Goal: Task Accomplishment & Management: Manage account settings

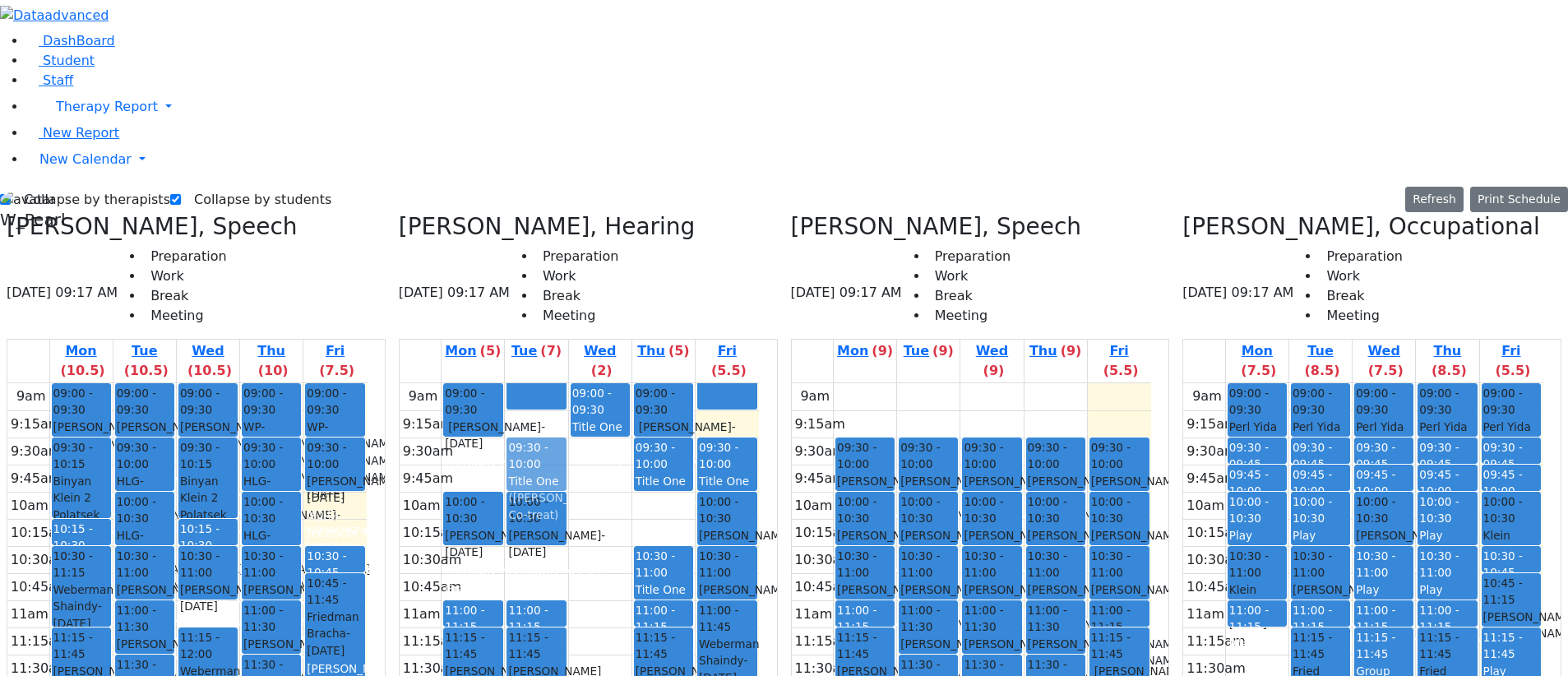
drag, startPoint x: 579, startPoint y: 532, endPoint x: 596, endPoint y: 176, distance: 356.4
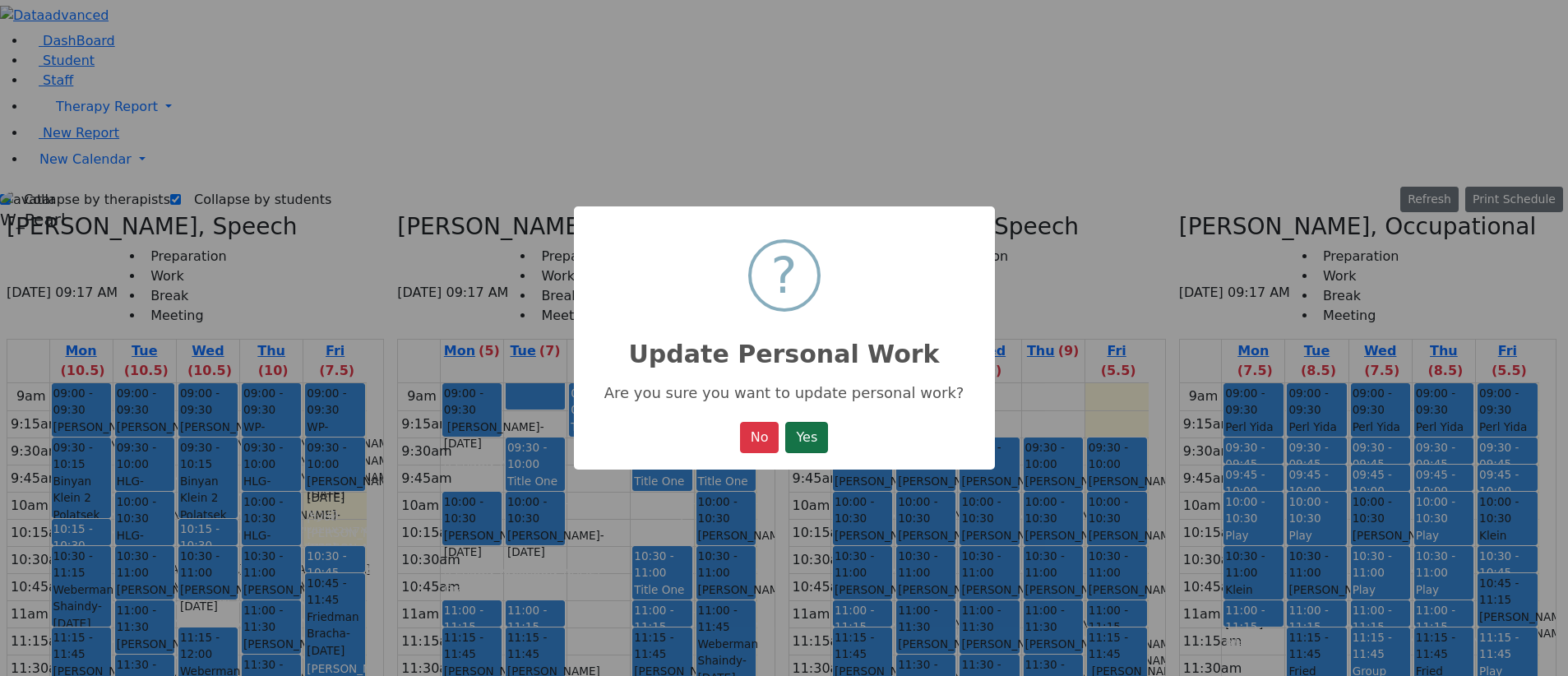
click at [819, 262] on button "Yes" at bounding box center [806, 437] width 43 height 31
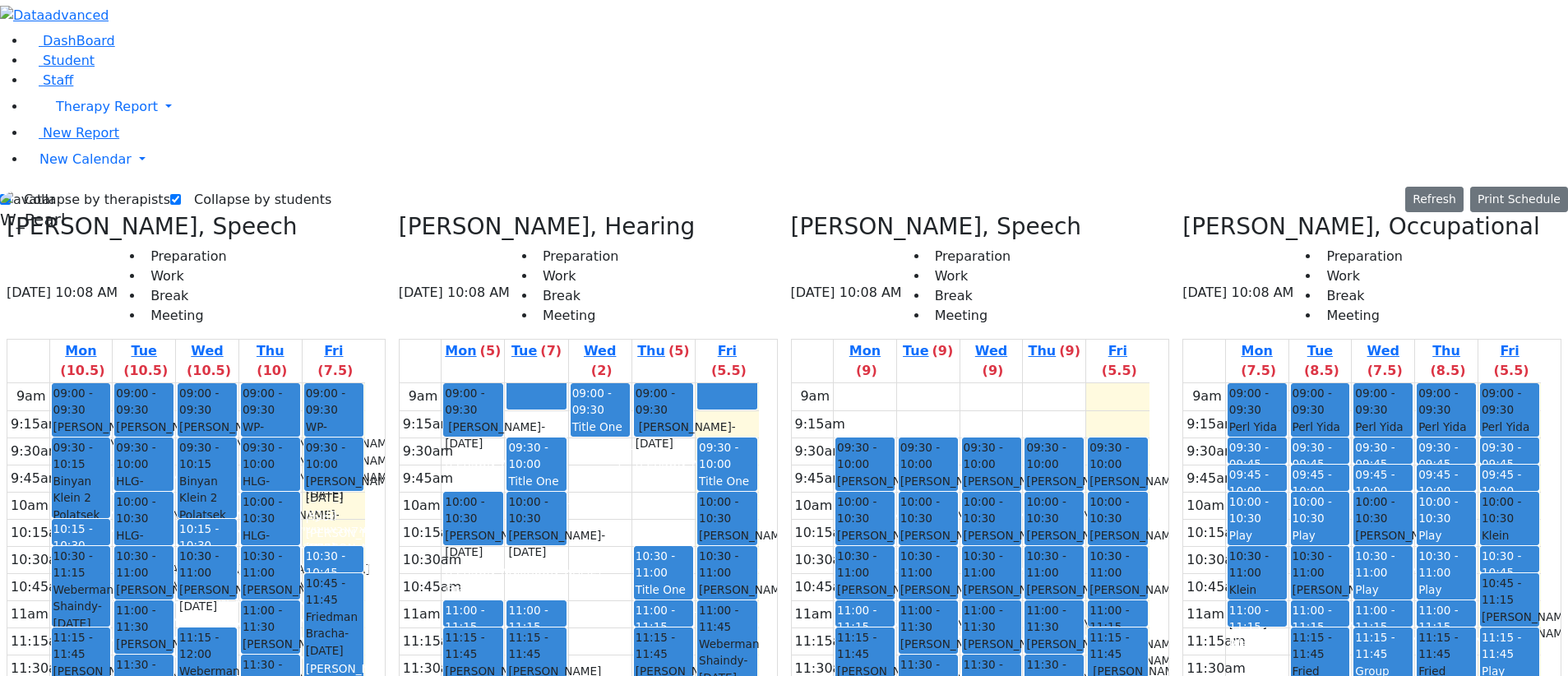
drag, startPoint x: 710, startPoint y: 182, endPoint x: 601, endPoint y: 523, distance: 358.0
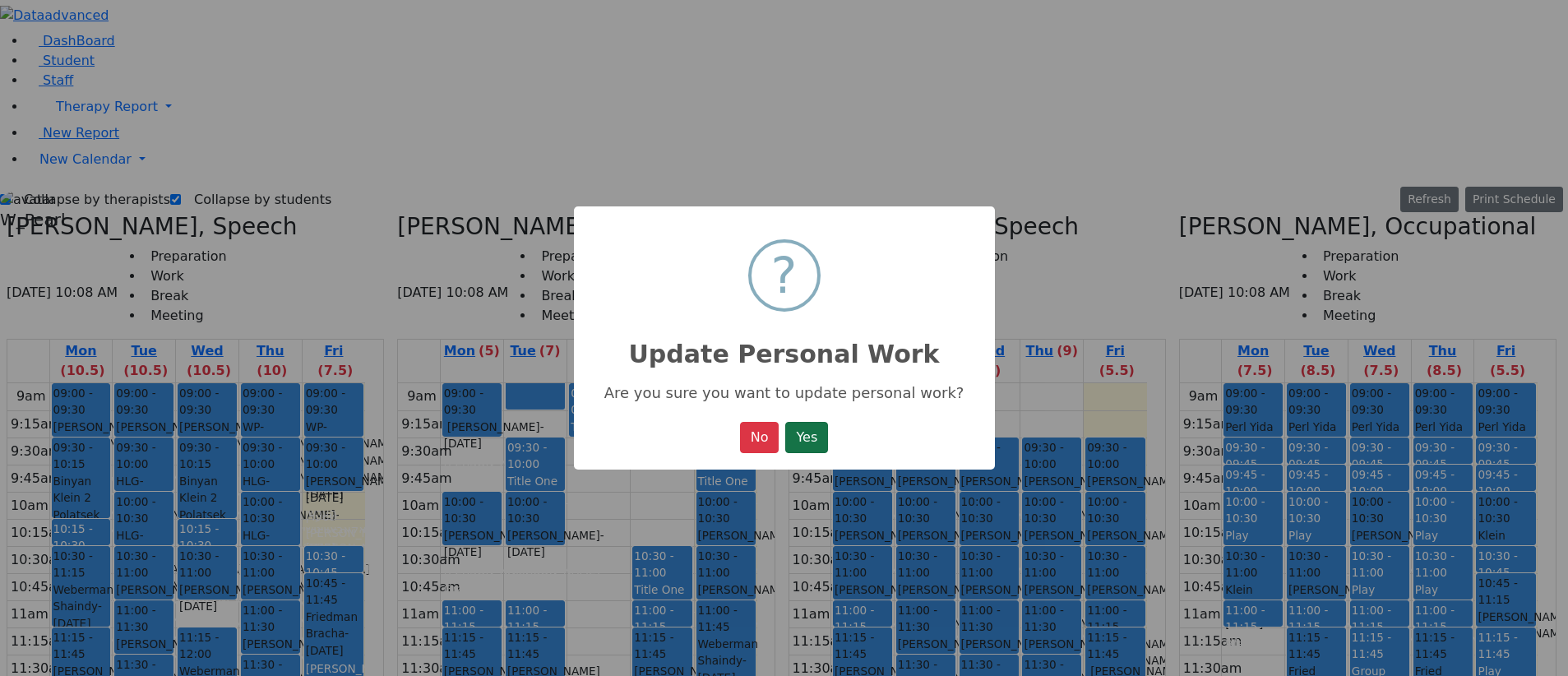
click at [801, 262] on button "Yes" at bounding box center [806, 437] width 43 height 31
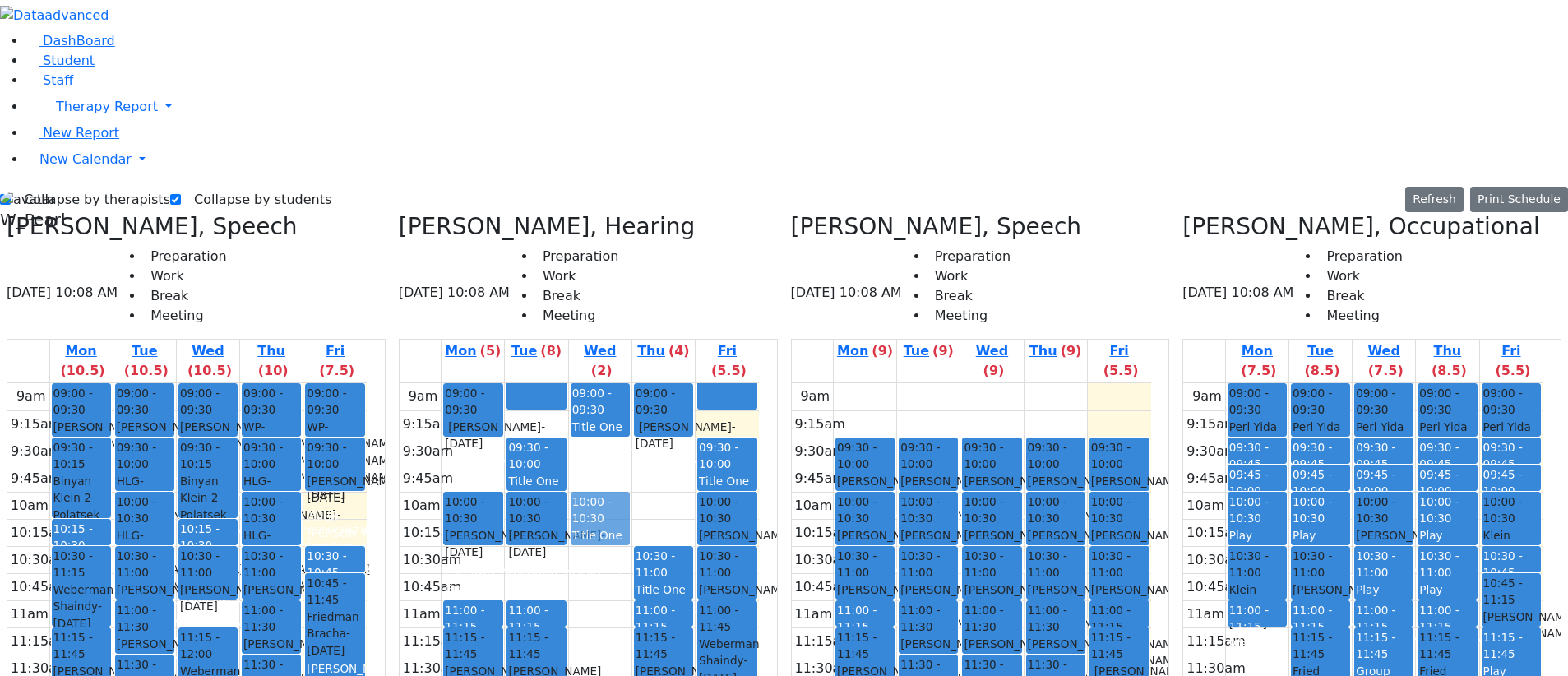
drag, startPoint x: 588, startPoint y: 503, endPoint x: 655, endPoint y: 242, distance: 269.5
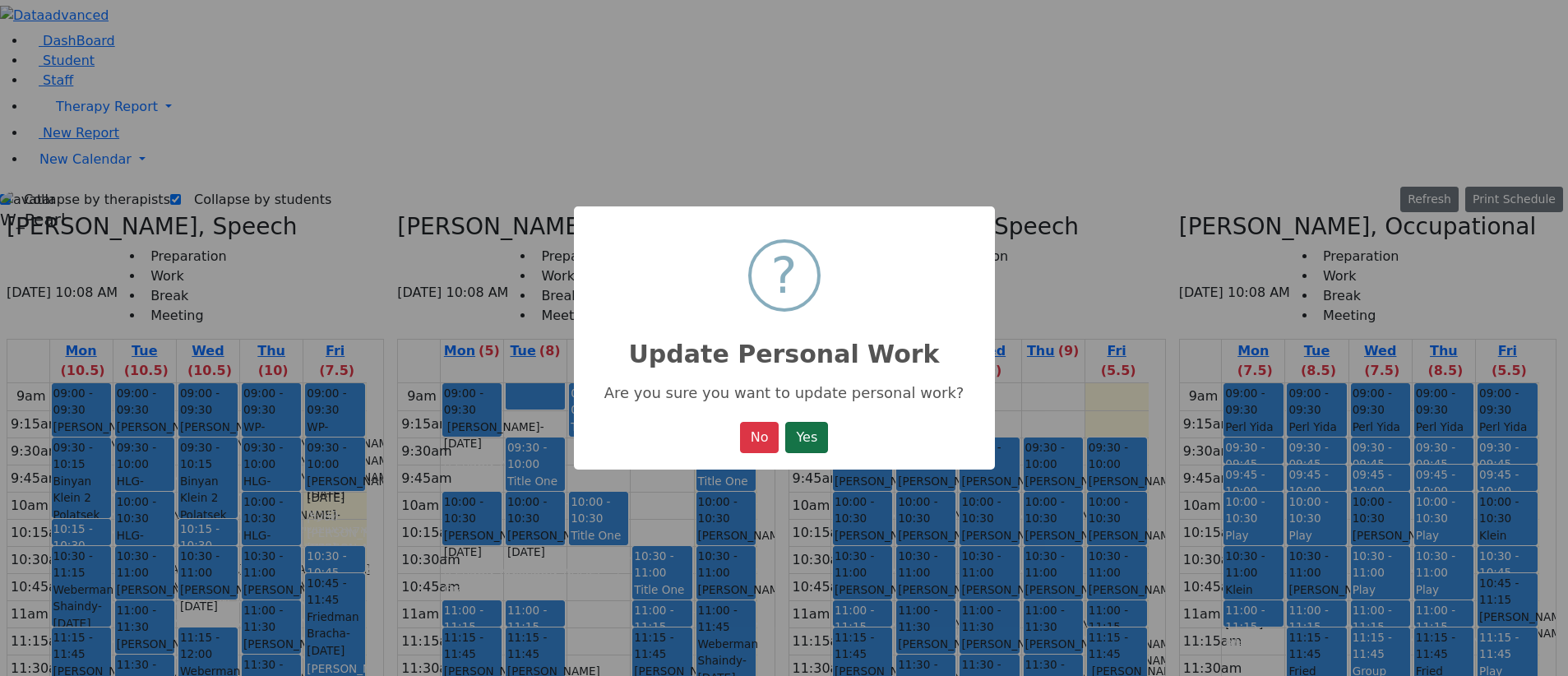
click at [825, 262] on button "Yes" at bounding box center [806, 437] width 43 height 31
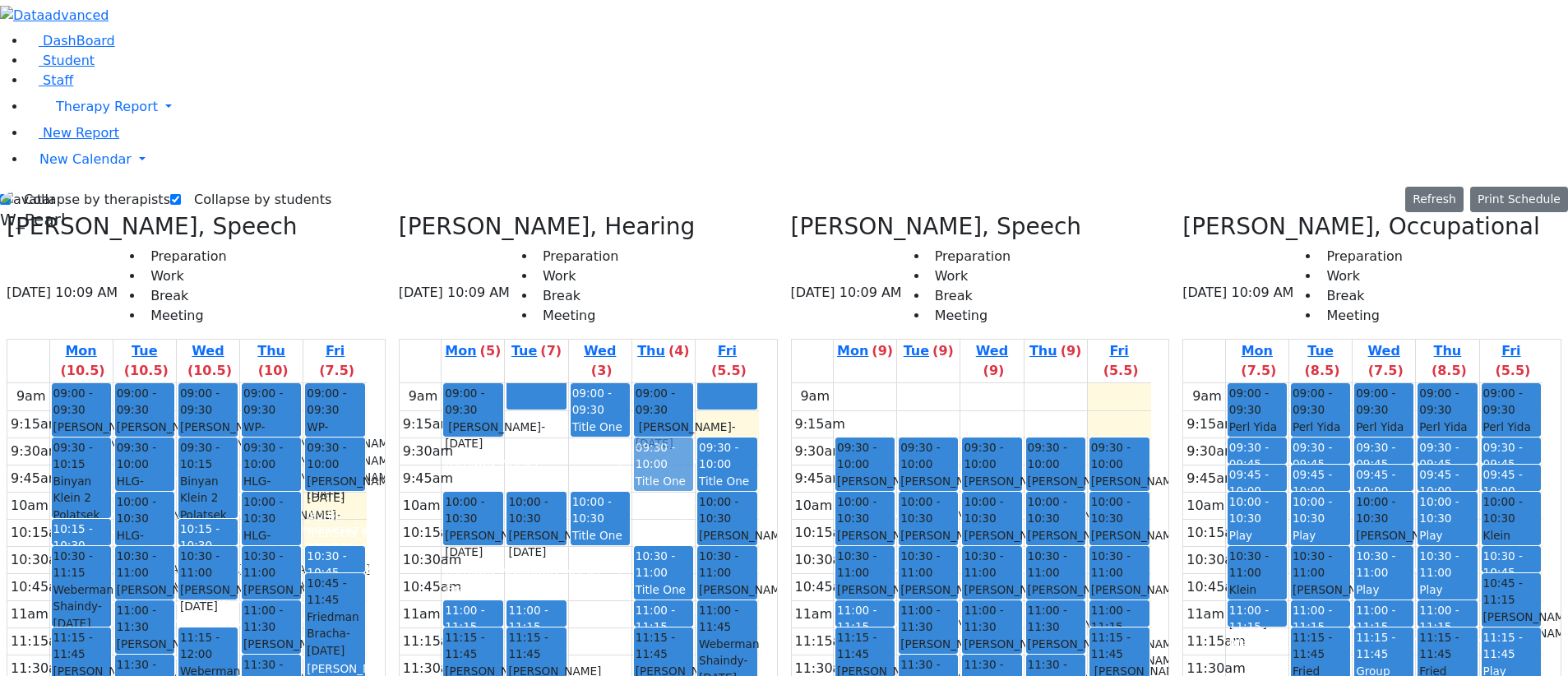
drag, startPoint x: 586, startPoint y: 170, endPoint x: 687, endPoint y: 180, distance: 101.5
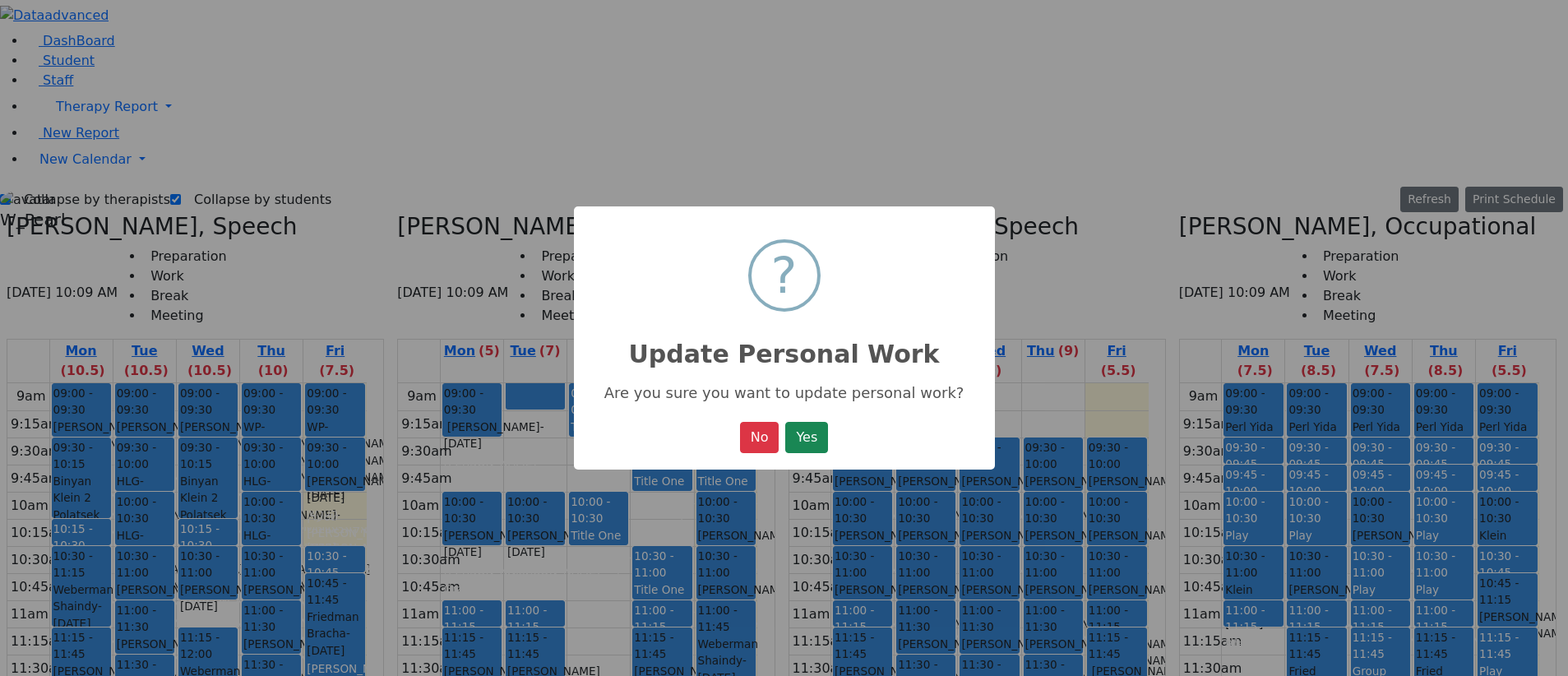
drag, startPoint x: 821, startPoint y: 445, endPoint x: 812, endPoint y: 439, distance: 10.8
click at [817, 262] on button "Yes" at bounding box center [806, 437] width 43 height 31
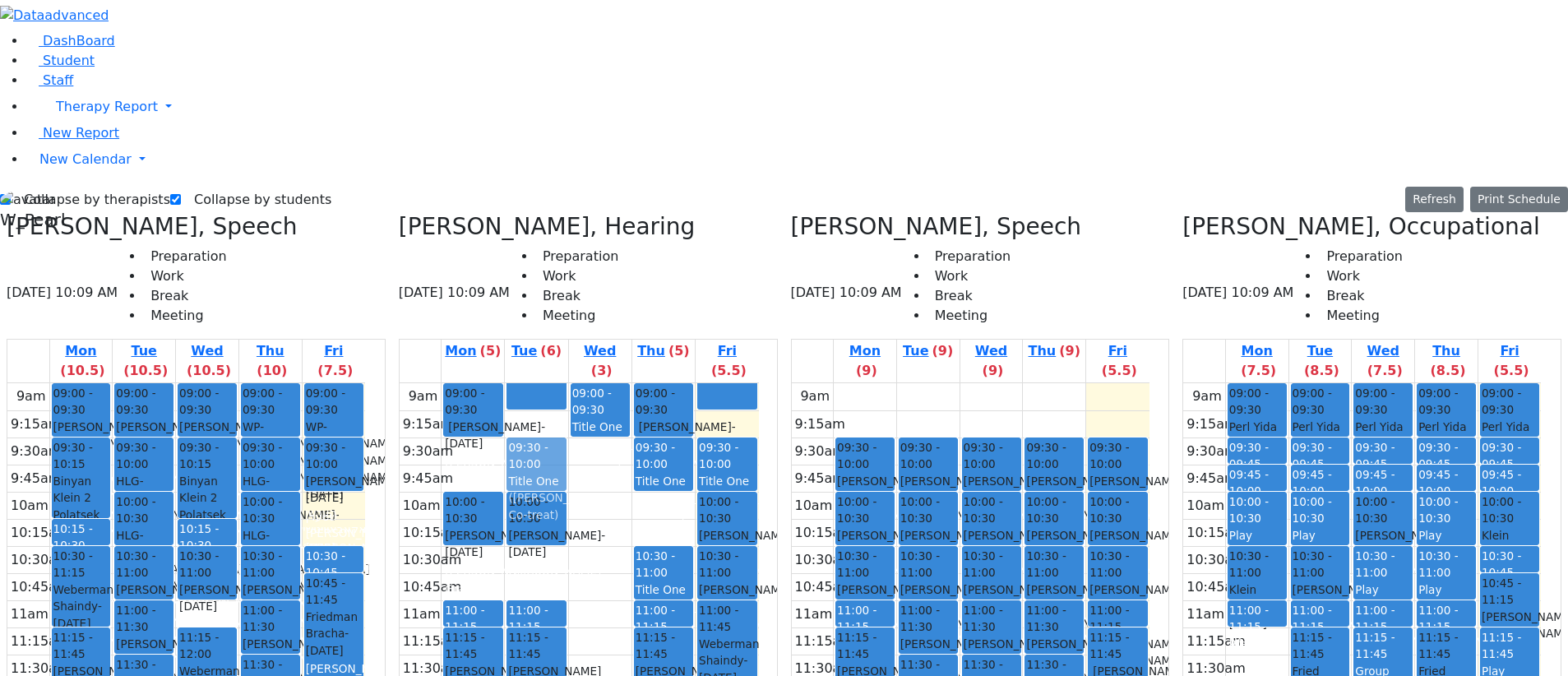
drag, startPoint x: 637, startPoint y: 218, endPoint x: 597, endPoint y: 168, distance: 64.0
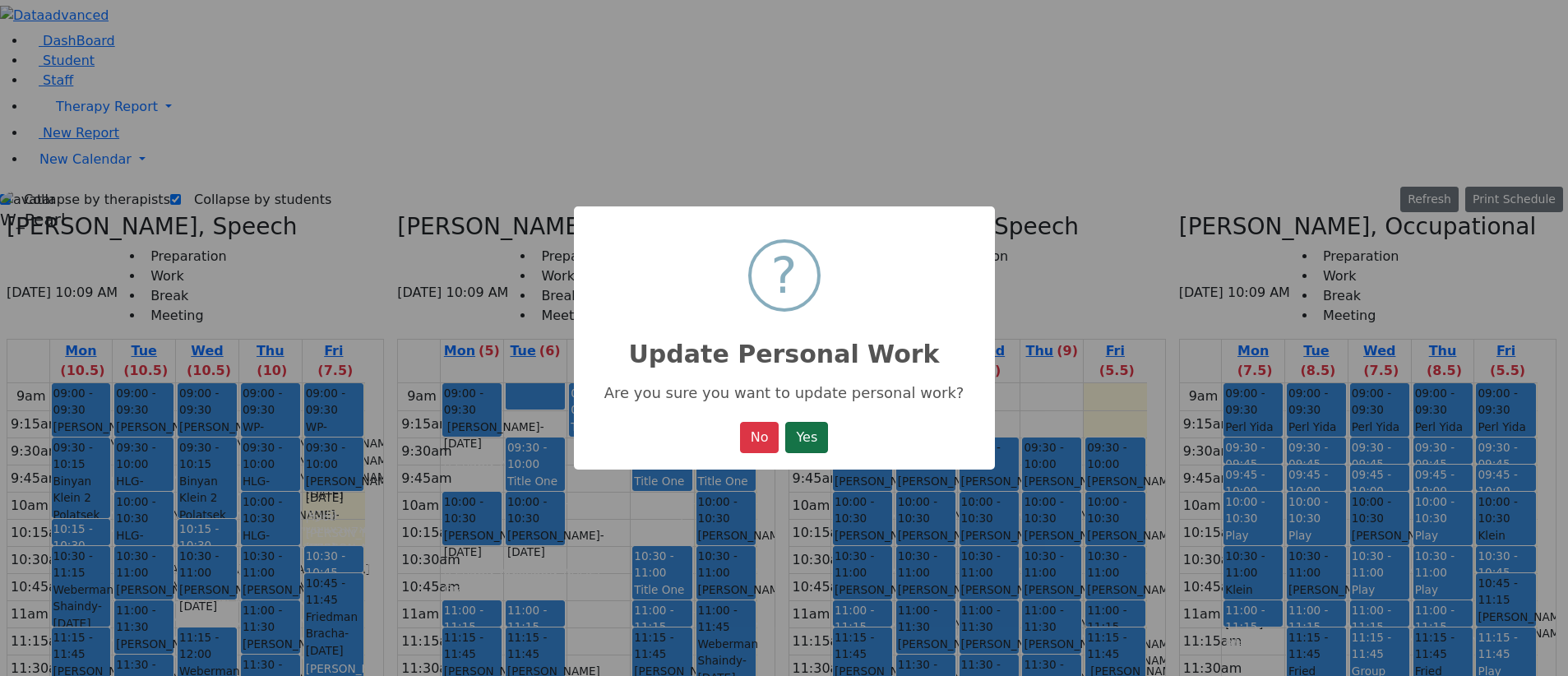
click at [793, 262] on button "Yes" at bounding box center [806, 437] width 43 height 31
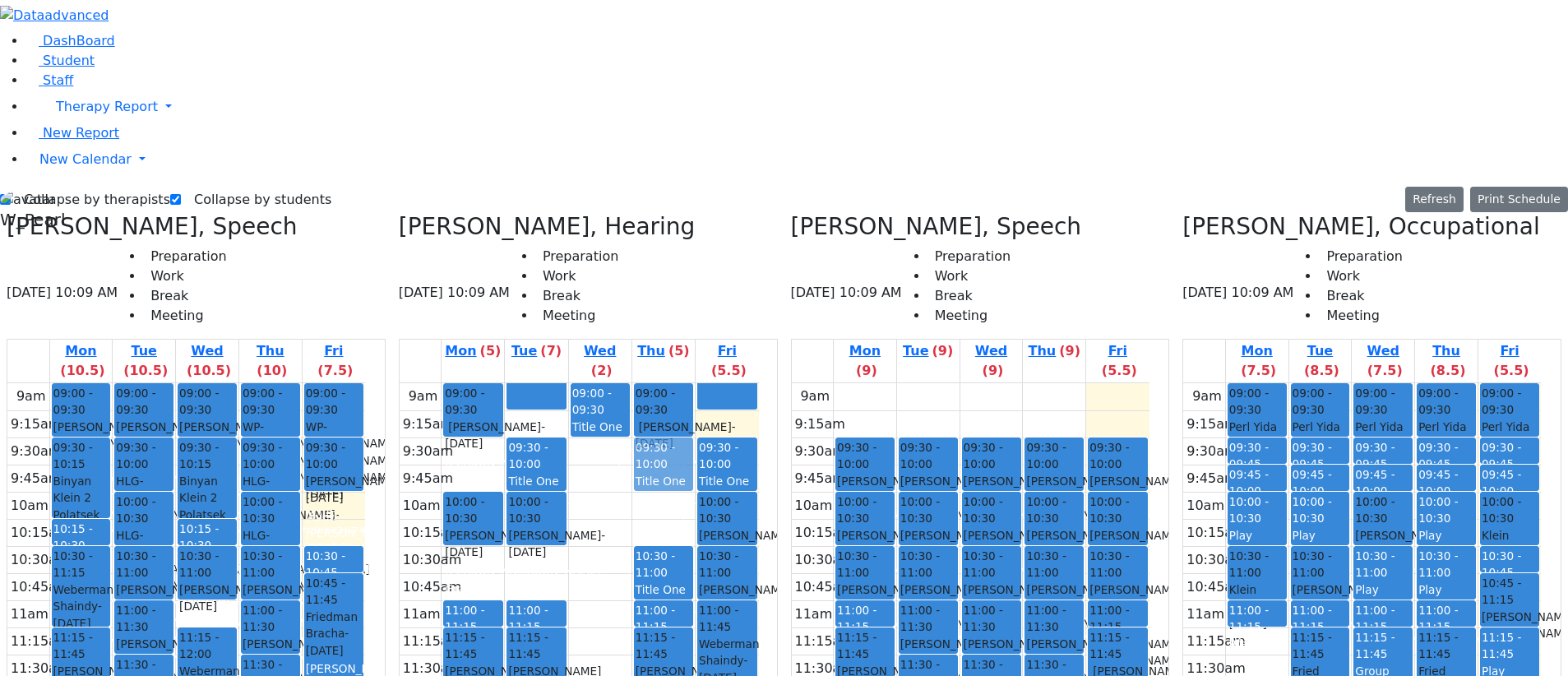
drag, startPoint x: 702, startPoint y: 176, endPoint x: 718, endPoint y: 163, distance: 20.6
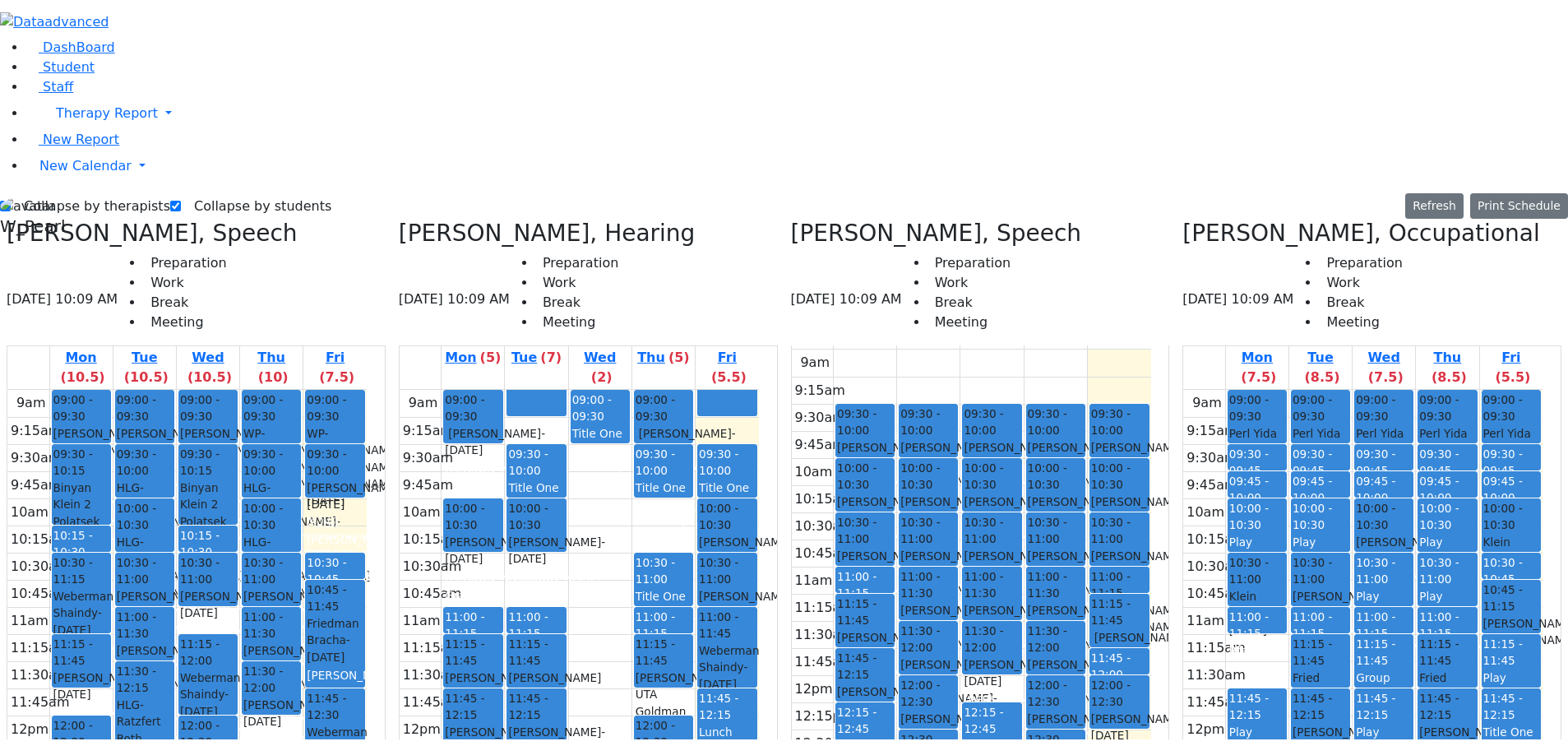
scroll to position [27, 0]
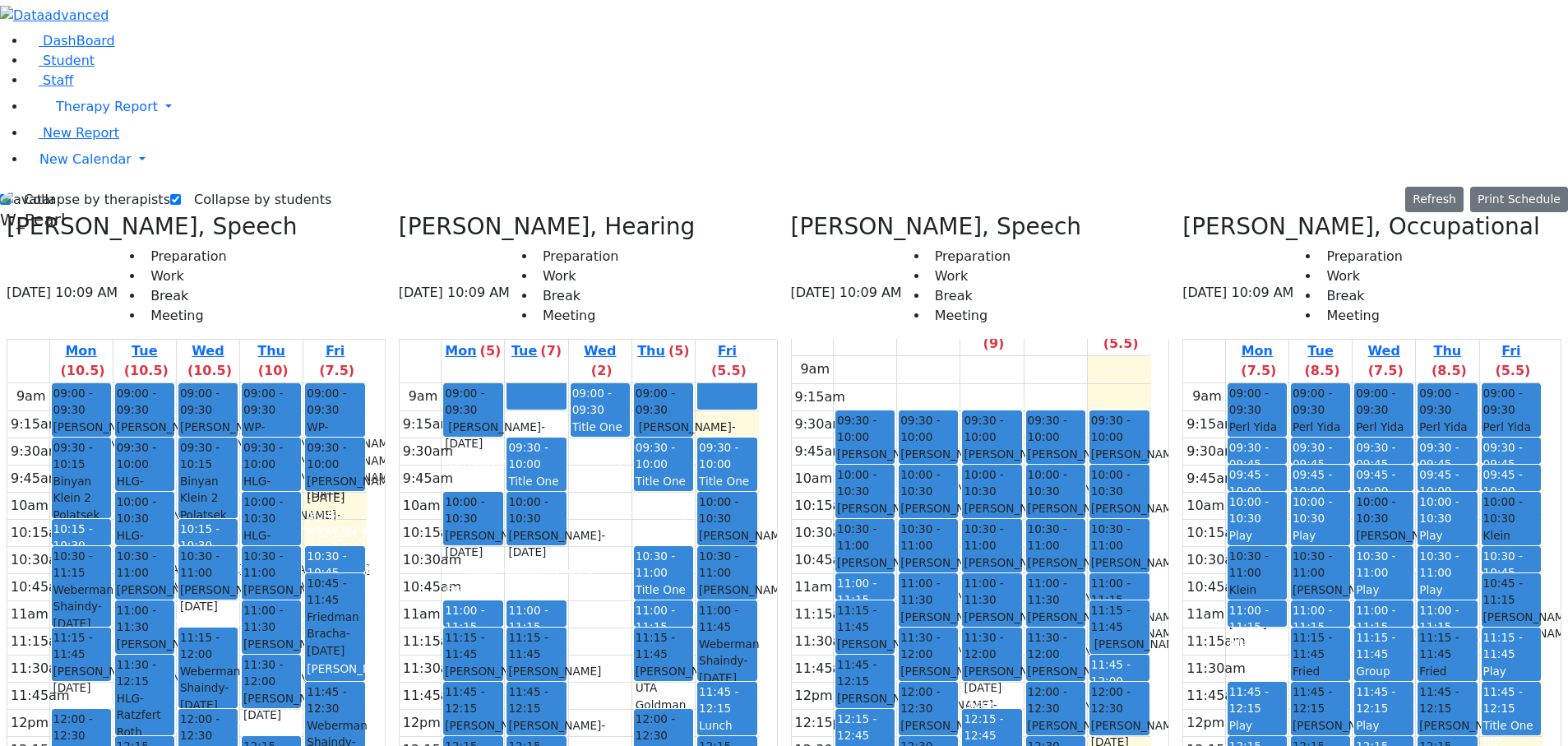
click at [1003, 262] on div "Lunch" at bounding box center [991, 753] width 56 height 17
click at [1021, 262] on button "Delete Selected Schedule" at bounding box center [1086, 446] width 163 height 26
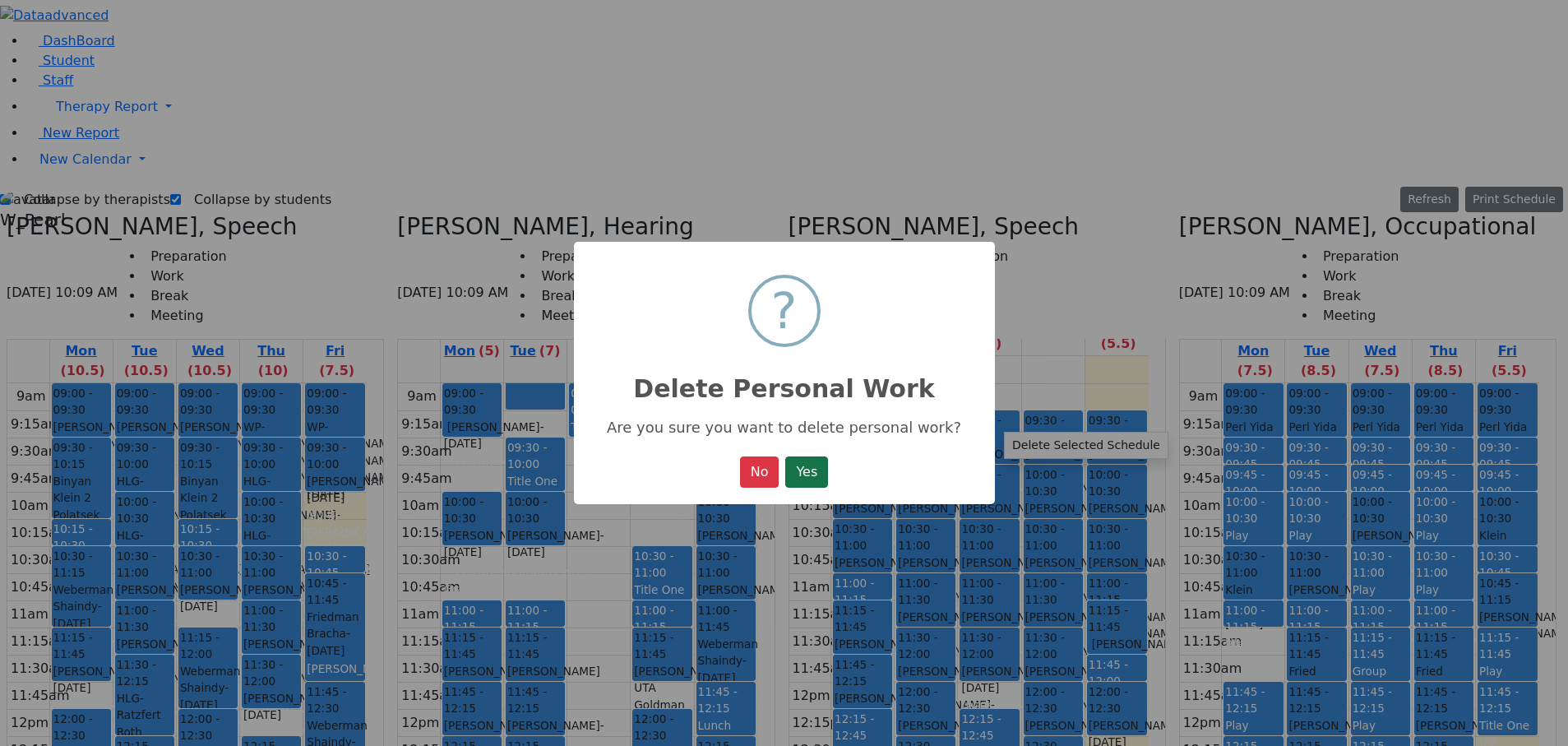
click at [797, 262] on button "Yes" at bounding box center [806, 472] width 43 height 31
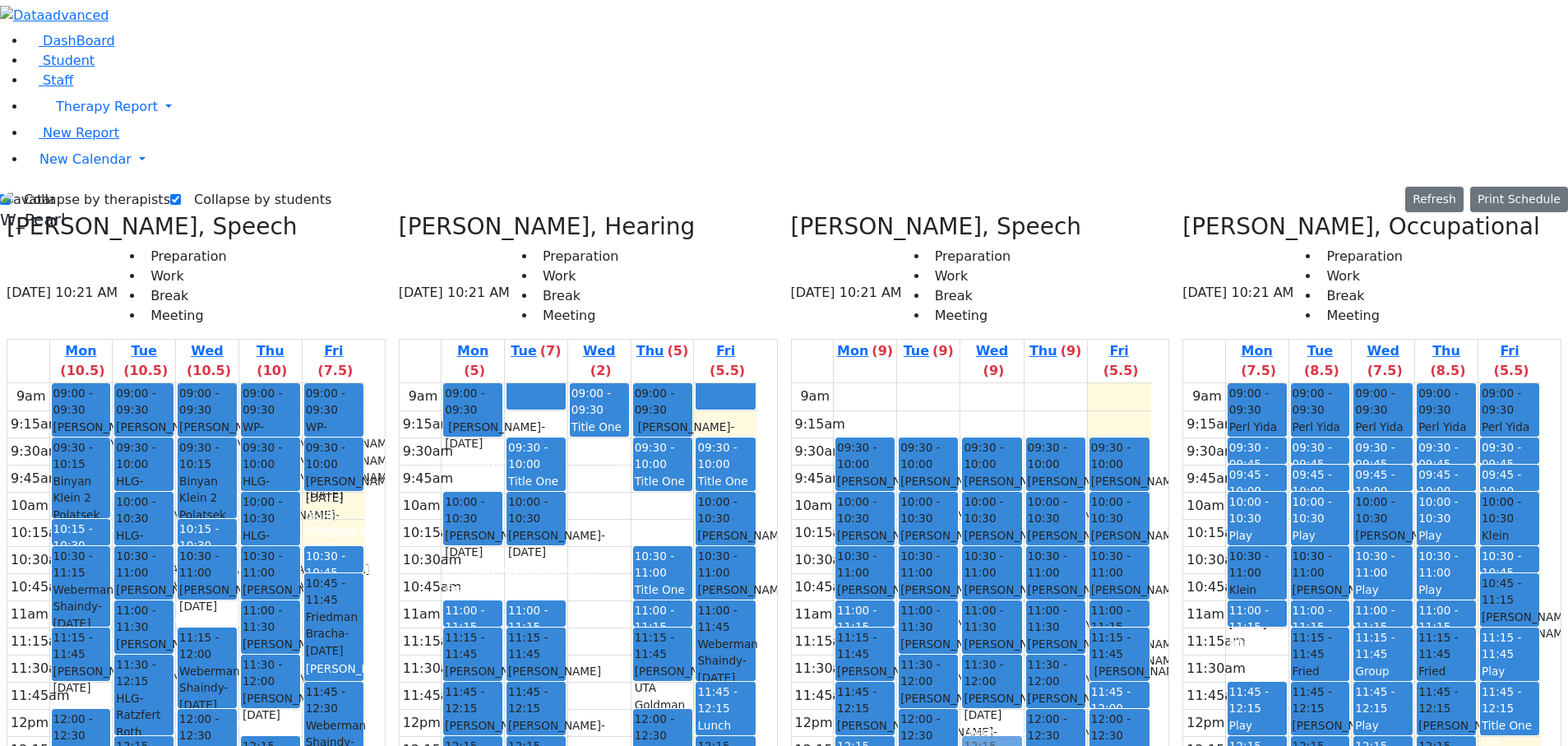
drag, startPoint x: 1015, startPoint y: 687, endPoint x: 1001, endPoint y: 482, distance: 205.5
click at [1002, 262] on div "09:30 - 10:00 [PERSON_NAME] - [DATE] [PERSON_NAME] 10:00 - 10:30 [PERSON_NAME] …" at bounding box center [991, 709] width 63 height 652
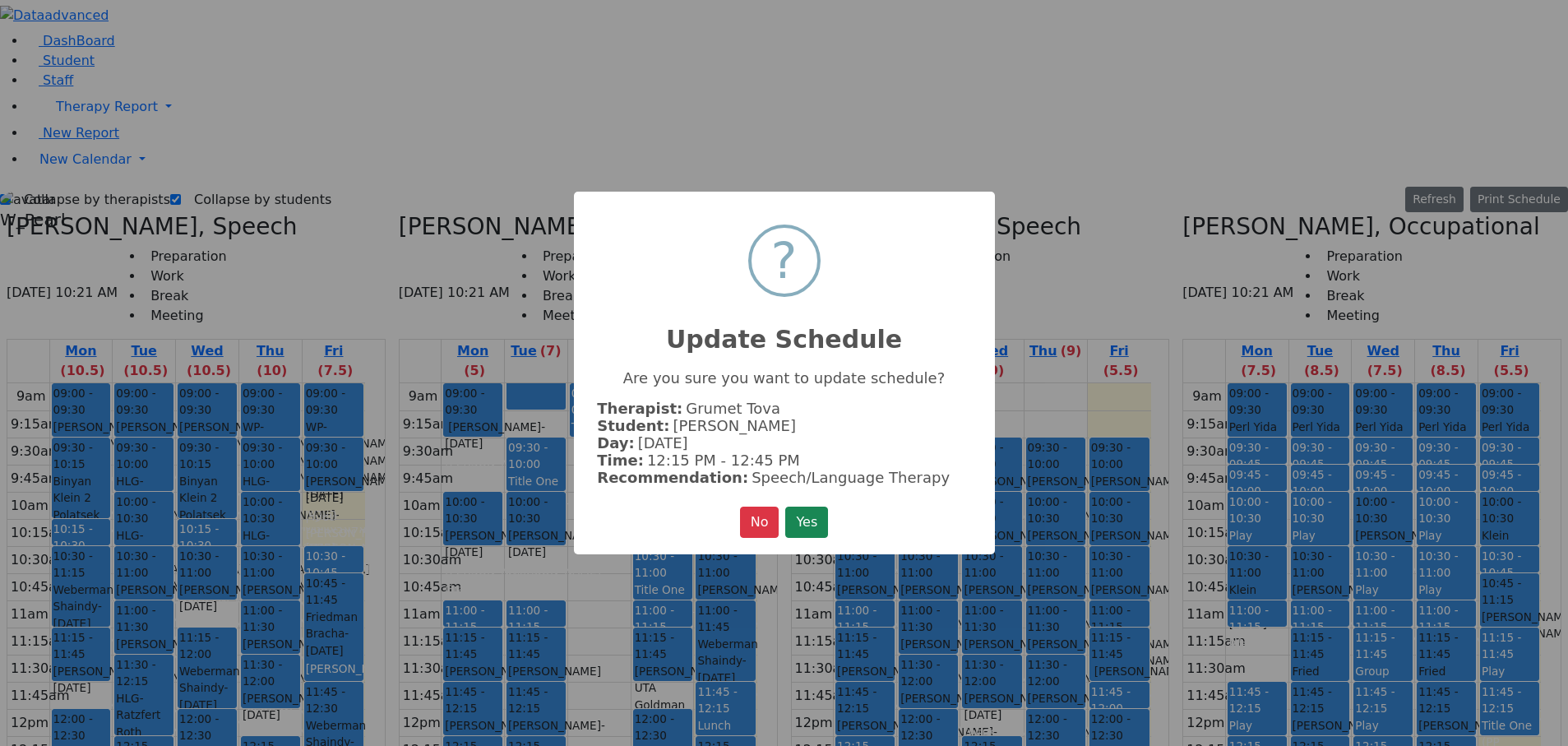
drag, startPoint x: 829, startPoint y: 503, endPoint x: 847, endPoint y: 499, distance: 18.4
click at [827, 262] on button "Yes" at bounding box center [806, 522] width 43 height 31
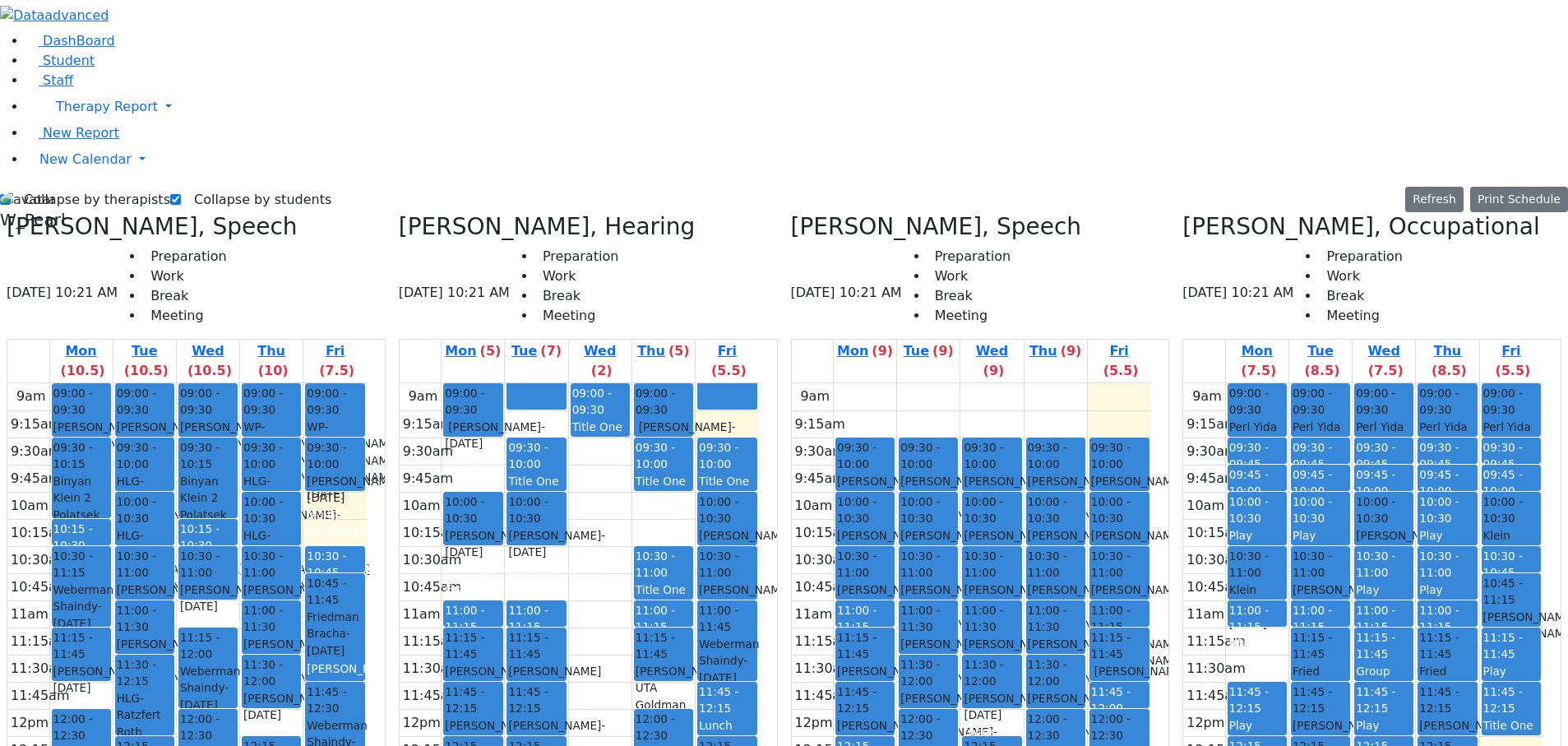
click at [1014, 262] on div "9am 9:15am 9:30am 9:45am 10am 10:15am 10:30am 10:45am 11am 11:15am 11:30am 11:4…" at bounding box center [971, 709] width 360 height 652
click at [917, 262] on button "Delete Selected Schedule" at bounding box center [976, 480] width 163 height 26
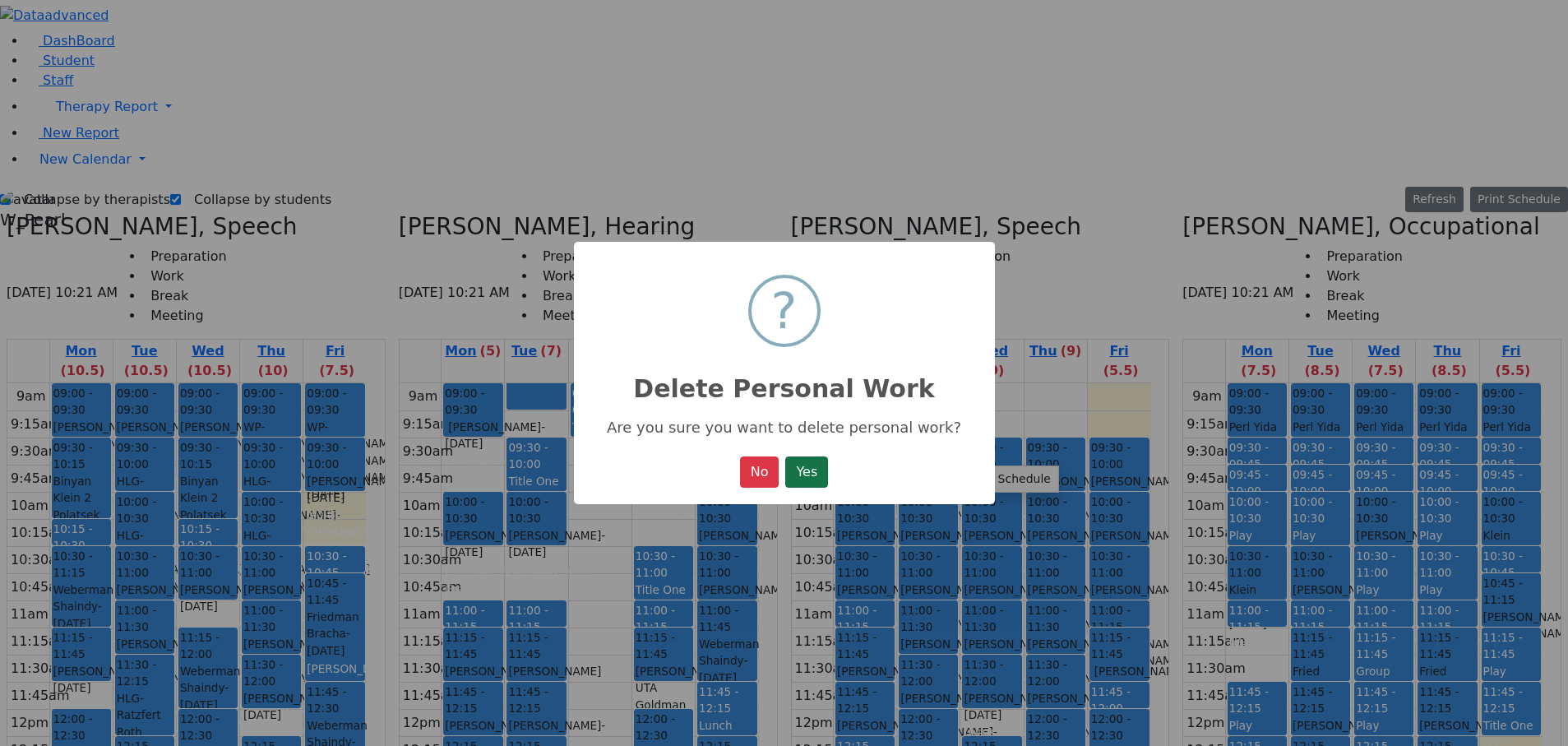
click at [821, 262] on button "Yes" at bounding box center [806, 472] width 43 height 31
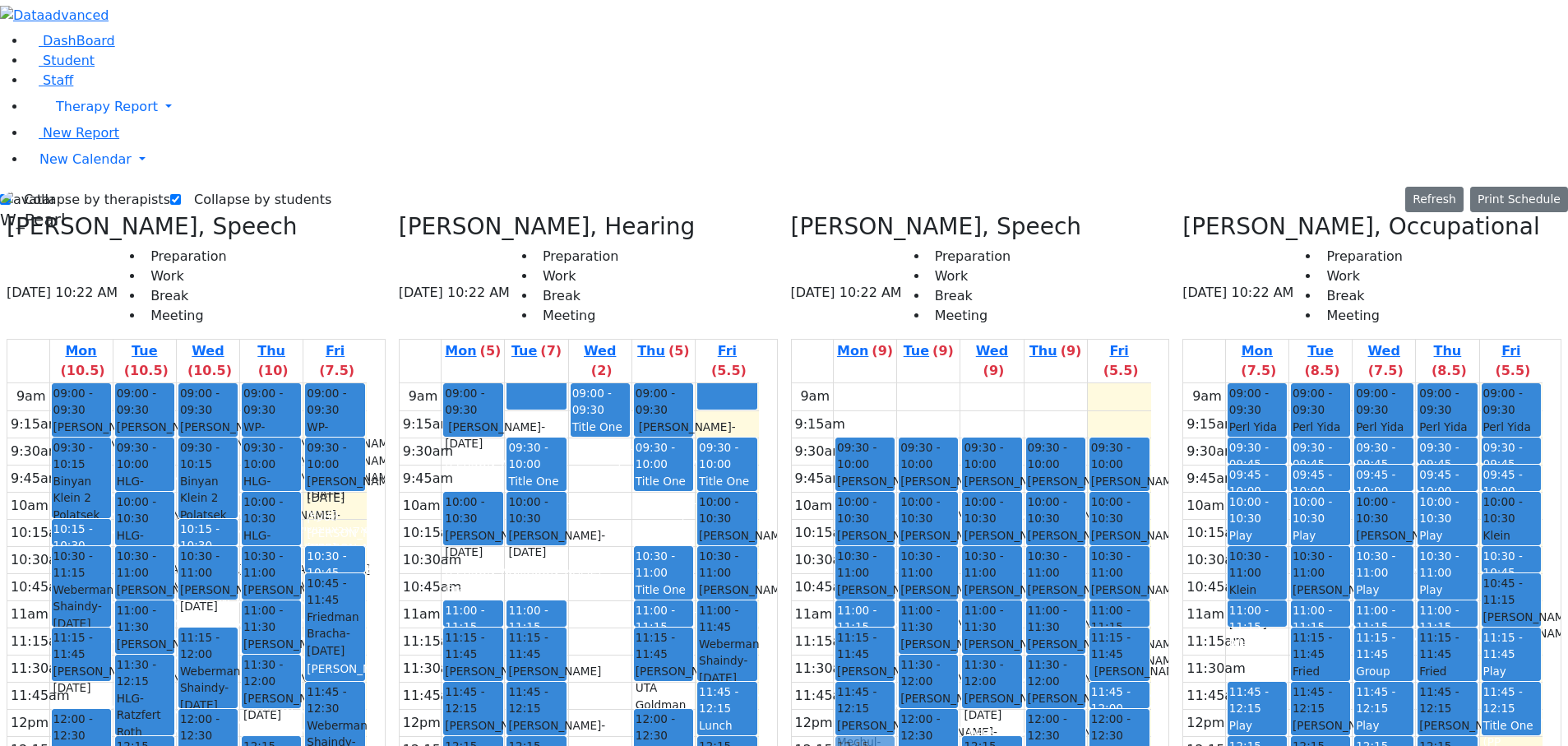
drag, startPoint x: 882, startPoint y: 682, endPoint x: 875, endPoint y: 501, distance: 181.1
click at [868, 262] on div "09:30 - 10:00 [PERSON_NAME] - [DATE] [PERSON_NAME] 10:00 - 10:30 [PERSON_NAME] …" at bounding box center [864, 709] width 63 height 652
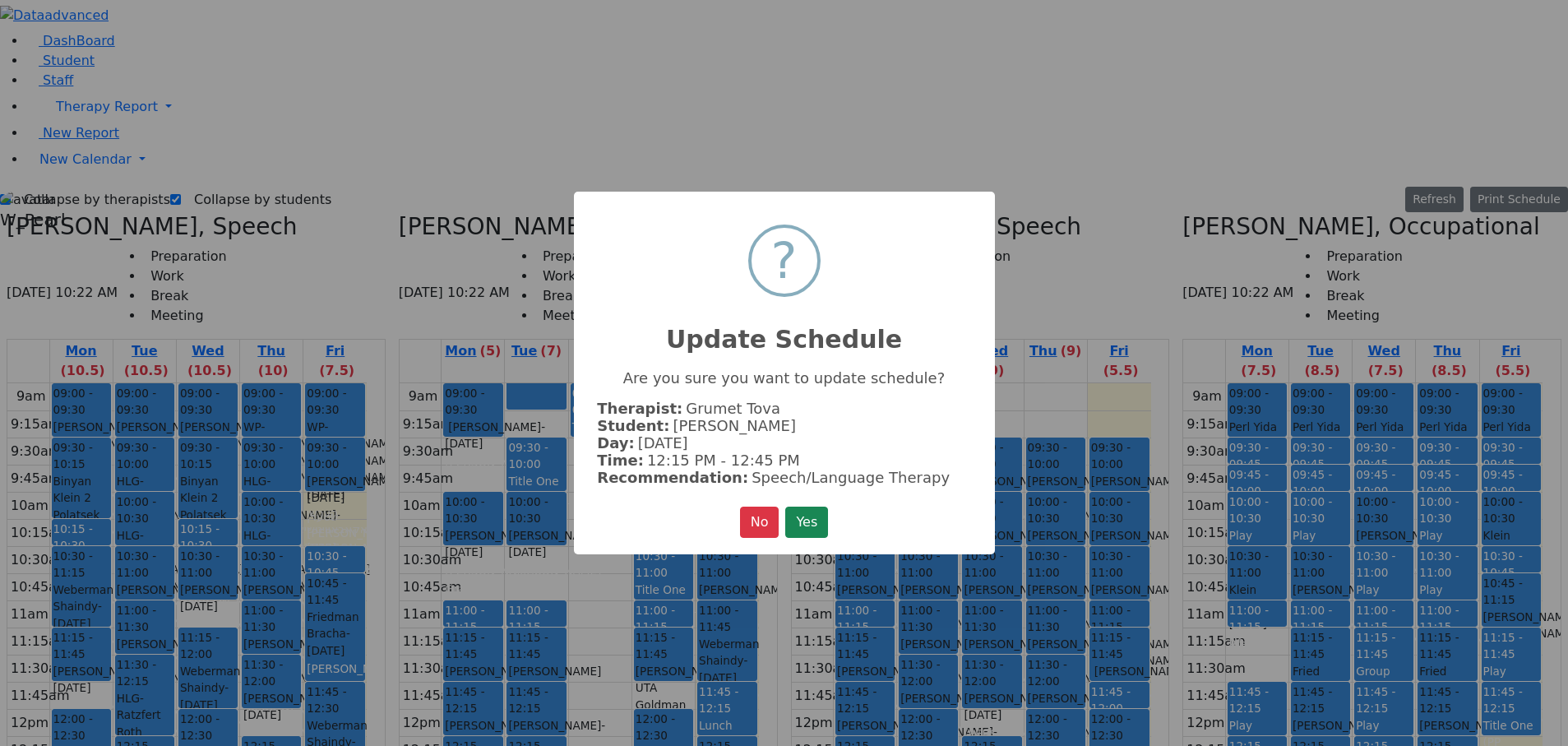
drag, startPoint x: 801, startPoint y: 522, endPoint x: 840, endPoint y: 535, distance: 41.1
click at [802, 262] on button "Yes" at bounding box center [806, 522] width 43 height 31
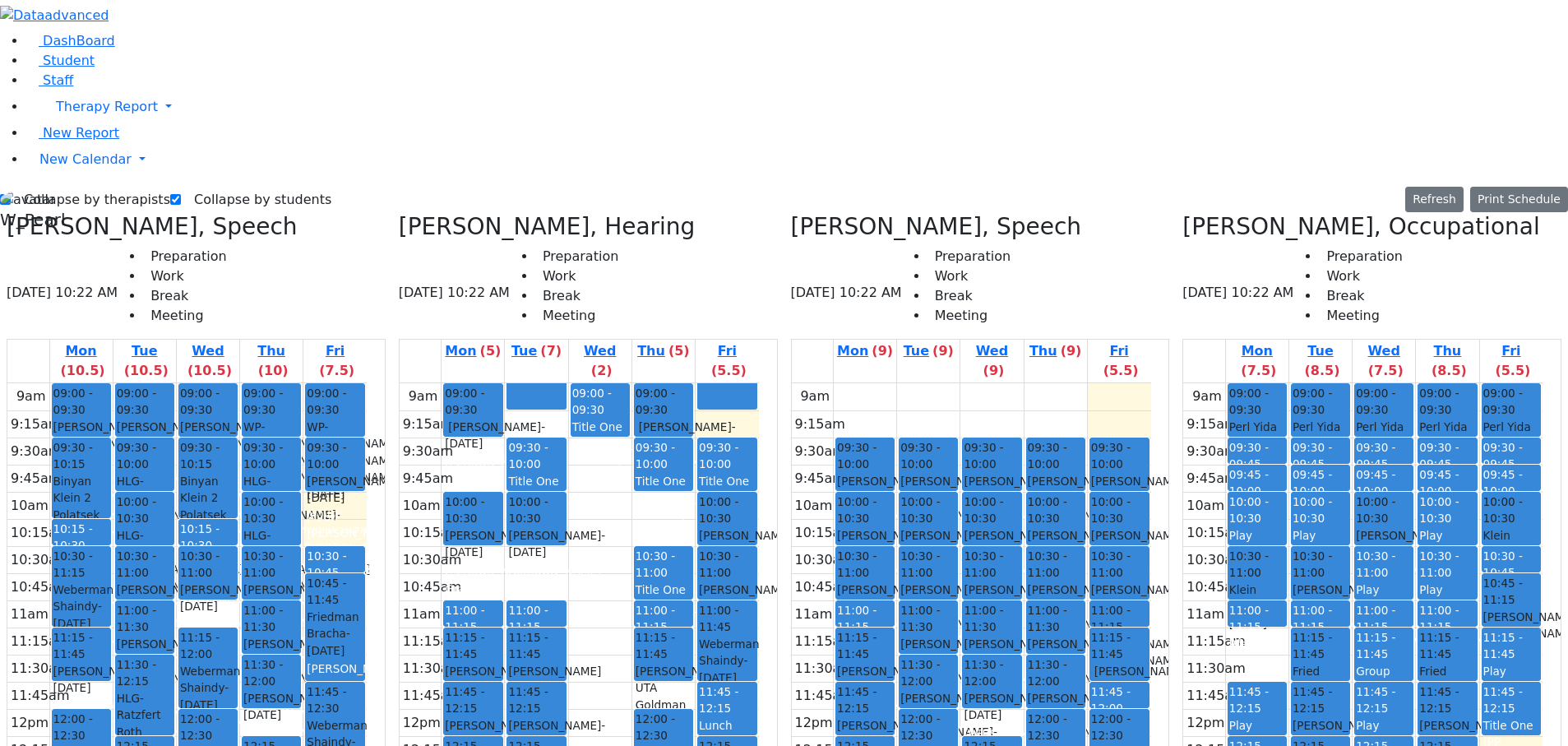
click at [988, 262] on div "9am 9:15am 9:30am 9:45am 10am 10:15am 10:30am 10:45am 11am 11:15am 11:30am 11:4…" at bounding box center [971, 709] width 360 height 652
click at [980, 262] on div "9am 9:15am 9:30am 9:45am 10am 10:15am 10:30am 10:45am 11am 11:15am 11:30am 11:4…" at bounding box center [971, 709] width 360 height 652
drag, startPoint x: 1033, startPoint y: 386, endPoint x: 1032, endPoint y: 409, distance: 23.0
click at [1023, 262] on div "09:30 - 10:00 [PERSON_NAME] - [DATE] [PERSON_NAME] 10:00 - 10:30 [PERSON_NAME] …" at bounding box center [991, 709] width 63 height 652
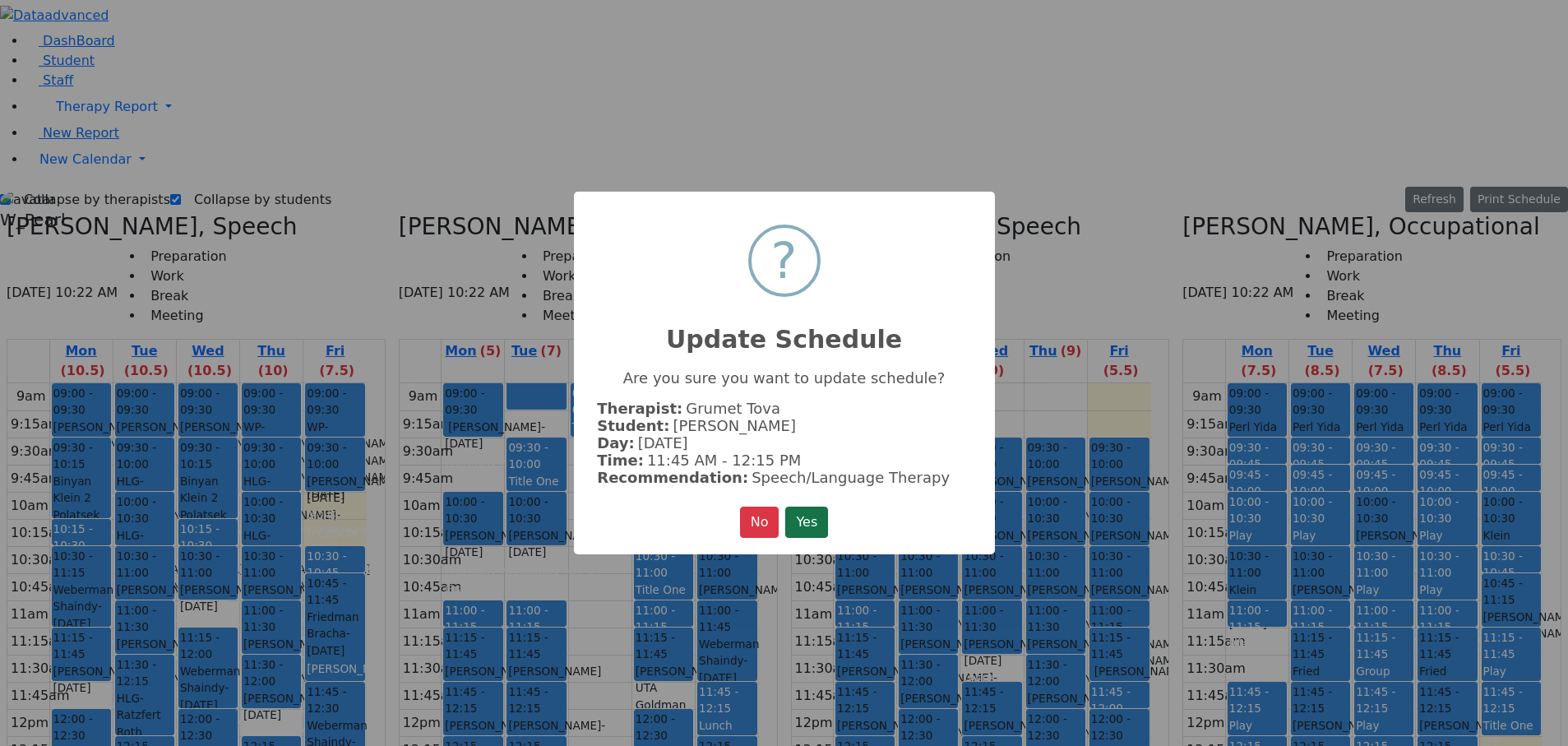
click at [828, 262] on button "Yes" at bounding box center [806, 522] width 43 height 31
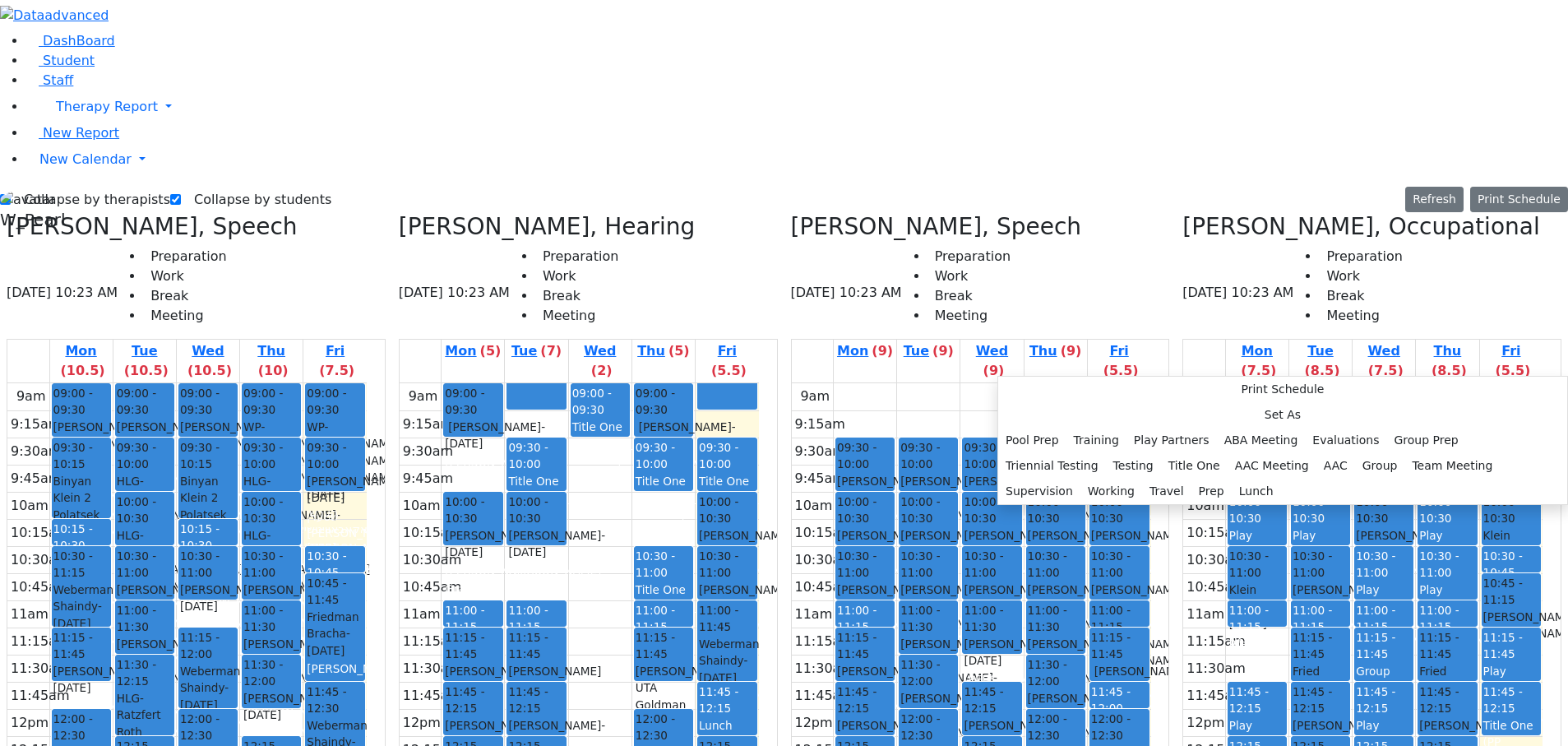
click at [1001, 262] on div "9am 9:15am 9:30am 9:45am 10am 10:15am 10:30am 10:45am 11am 11:15am 11:30am 11:4…" at bounding box center [971, 709] width 360 height 652
click at [1195, 262] on button "Prep" at bounding box center [1215, 491] width 40 height 26
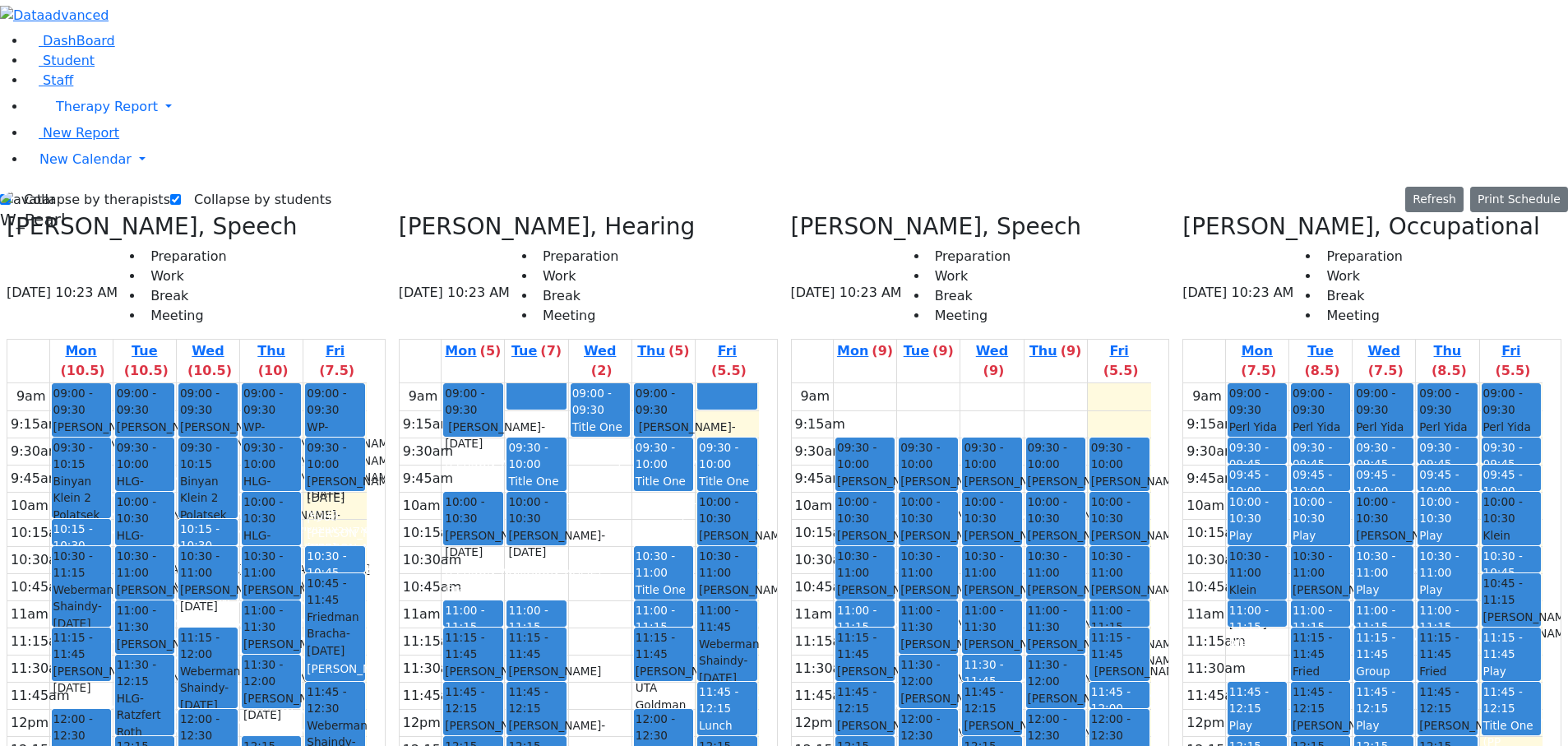
click at [1003, 262] on span "11:30 - 11:45" at bounding box center [983, 673] width 40 height 30
click at [1025, 262] on button "Delete Selected Schedule" at bounding box center [1095, 397] width 163 height 26
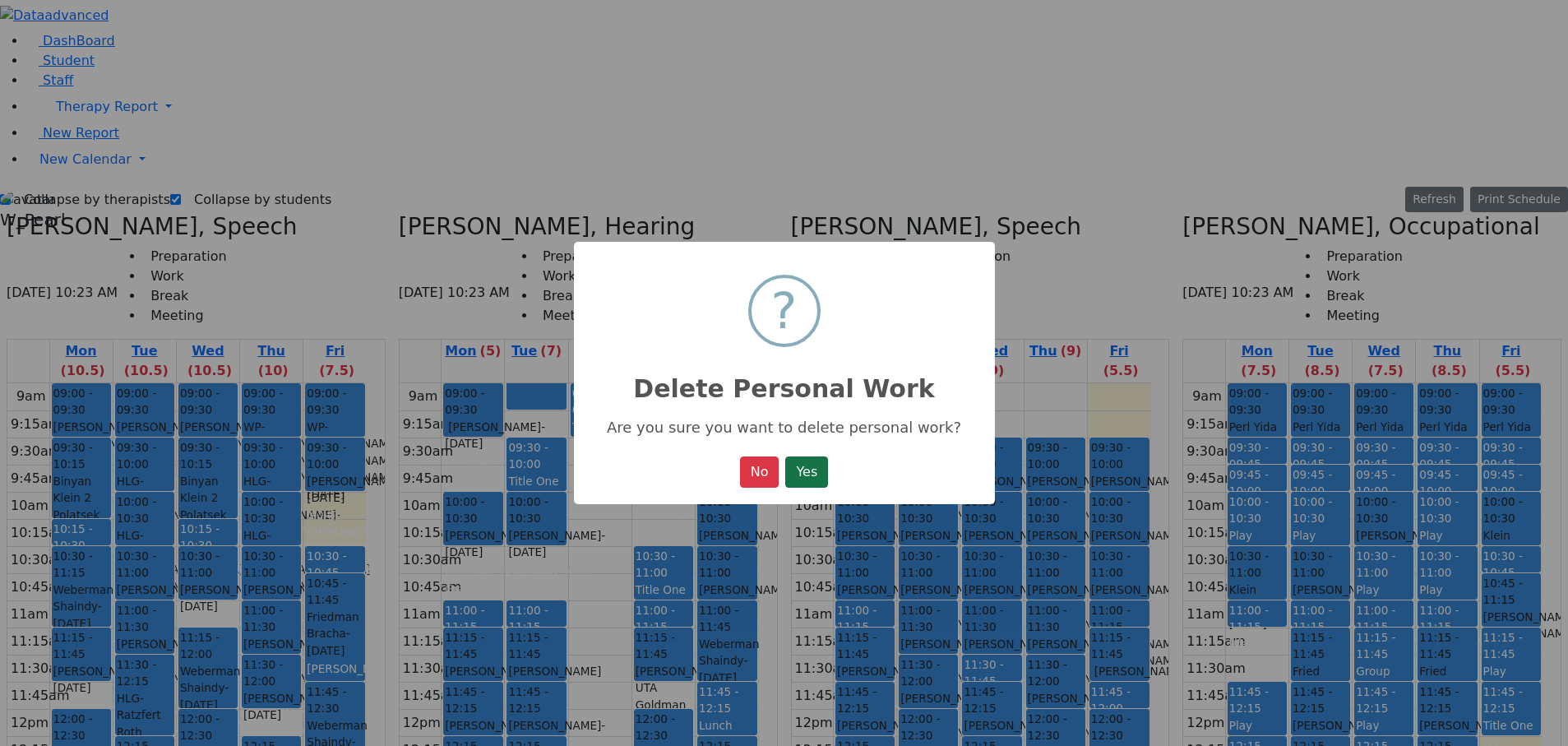
click at [805, 262] on button "Yes" at bounding box center [806, 472] width 43 height 31
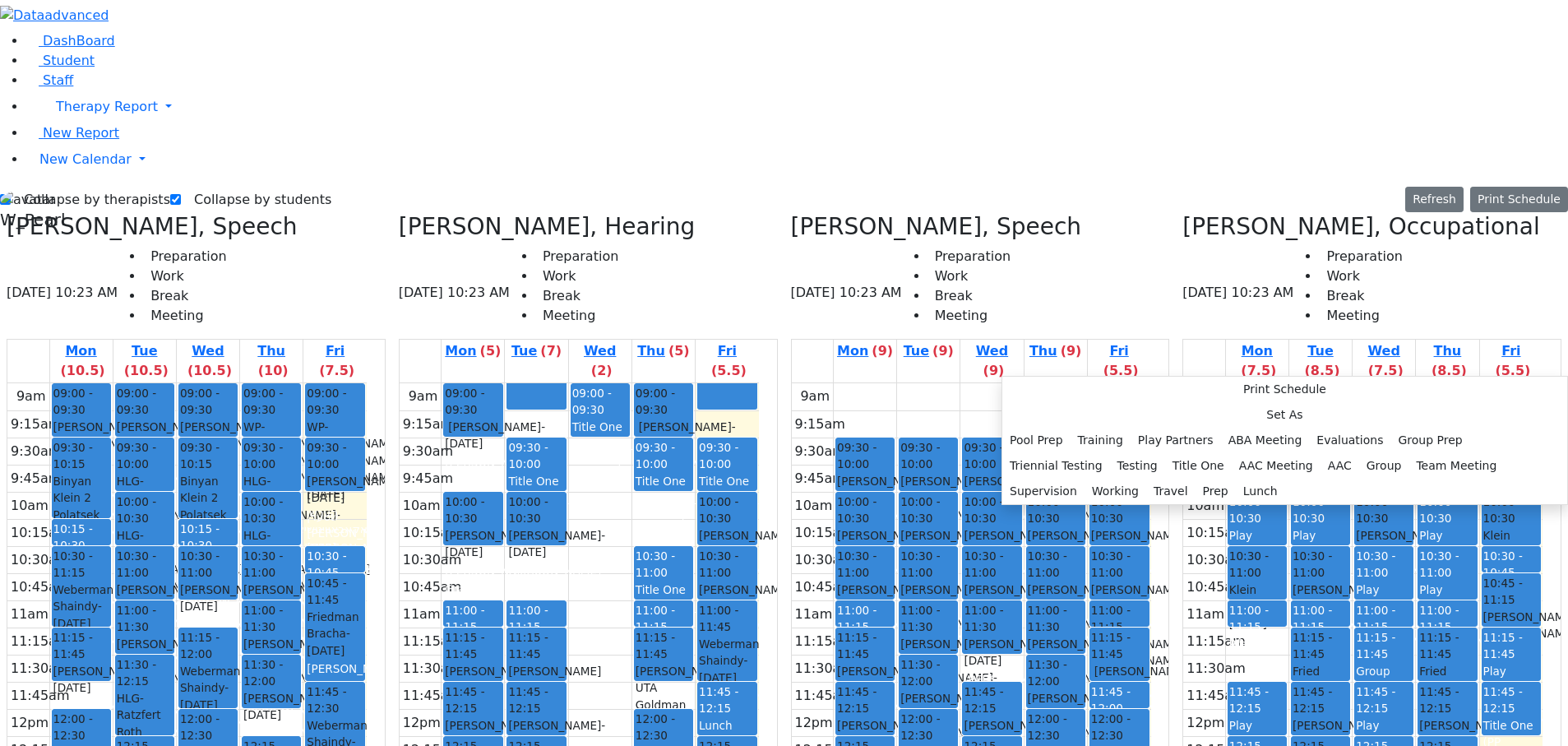
click at [996, 262] on div "9am 9:15am 9:30am 9:45am 10am 10:15am 10:30am 10:45am 11am 11:15am 11:30am 11:4…" at bounding box center [971, 709] width 360 height 652
click at [1233, 262] on button "Lunch" at bounding box center [1257, 490] width 49 height 26
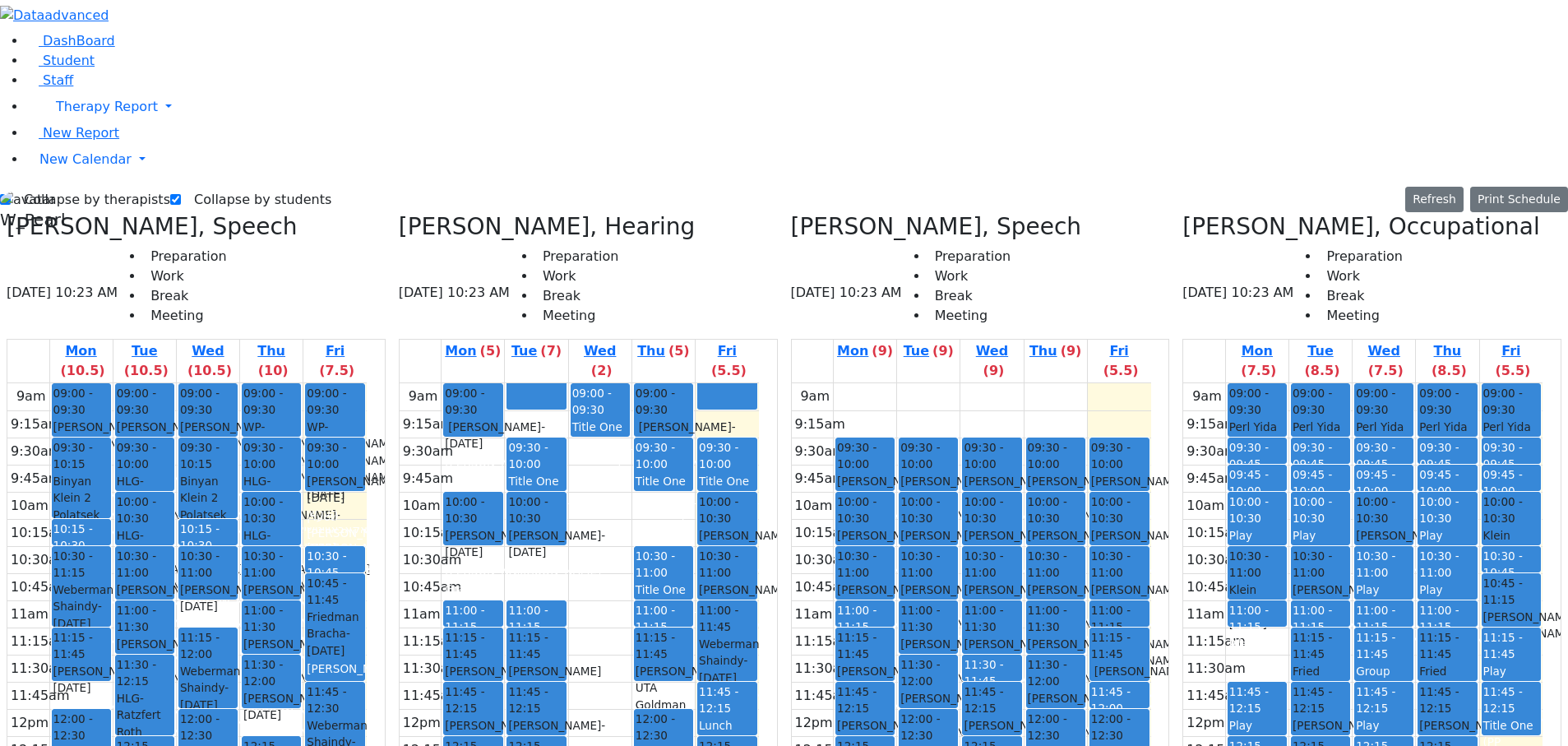
click at [893, 262] on div "Prep" at bounding box center [865, 644] width 56 height 16
click at [905, 262] on button "Delete Selected Schedule" at bounding box center [977, 341] width 163 height 26
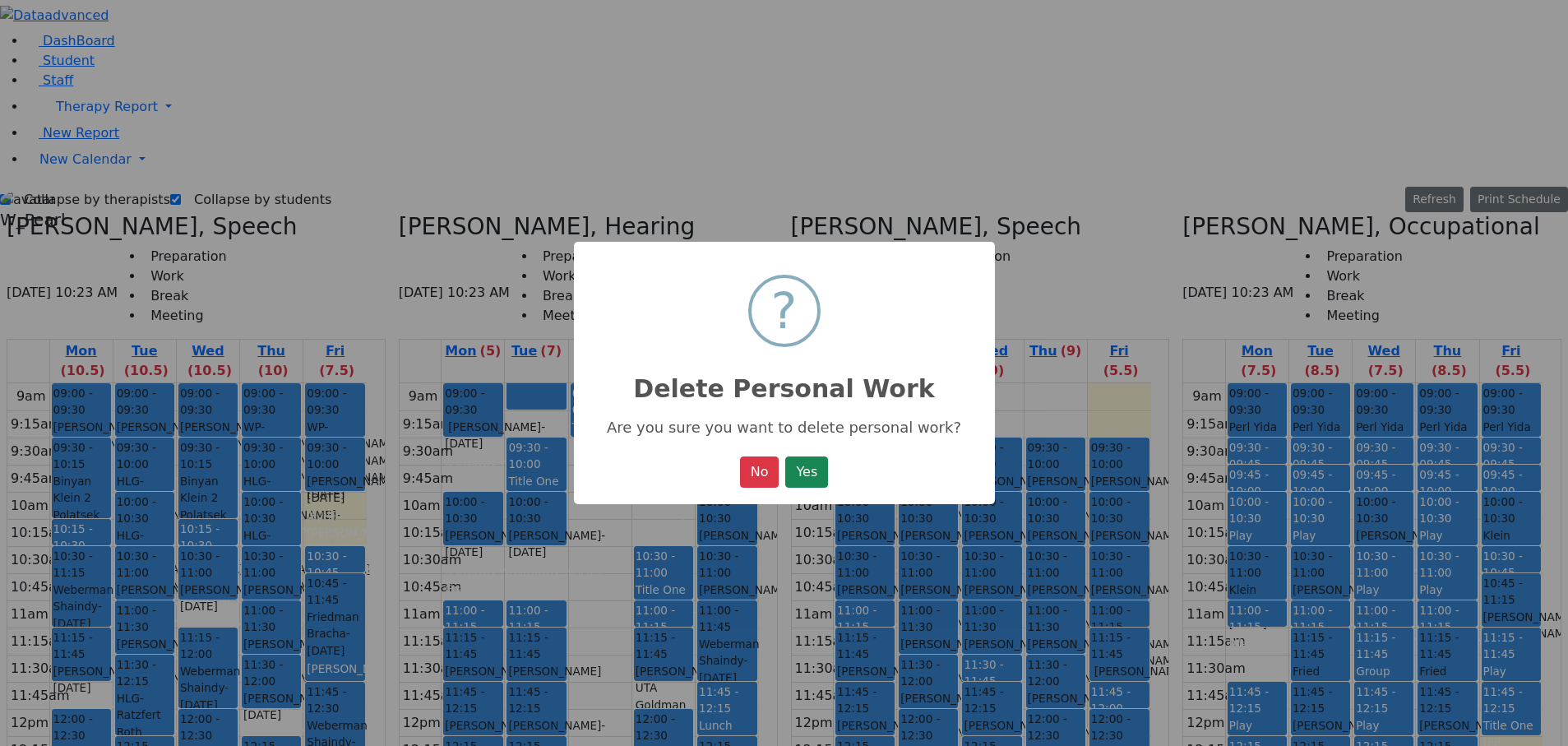
drag, startPoint x: 823, startPoint y: 472, endPoint x: 849, endPoint y: 374, distance: 101.4
click at [823, 262] on button "Yes" at bounding box center [806, 472] width 43 height 31
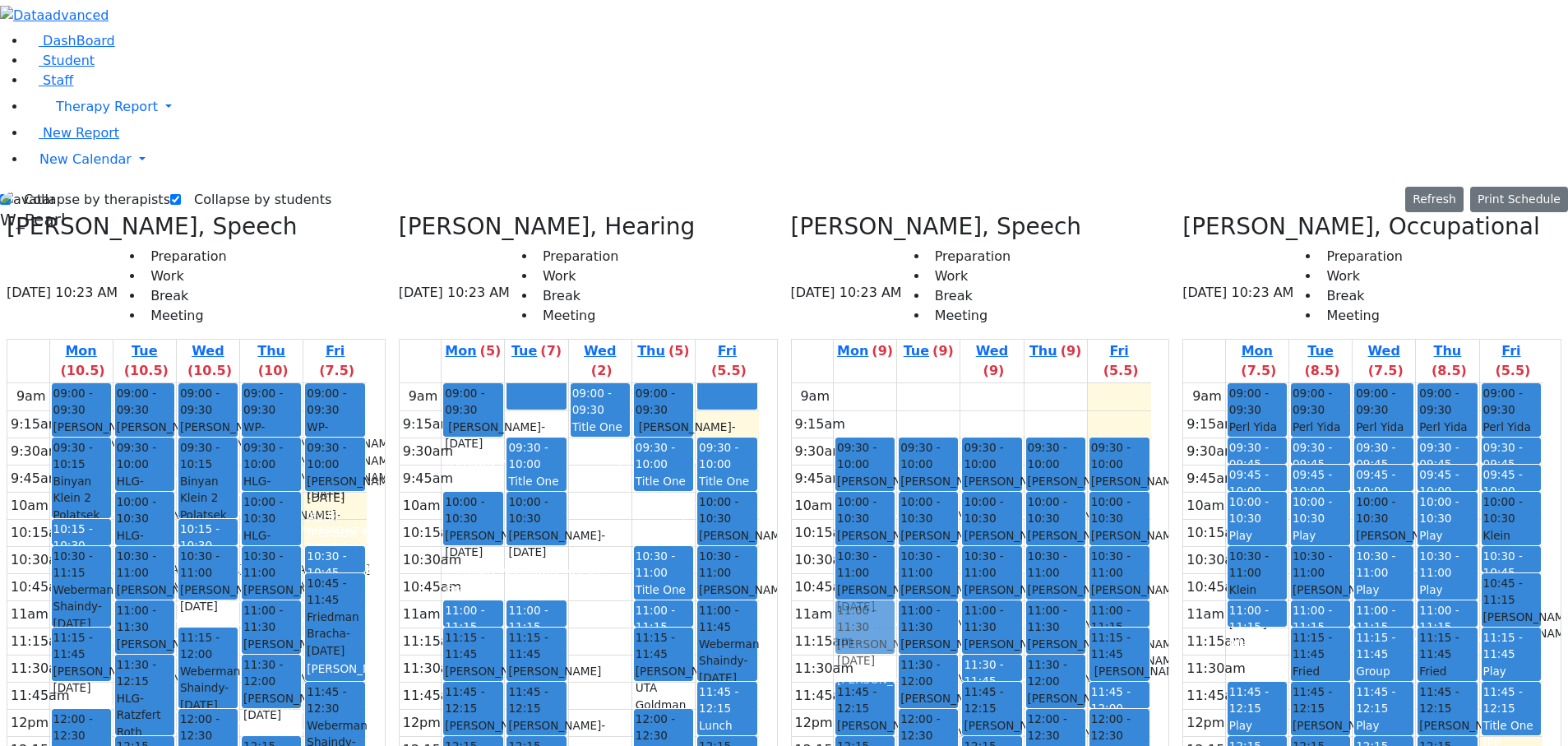
drag, startPoint x: 884, startPoint y: 349, endPoint x: 884, endPoint y: 334, distance: 15.0
click at [883, 262] on div "09:30 - 10:00 [PERSON_NAME] - [DATE] [PERSON_NAME] 10:00 - 10:30 [PERSON_NAME] …" at bounding box center [864, 709] width 63 height 652
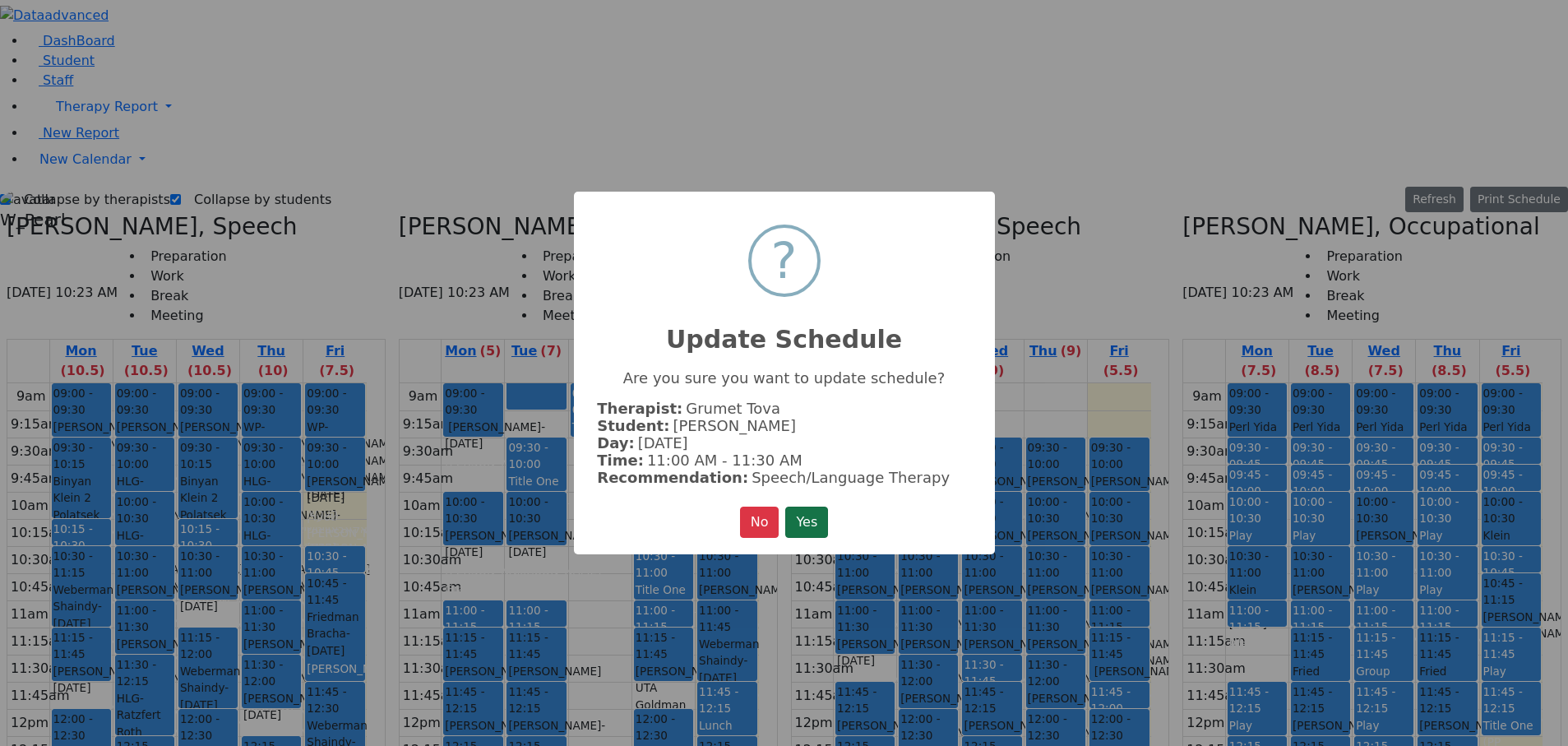
click at [818, 262] on button "Yes" at bounding box center [806, 522] width 43 height 31
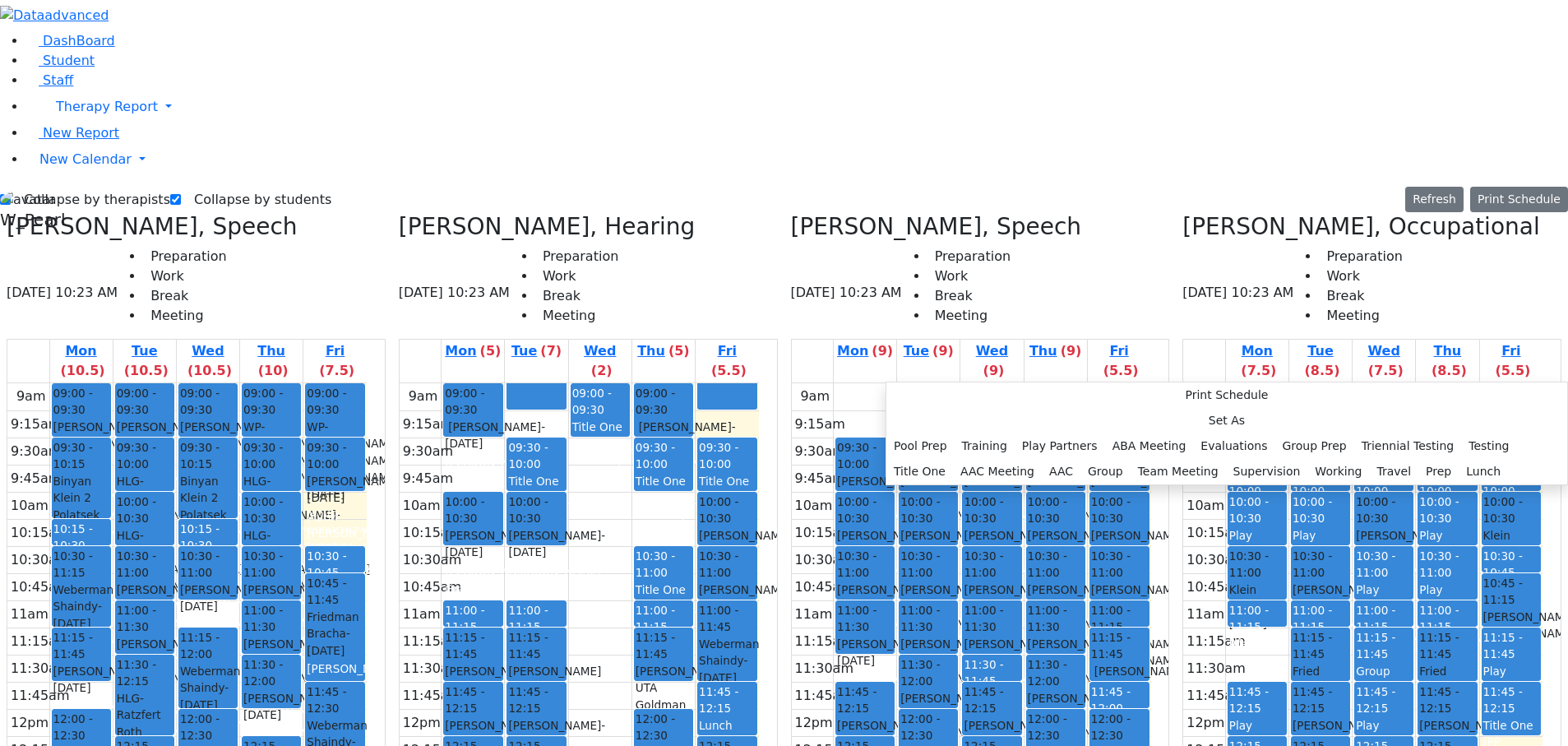
click at [880, 262] on div "9am 9:15am 9:30am 9:45am 10am 10:15am 10:30am 10:45am 11am 11:15am 11:30am 11:4…" at bounding box center [971, 709] width 360 height 652
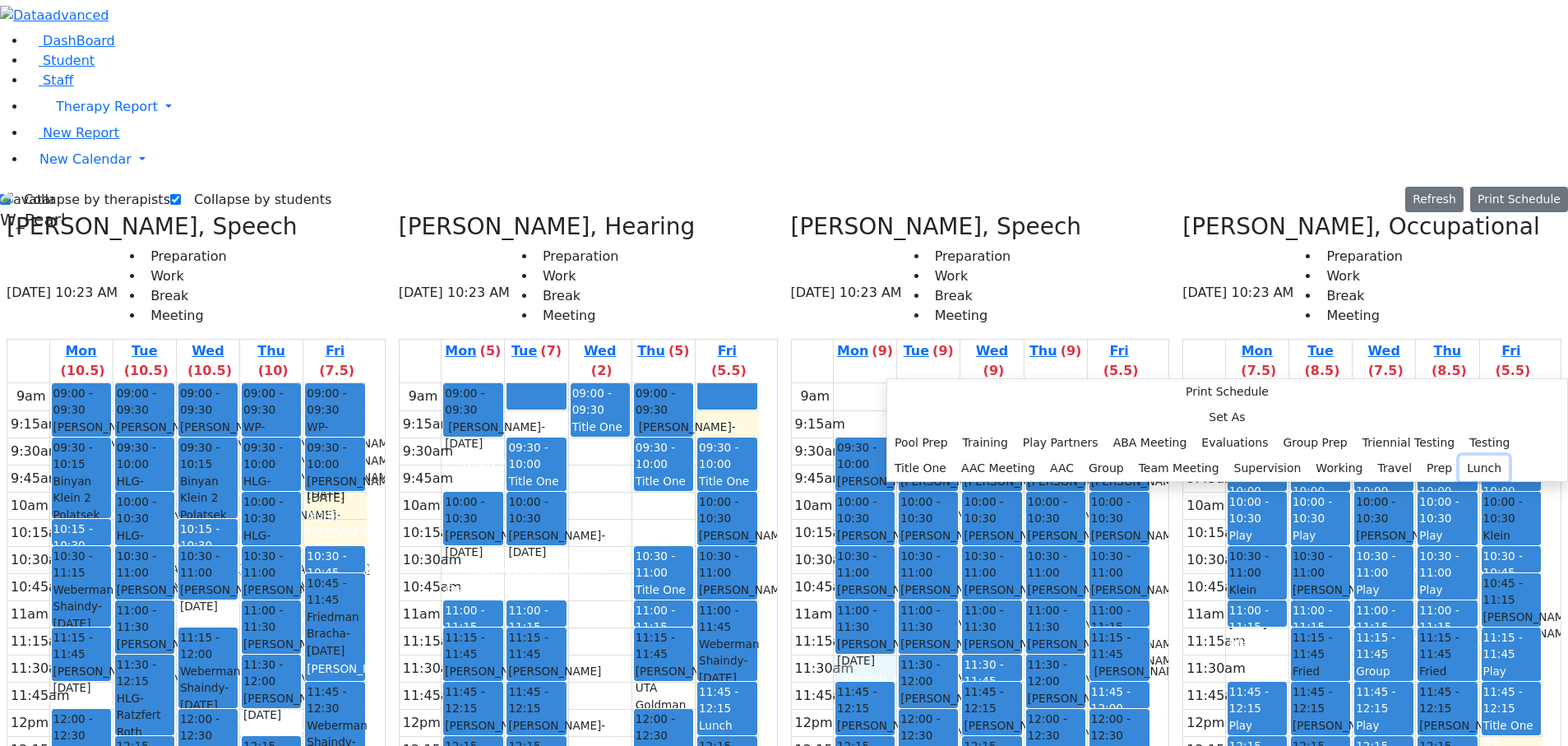
click at [1460, 262] on button "Lunch" at bounding box center [1484, 469] width 49 height 26
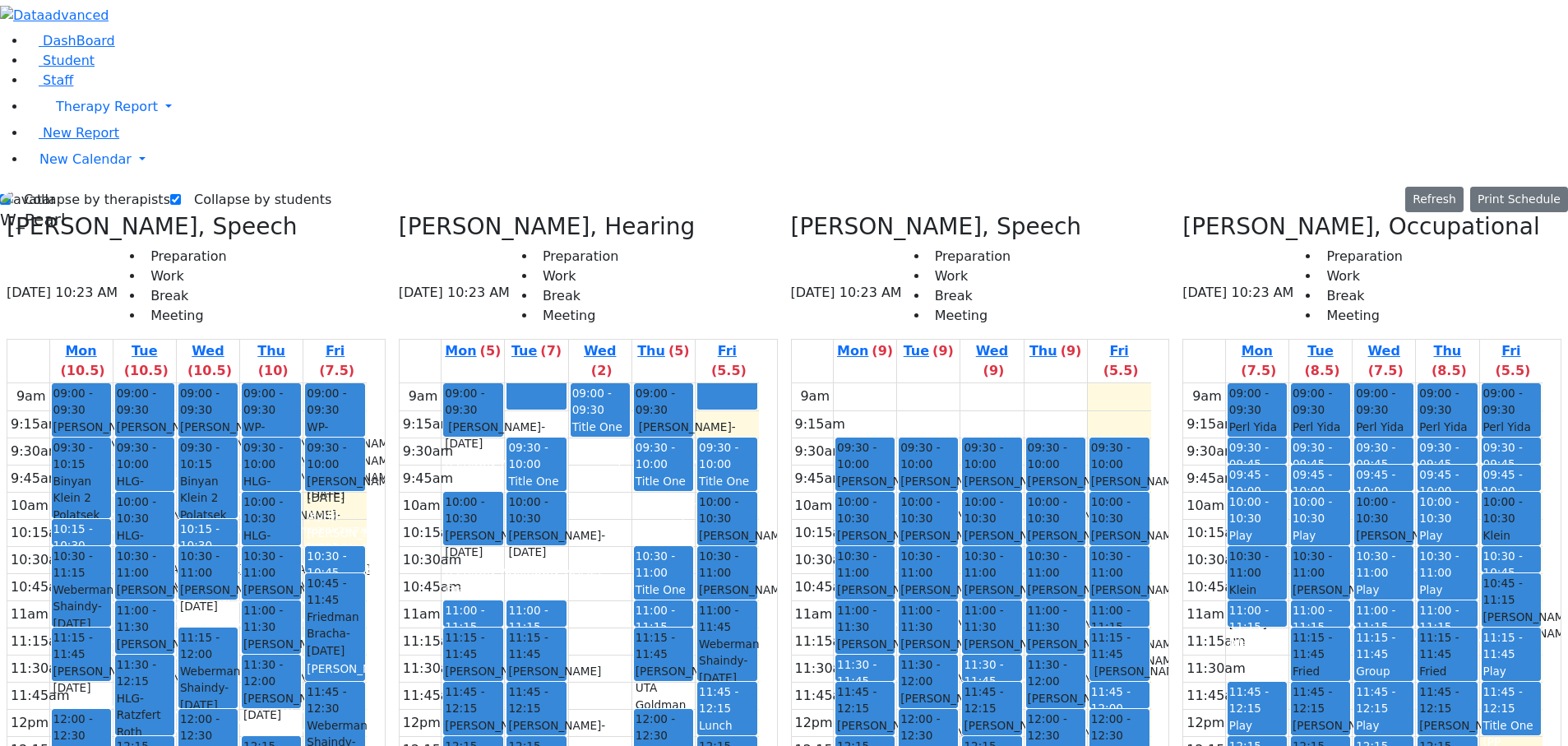
click at [791, 213] on icon at bounding box center [791, 226] width 0 height 27
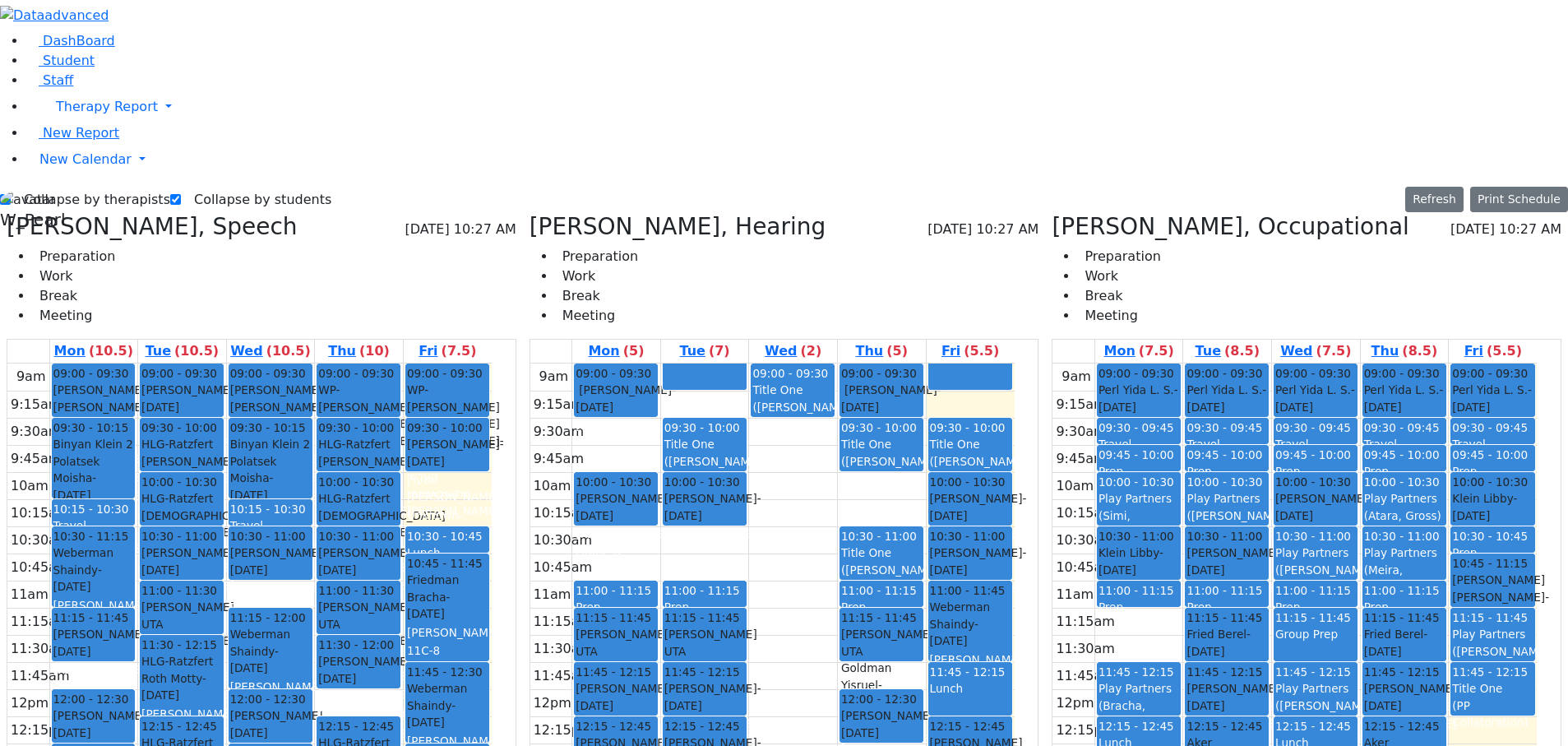
click at [56, 187] on div "Collapse by therapists Collapse by students Refresh Setup Working Hours Print S…" at bounding box center [784, 589] width 1588 height 805
click at [63, 187] on label "Collapse by therapists" at bounding box center [91, 200] width 160 height 26
click at [11, 194] on input "Collapse by therapists" at bounding box center [5, 199] width 11 height 11
checkbox input "false"
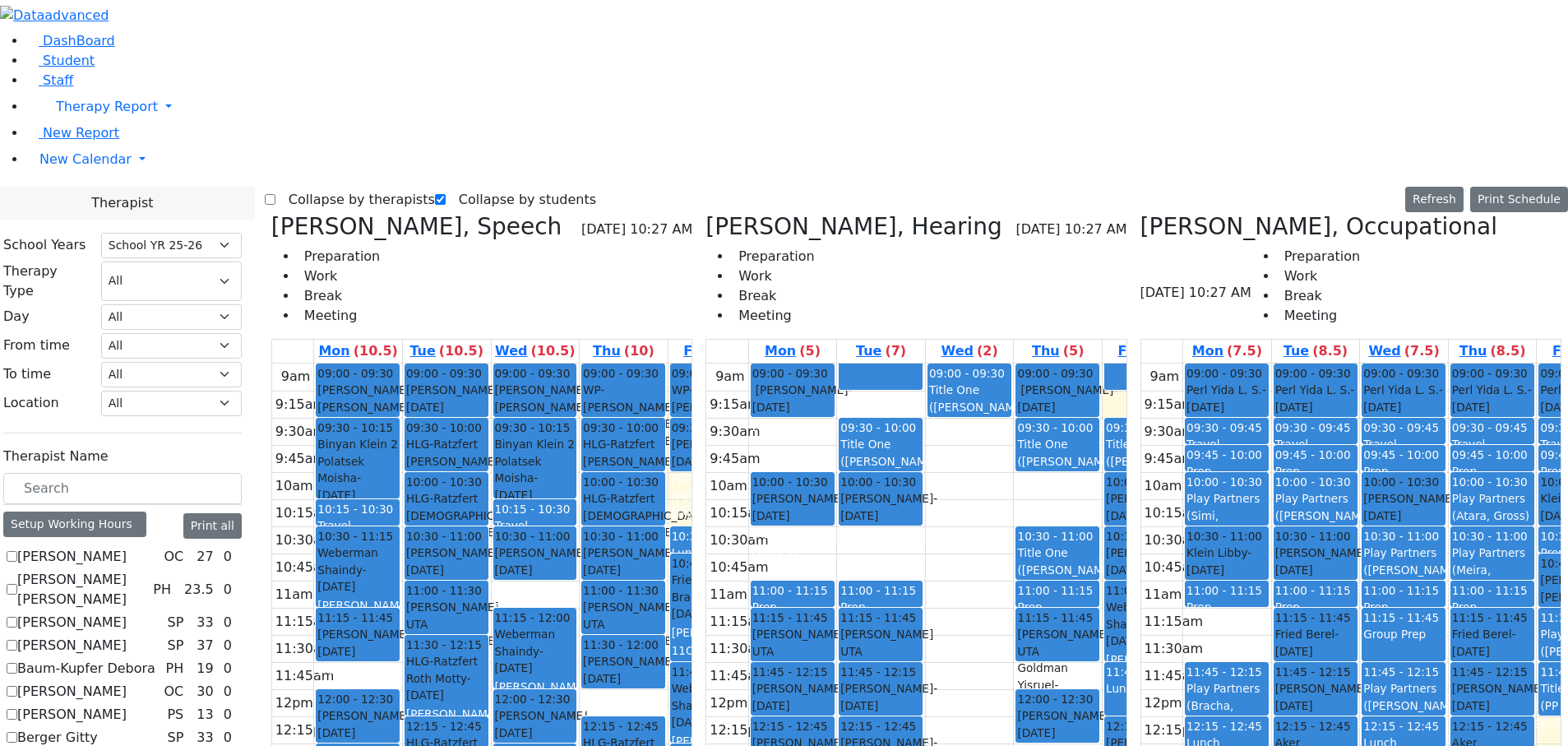
scroll to position [82, 0]
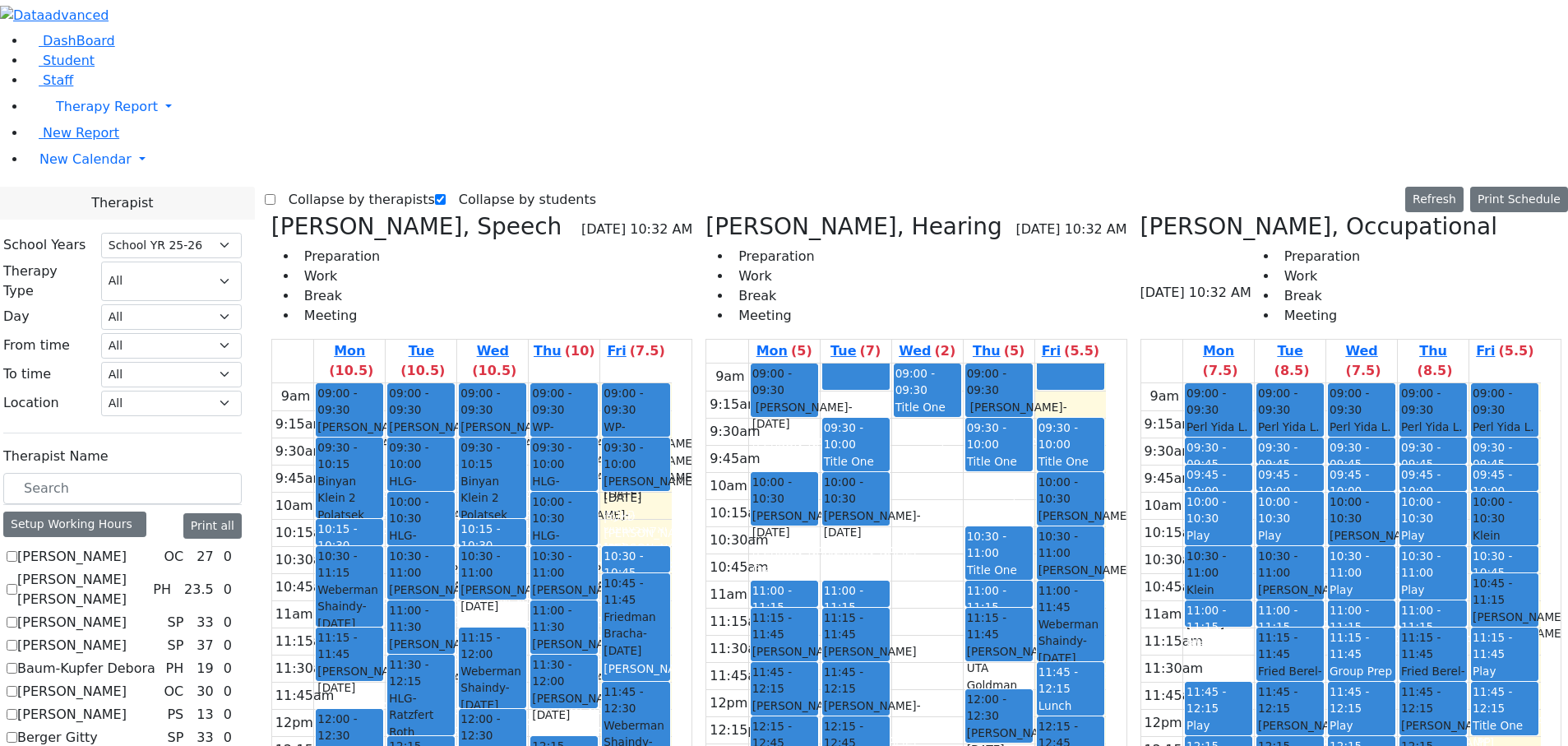
checkbox input "true"
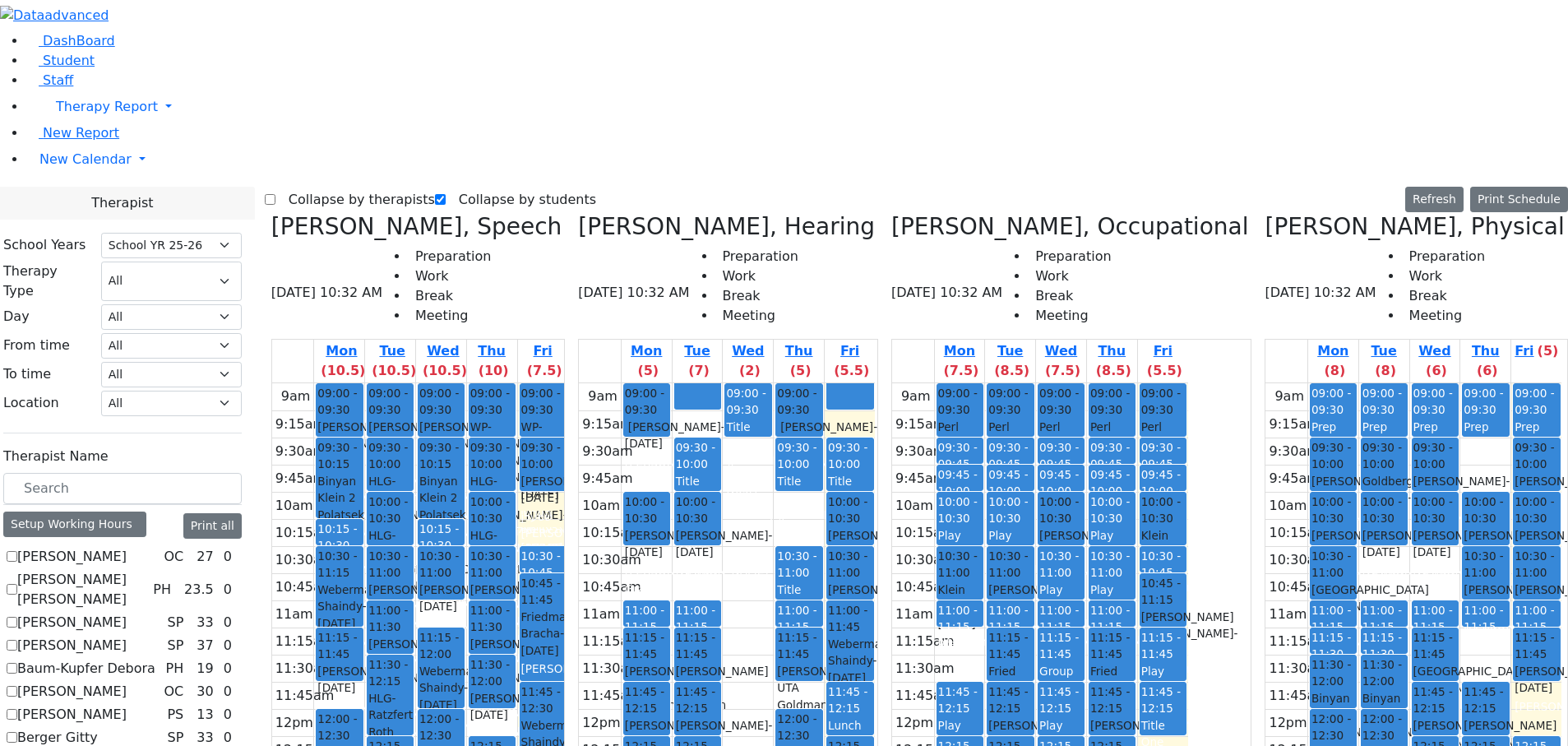
click at [949, 213] on h3 "[PERSON_NAME], Occupational" at bounding box center [1069, 227] width 357 height 28
click at [948, 213] on h3 "[PERSON_NAME], Occupational" at bounding box center [1069, 227] width 357 height 28
click at [891, 213] on icon at bounding box center [891, 226] width 0 height 27
checkbox input "false"
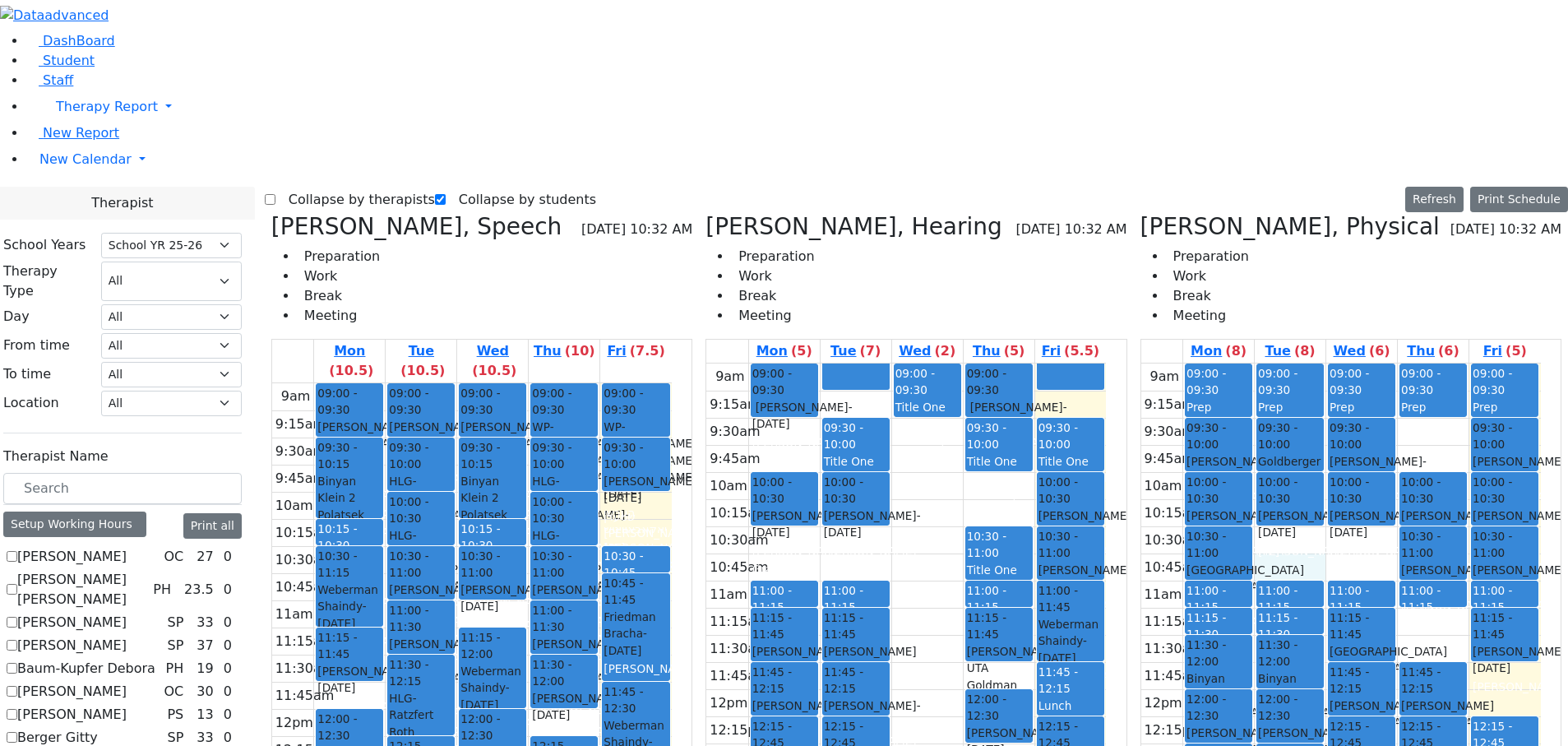
click at [1321, 262] on div "9am 9:15am 9:30am 9:45am 10am 10:15am 10:30am 10:45am 11am 11:15am 11:30am 11:4…" at bounding box center [1341, 690] width 400 height 652
drag, startPoint x: 1236, startPoint y: 290, endPoint x: 1446, endPoint y: 184, distance: 235.2
click at [1446, 262] on tr "09:00 - 09:30 Prep 09:30 - 10:00 [PERSON_NAME] - [DATE] [PERSON_NAME] Grade 2 1…" at bounding box center [1341, 690] width 400 height 652
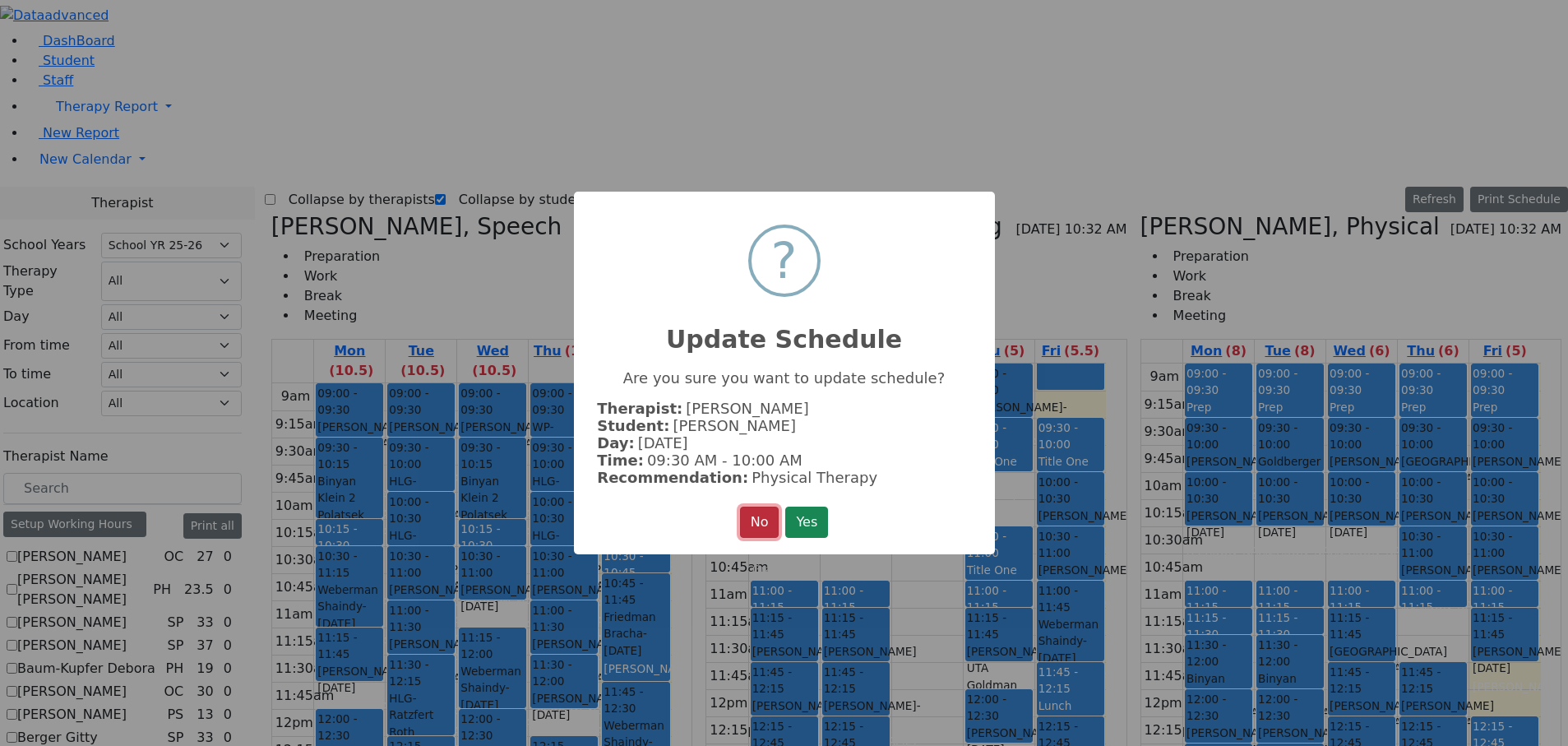
click at [760, 262] on button "No" at bounding box center [761, 522] width 40 height 31
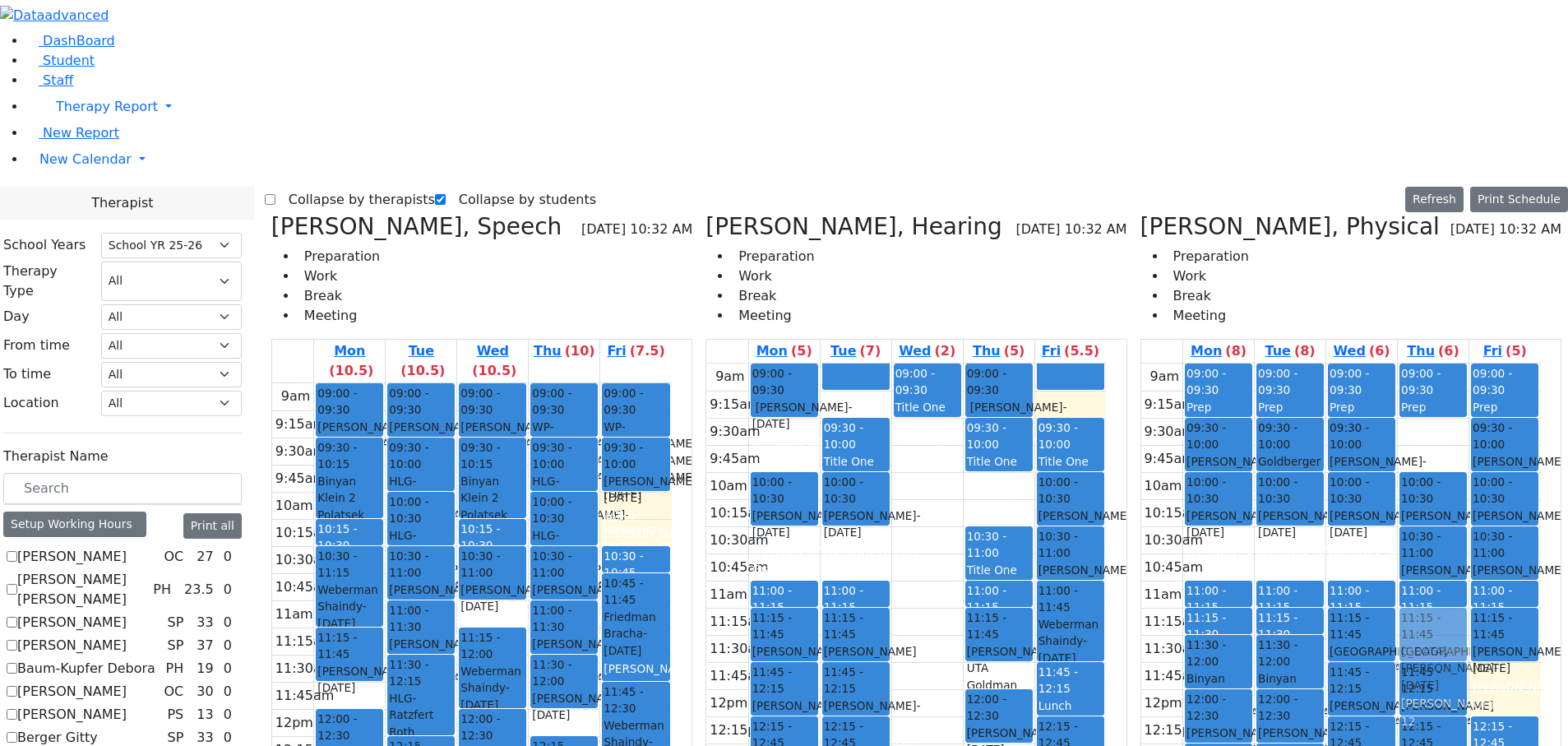
drag, startPoint x: 1211, startPoint y: 277, endPoint x: 1429, endPoint y: 359, distance: 232.9
click at [1429, 262] on tr "09:00 - 09:30 Prep 09:30 - 10:00 [PERSON_NAME] - [DATE] [PERSON_NAME] Grade 2 1…" at bounding box center [1341, 690] width 400 height 652
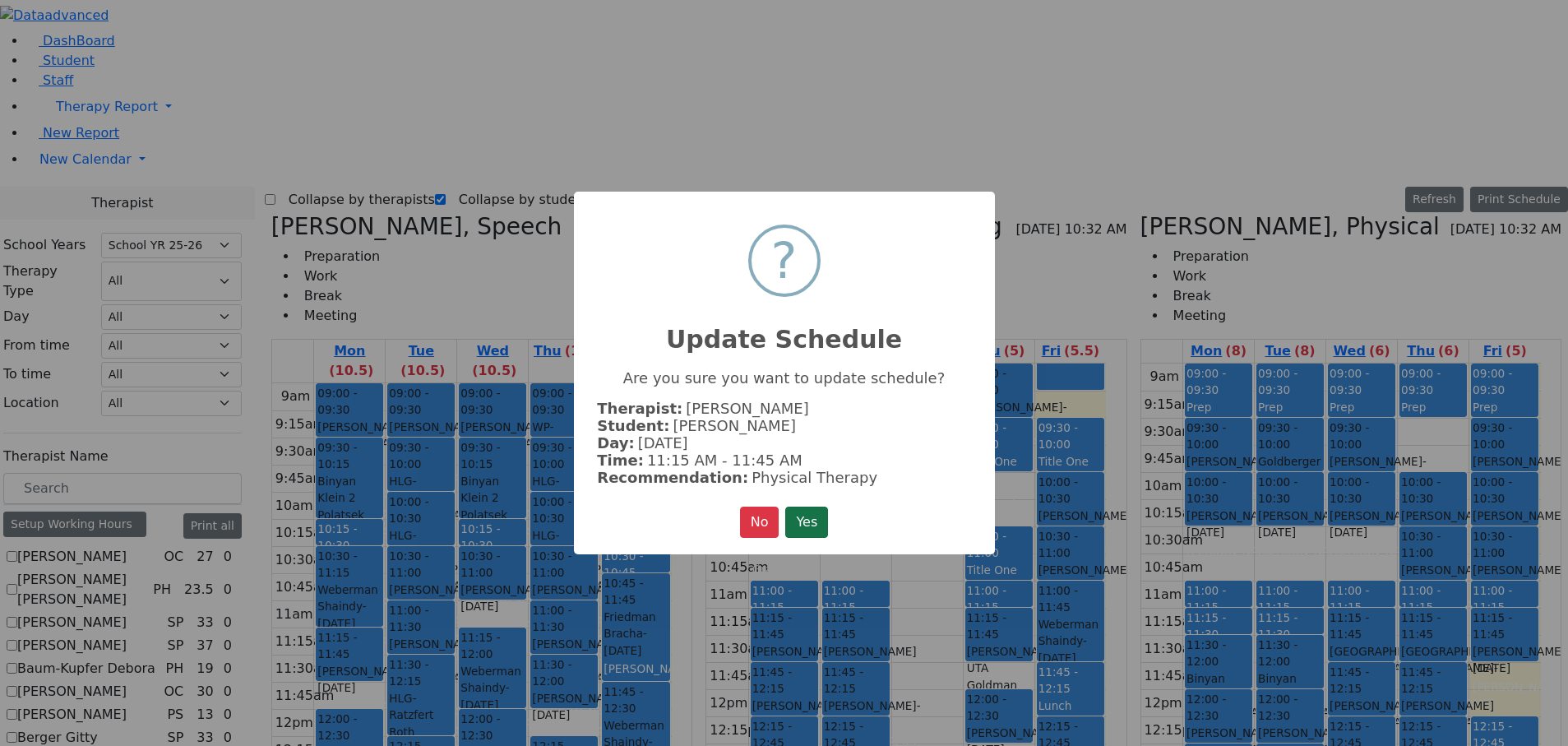
click at [802, 262] on button "Yes" at bounding box center [806, 522] width 43 height 31
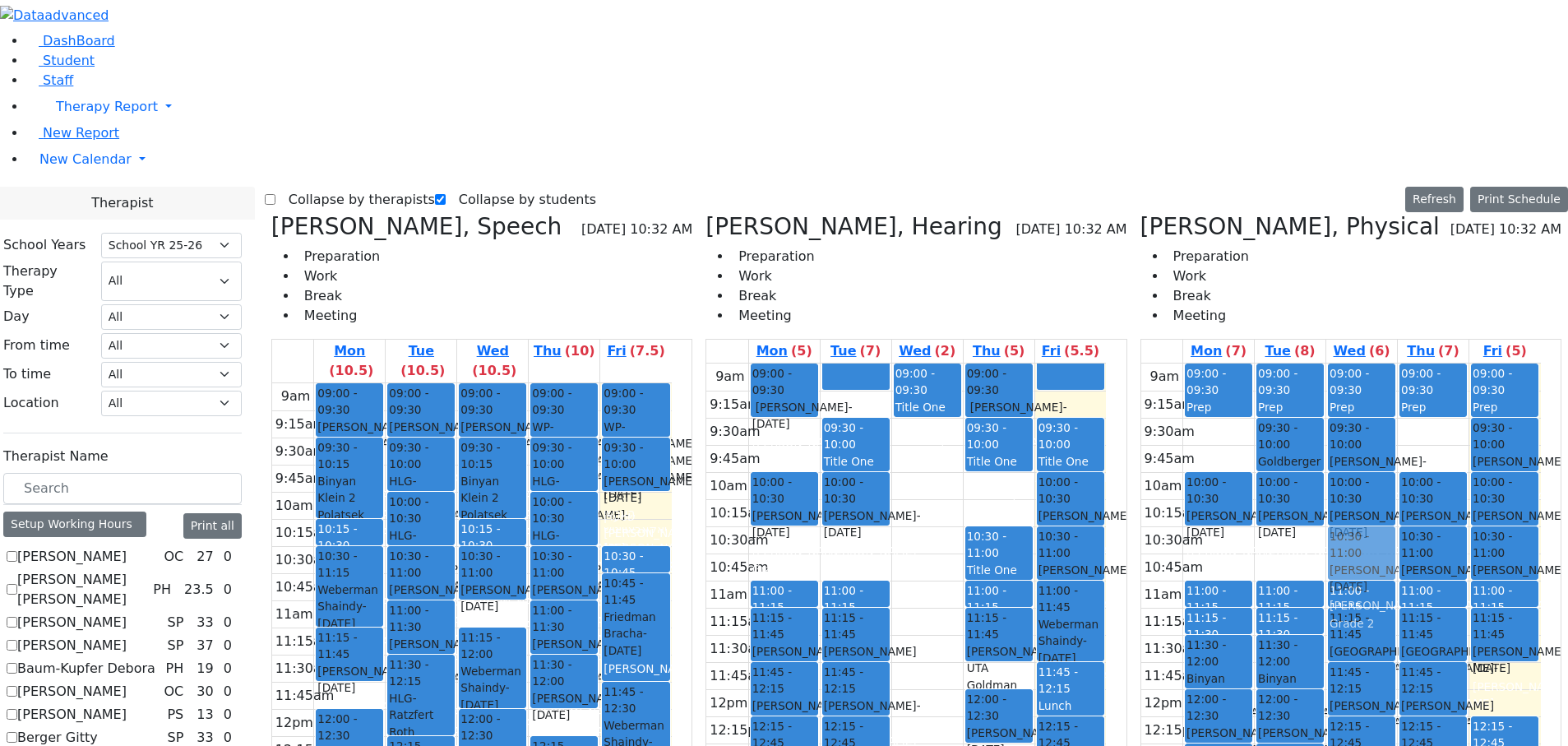
drag, startPoint x: 1205, startPoint y: 160, endPoint x: 1332, endPoint y: 268, distance: 166.7
click at [1332, 262] on div "9am 9:15am 9:30am 9:45am 10am 10:15am 10:30am 10:45am 11am 11:15am 11:30am 11:4…" at bounding box center [1341, 690] width 400 height 652
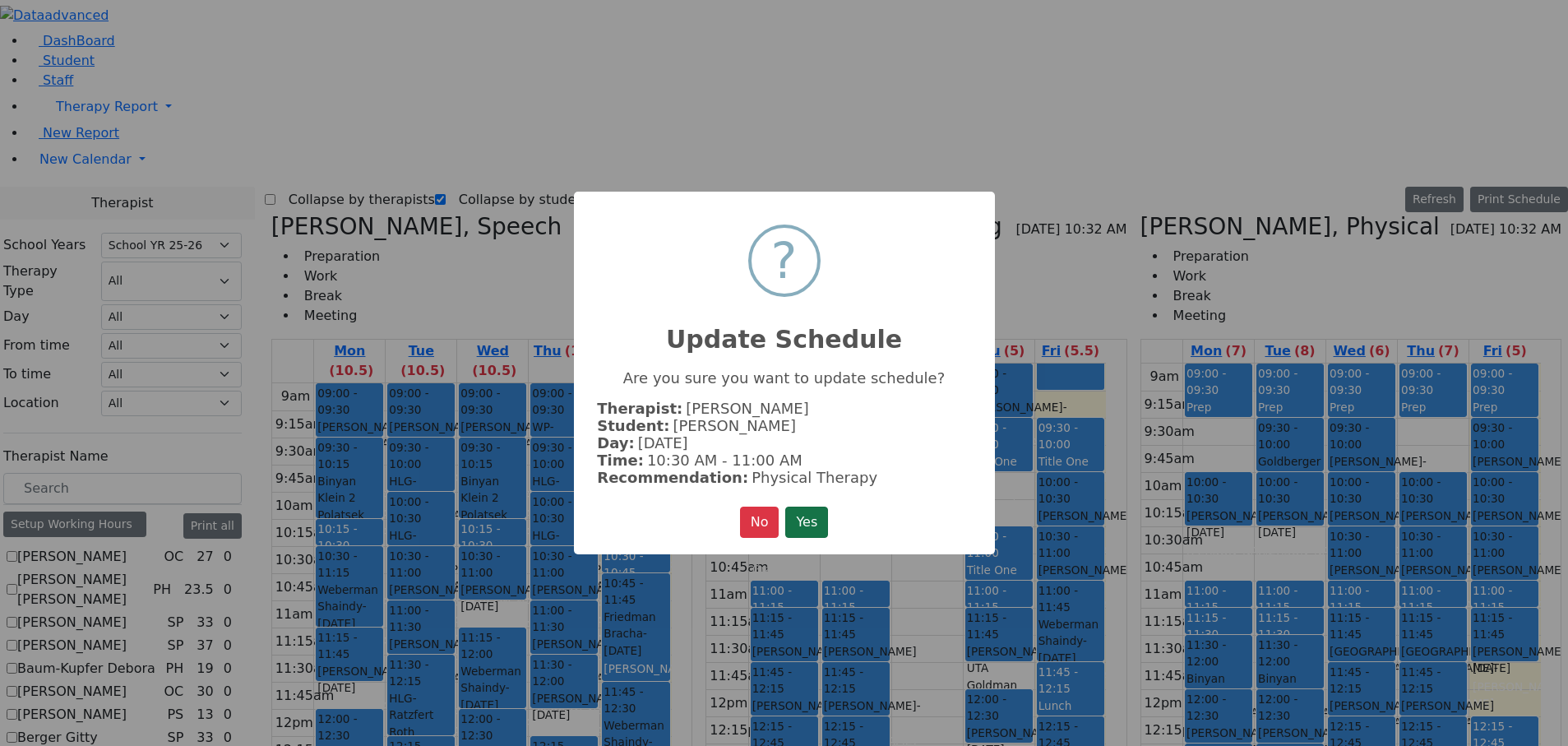
click at [817, 262] on button "Yes" at bounding box center [806, 522] width 43 height 31
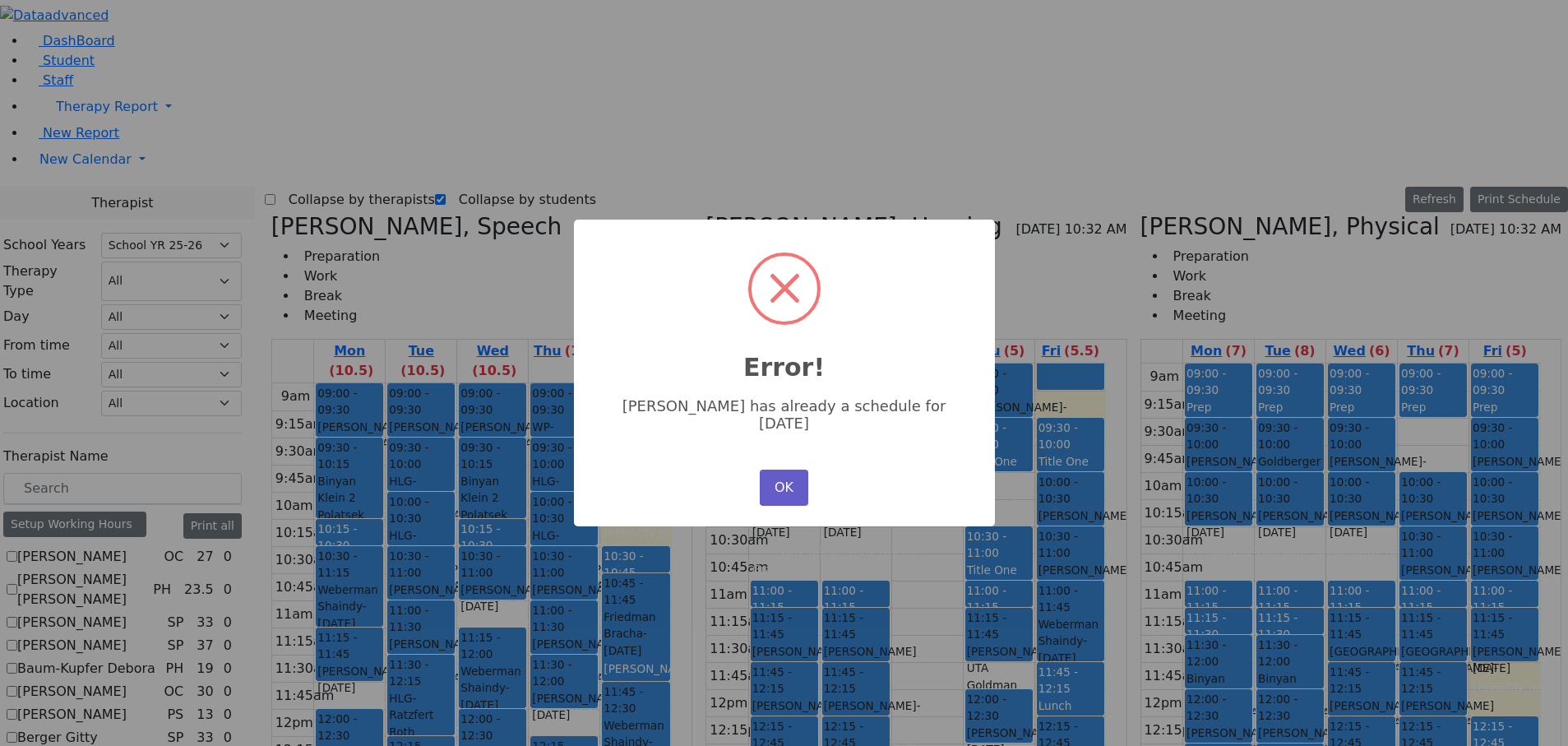
drag, startPoint x: 774, startPoint y: 470, endPoint x: 824, endPoint y: 424, distance: 67.9
click at [775, 262] on button "OK" at bounding box center [784, 488] width 48 height 36
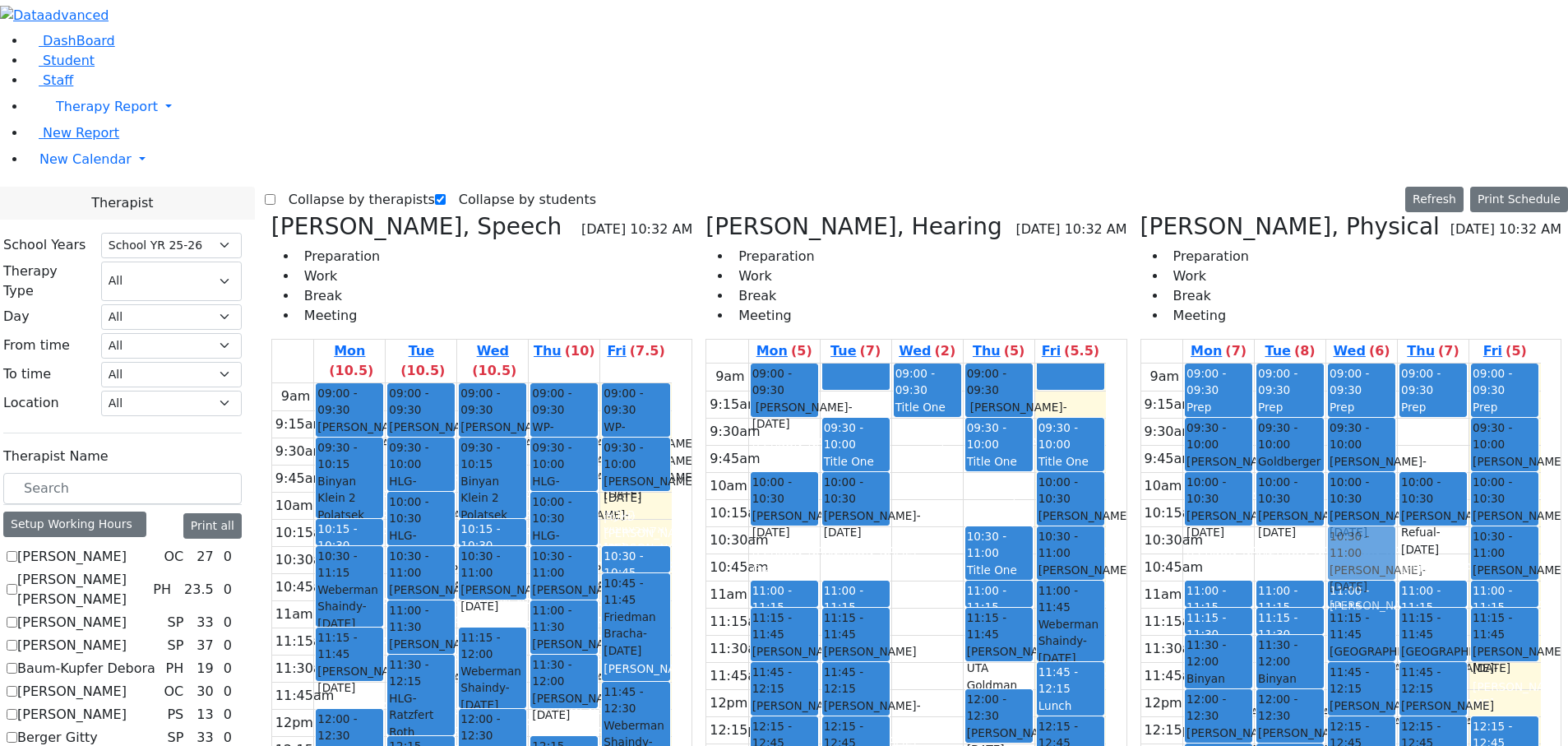
drag, startPoint x: 1431, startPoint y: 277, endPoint x: 1391, endPoint y: 274, distance: 40.1
click at [1391, 262] on tr "09:00 - 09:30 Prep 09:30 - 10:00 [PERSON_NAME] - [DATE] [PERSON_NAME] Grade 2 1…" at bounding box center [1341, 690] width 400 height 652
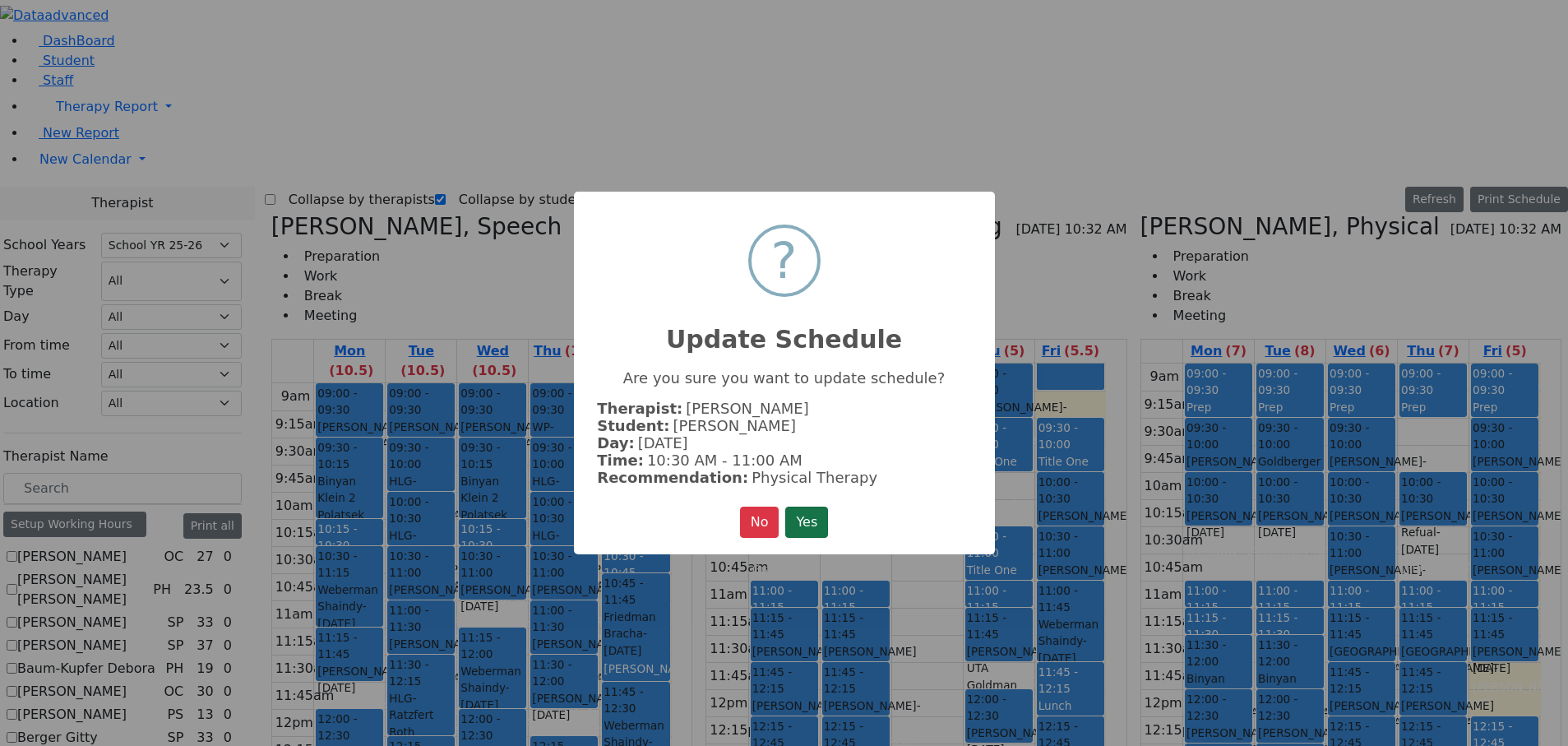
click at [816, 262] on button "Yes" at bounding box center [806, 522] width 43 height 31
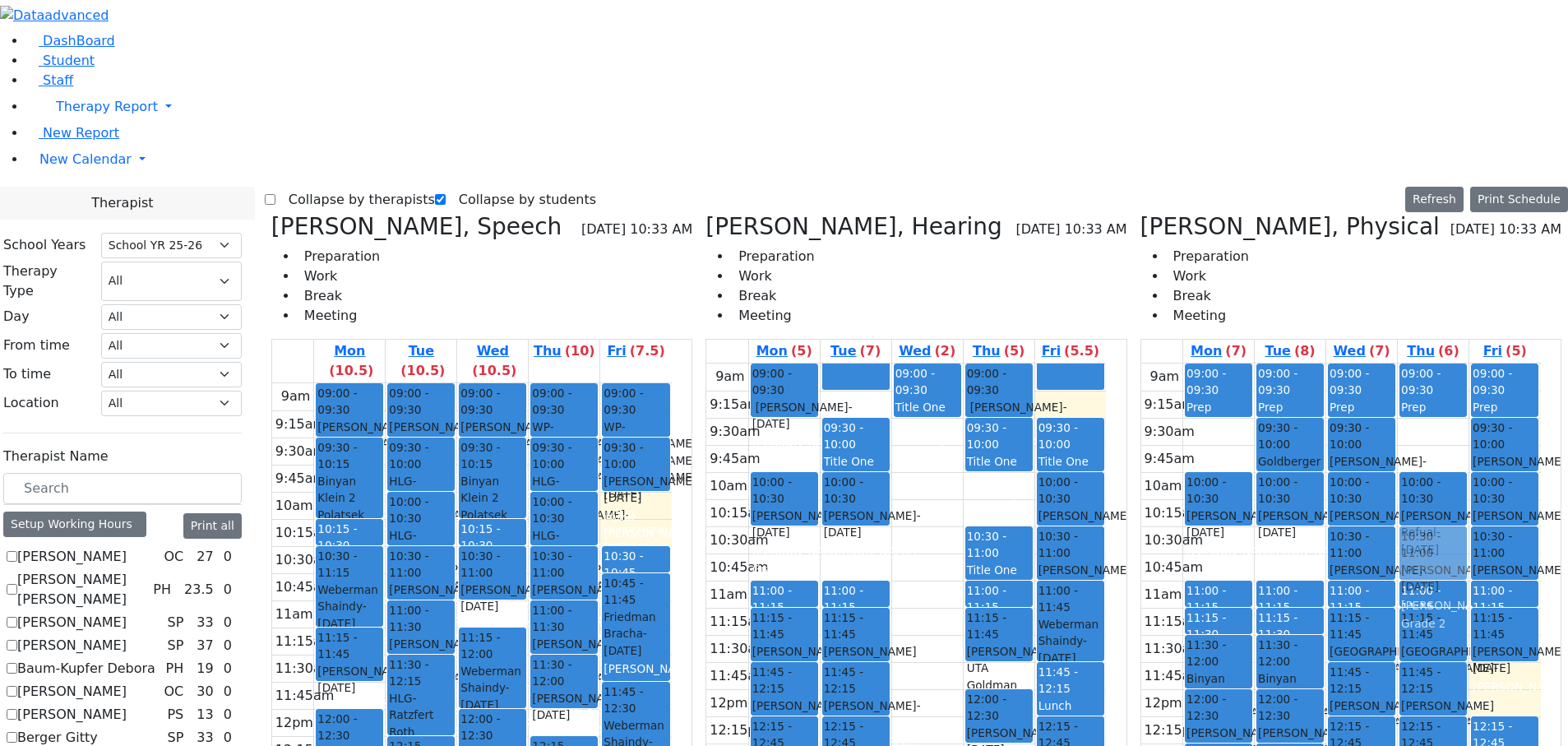
drag, startPoint x: 1218, startPoint y: 174, endPoint x: 1405, endPoint y: 269, distance: 209.7
click at [1411, 262] on tr "09:00 - 09:30 Prep 09:30 - 10:00 [PERSON_NAME] - [DATE] [PERSON_NAME] Grade 2 1…" at bounding box center [1341, 690] width 400 height 652
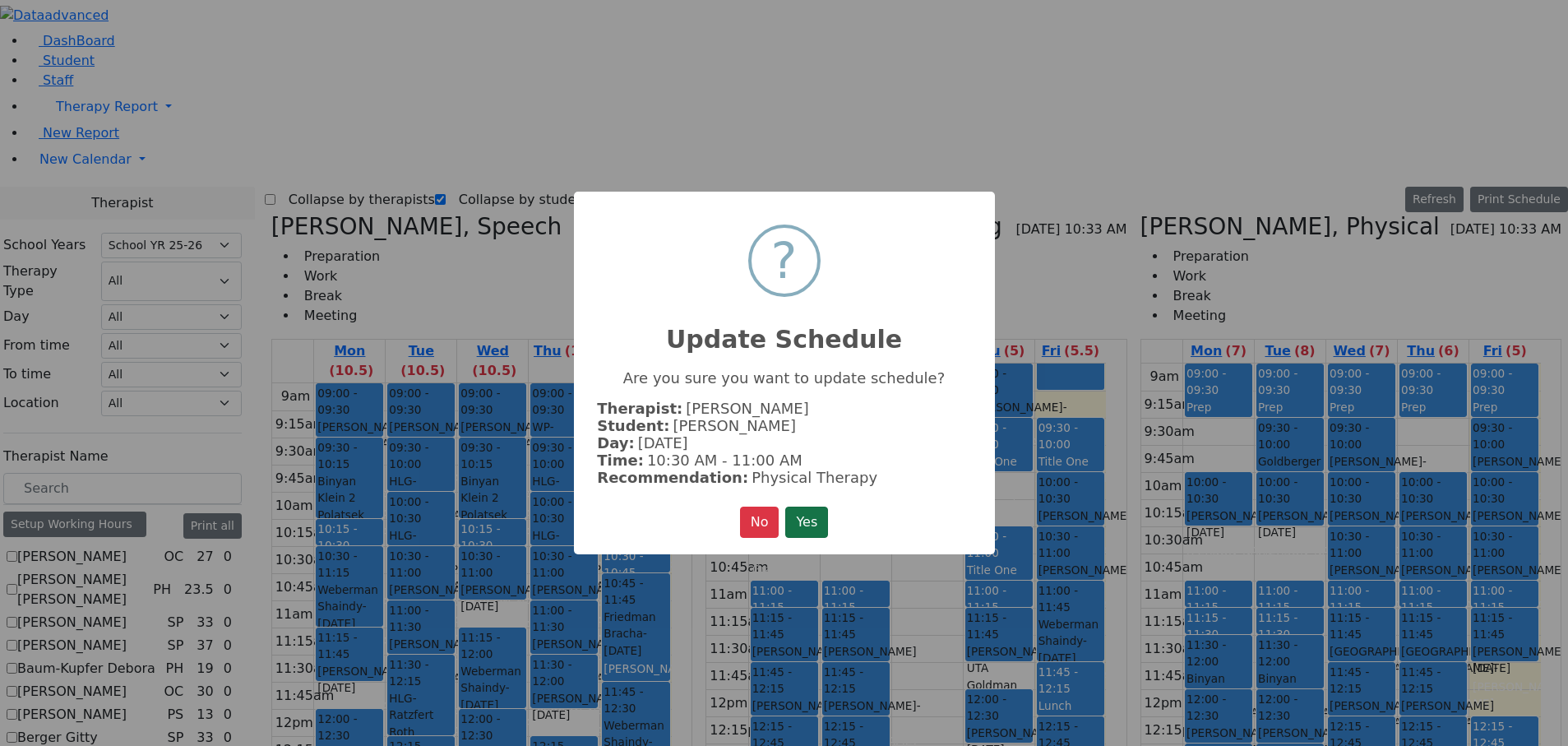
click at [817, 262] on button "Yes" at bounding box center [806, 522] width 43 height 31
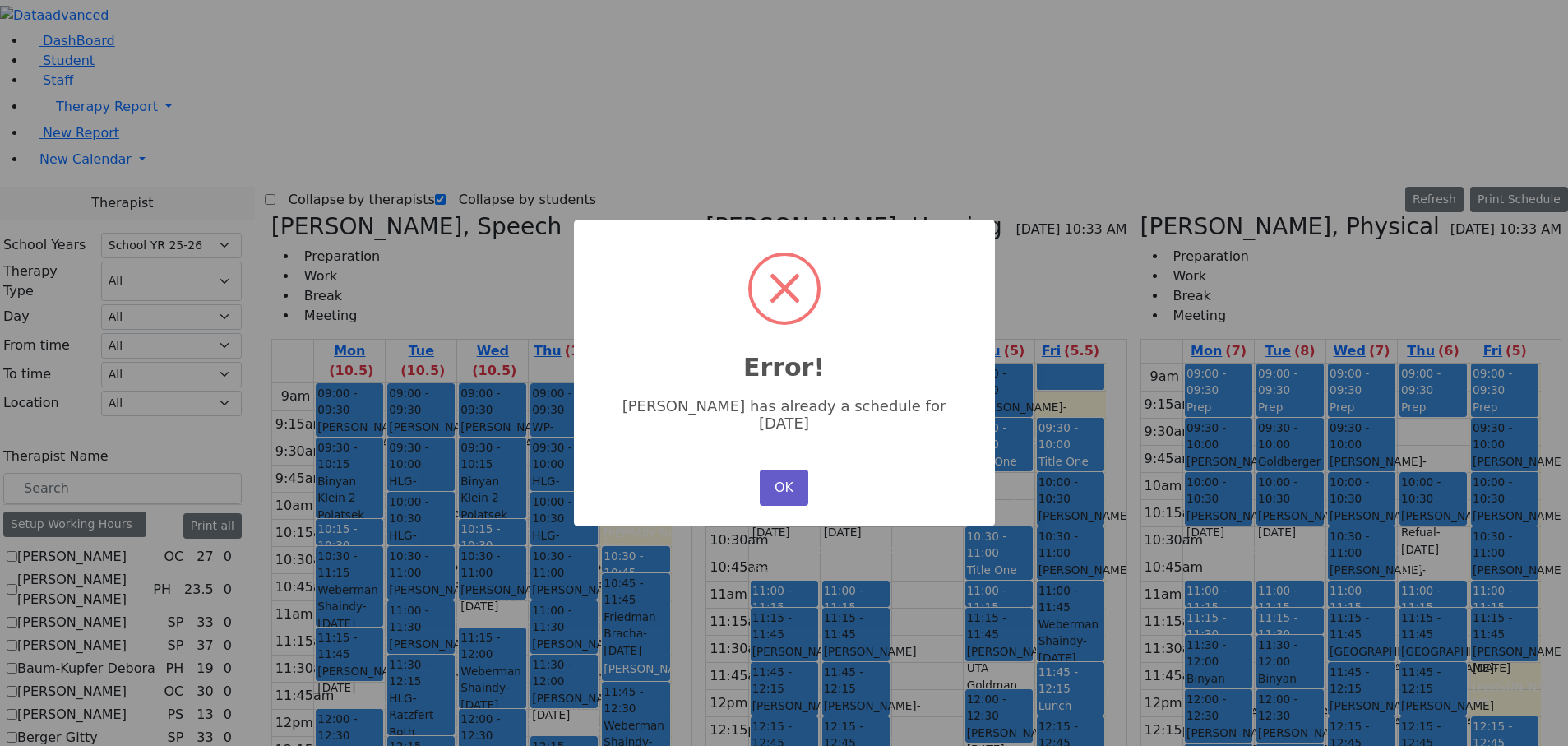
click at [783, 262] on button "OK" at bounding box center [784, 488] width 48 height 36
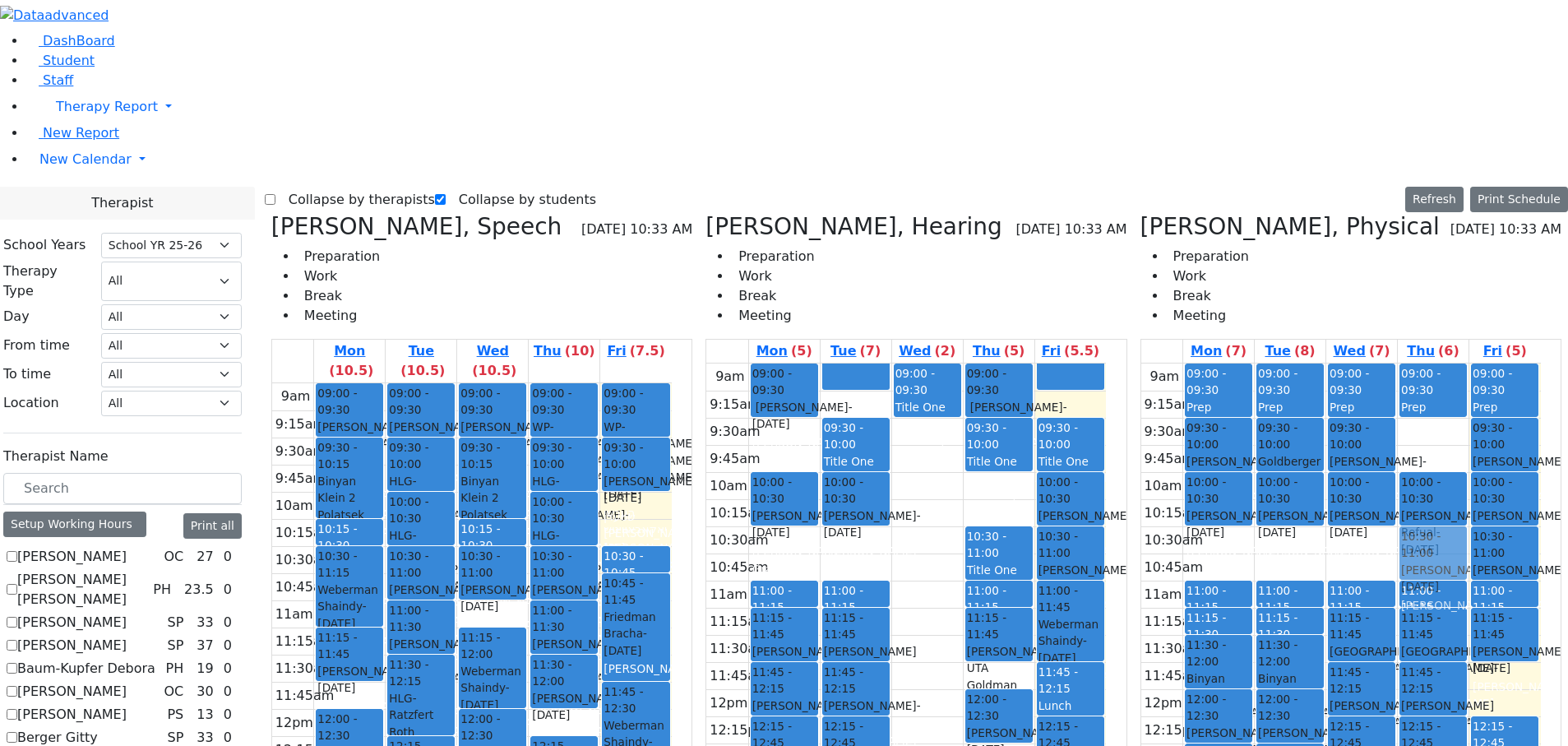
drag, startPoint x: 1358, startPoint y: 283, endPoint x: 1411, endPoint y: 283, distance: 53.0
click at [1411, 262] on tr "09:00 - 09:30 Prep 09:30 - 10:00 [PERSON_NAME] - [DATE] [PERSON_NAME] Grade 2 1…" at bounding box center [1341, 690] width 400 height 652
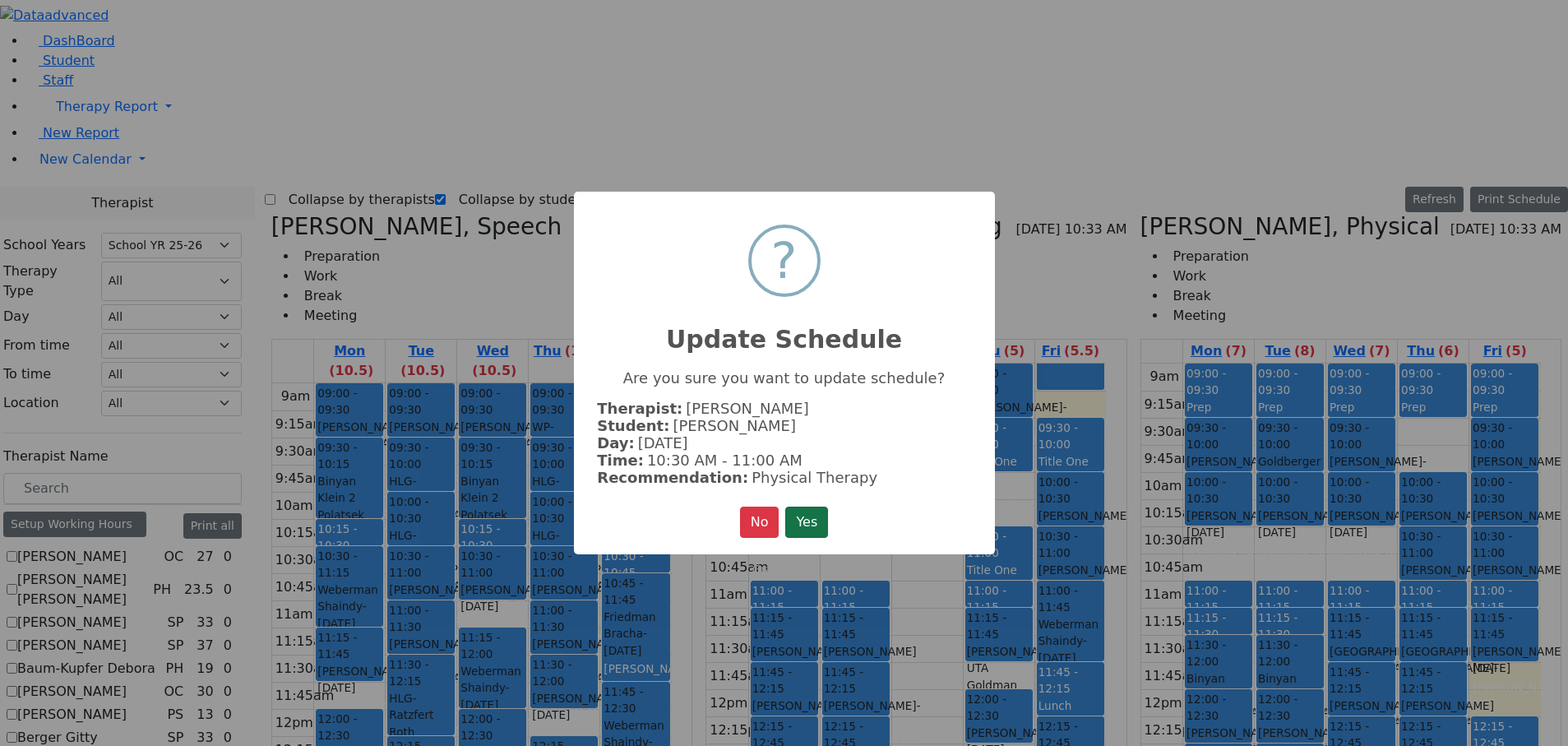
click at [813, 262] on button "Yes" at bounding box center [806, 522] width 43 height 31
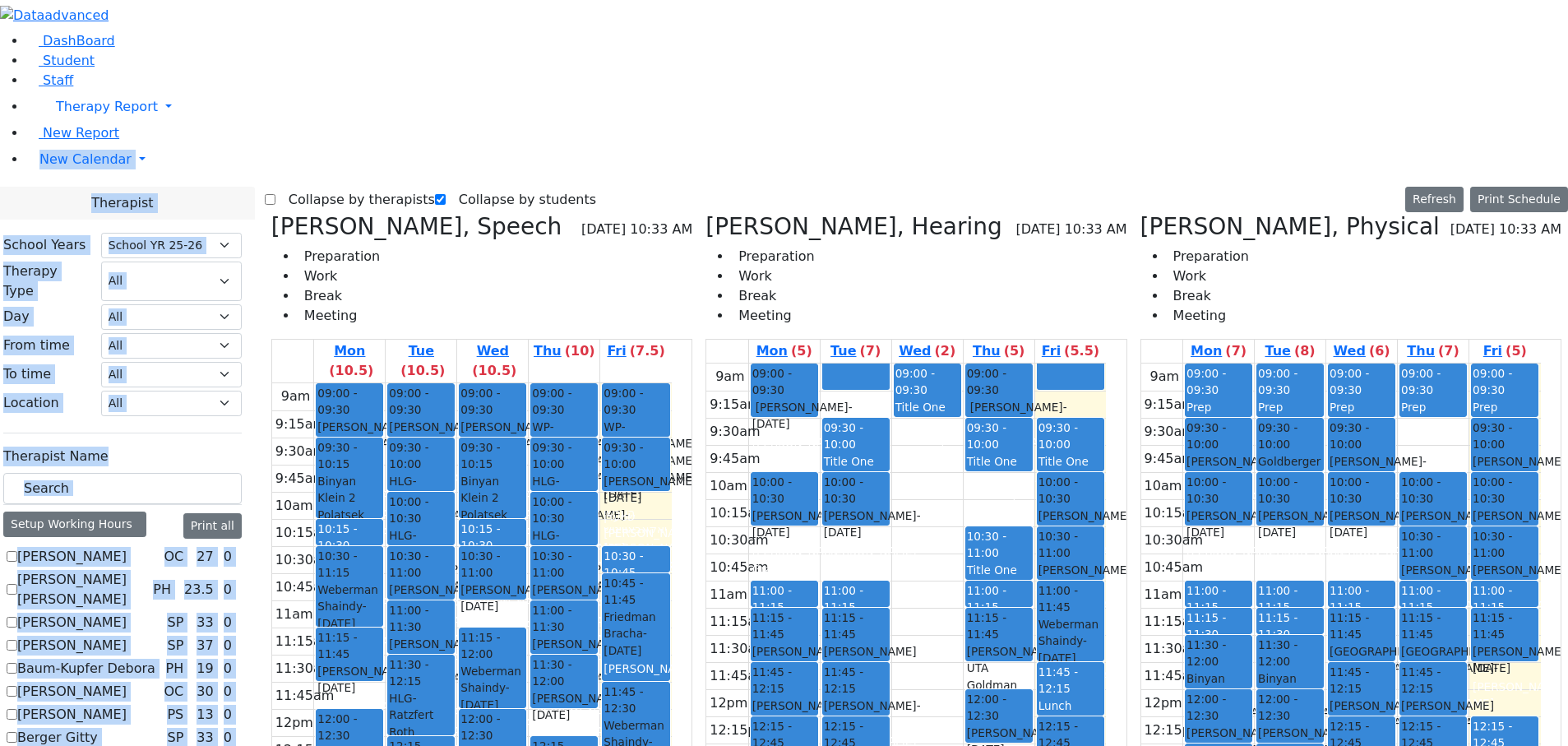
drag, startPoint x: 3, startPoint y: 449, endPoint x: -7, endPoint y: 452, distance: 10.4
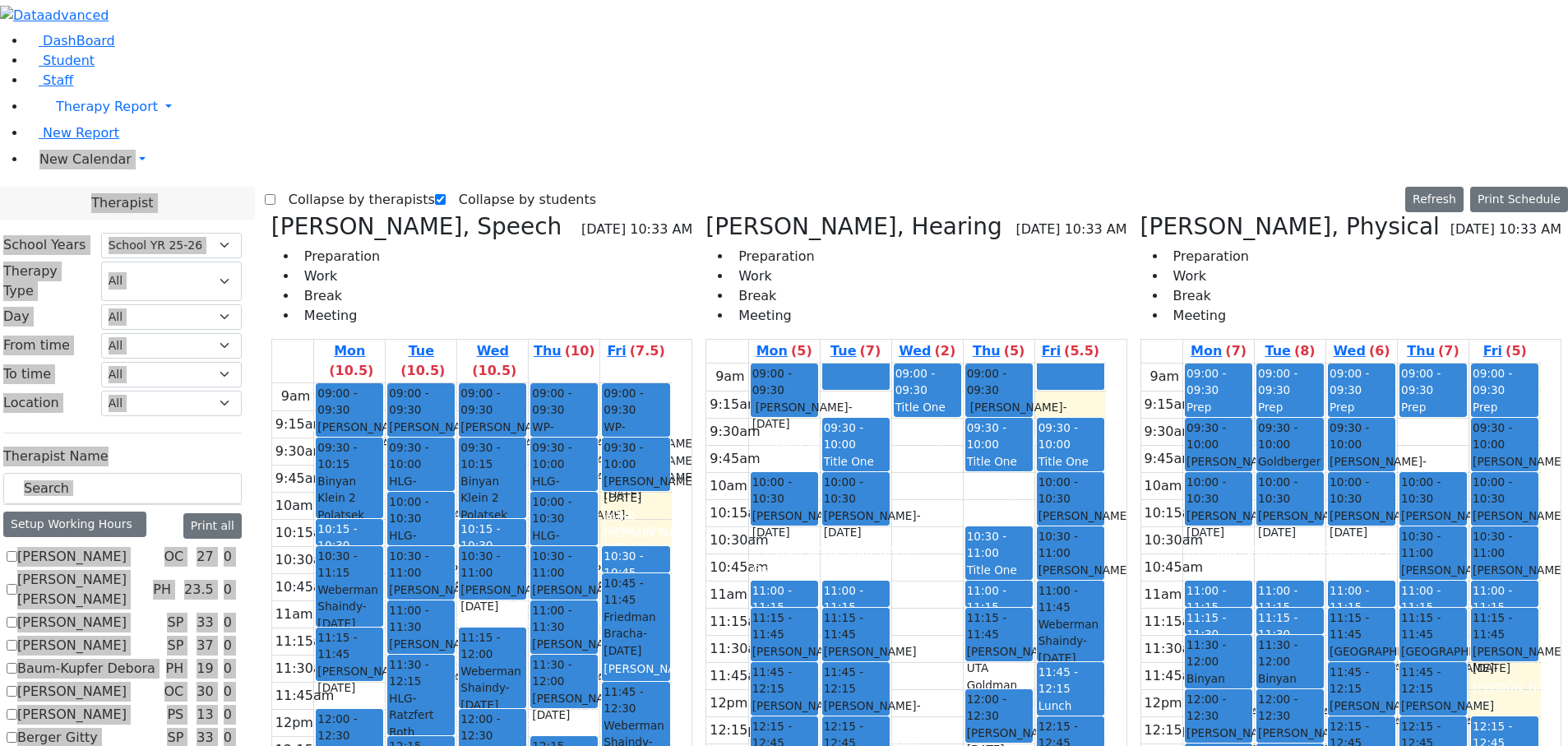
scroll to position [247, 0]
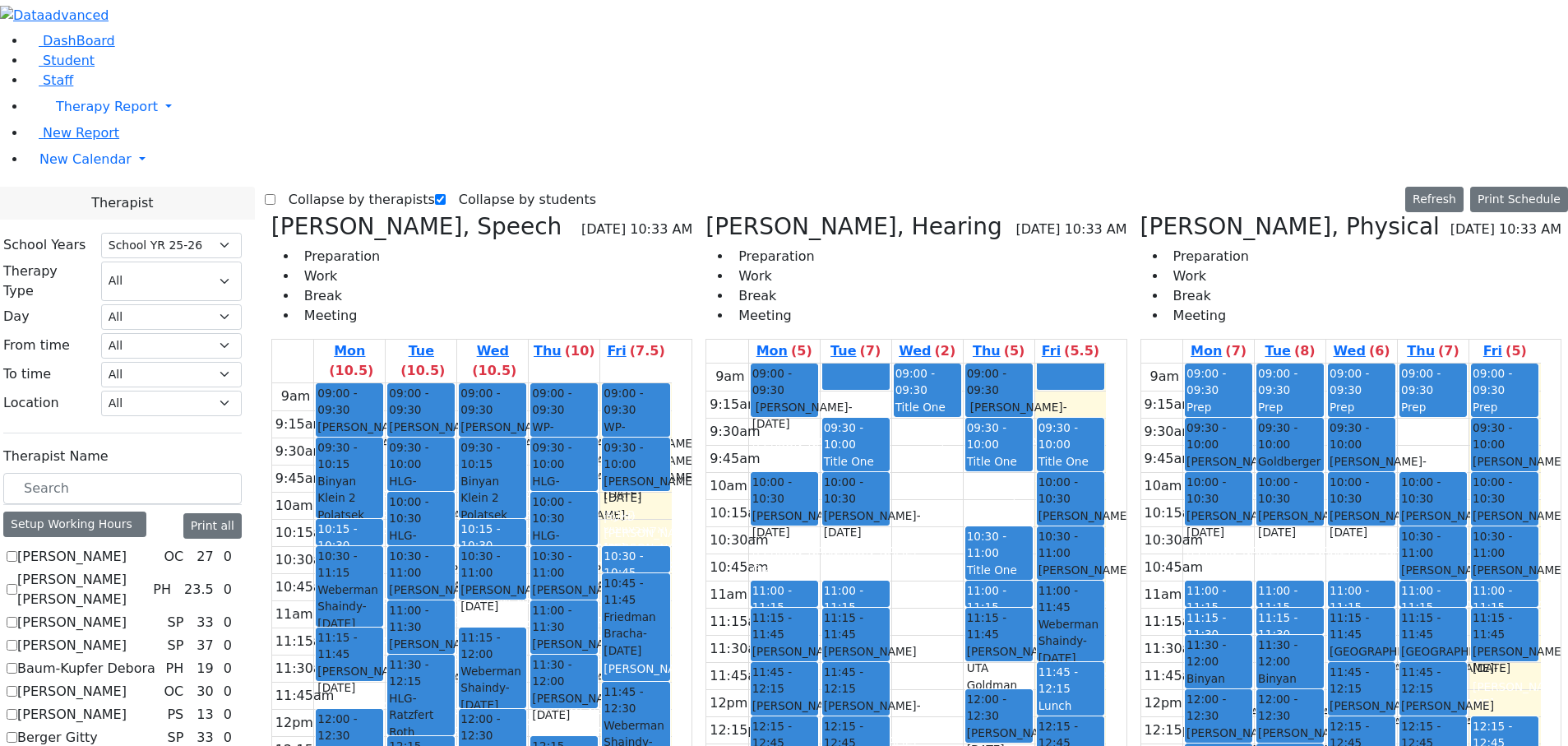
checkbox input "true"
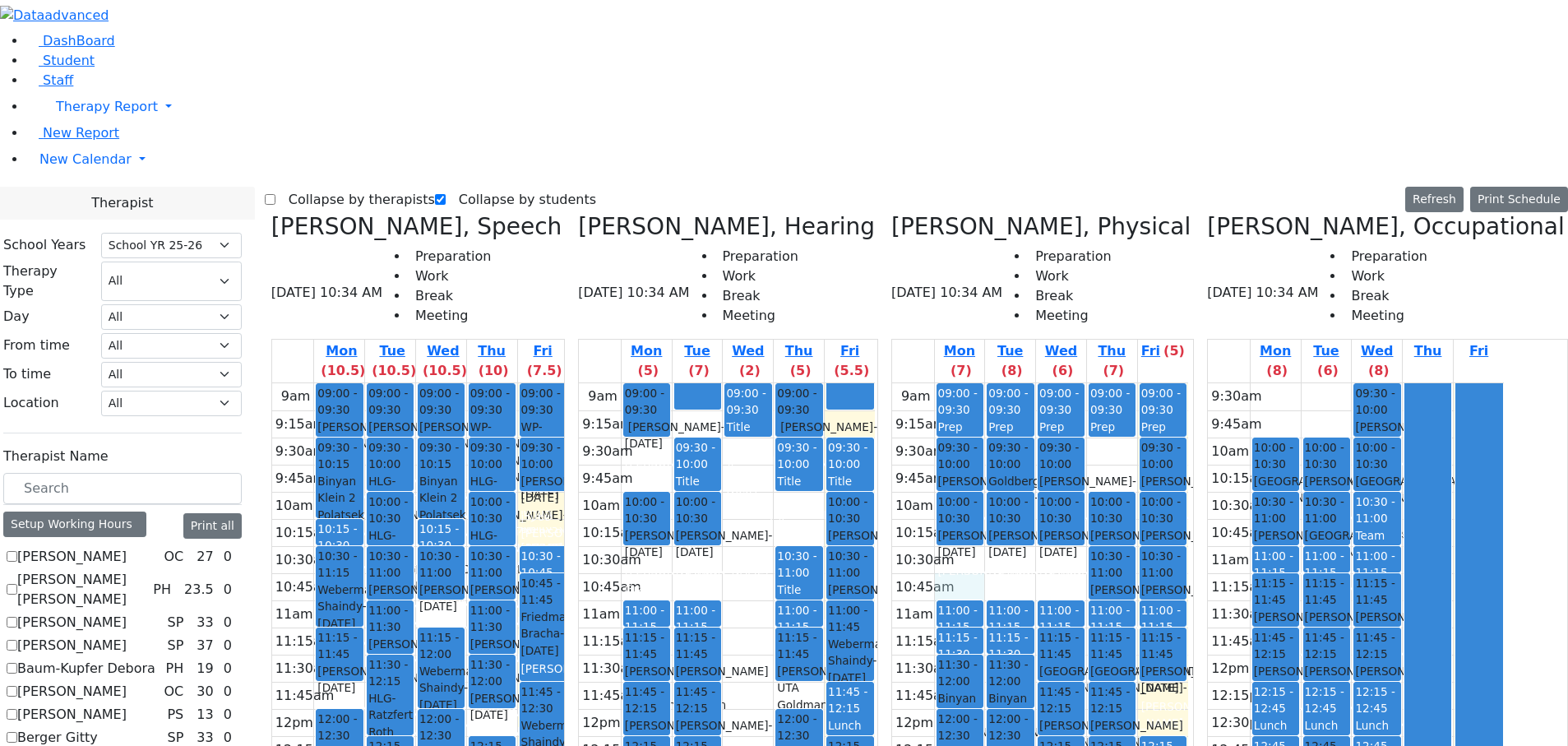
drag, startPoint x: 1000, startPoint y: 301, endPoint x: 1000, endPoint y: 322, distance: 21.0
click at [1000, 262] on div "9am 9:15am 9:30am 9:45am 10am 10:15am 10:30am 10:45am 11am 11:15am 11:30am 11:4…" at bounding box center [1040, 709] width 296 height 652
drag, startPoint x: 1010, startPoint y: 293, endPoint x: 1010, endPoint y: 272, distance: 21.0
click at [982, 262] on span "Binyan Klein 5" at bounding box center [960, 707] width 44 height 34
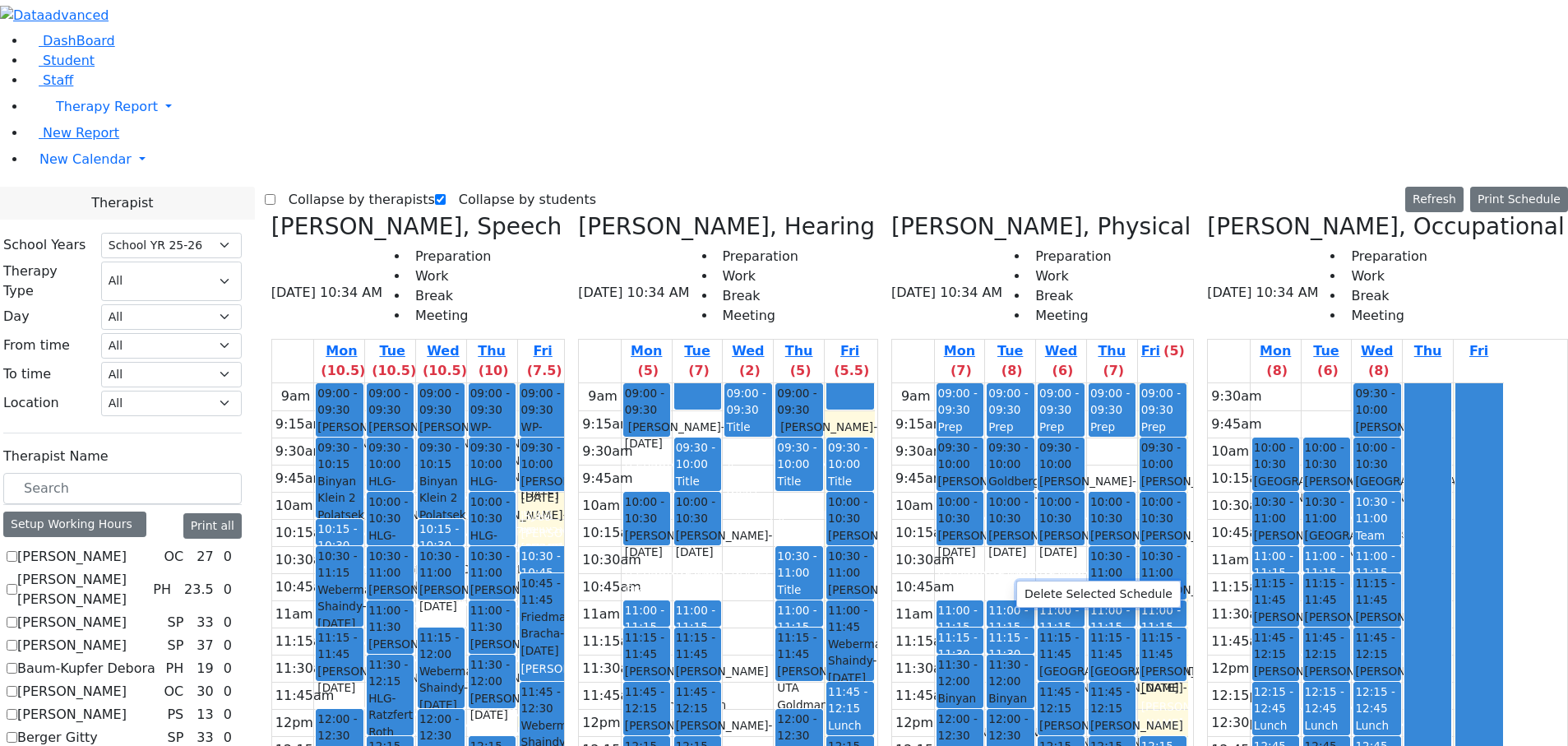
click at [1029, 262] on button "Delete Selected Schedule" at bounding box center [1098, 595] width 163 height 26
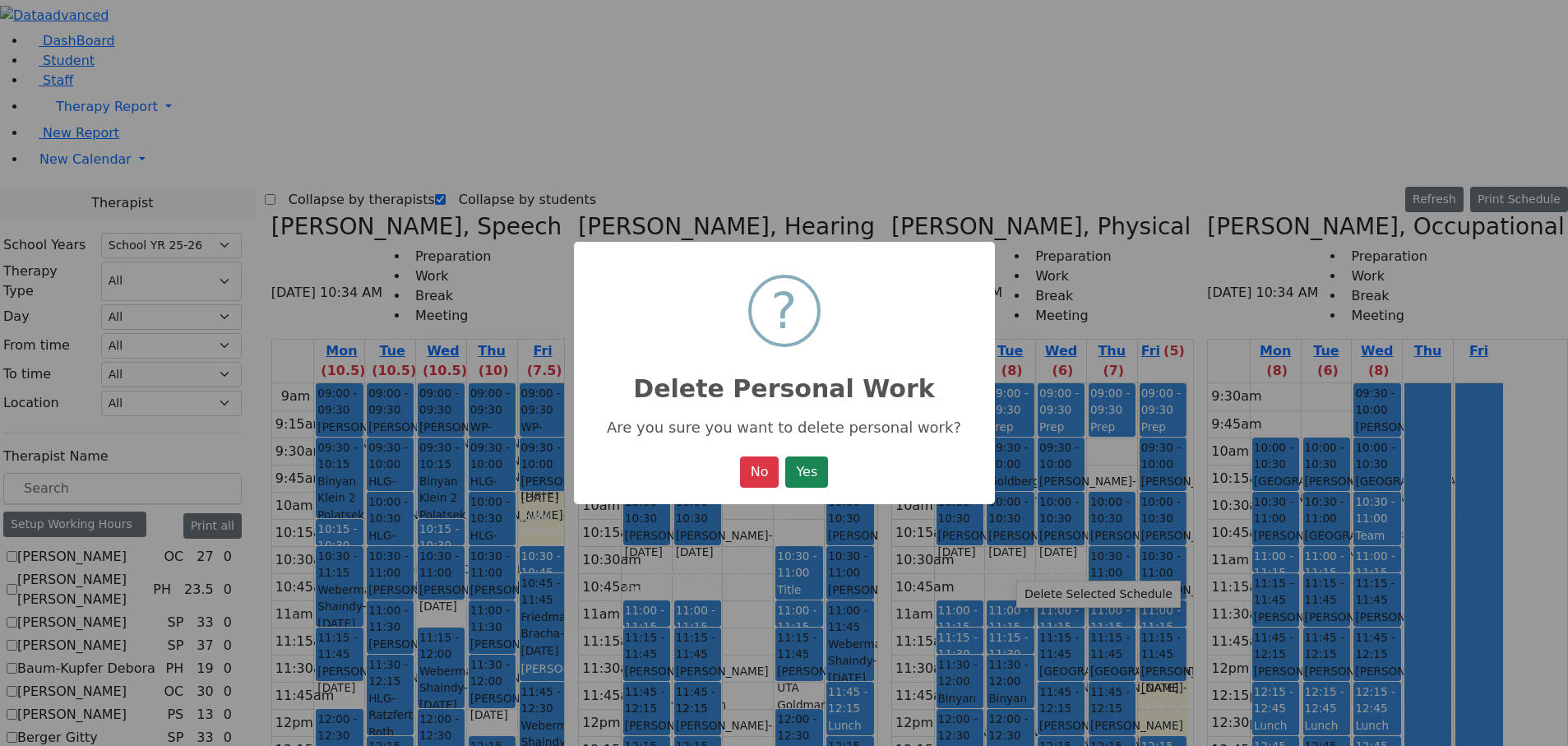
click at [818, 262] on button "Yes" at bounding box center [806, 472] width 43 height 31
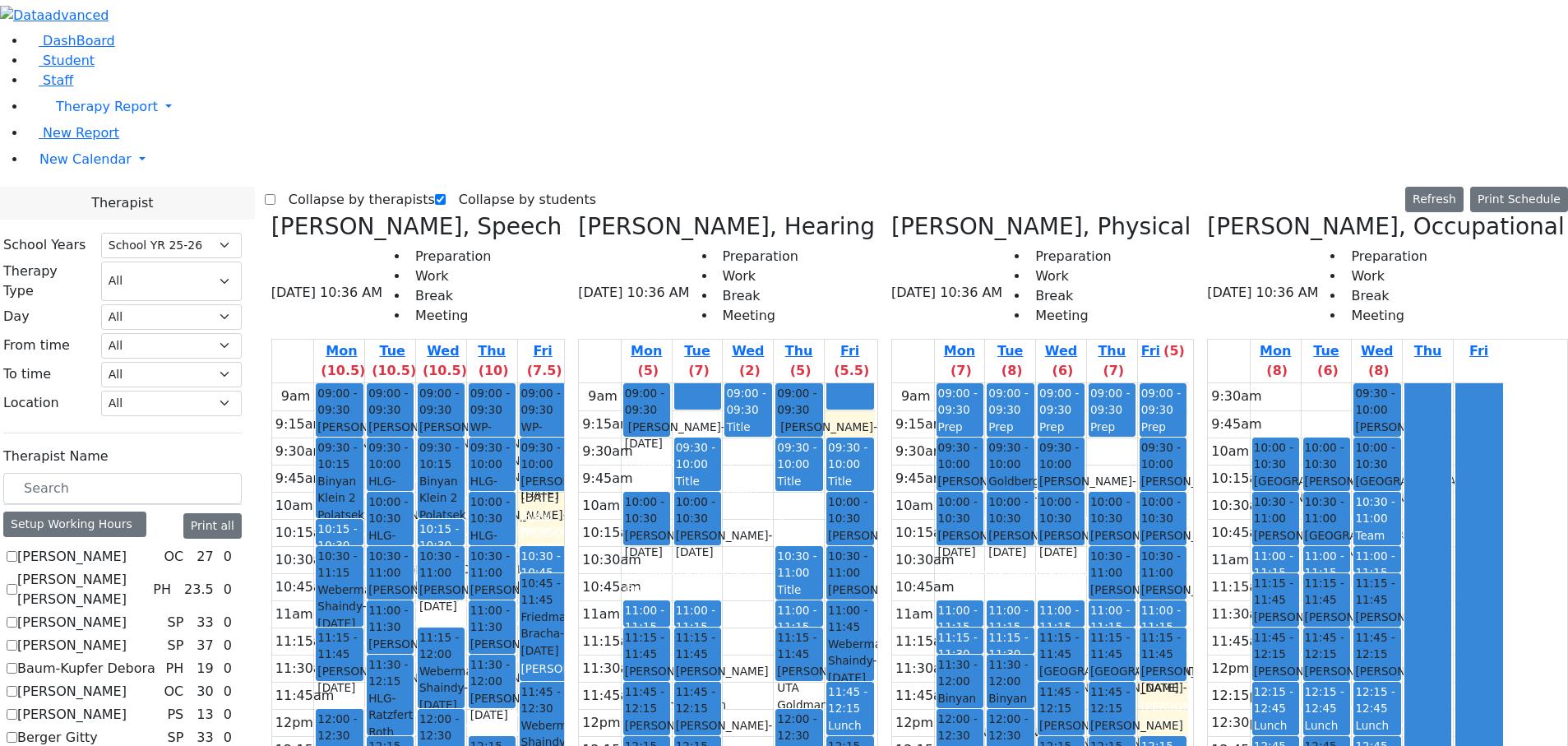
click at [1061, 262] on button "Delete Selected Schedule" at bounding box center [1124, 587] width 163 height 26
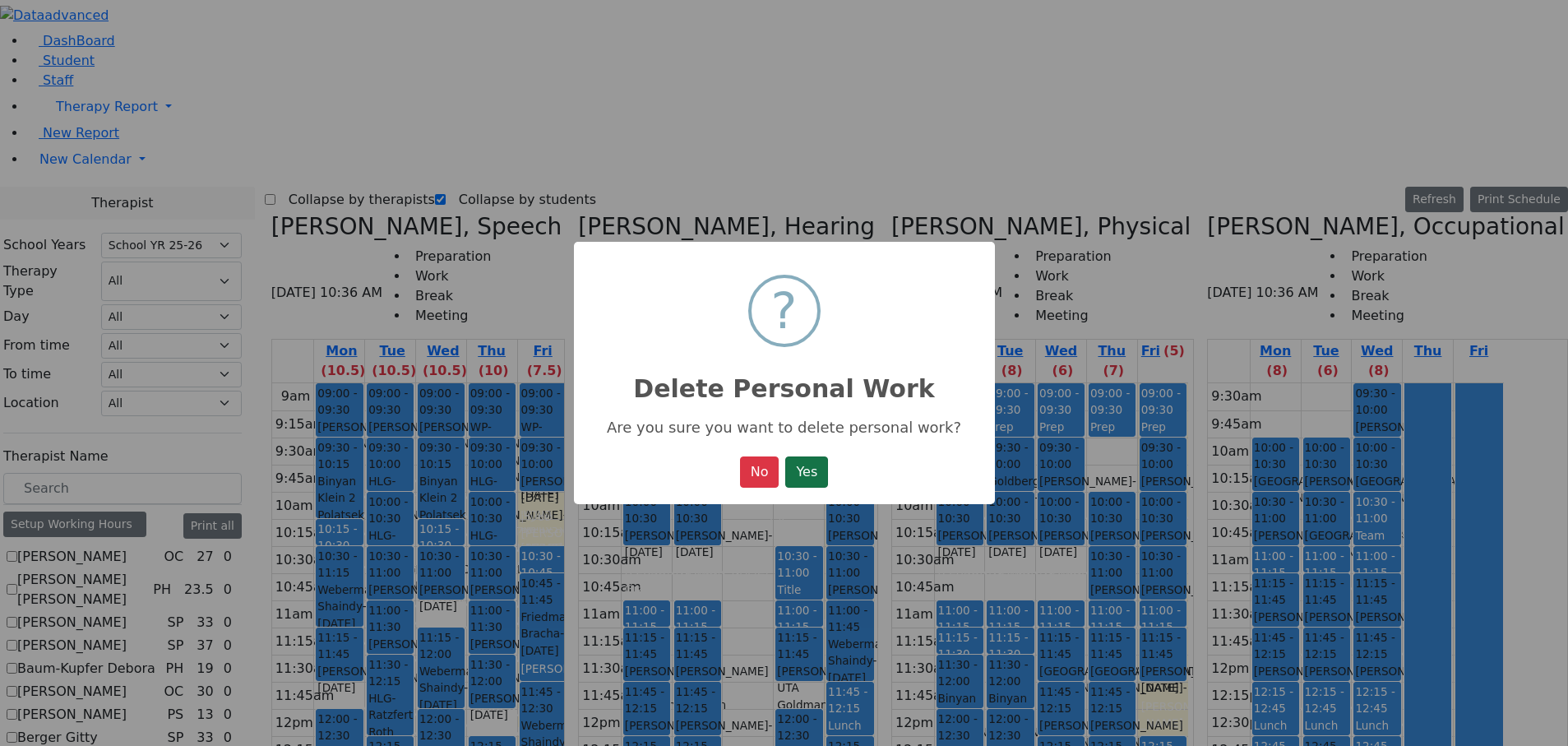
click at [811, 262] on button "Yes" at bounding box center [806, 472] width 43 height 31
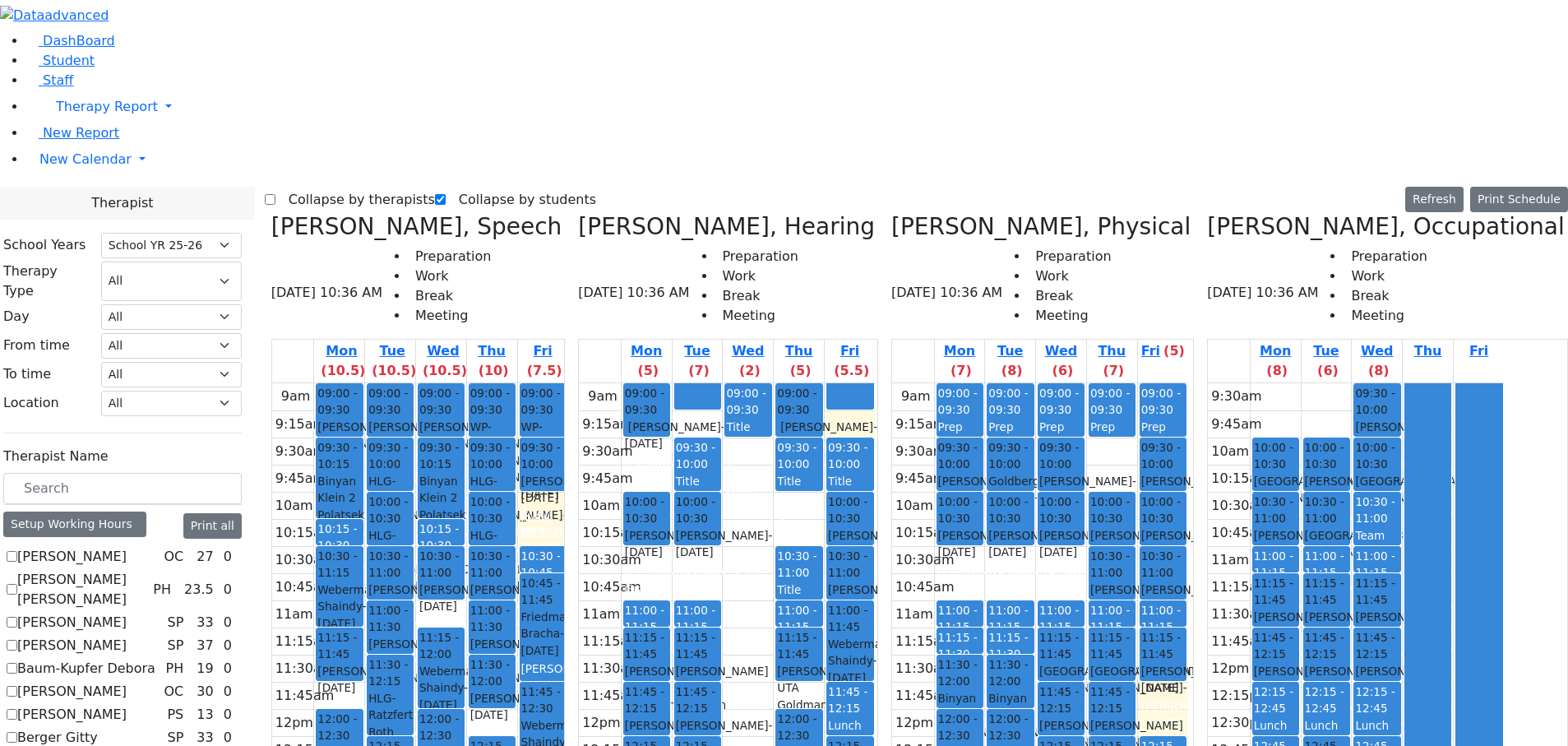
click at [985, 262] on div "9am 9:15am 9:30am 9:45am 10am 10:15am 10:30am 10:45am 11am 11:15am 11:30am 11:4…" at bounding box center [1040, 709] width 296 height 652
drag, startPoint x: 1001, startPoint y: 541, endPoint x: 1010, endPoint y: 595, distance: 54.7
click at [985, 262] on div "09:00 - 09:30 Prep 09:30 - 10:00 [PERSON_NAME] - [DATE] [PERSON_NAME] Grade 2 1…" at bounding box center [960, 709] width 50 height 652
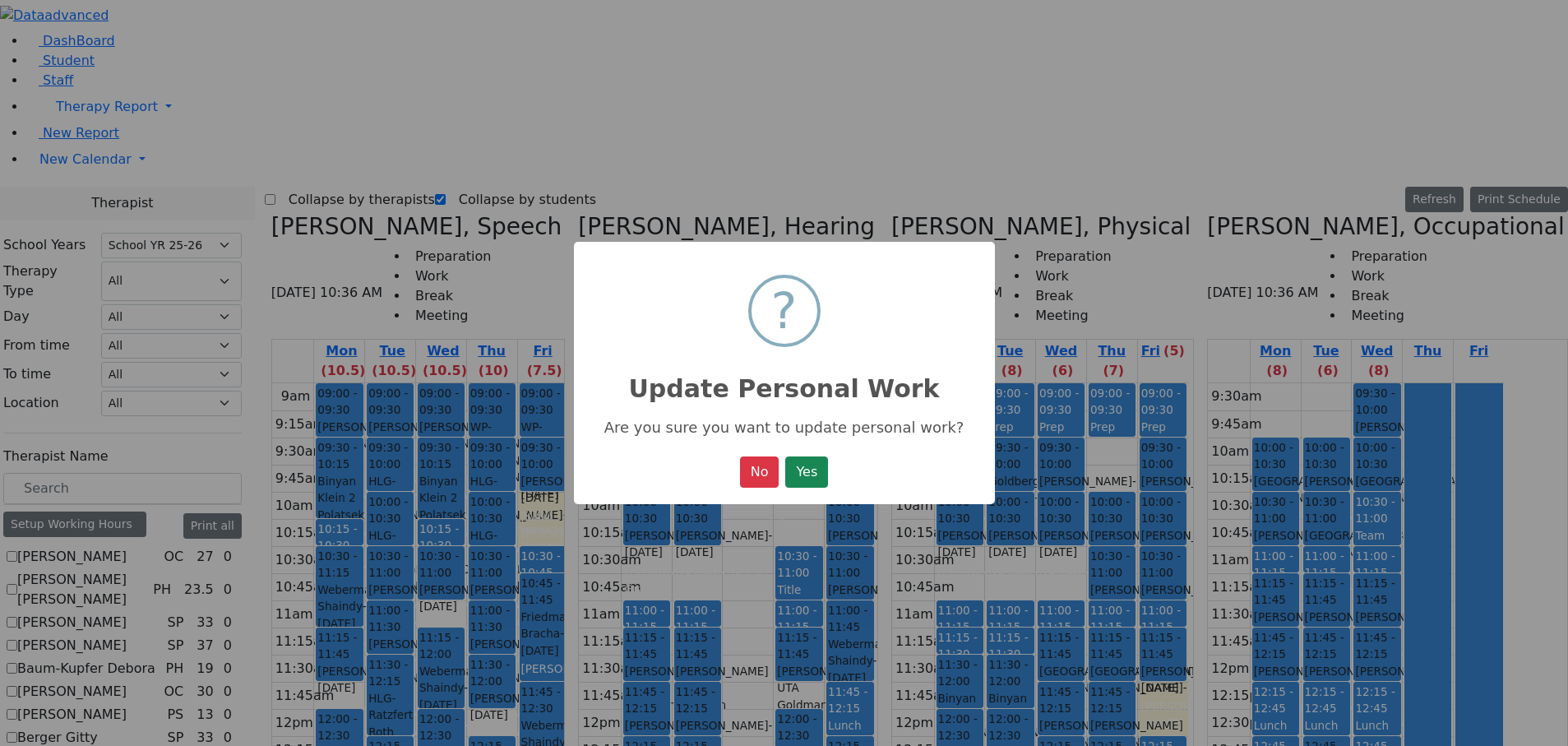
click at [785, 262] on button "Yes" at bounding box center [806, 472] width 43 height 31
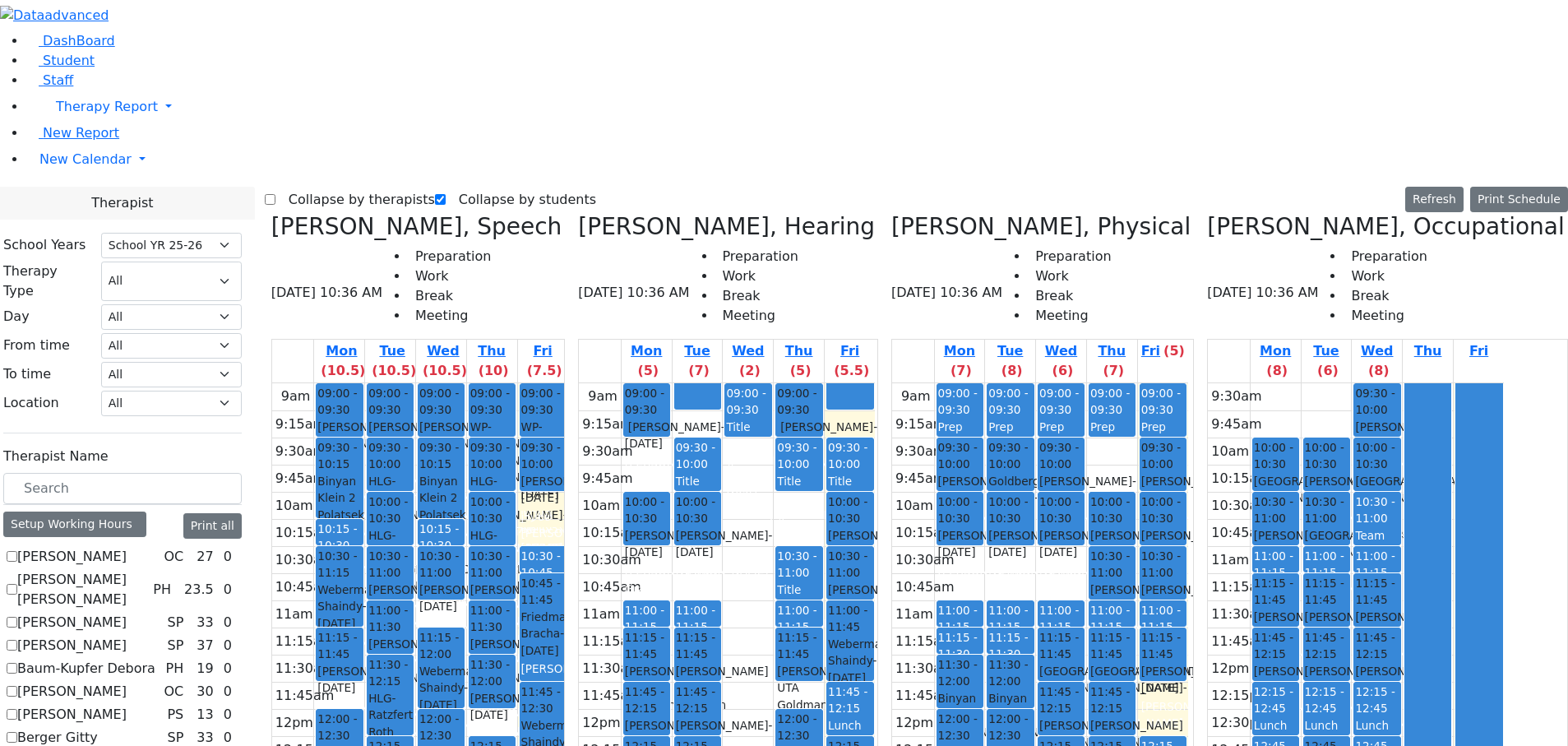
drag, startPoint x: 1054, startPoint y: 543, endPoint x: 1051, endPoint y: 589, distance: 46.1
click at [1035, 262] on div "09:00 - 09:30 Prep 09:30 - 10:00 [PERSON_NAME] - [DATE] [PERSON_NAME] 10:00 - 1…" at bounding box center [1010, 709] width 50 height 652
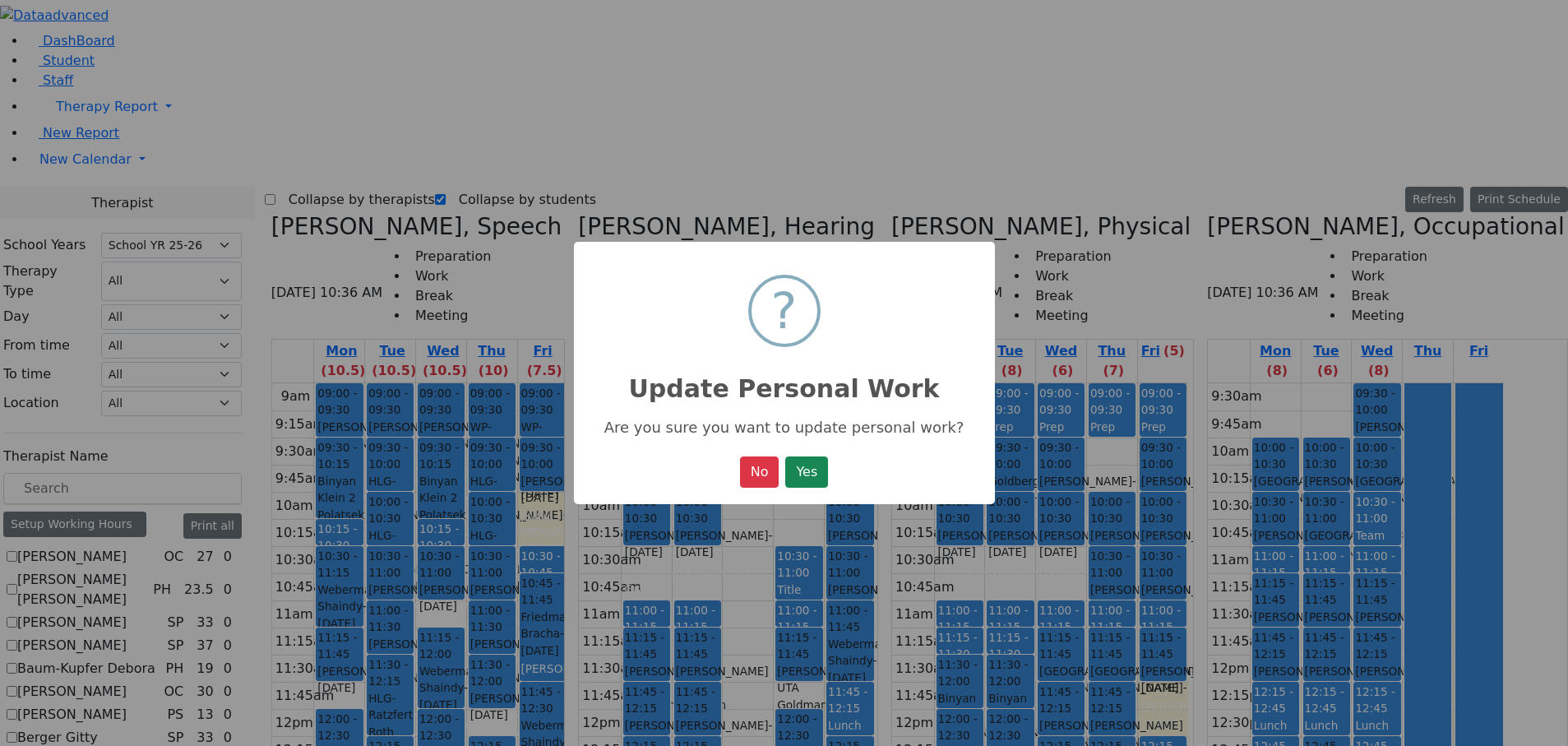
click at [785, 262] on button "Yes" at bounding box center [806, 472] width 43 height 31
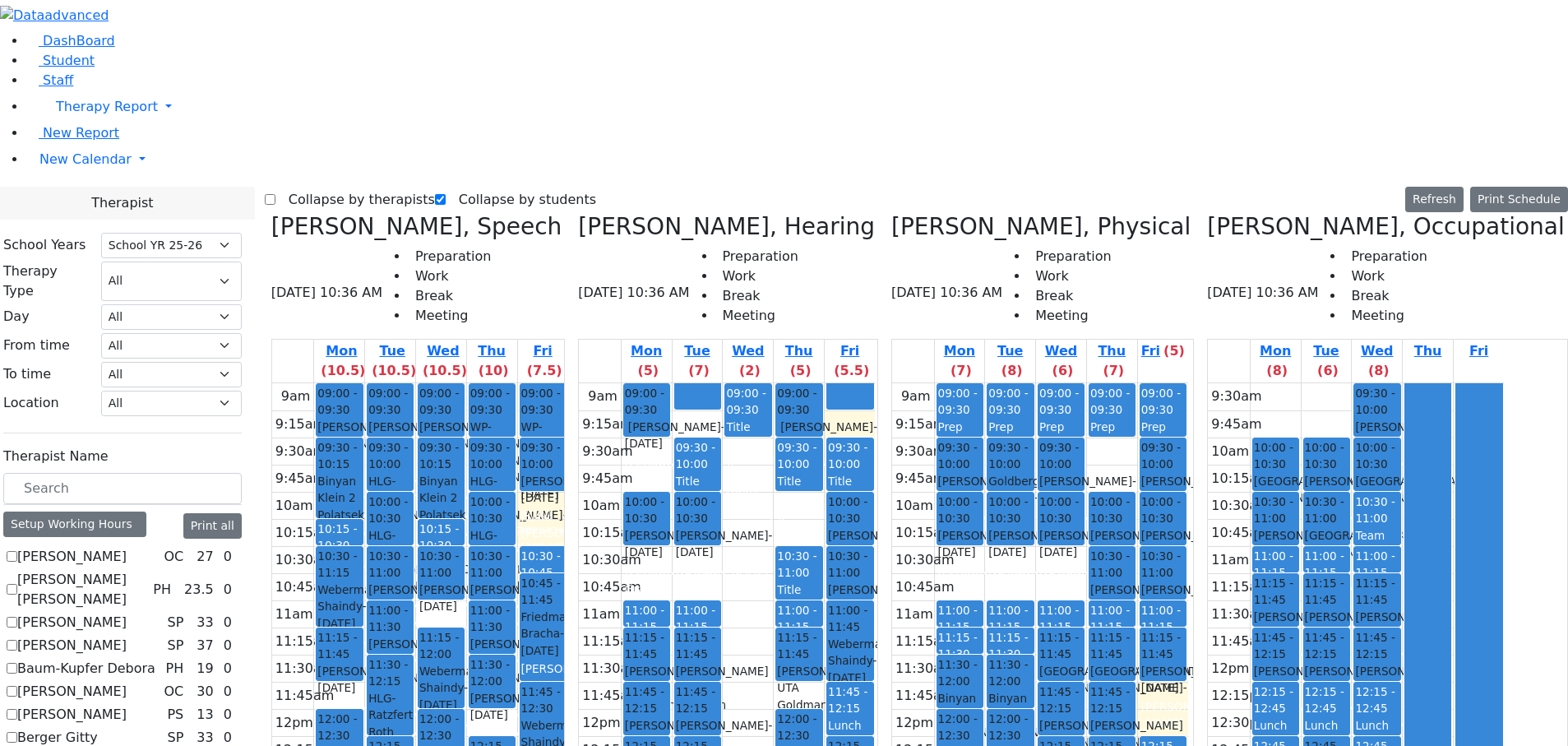
click at [1188, 262] on div "9am 9:15am 9:30am 9:45am 10am 10:15am 10:30am 10:45am 11am 11:15am 11:30am 11:4…" at bounding box center [1040, 709] width 296 height 652
drag, startPoint x: 1061, startPoint y: 495, endPoint x: 1065, endPoint y: 536, distance: 41.2
click at [1035, 262] on div "09:00 - 09:30 Prep 09:30 - 10:00 [PERSON_NAME] - [DATE] [PERSON_NAME] 10:00 - 1…" at bounding box center [1010, 709] width 50 height 652
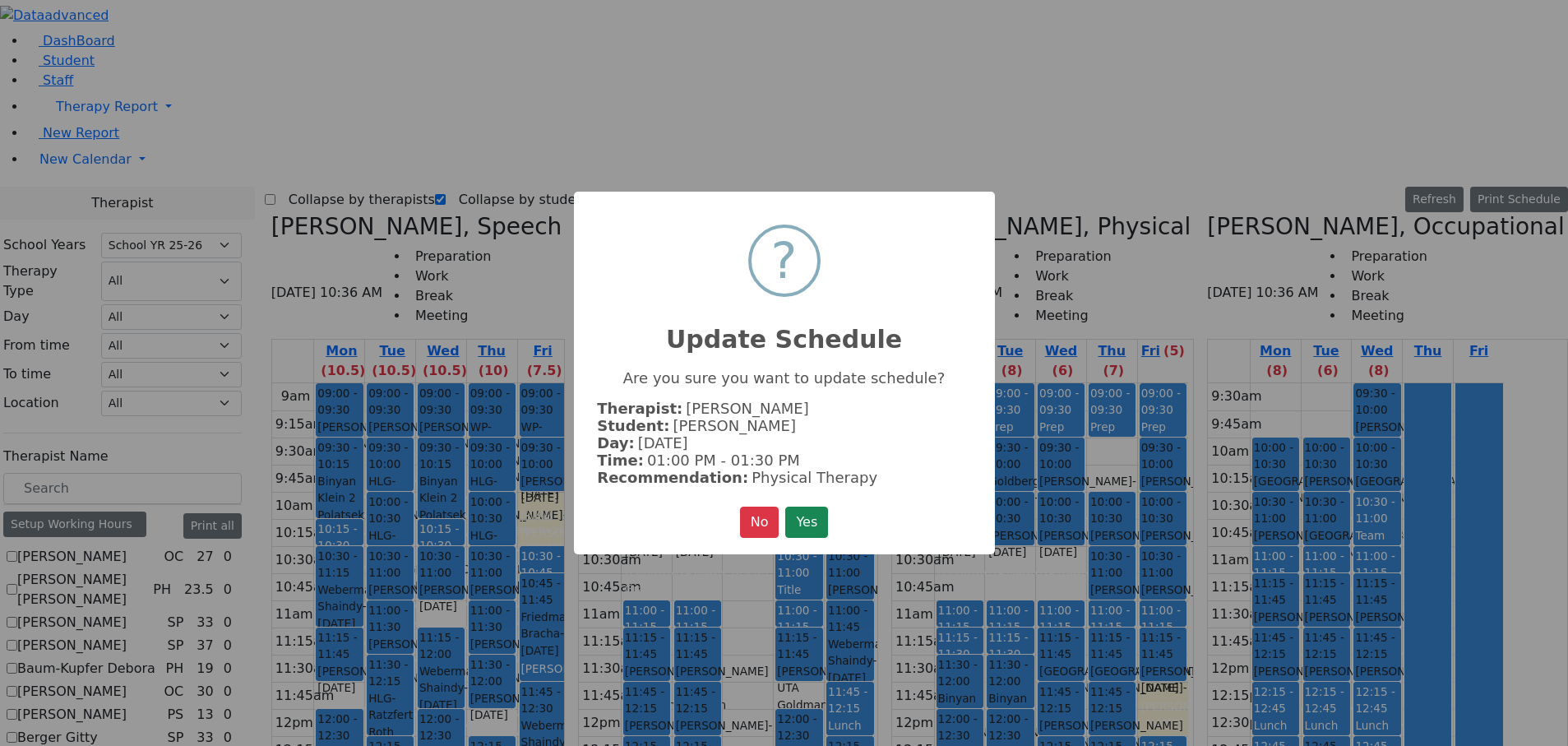
click at [785, 262] on button "Yes" at bounding box center [806, 522] width 43 height 31
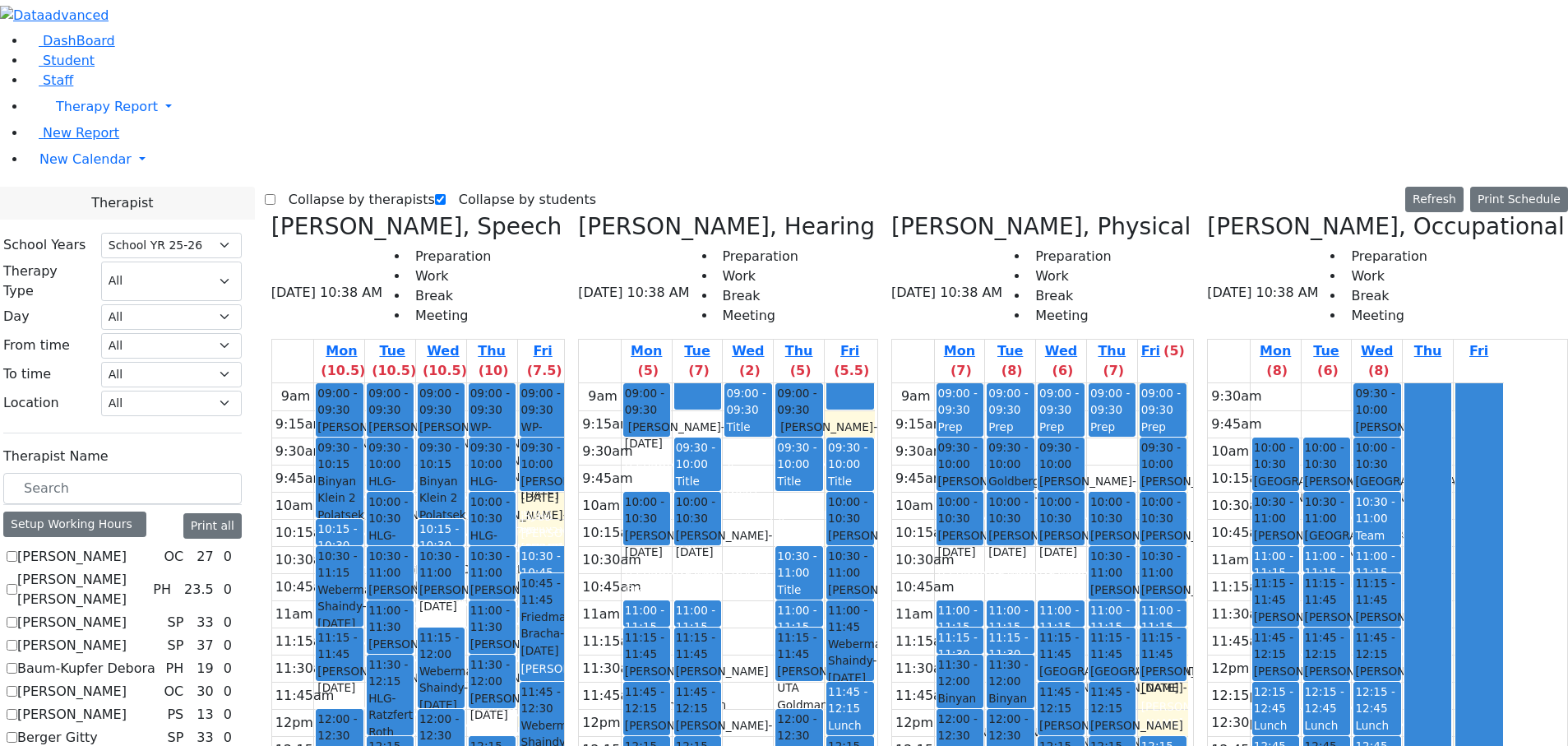
drag, startPoint x: 1009, startPoint y: 481, endPoint x: 1013, endPoint y: 523, distance: 42.2
click at [1013, 262] on div "9am 9:15am 9:30am 9:45am 10am 10:15am 10:30am 10:45am 11am 11:15am 11:30am 11:4…" at bounding box center [1040, 709] width 296 height 652
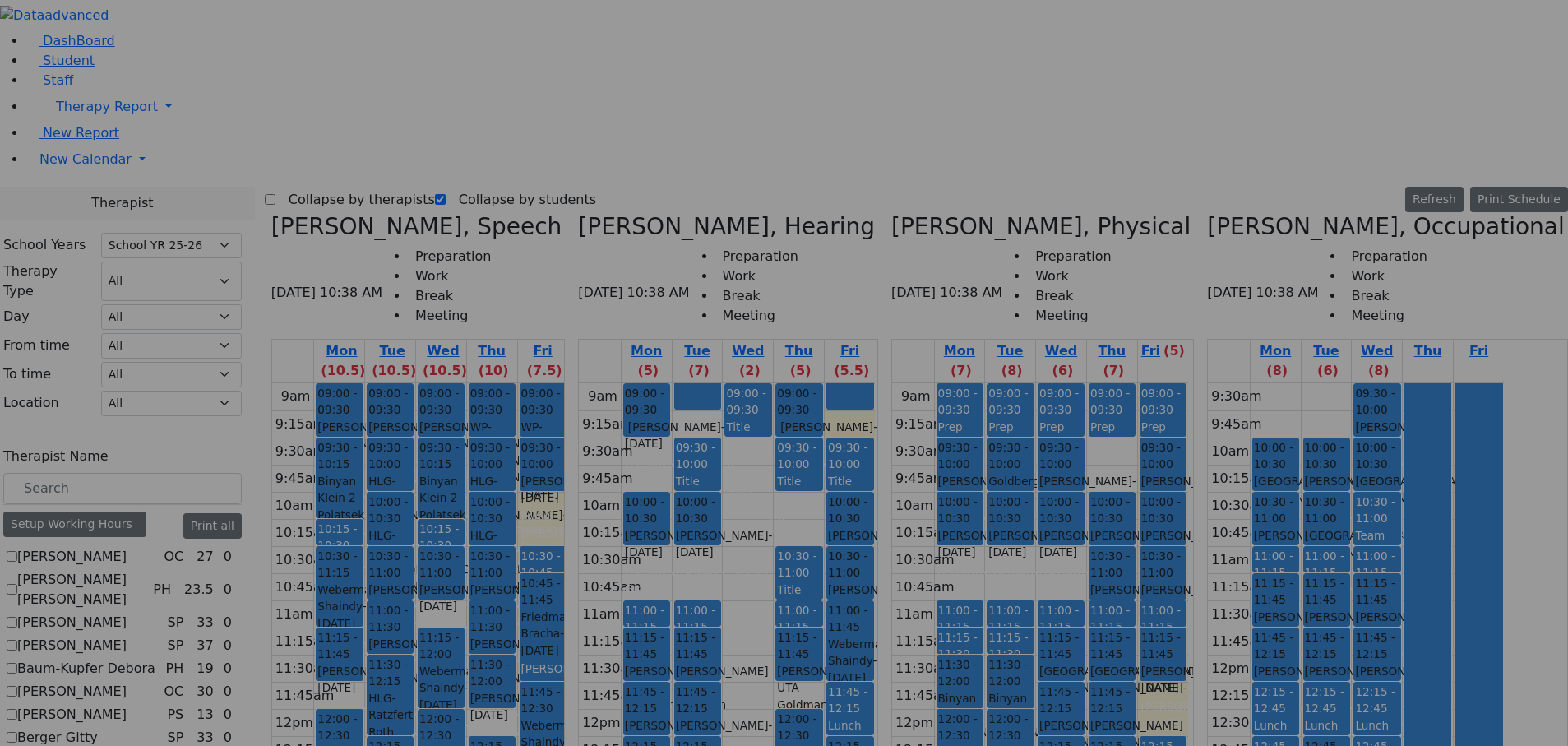
click at [785, 262] on button "Yes" at bounding box center [806, 522] width 43 height 31
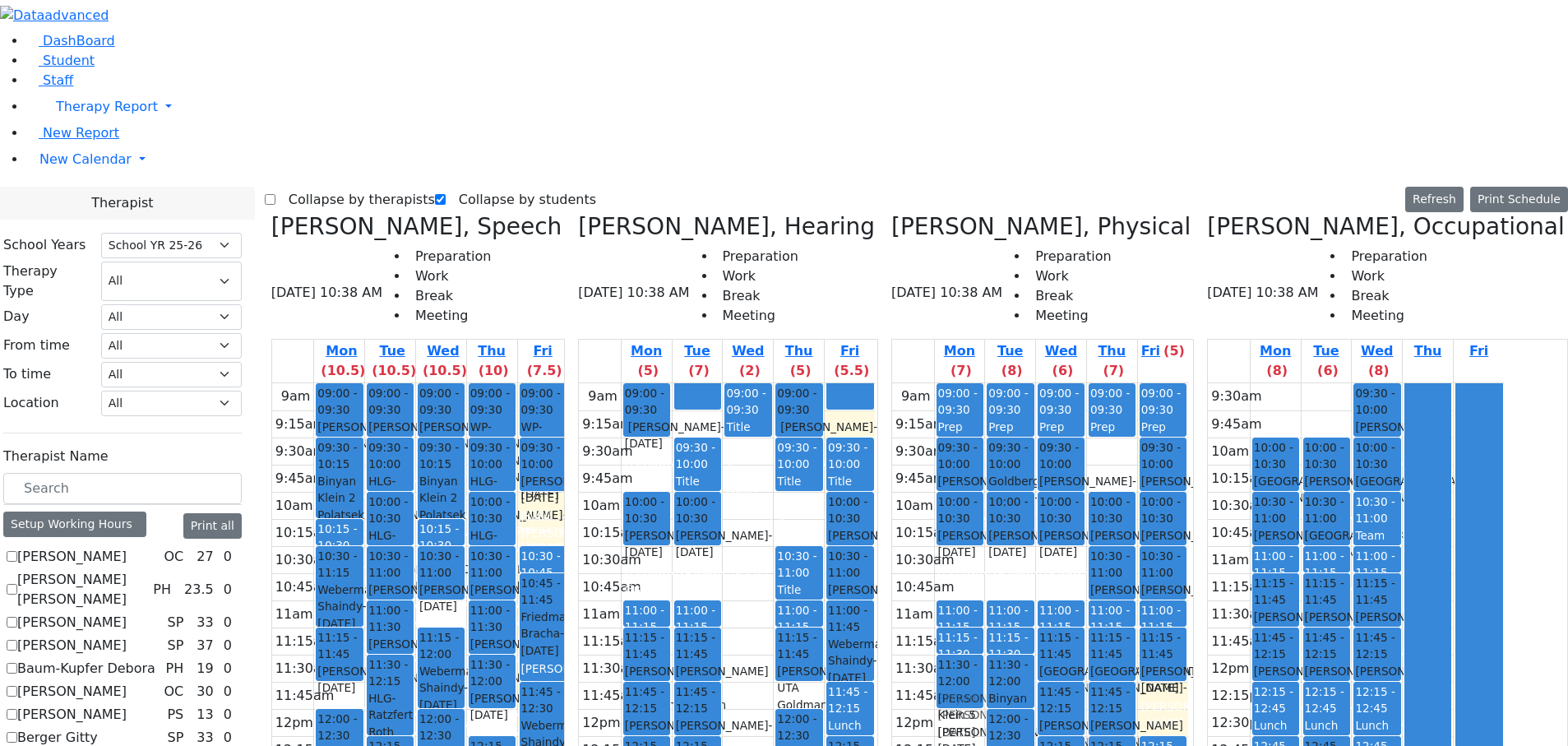
drag, startPoint x: 1015, startPoint y: 439, endPoint x: 1015, endPoint y: 393, distance: 46.0
click at [985, 262] on div "09:00 - 09:30 Prep 09:30 - 10:00 [PERSON_NAME] - [DATE] [PERSON_NAME] Grade 2 1…" at bounding box center [960, 709] width 50 height 652
drag, startPoint x: 1048, startPoint y: 439, endPoint x: 1046, endPoint y: 393, distance: 46.0
click at [1035, 262] on div "09:00 - 09:30 Prep 09:30 - 10:00 [PERSON_NAME] - [DATE] [PERSON_NAME] 10:00 - 1…" at bounding box center [1010, 709] width 50 height 652
drag, startPoint x: 995, startPoint y: 495, endPoint x: 1045, endPoint y: 505, distance: 51.0
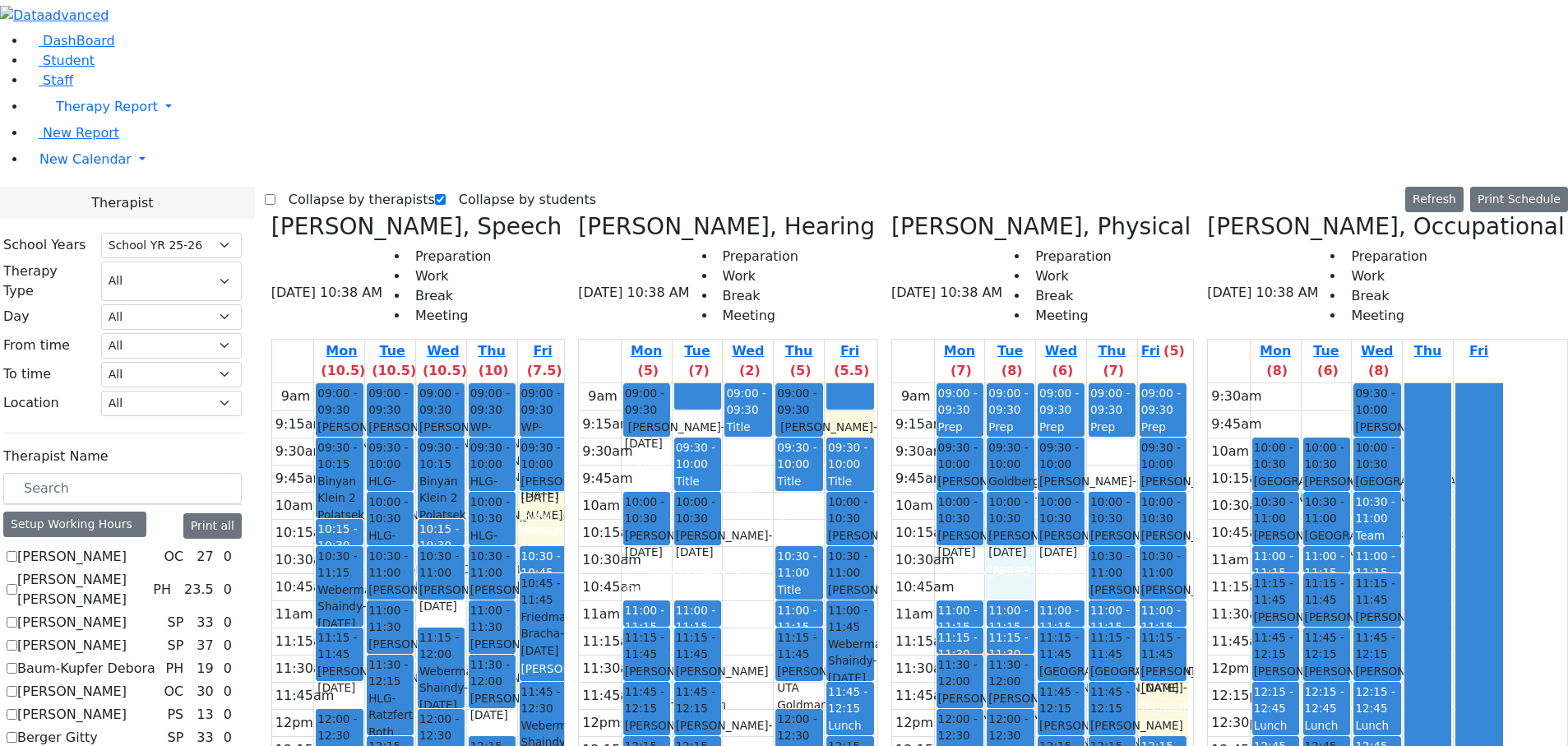
click at [1045, 262] on div "9am 9:15am 9:30am 9:45am 10am 10:15am 10:30am 10:45am 11am 11:15am 11:30am 11:4…" at bounding box center [1040, 709] width 296 height 652
drag, startPoint x: 1009, startPoint y: 486, endPoint x: 1039, endPoint y: 504, distance: 35.0
click at [1021, 262] on div "9am 9:15am 9:30am 9:45am 10am 10:15am 10:30am 10:45am 11am 11:15am 11:30am 11:4…" at bounding box center [1040, 709] width 296 height 652
click at [1047, 262] on div "9am 9:15am 9:30am 9:45am 10am 10:15am 10:30am 10:45am 11am 11:15am 11:30am 11:4…" at bounding box center [1040, 709] width 296 height 652
click at [985, 262] on div "09:00 - 09:30 Prep 09:30 - 10:00 [PERSON_NAME] - [DATE] [PERSON_NAME] Grade 2 1…" at bounding box center [960, 709] width 50 height 652
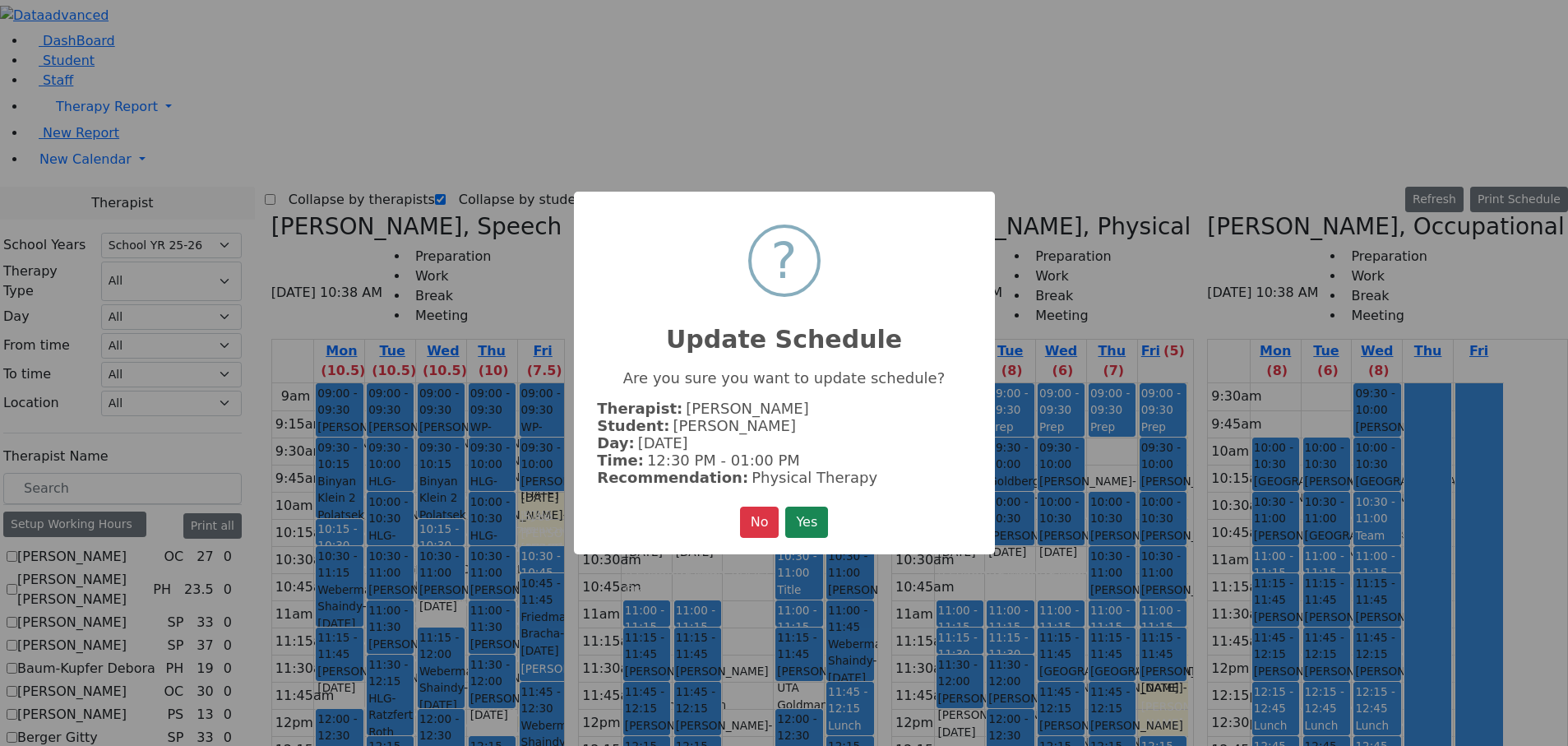
click at [785, 262] on button "Yes" at bounding box center [806, 522] width 43 height 31
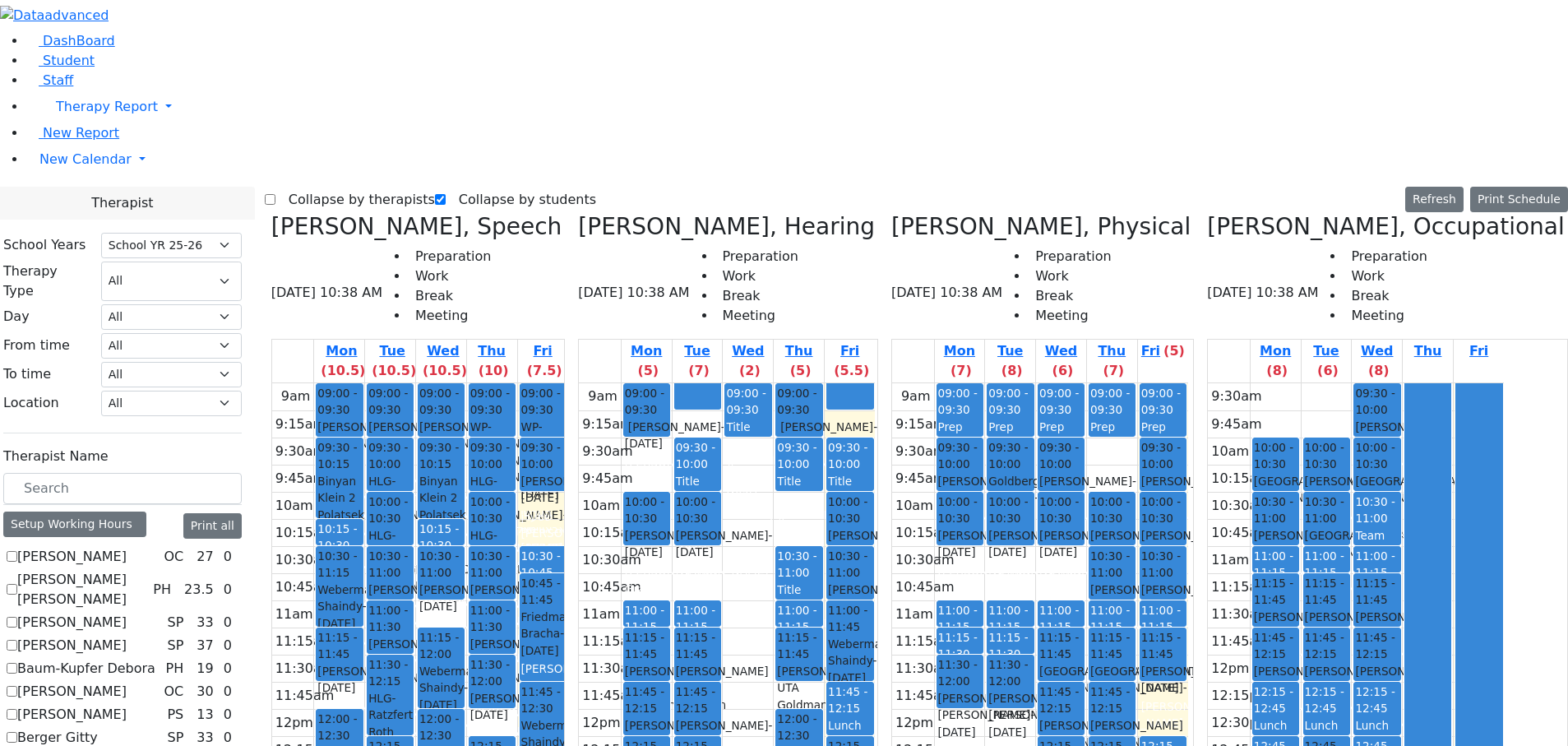
drag, startPoint x: 1045, startPoint y: 462, endPoint x: 1048, endPoint y: 506, distance: 44.1
click at [1035, 262] on div "09:00 - 09:30 Prep 09:30 - 10:00 [PERSON_NAME] - [DATE] [PERSON_NAME] 10:00 - 1…" at bounding box center [1010, 709] width 50 height 652
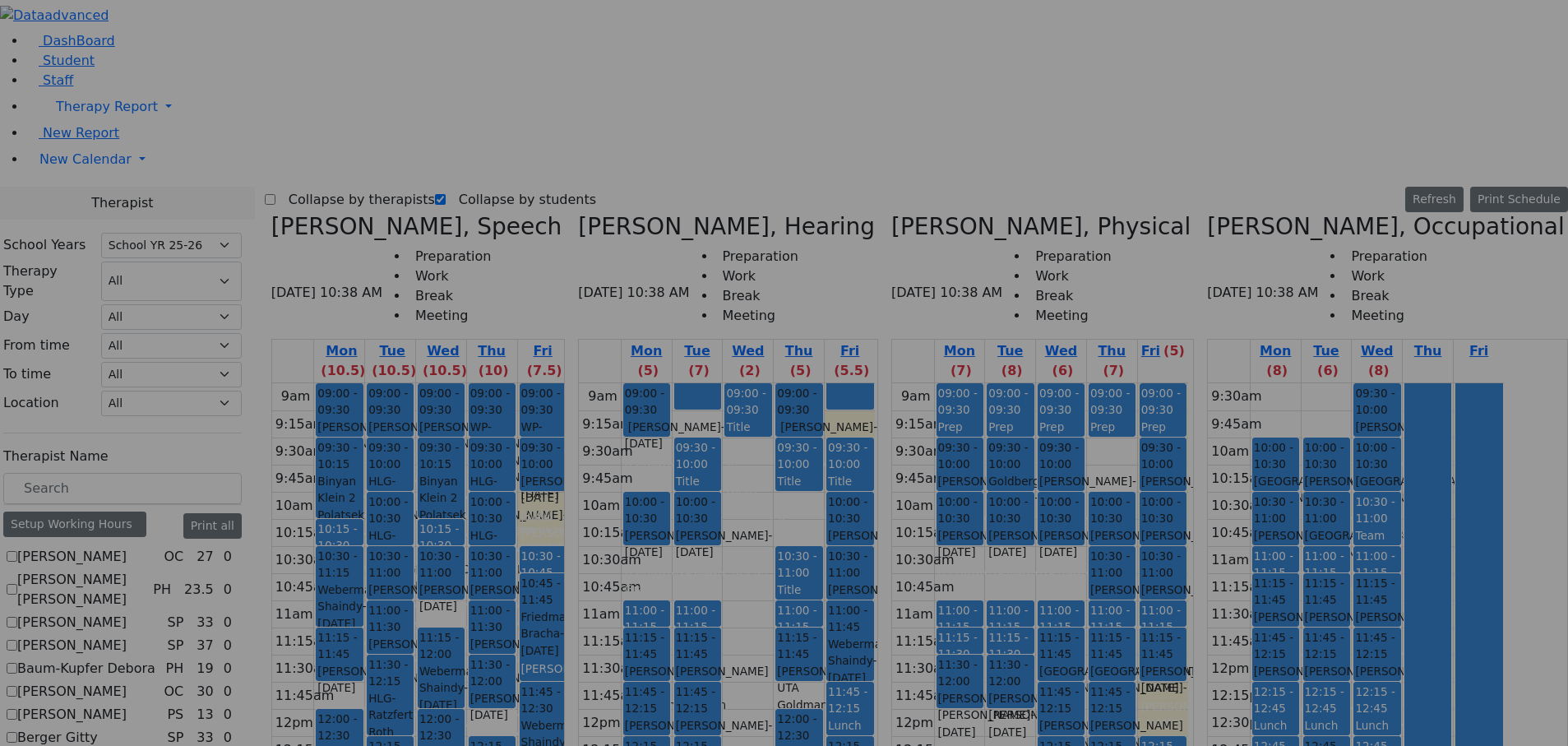
click at [785, 262] on button "Yes" at bounding box center [806, 522] width 43 height 31
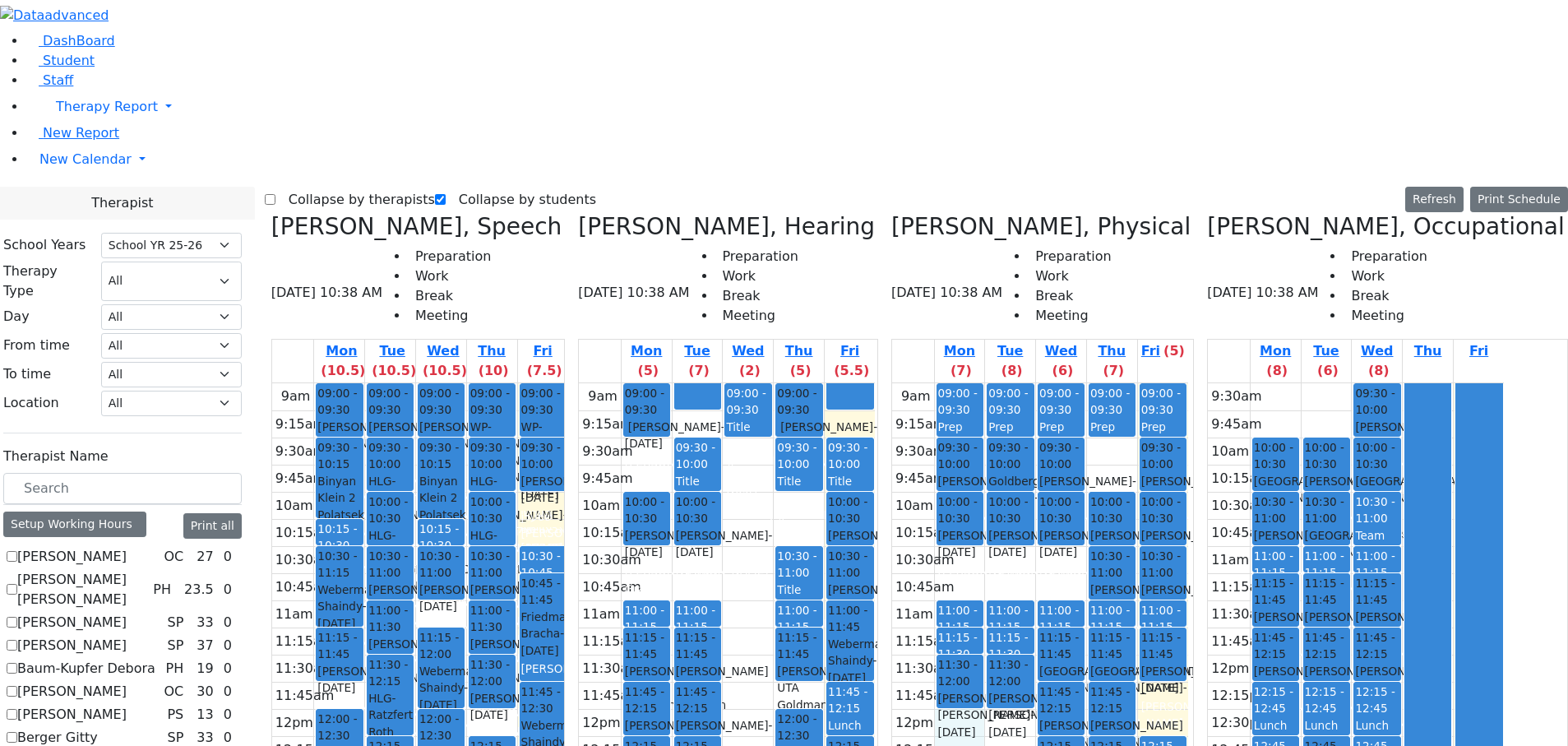
drag, startPoint x: 1006, startPoint y: 438, endPoint x: 1008, endPoint y: 455, distance: 17.1
click at [1008, 262] on div "9am 9:15am 9:30am 9:45am 10am 10:15am 10:30am 10:45am 11am 11:15am 11:30am 11:4…" at bounding box center [1040, 709] width 296 height 652
drag, startPoint x: 1044, startPoint y: 433, endPoint x: 1046, endPoint y: 456, distance: 23.1
click at [1046, 262] on div "9am 9:15am 9:30am 9:45am 10am 10:15am 10:30am 10:45am 11am 11:15am 11:30am 11:4…" at bounding box center [1040, 709] width 296 height 652
drag, startPoint x: 998, startPoint y: 277, endPoint x: 1001, endPoint y: 291, distance: 14.3
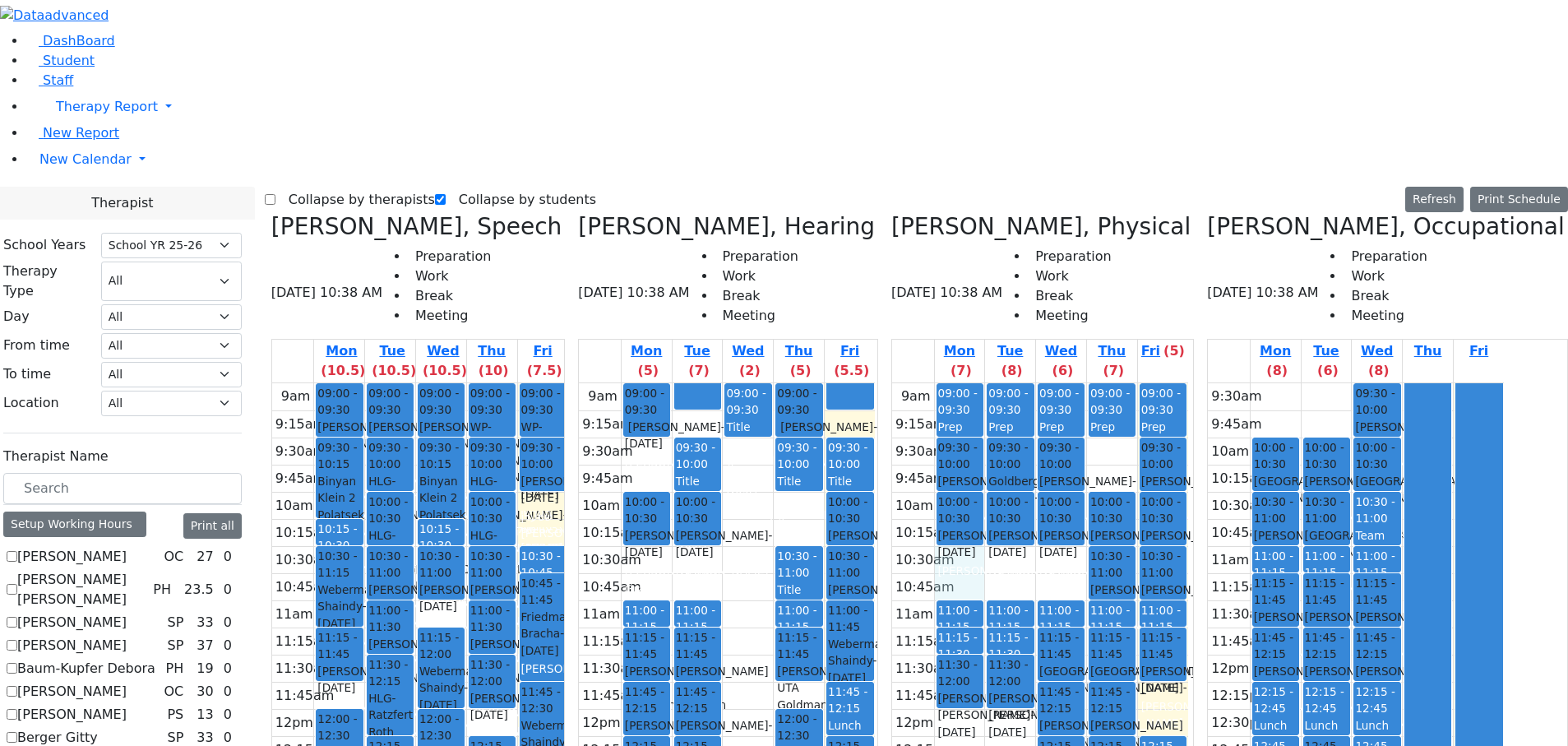
click at [1001, 262] on div "9am 9:15am 9:30am 9:45am 10am 10:15am 10:30am 10:45am 11am 11:15am 11:30am 11:4…" at bounding box center [1040, 709] width 296 height 652
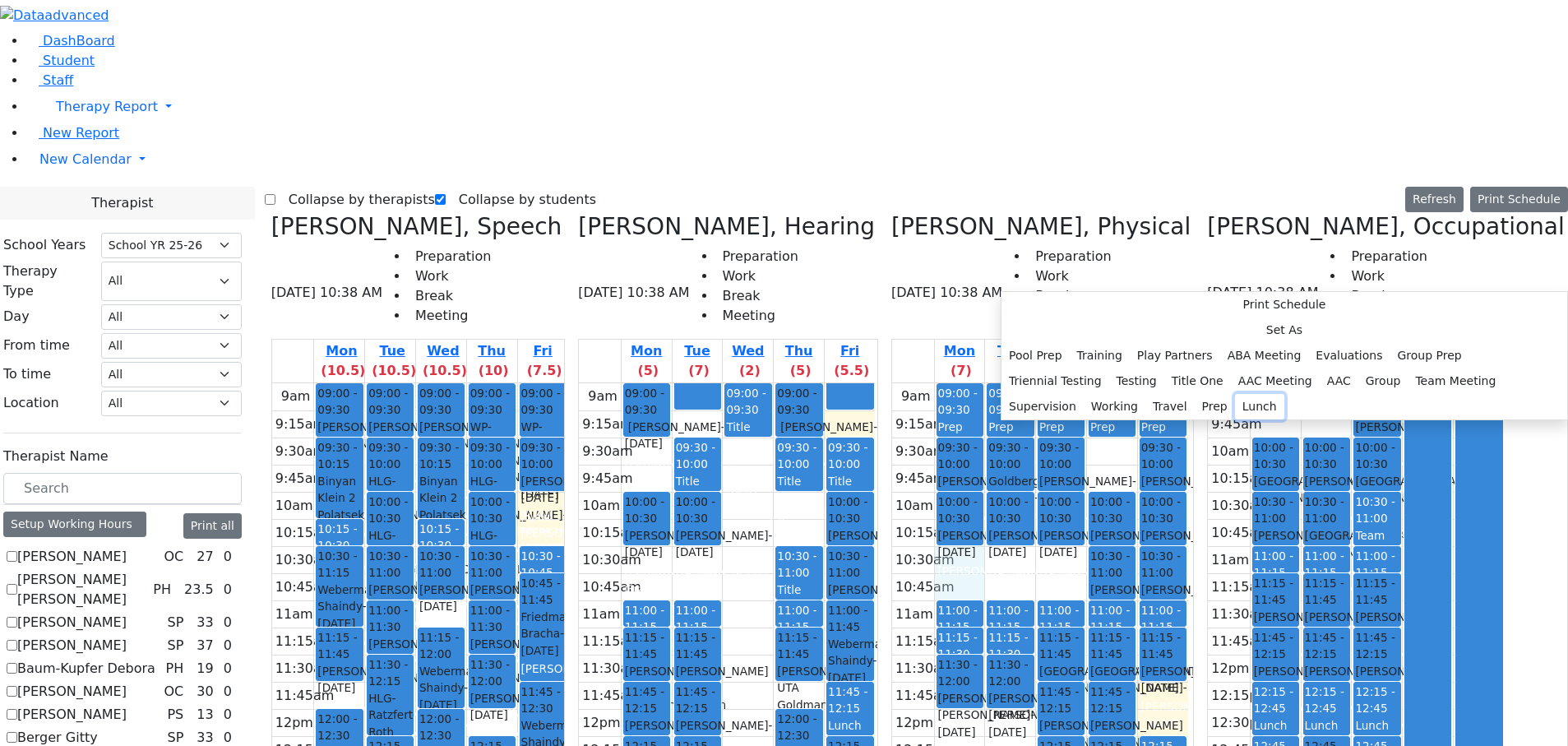
click at [1235, 262] on button "Lunch" at bounding box center [1259, 407] width 49 height 26
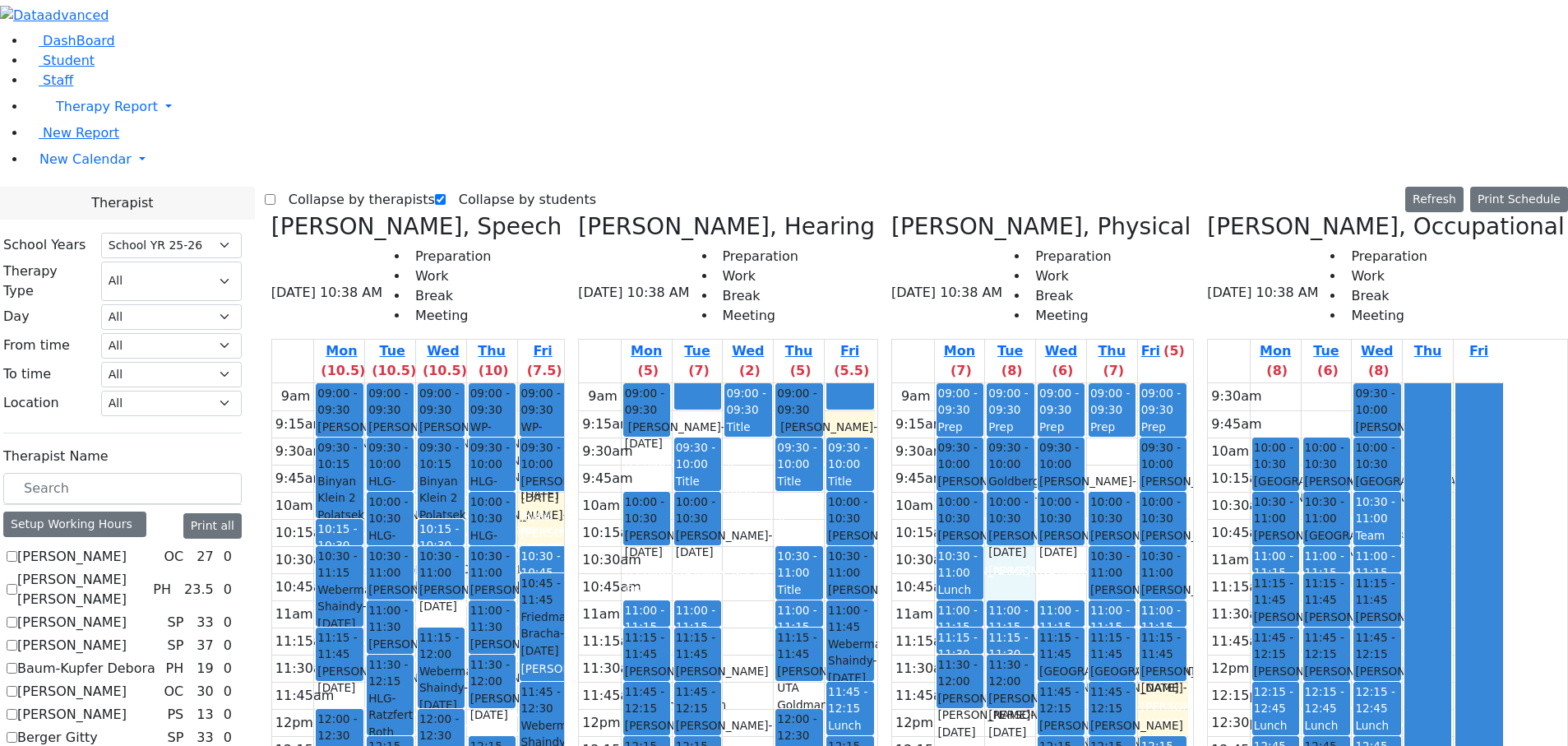
drag, startPoint x: 1040, startPoint y: 269, endPoint x: 1046, endPoint y: 283, distance: 15.2
click at [1052, 262] on div "9am 9:15am 9:30am 9:45am 10am 10:15am 10:30am 10:45am 11am 11:15am 11:30am 11:4…" at bounding box center [1040, 709] width 296 height 652
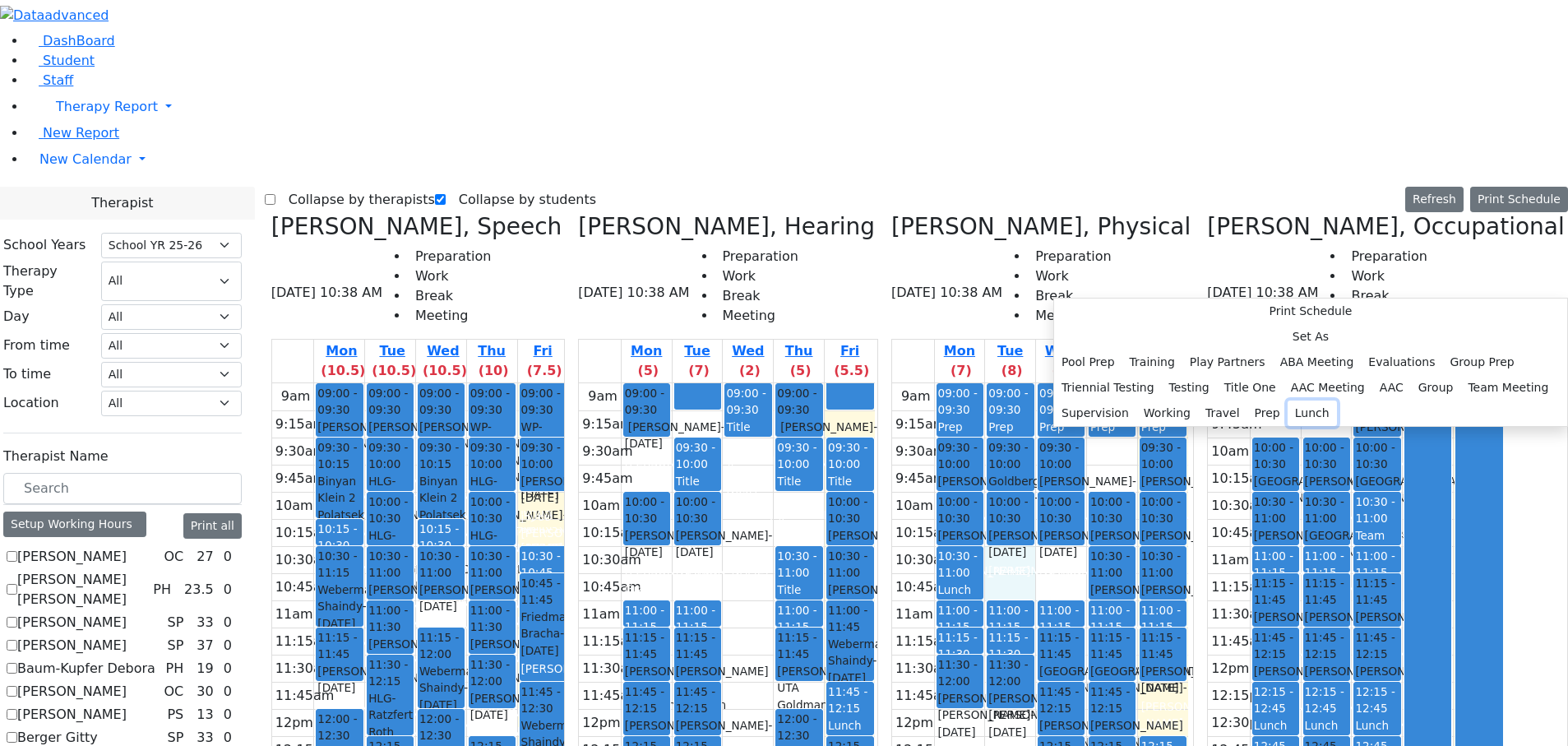
click at [1288, 262] on button "Lunch" at bounding box center [1312, 414] width 49 height 26
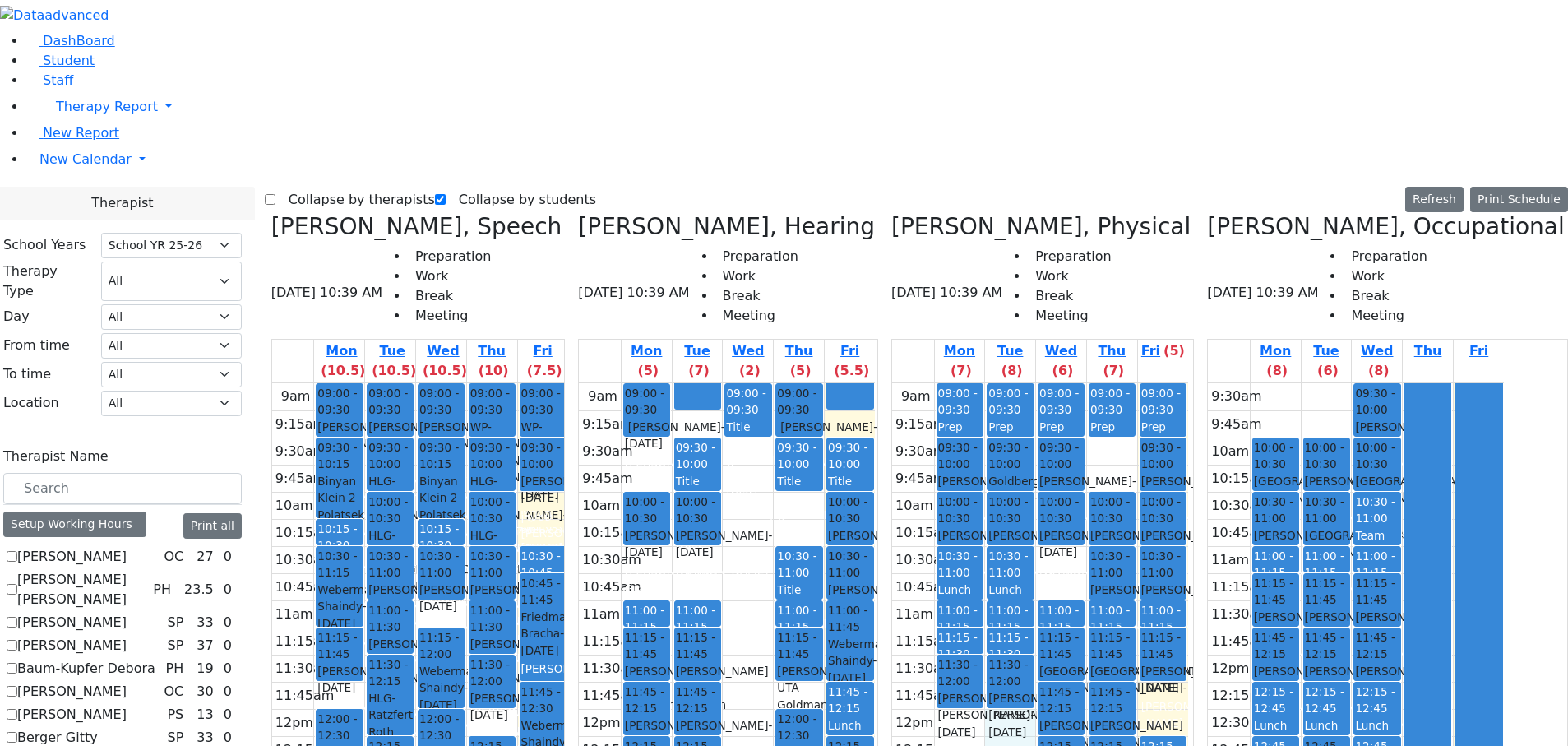
drag, startPoint x: 1053, startPoint y: 422, endPoint x: 1056, endPoint y: 449, distance: 27.2
click at [1056, 262] on div "9am 9:15am 9:30am 9:45am 10am 10:15am 10:30am 10:45am 11am 11:15am 11:30am 11:4…" at bounding box center [1040, 709] width 296 height 652
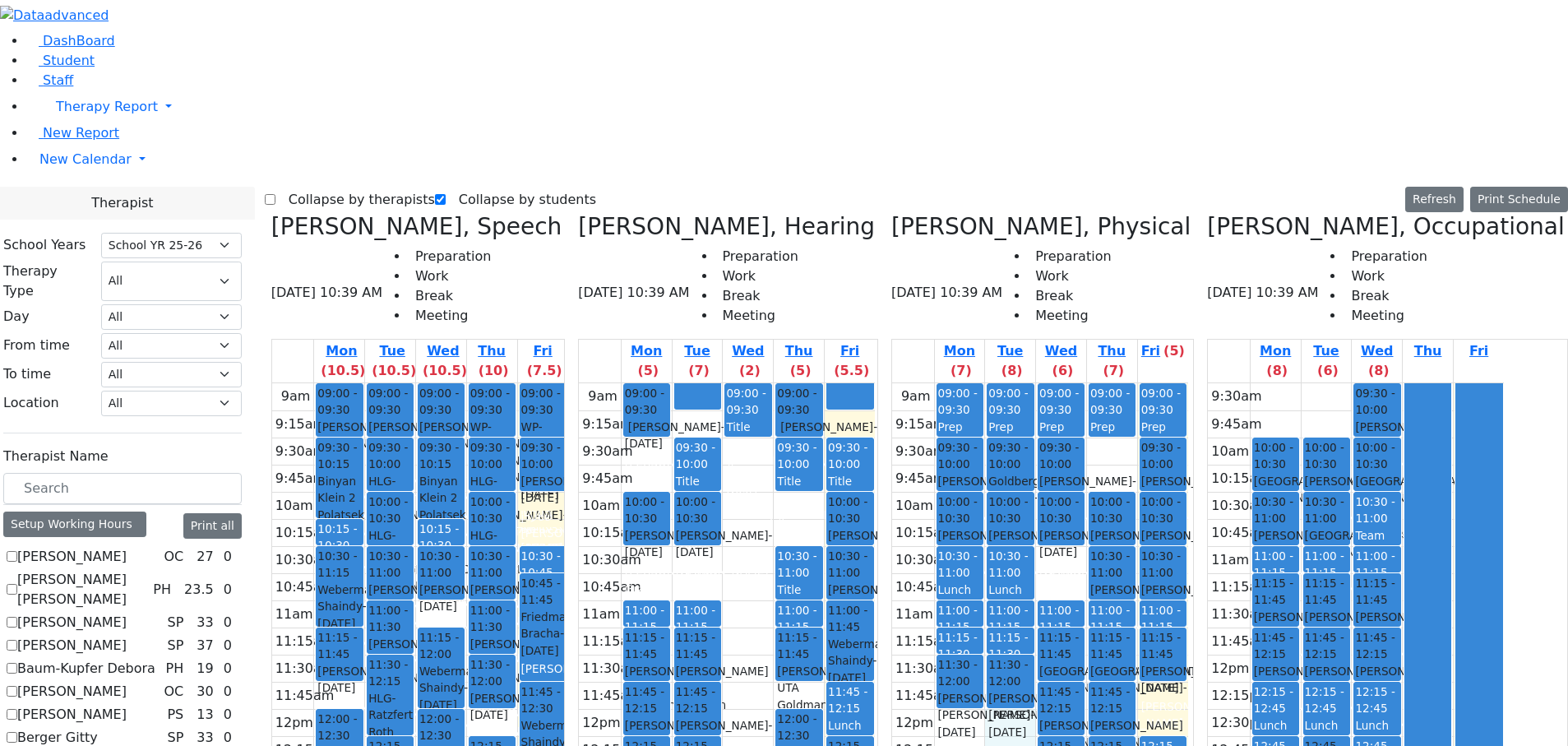
checkbox input "true"
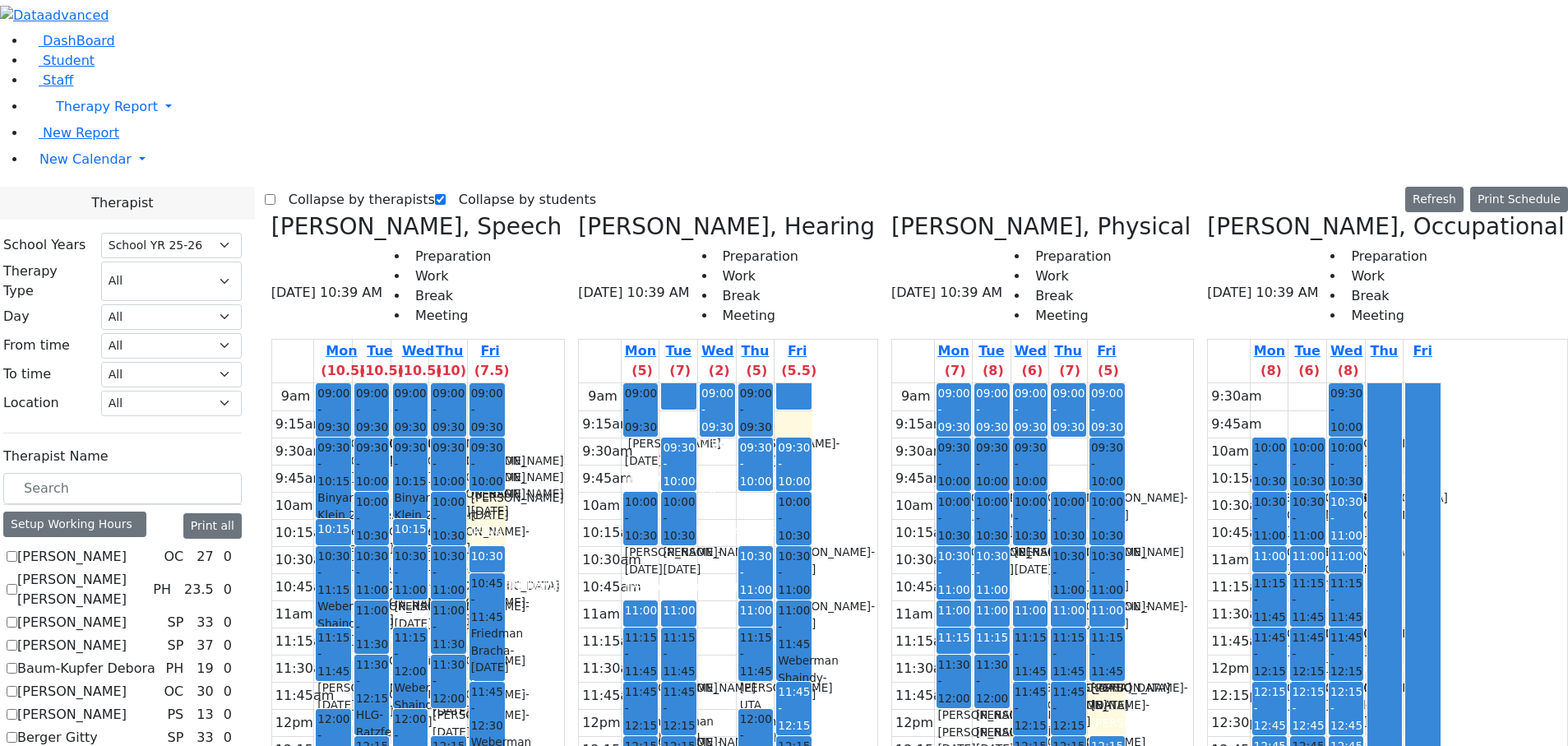
click at [324, 187] on label "Collapse by therapists" at bounding box center [356, 200] width 160 height 26
click at [276, 194] on input "Collapse by therapists" at bounding box center [270, 199] width 11 height 11
checkbox input "true"
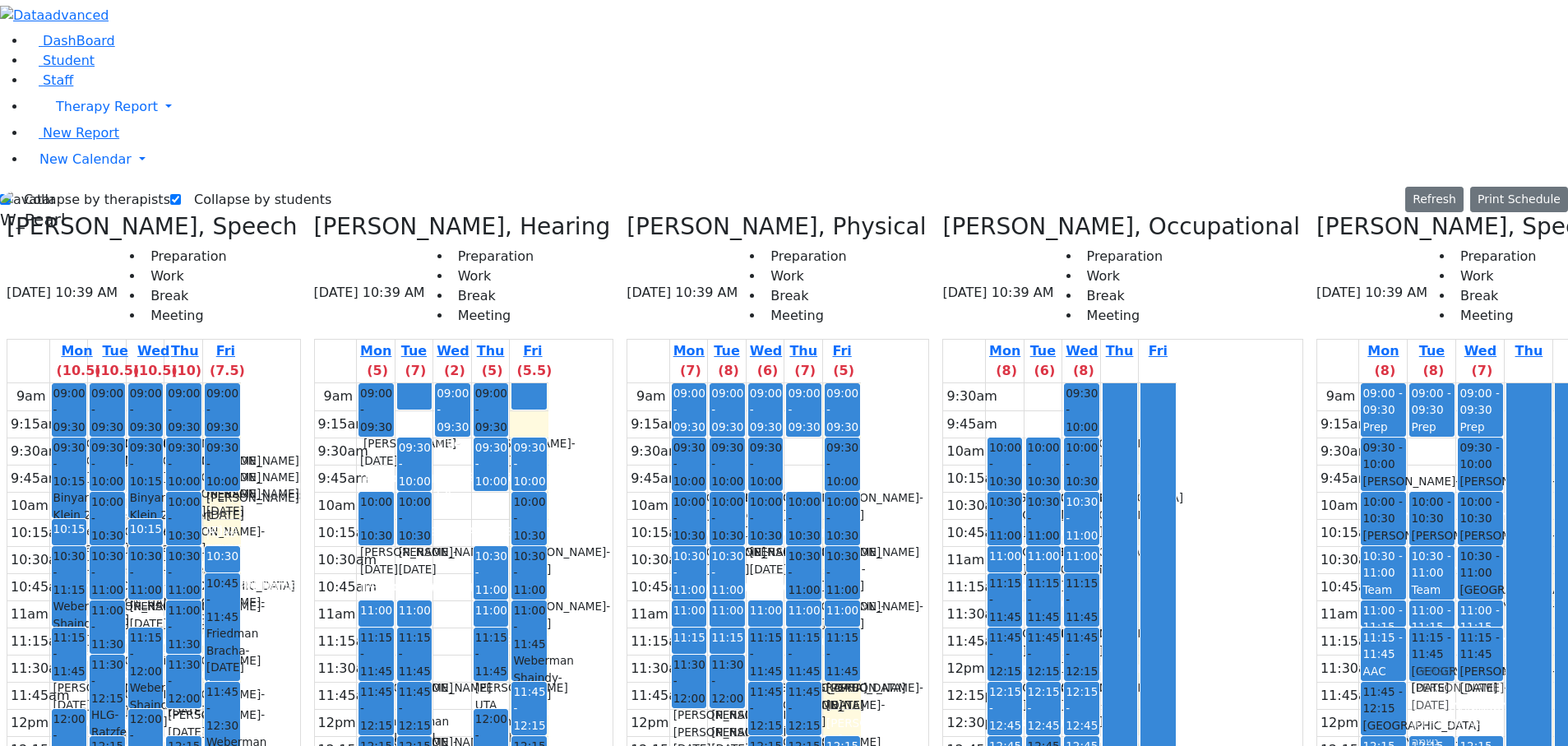
drag, startPoint x: 1382, startPoint y: 416, endPoint x: 1382, endPoint y: 362, distance: 54.0
click at [1408, 262] on div "09:00 - 09:30 Prep 10:00 - 10:30 [PERSON_NAME] - [DATE] [PERSON_NAME] 10:30 - 1…" at bounding box center [1432, 709] width 48 height 652
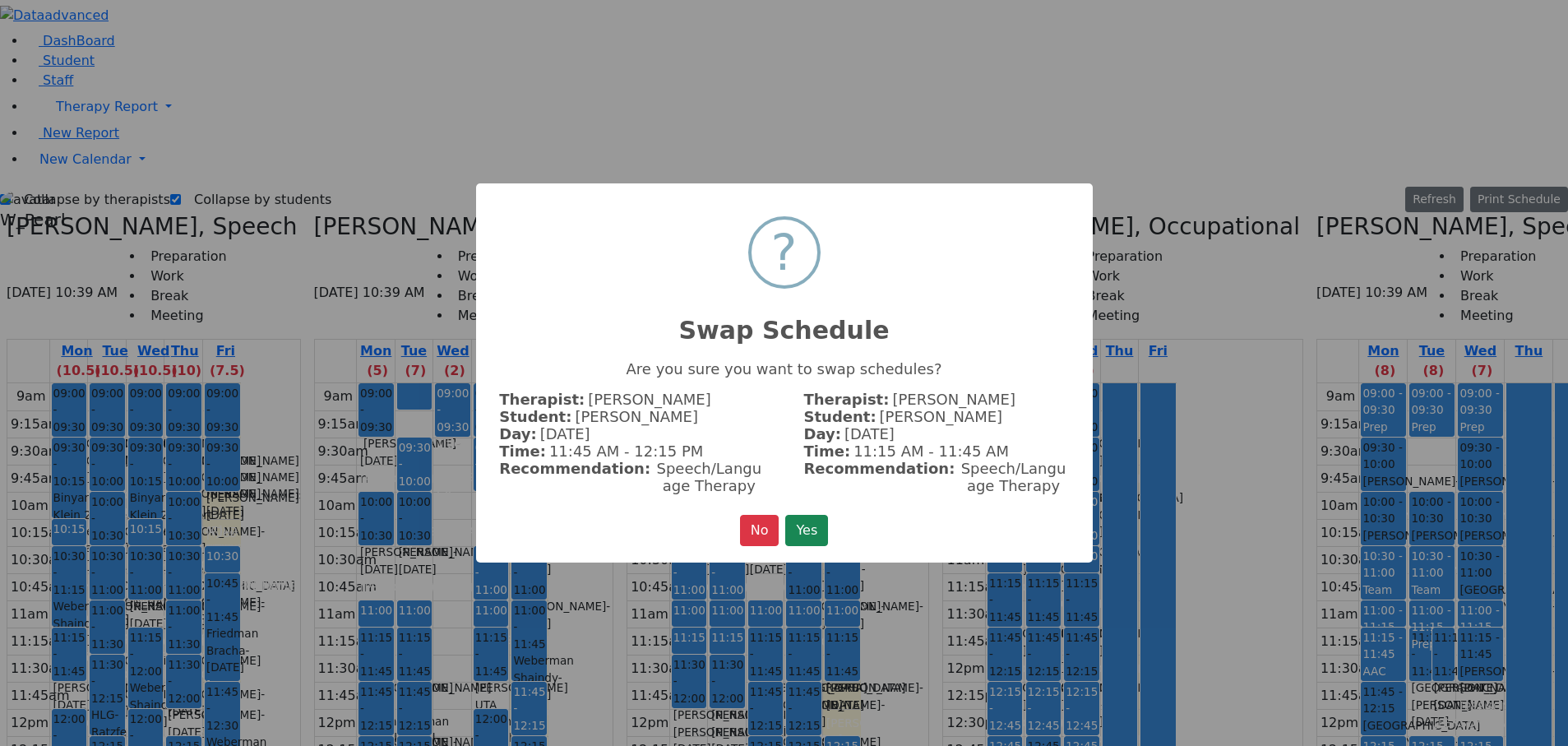
click at [826, 262] on button "Yes" at bounding box center [806, 530] width 43 height 31
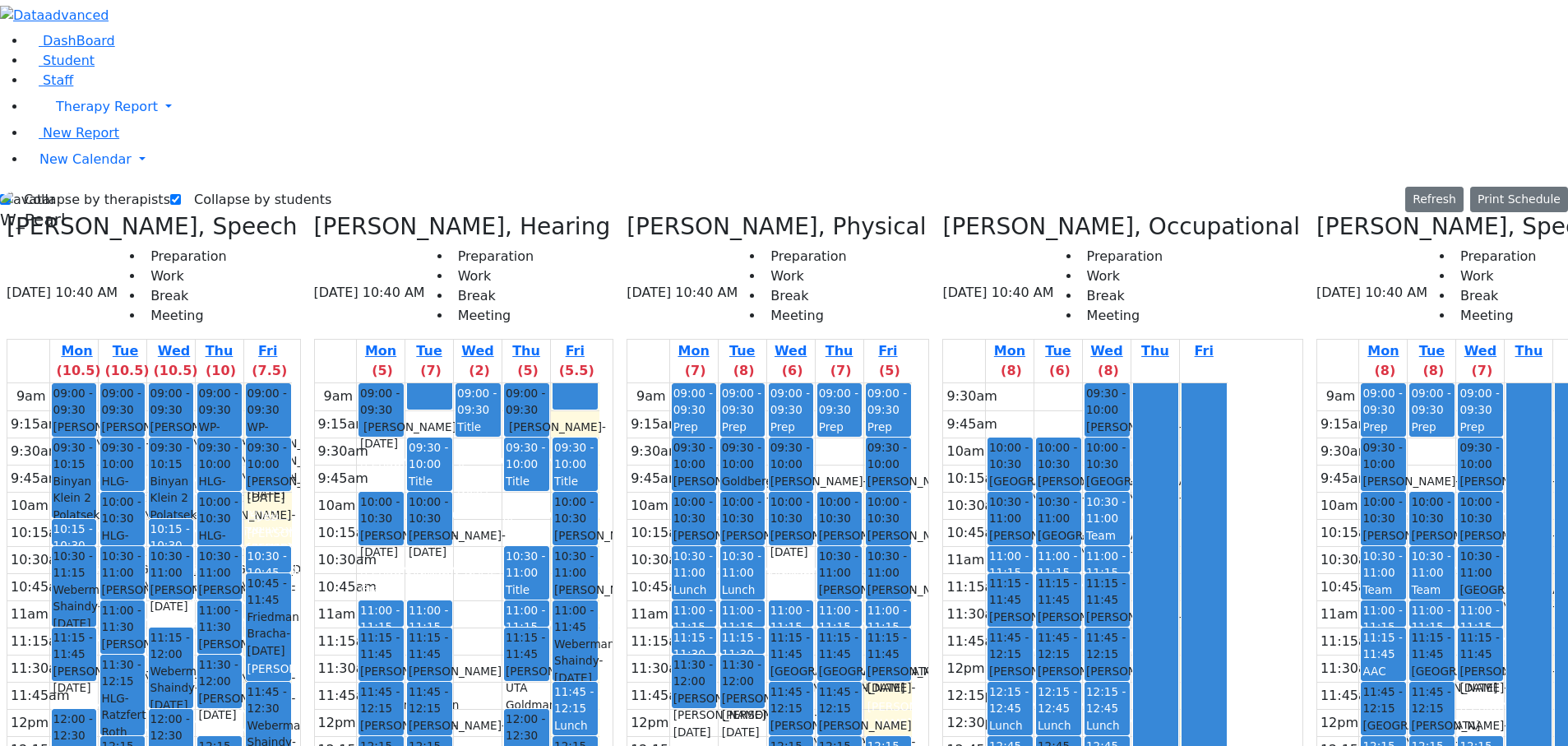
click at [1317, 213] on h3 "[PERSON_NAME], Speech" at bounding box center [1462, 227] width 291 height 28
click at [1317, 213] on span at bounding box center [1317, 226] width 0 height 27
click at [1317, 213] on icon at bounding box center [1317, 226] width 0 height 27
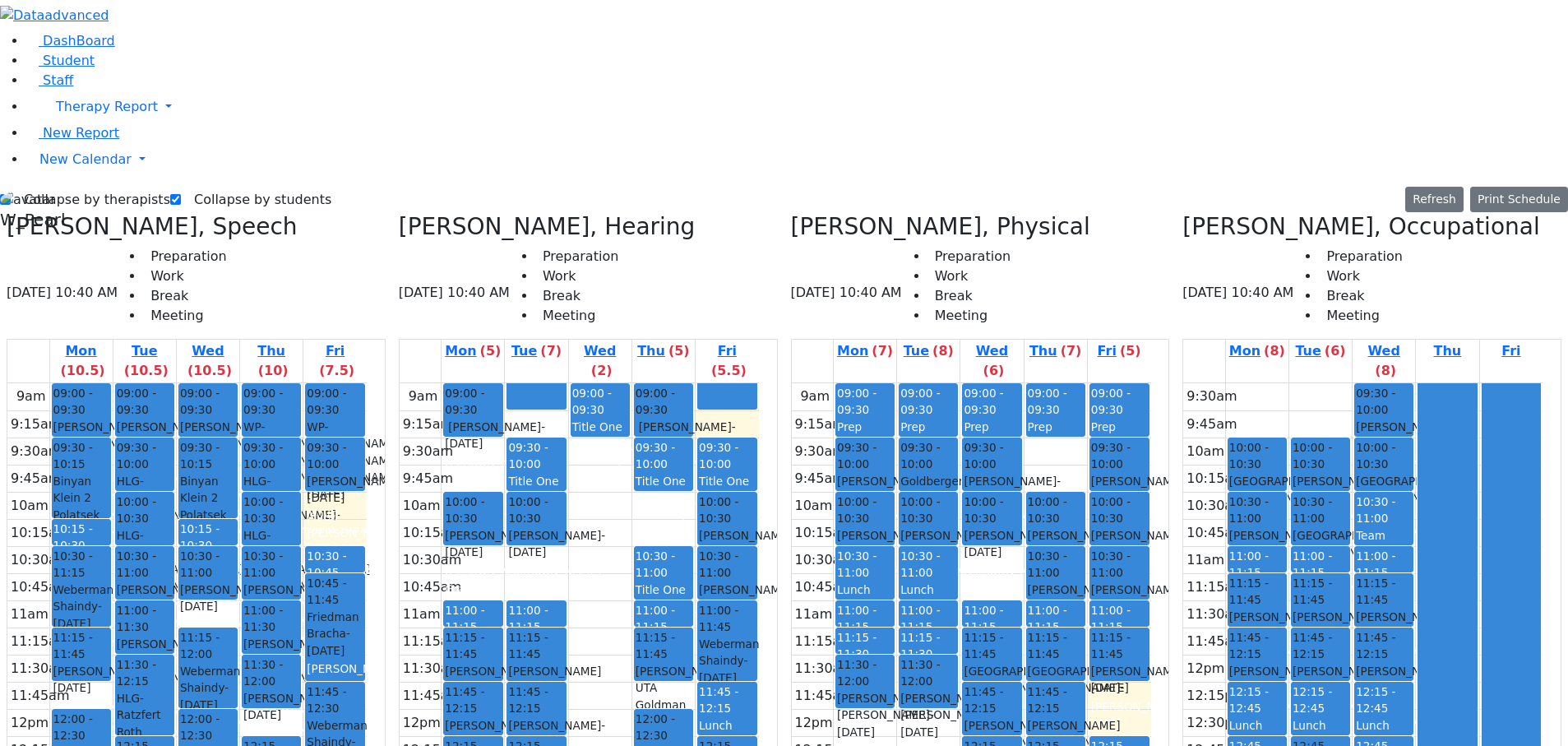
click at [206, 187] on label "Collapse by students" at bounding box center [256, 200] width 151 height 26
click at [181, 194] on input "Collapse by students" at bounding box center [175, 199] width 11 height 11
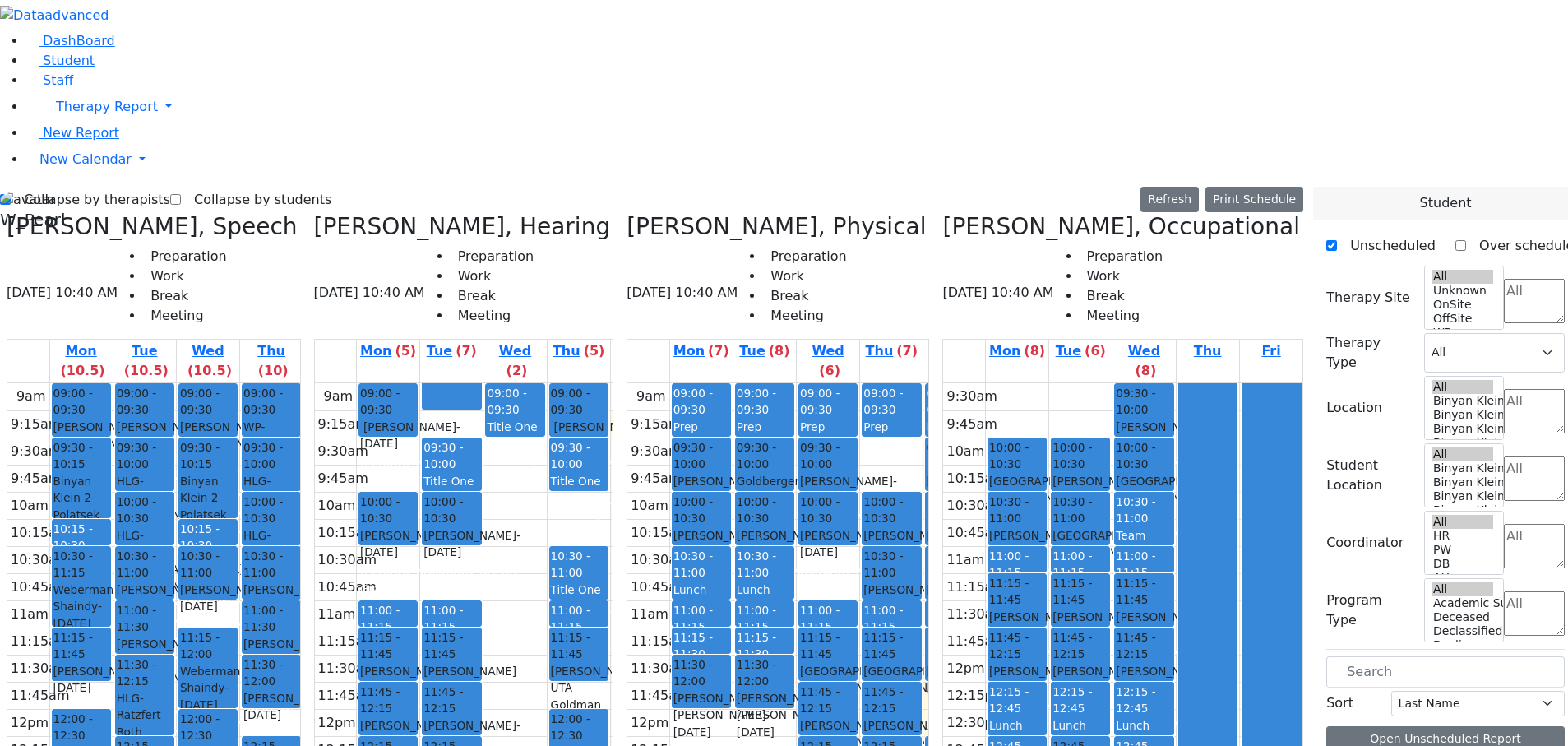
scroll to position [905, 0]
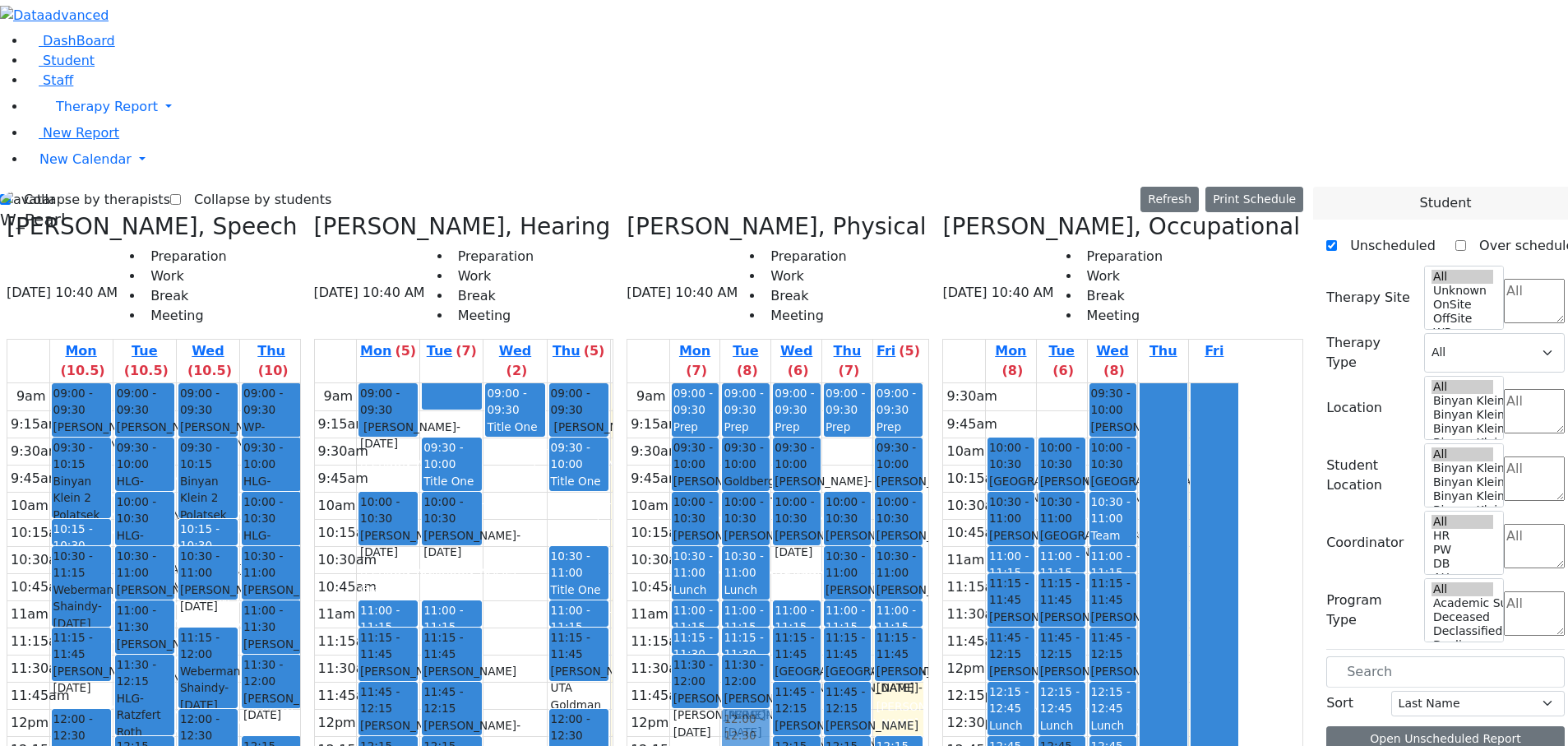
drag, startPoint x: 1378, startPoint y: 434, endPoint x: 796, endPoint y: 444, distance: 582.1
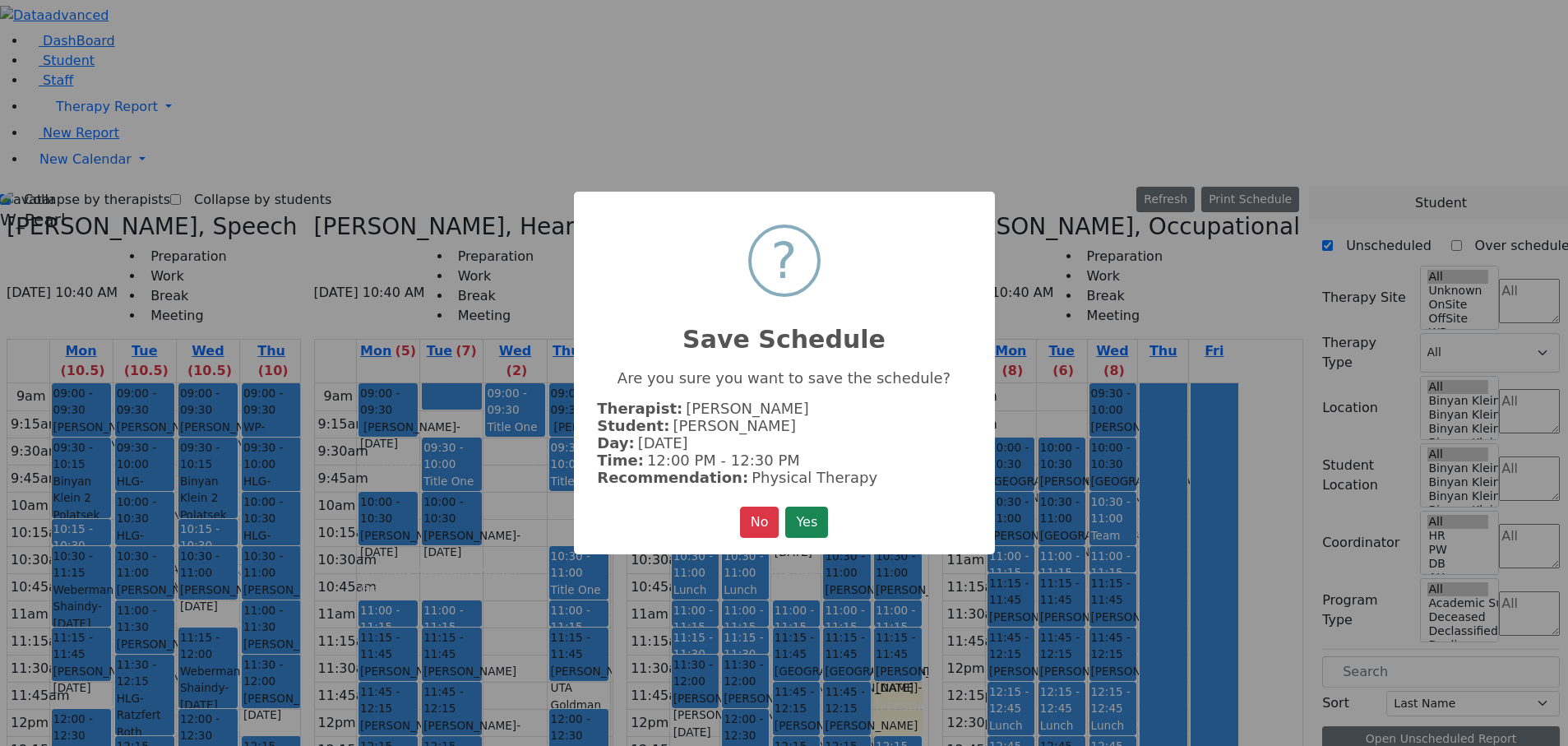
scroll to position [910, 0]
click at [810, 262] on button "Yes" at bounding box center [806, 522] width 43 height 31
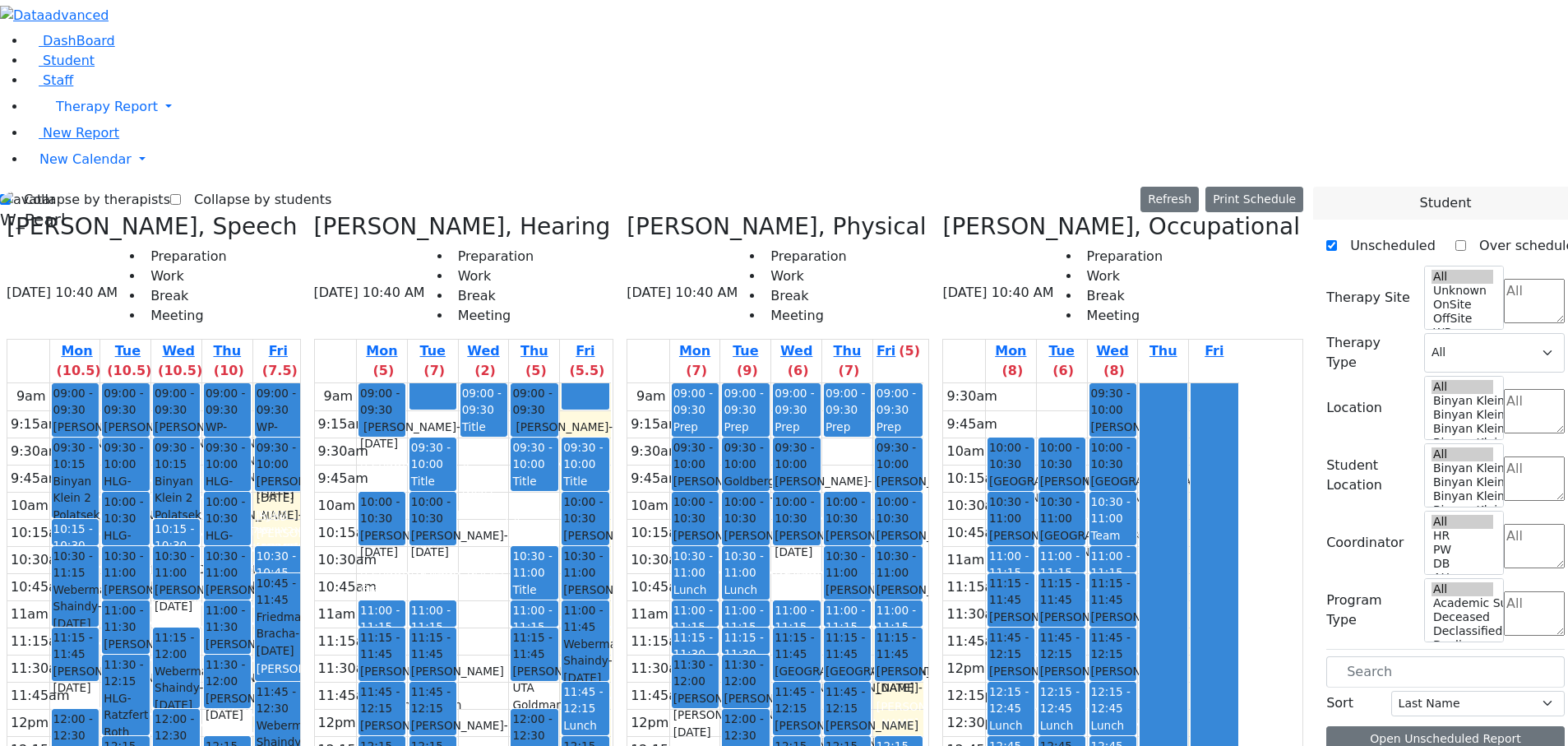
scroll to position [494, 0]
drag, startPoint x: 200, startPoint y: 24, endPoint x: 184, endPoint y: 24, distance: 16.0
click at [199, 187] on label "Collapse by students" at bounding box center [256, 200] width 151 height 26
click at [181, 194] on input "Collapse by students" at bounding box center [175, 199] width 11 height 11
checkbox input "true"
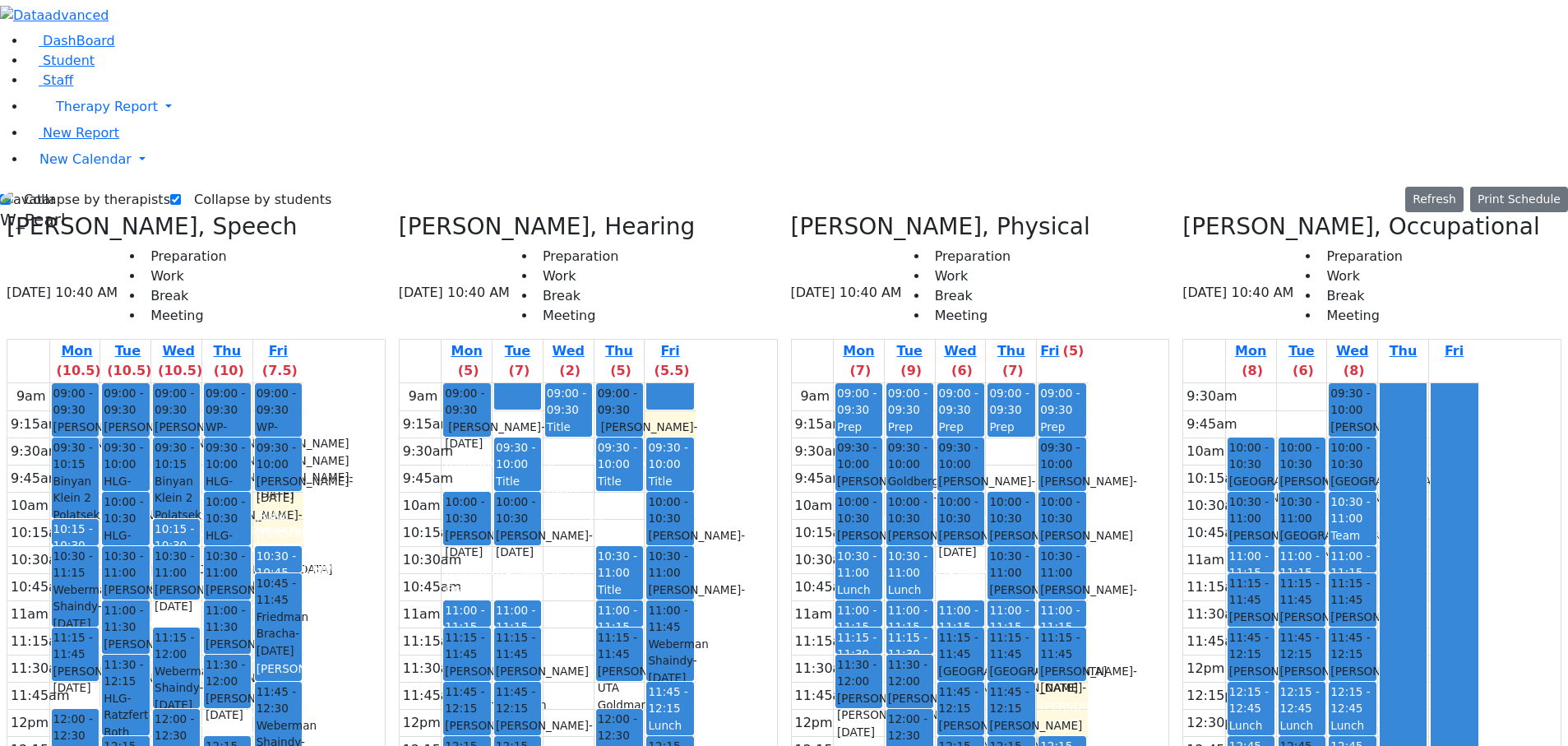
click at [71, 187] on label "Collapse by therapists" at bounding box center [91, 200] width 160 height 26
click at [11, 194] on input "Collapse by therapists" at bounding box center [5, 199] width 11 height 11
checkbox input "false"
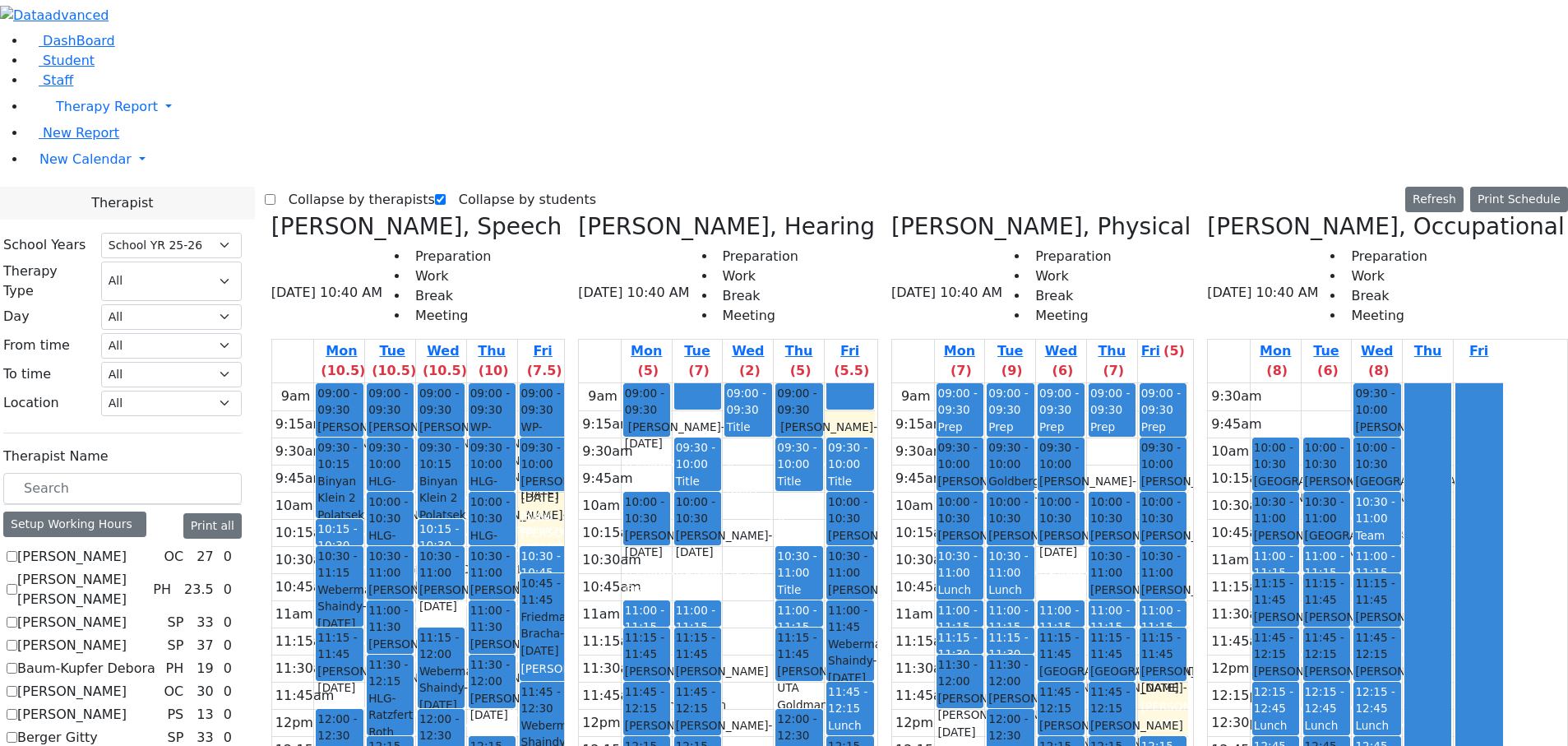
scroll to position [905, 0]
checkbox input "true"
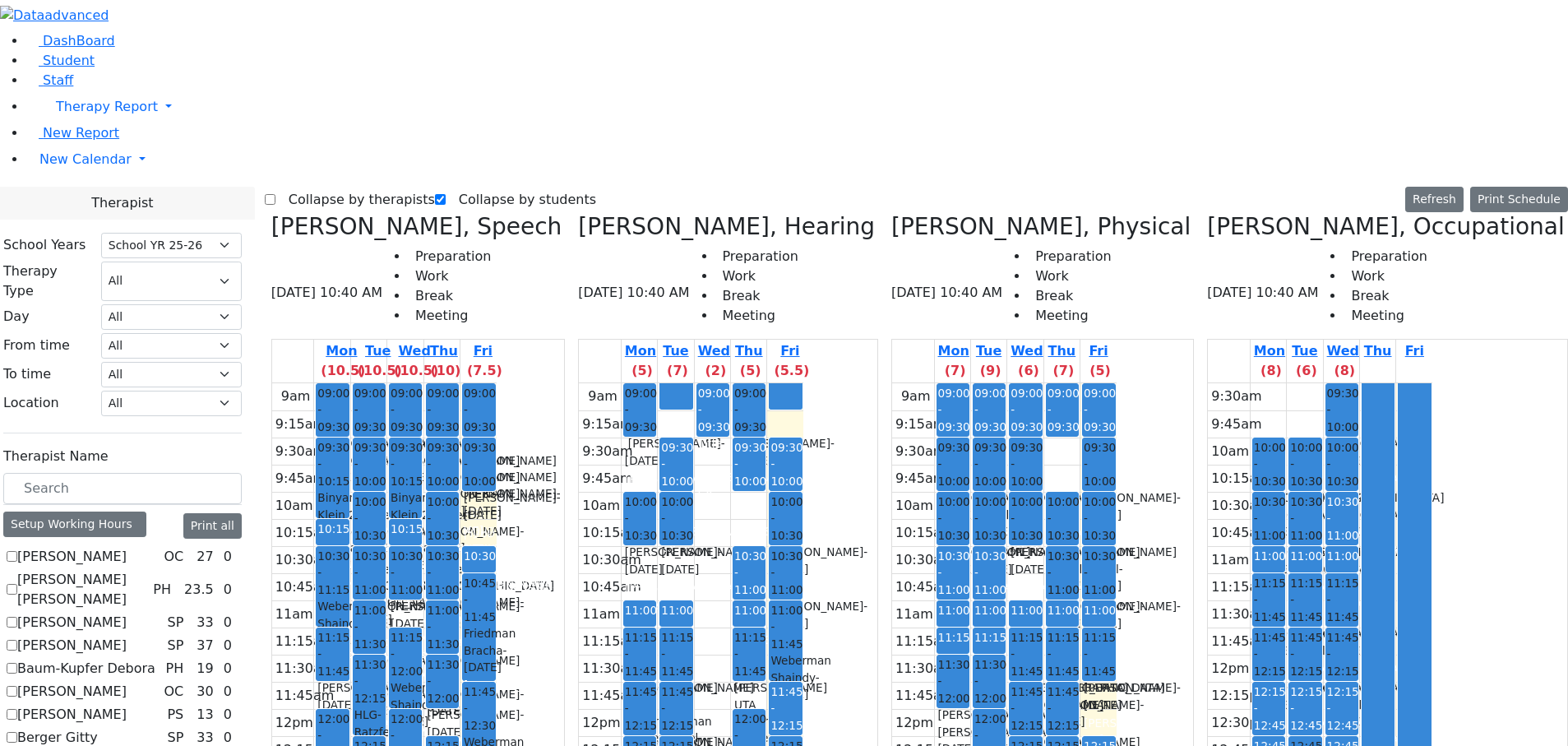
click at [317, 187] on label "Collapse by therapists" at bounding box center [356, 200] width 160 height 26
click at [276, 194] on input "Collapse by therapists" at bounding box center [270, 199] width 11 height 11
checkbox input "true"
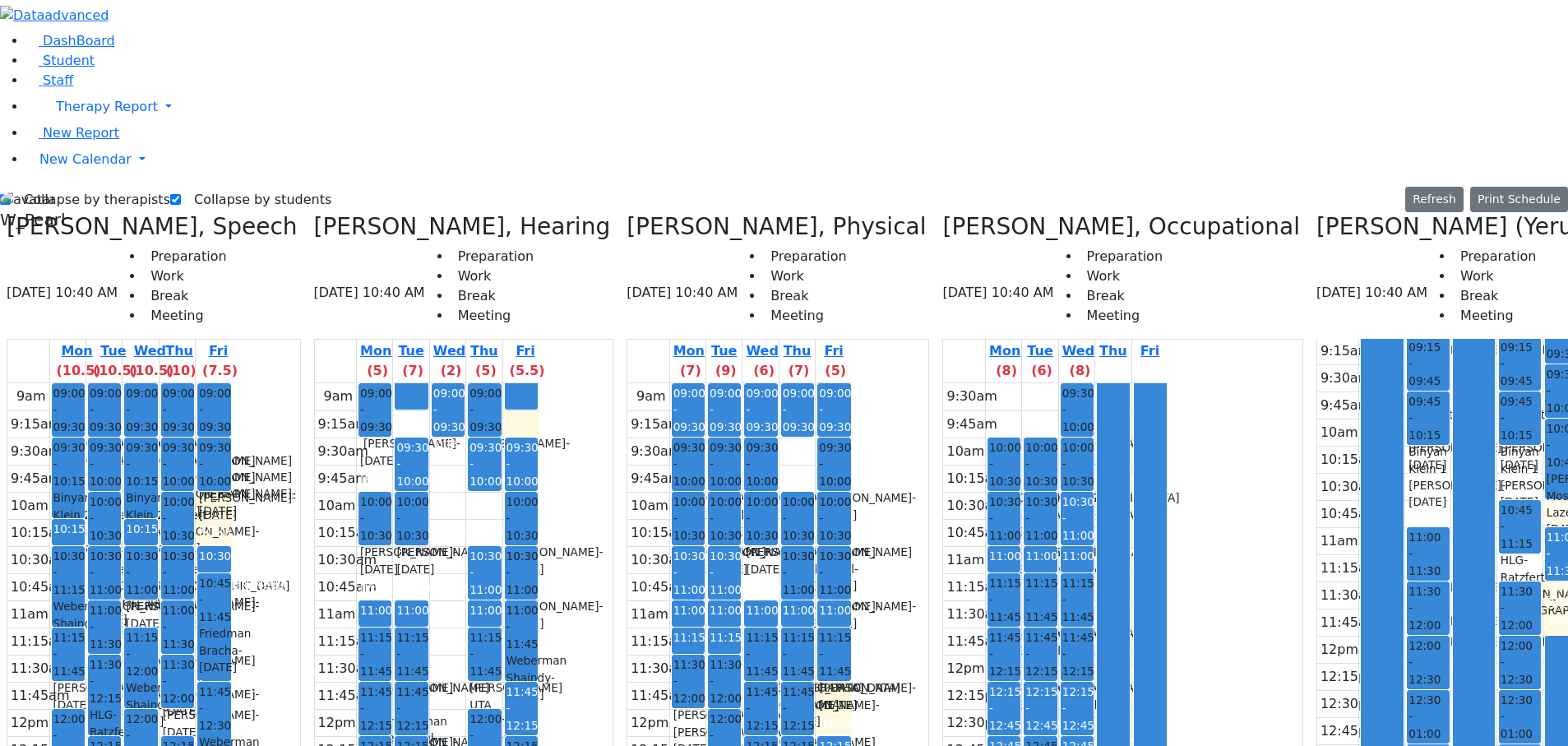
scroll to position [0, 0]
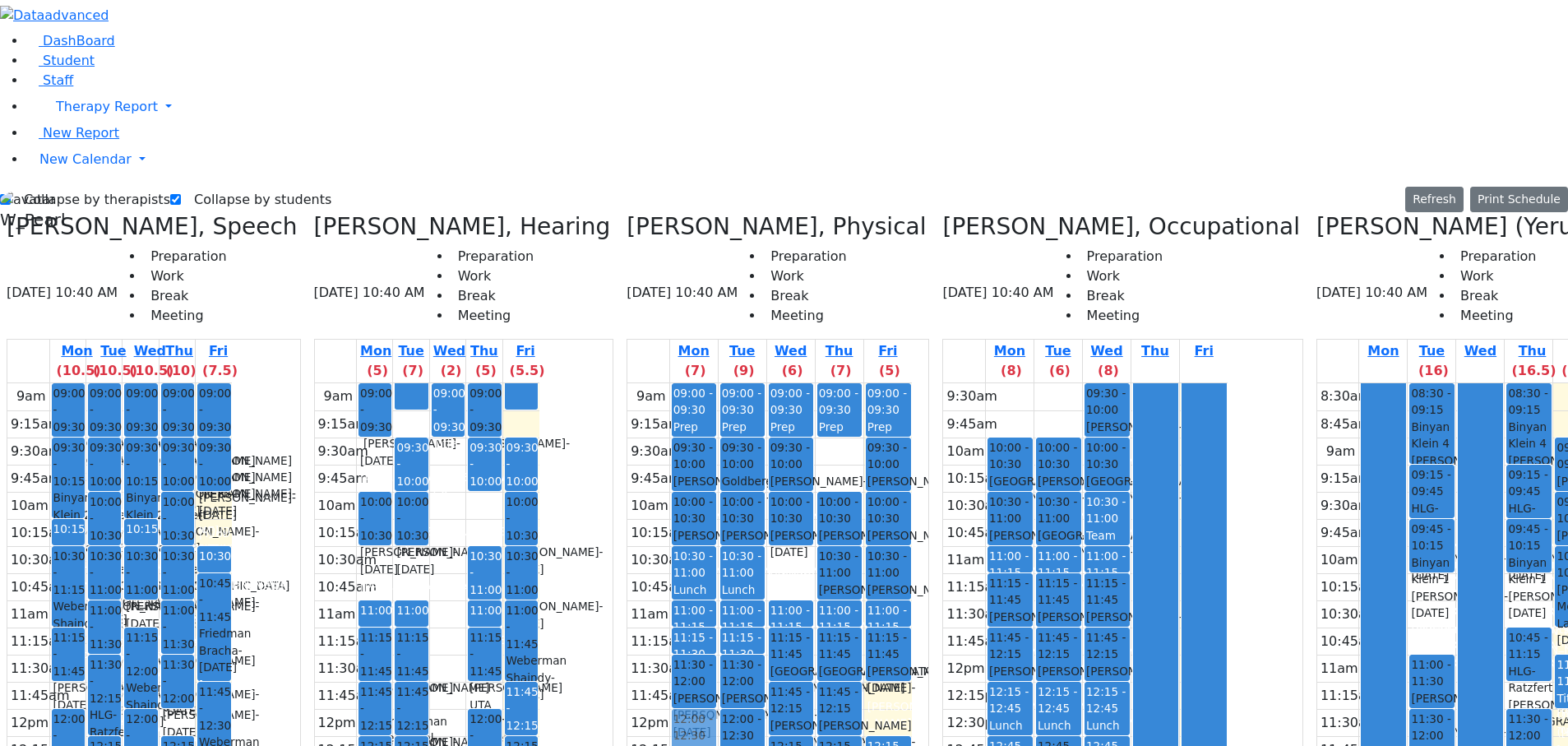
drag, startPoint x: 1525, startPoint y: 116, endPoint x: 743, endPoint y: 439, distance: 846.1
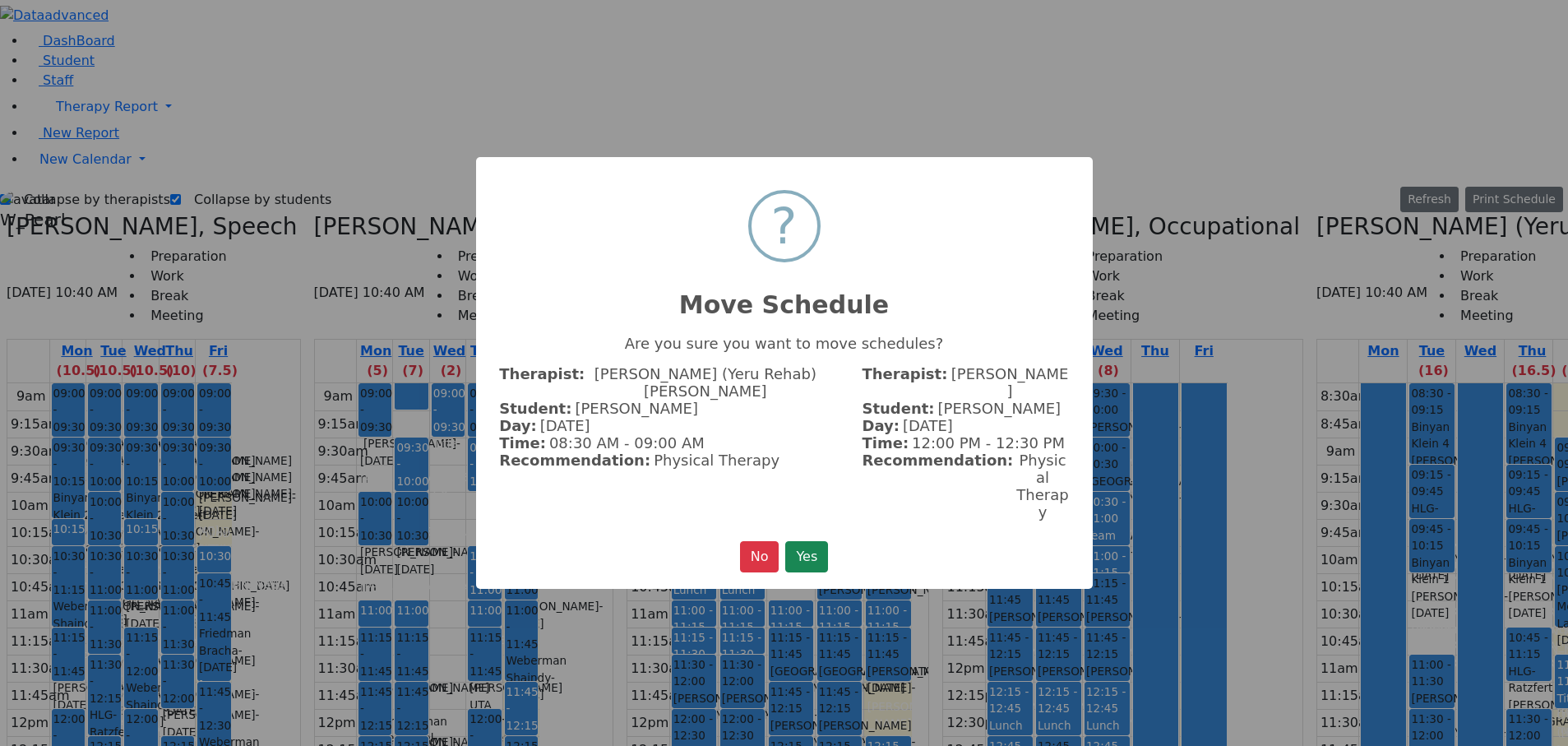
click at [804, 262] on button "Yes" at bounding box center [806, 556] width 43 height 31
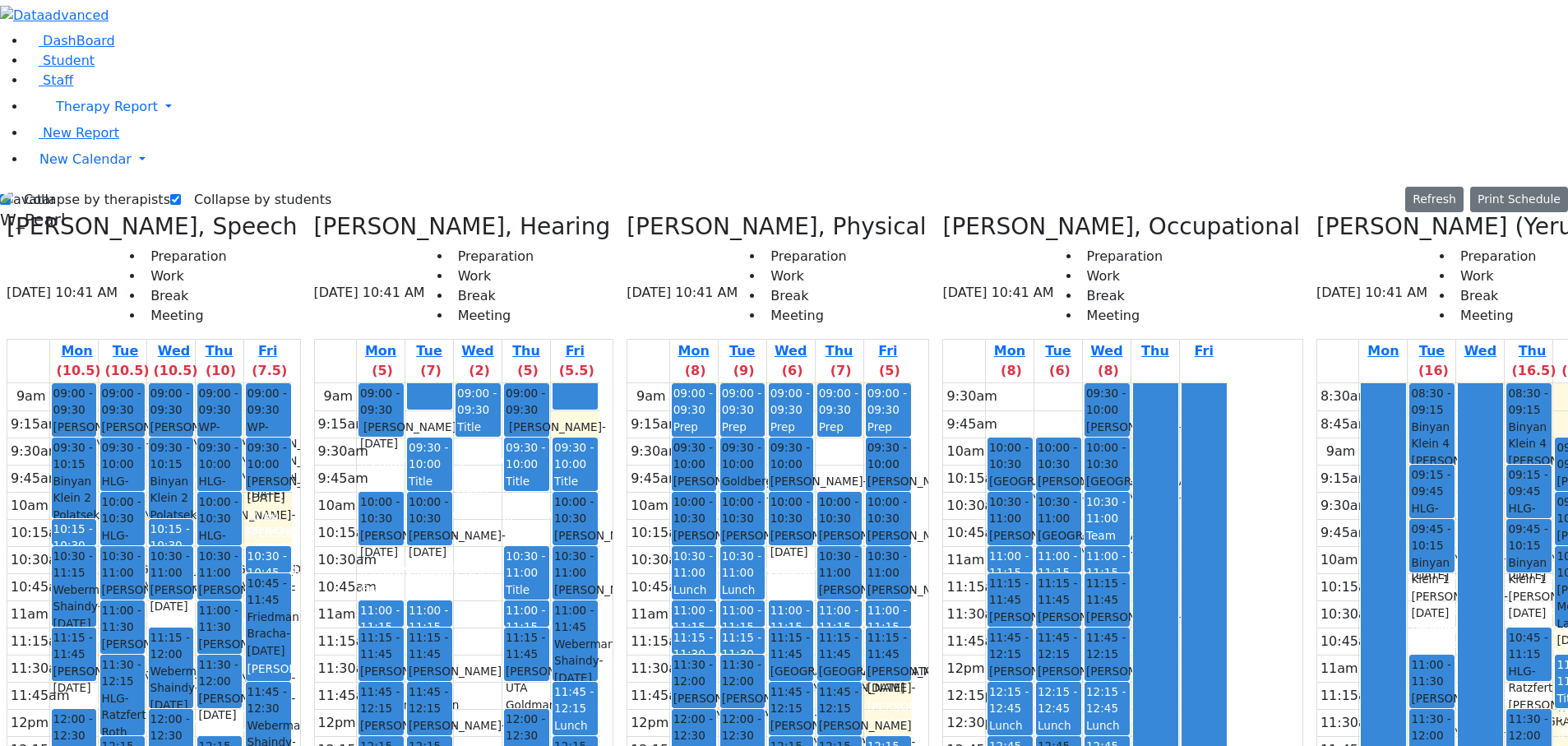
click at [1317, 213] on icon at bounding box center [1317, 226] width 0 height 27
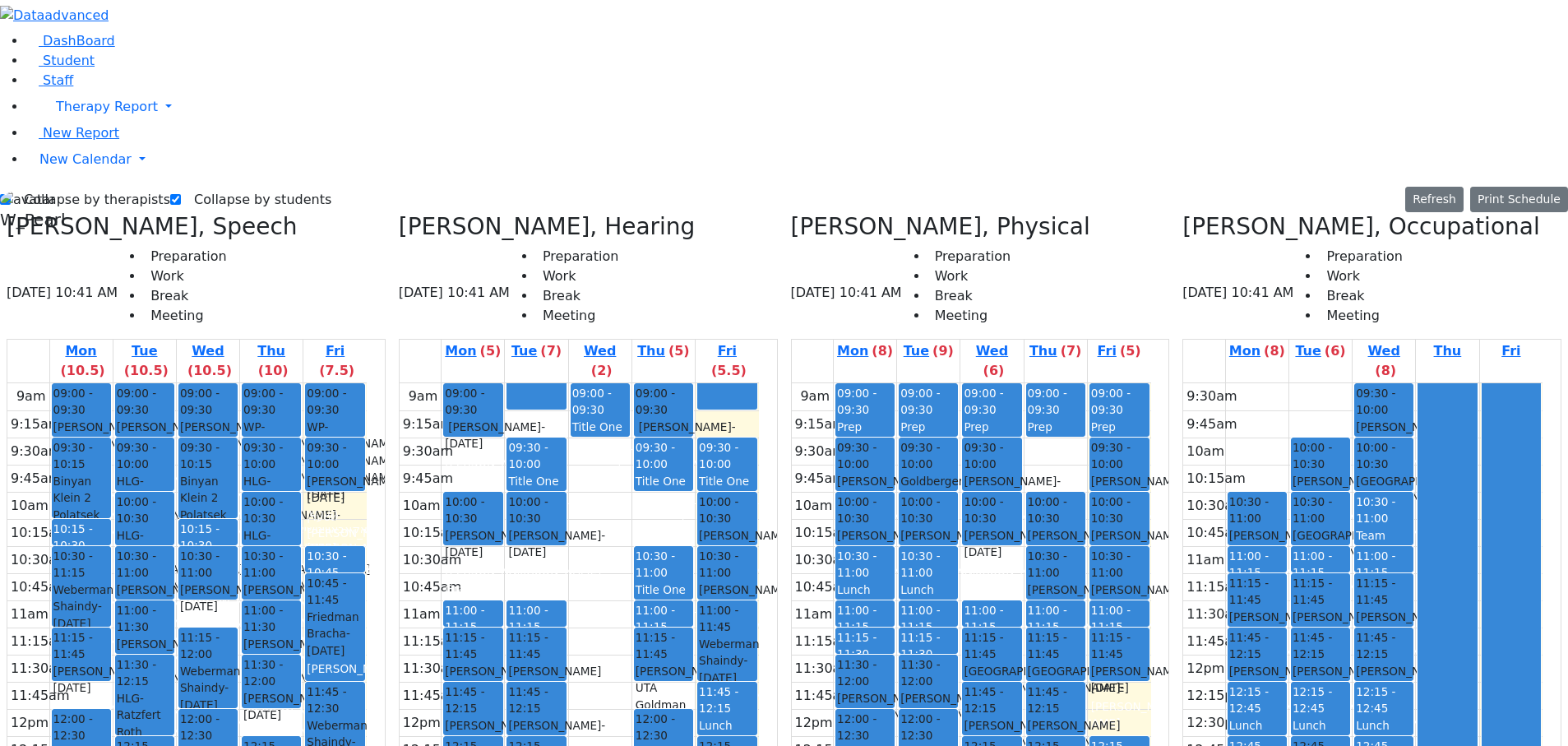
drag, startPoint x: 1263, startPoint y: 163, endPoint x: 1314, endPoint y: 523, distance: 363.6
click at [1314, 262] on tr "10:00 - 10:30 [GEOGRAPHIC_DATA] [PERSON_NAME] - [DATE] [PERSON_NAME] 12 10:30 -…" at bounding box center [1363, 681] width 360 height 597
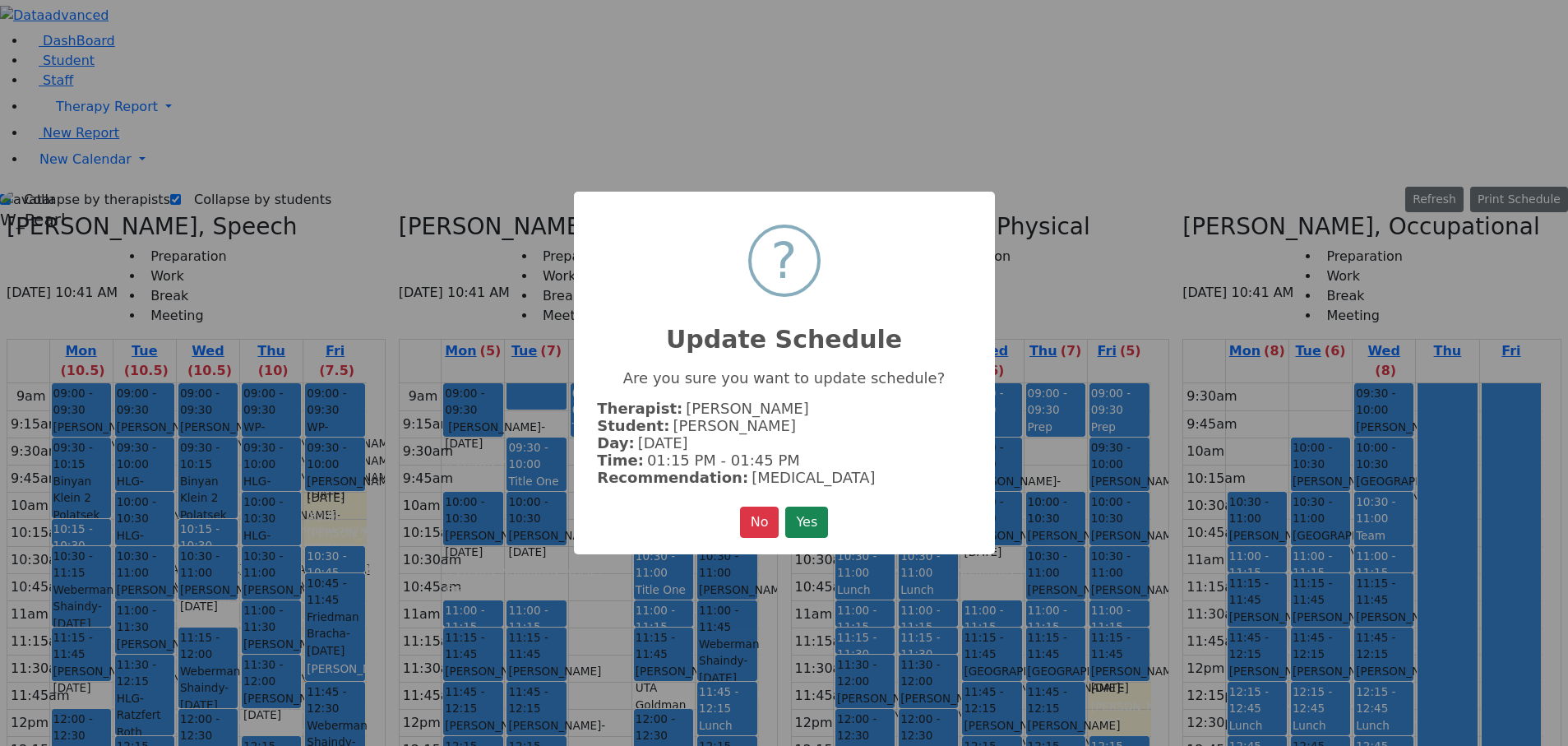
click button "Yes" at bounding box center [806, 522] width 43 height 31
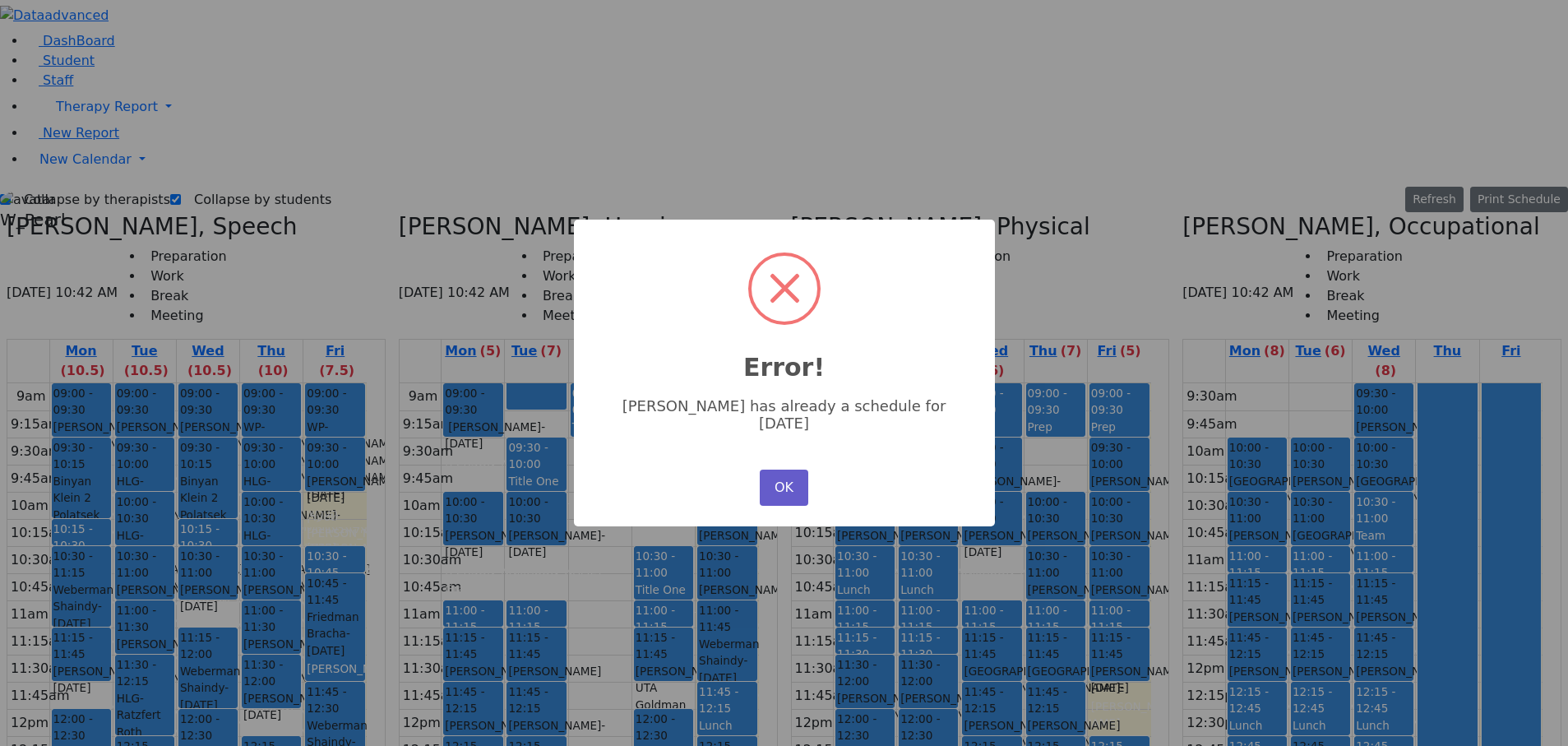
click at [792, 262] on button "OK" at bounding box center [784, 488] width 48 height 36
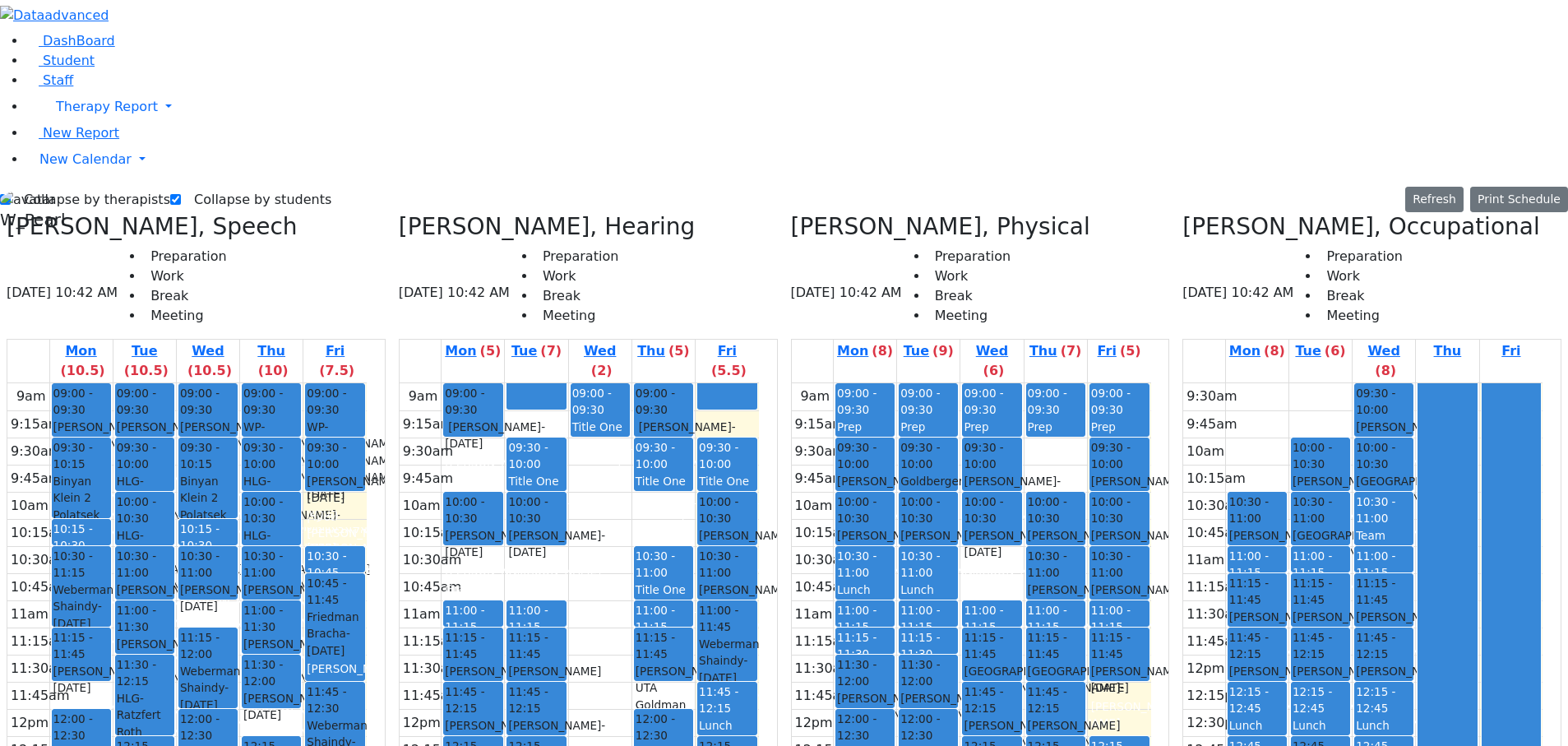
drag, startPoint x: 1265, startPoint y: 170, endPoint x: 1270, endPoint y: 499, distance: 329.0
click at [1270, 262] on div "10:00 - 10:30 [GEOGRAPHIC_DATA] [PERSON_NAME] - [DATE] [PERSON_NAME] 12 10:30 -…" at bounding box center [1257, 681] width 63 height 597
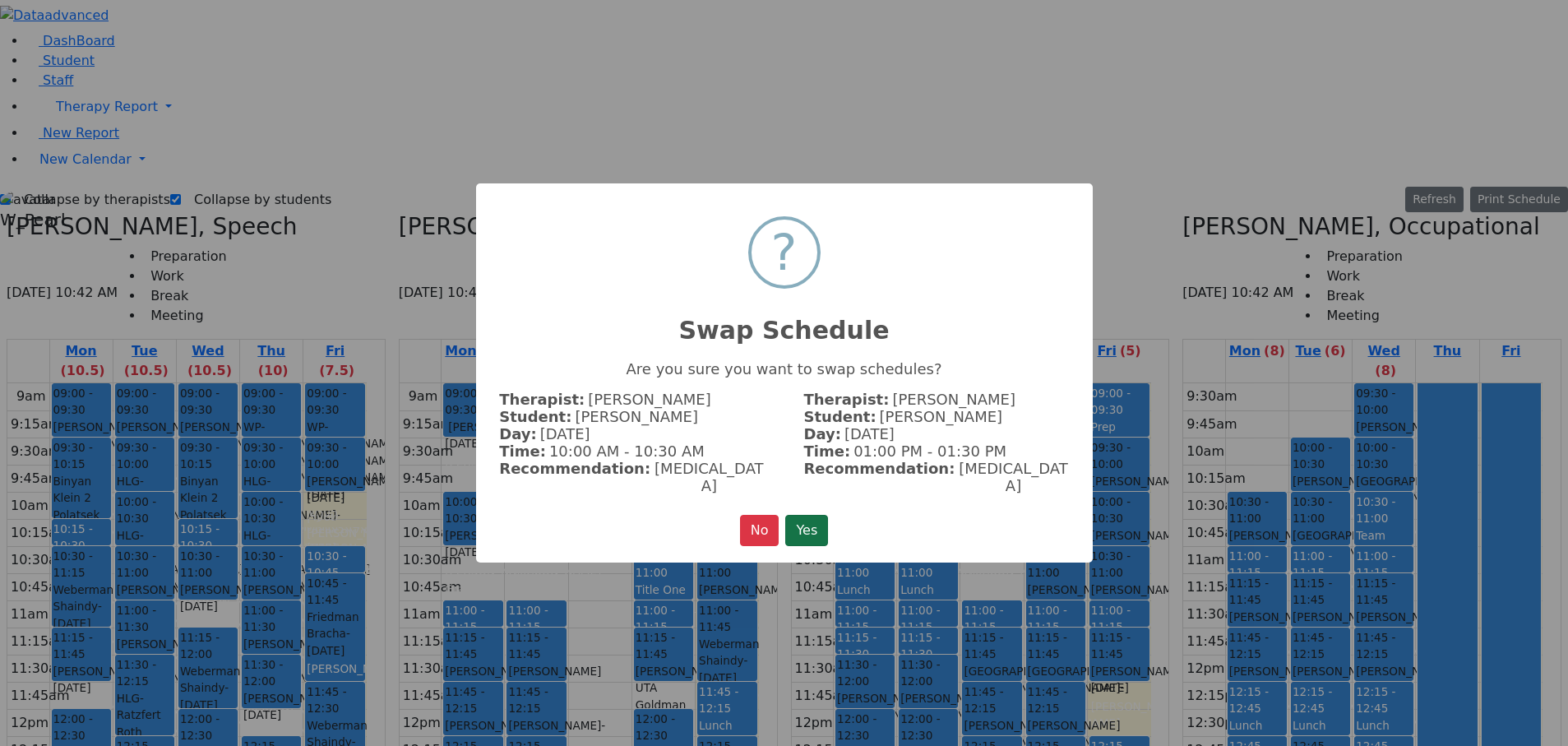
click at [792, 262] on button "Yes" at bounding box center [806, 530] width 43 height 31
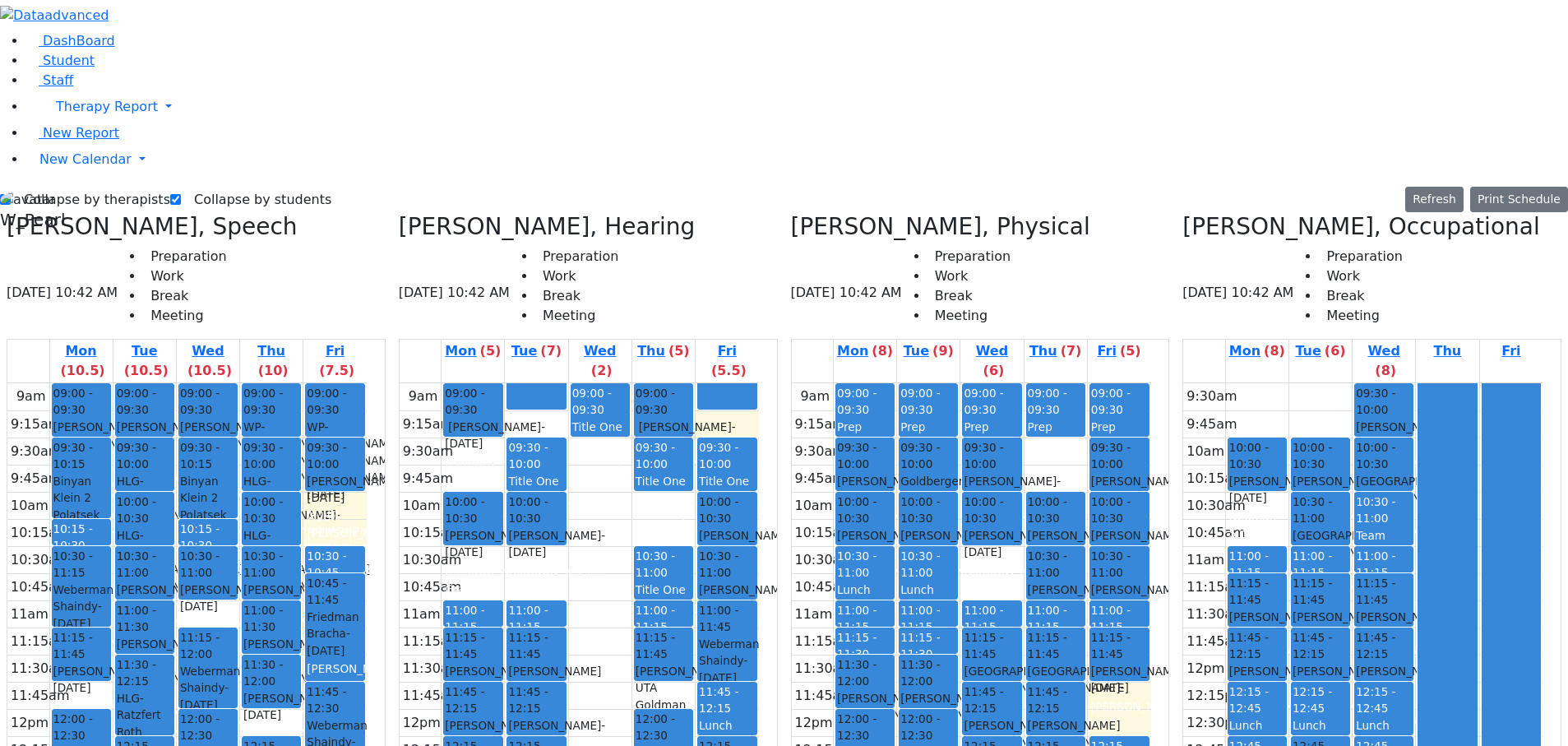
drag, startPoint x: 1249, startPoint y: 233, endPoint x: 1251, endPoint y: 546, distance: 313.0
click at [1252, 262] on div "10:00 - 10:30 [PERSON_NAME] - [DATE] [PERSON_NAME] 10:30 - 11:00 [PERSON_NAME] …" at bounding box center [1257, 681] width 63 height 597
drag, startPoint x: 1261, startPoint y: 160, endPoint x: 1263, endPoint y: 142, distance: 18.1
click at [1263, 262] on div "10:00 - 10:30 [PERSON_NAME] - [DATE] [PERSON_NAME] 10:30 - 11:00 [PERSON_NAME] …" at bounding box center [1257, 681] width 63 height 597
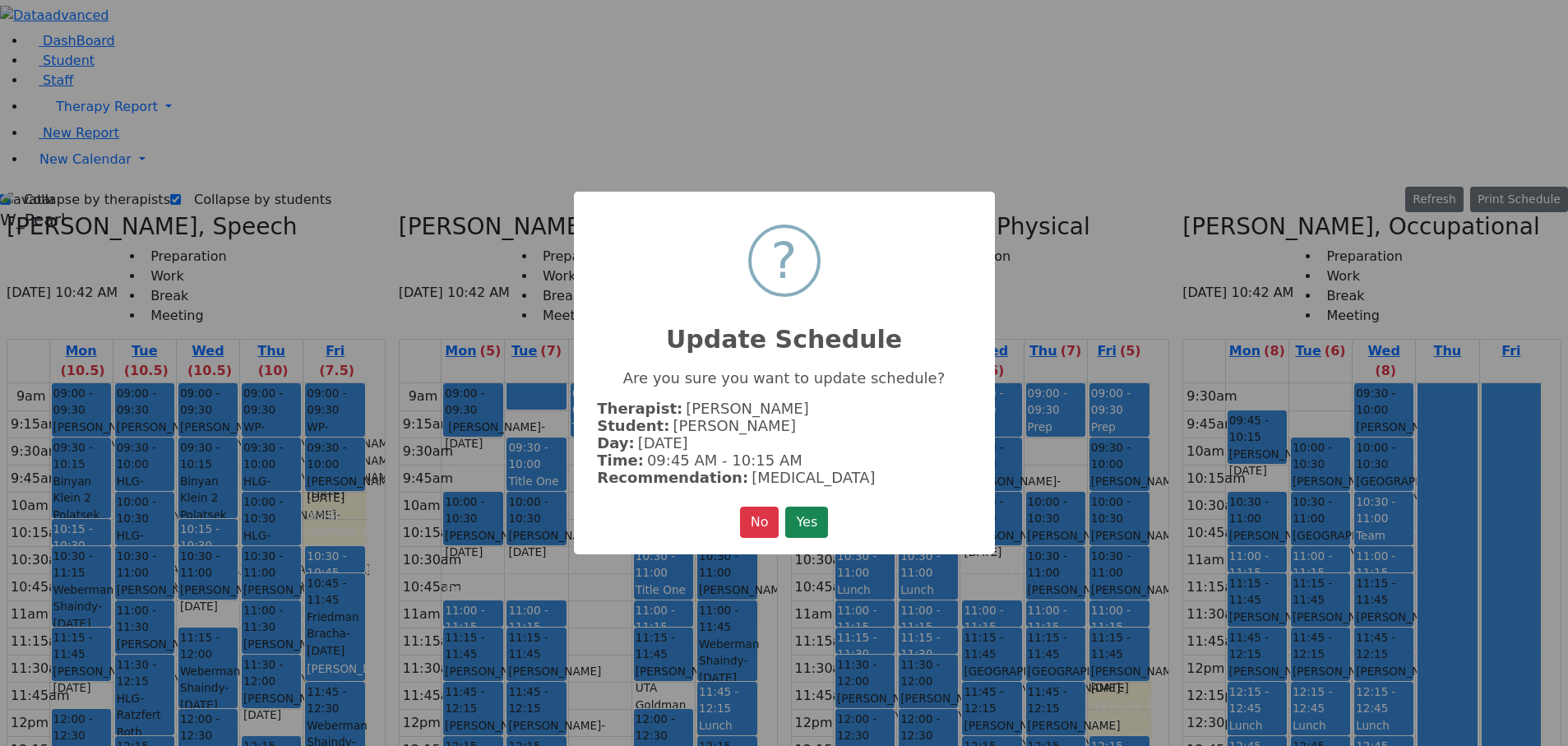
click at [785, 262] on button "Yes" at bounding box center [806, 522] width 43 height 31
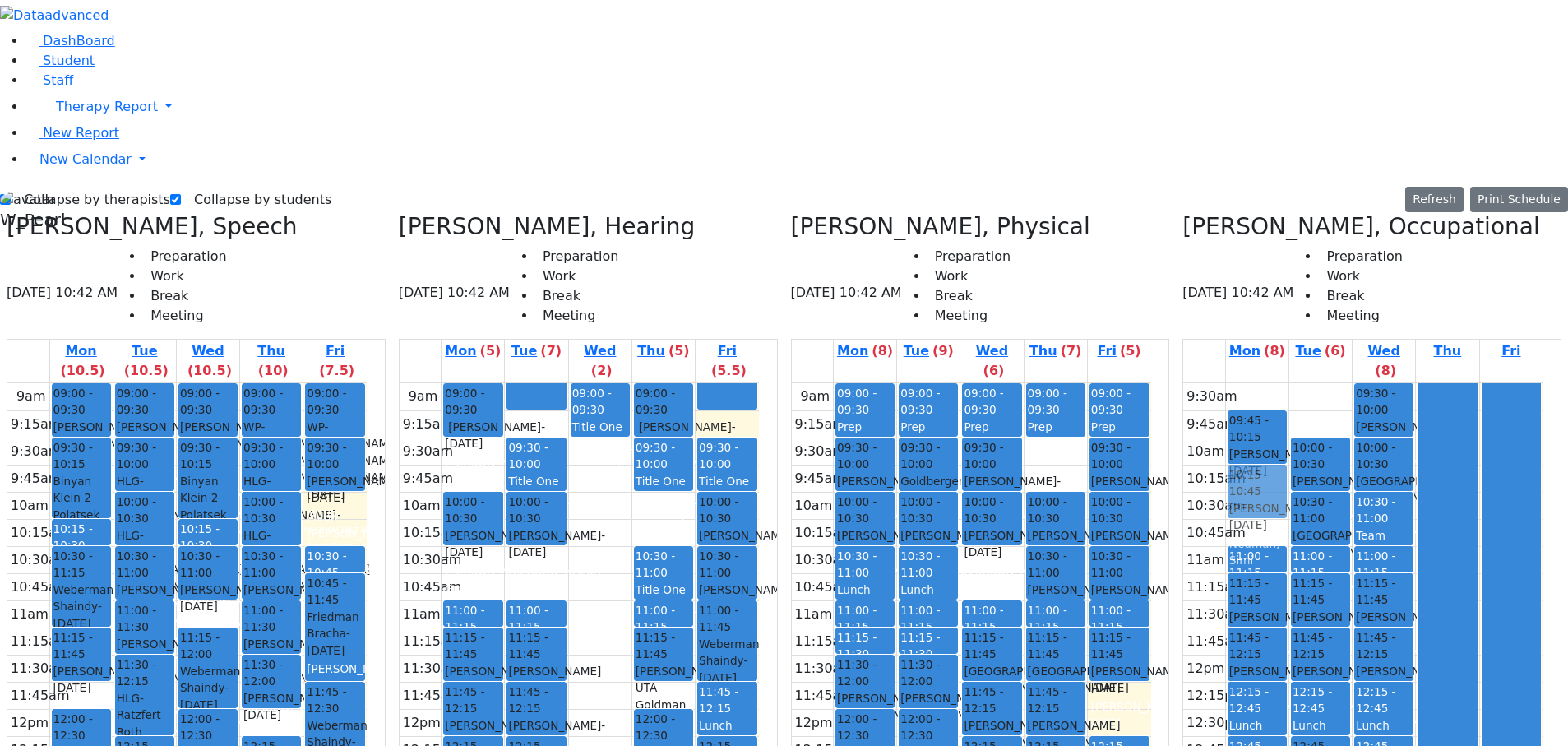
drag, startPoint x: 1251, startPoint y: 220, endPoint x: 1254, endPoint y: 192, distance: 28.2
click at [1254, 262] on div "09:45 - 10:15 [PERSON_NAME] - [DATE] [PERSON_NAME] 10:30 - 11:00 [PERSON_NAME] …" at bounding box center [1257, 681] width 63 height 597
drag, startPoint x: 1263, startPoint y: 258, endPoint x: 1242, endPoint y: 105, distance: 154.4
click at [1242, 262] on div "09:45 - 10:15 [PERSON_NAME] - [DATE] [PERSON_NAME] 10:15 - 10:45 [PERSON_NAME] …" at bounding box center [1257, 681] width 63 height 597
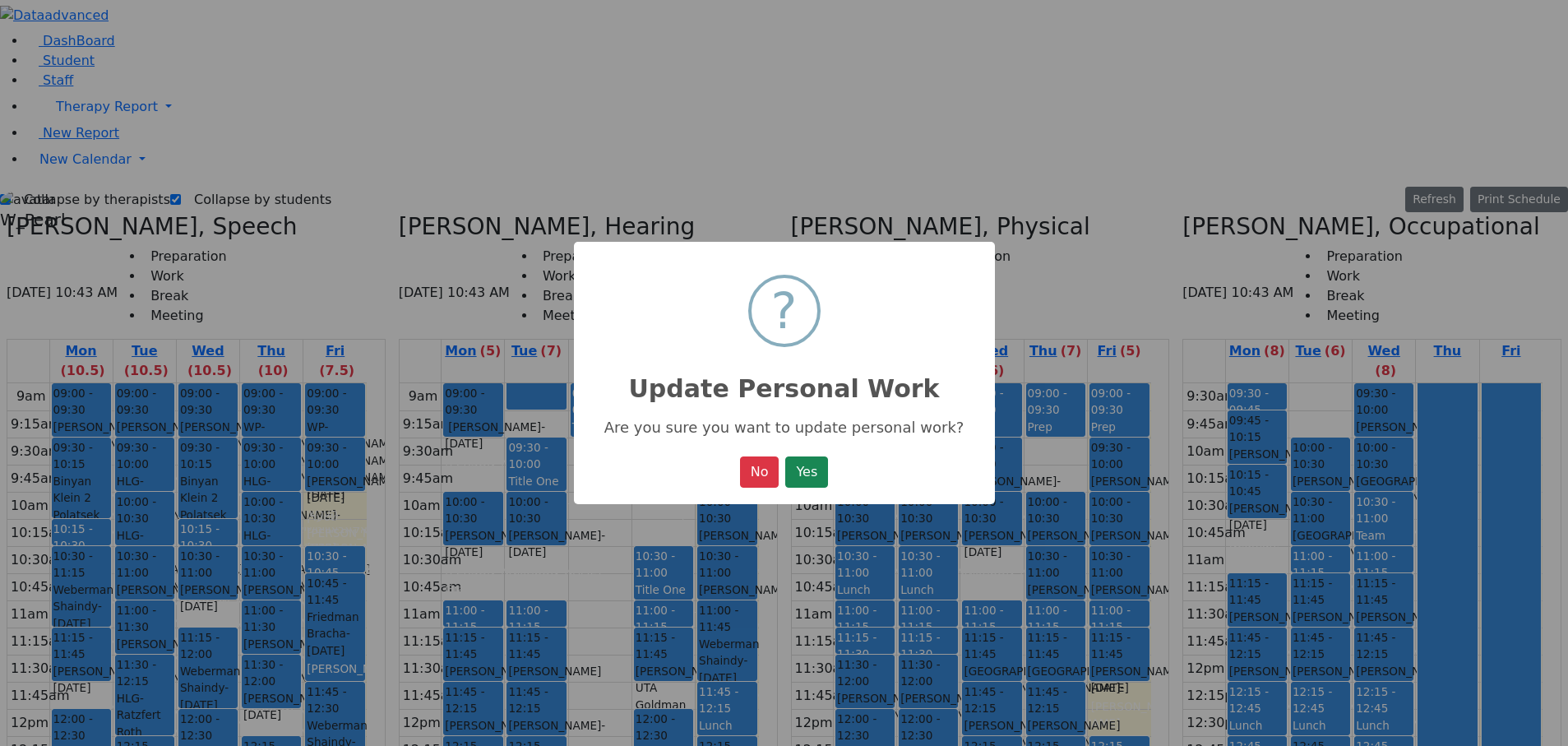
click at [785, 262] on button "Yes" at bounding box center [806, 472] width 43 height 31
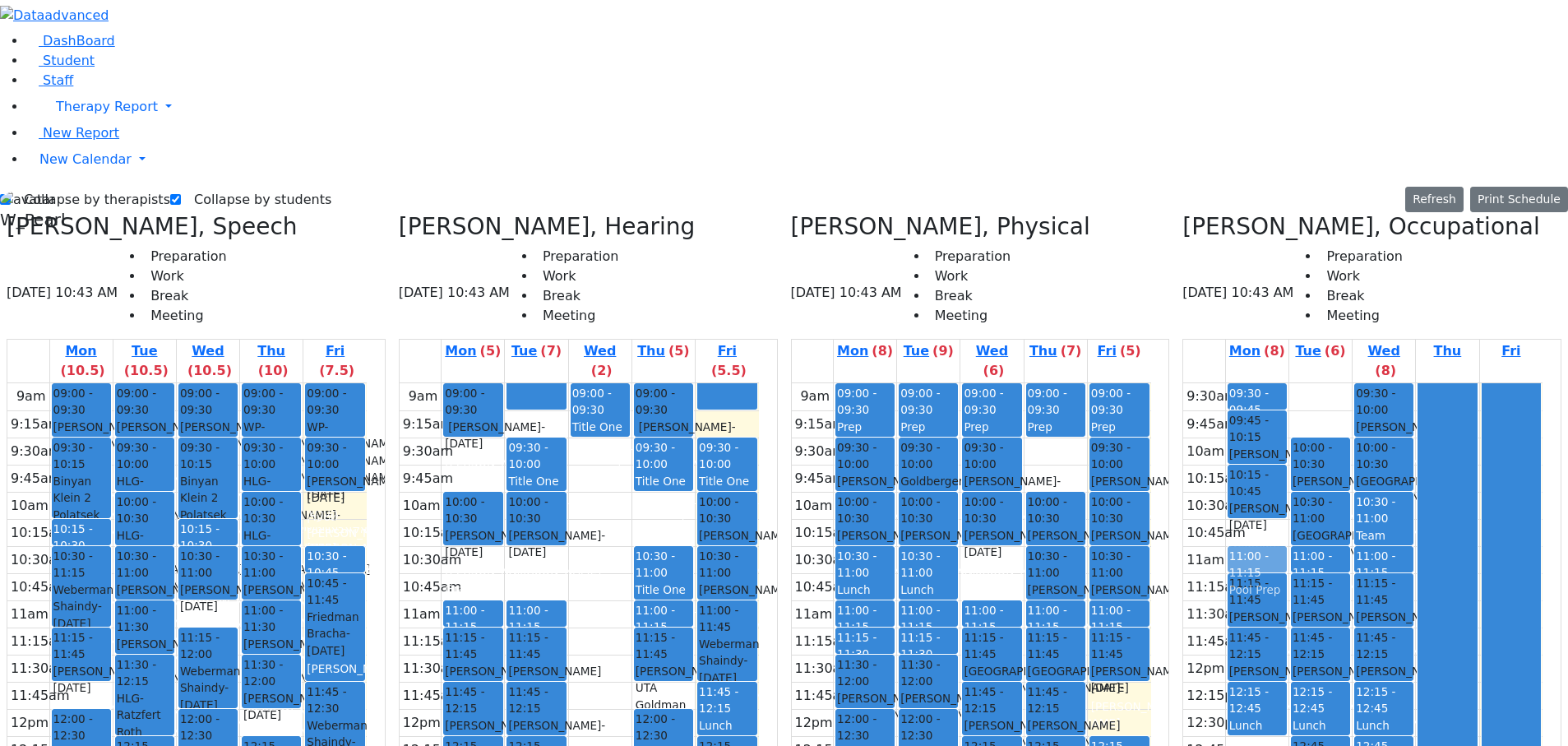
drag, startPoint x: 1256, startPoint y: 461, endPoint x: 1268, endPoint y: 278, distance: 183.4
click at [1266, 262] on div "09:30 - 09:45 Prep 09:45 - 10:15 [PERSON_NAME] - [DATE] [PERSON_NAME] 10:15 - 1…" at bounding box center [1257, 681] width 63 height 597
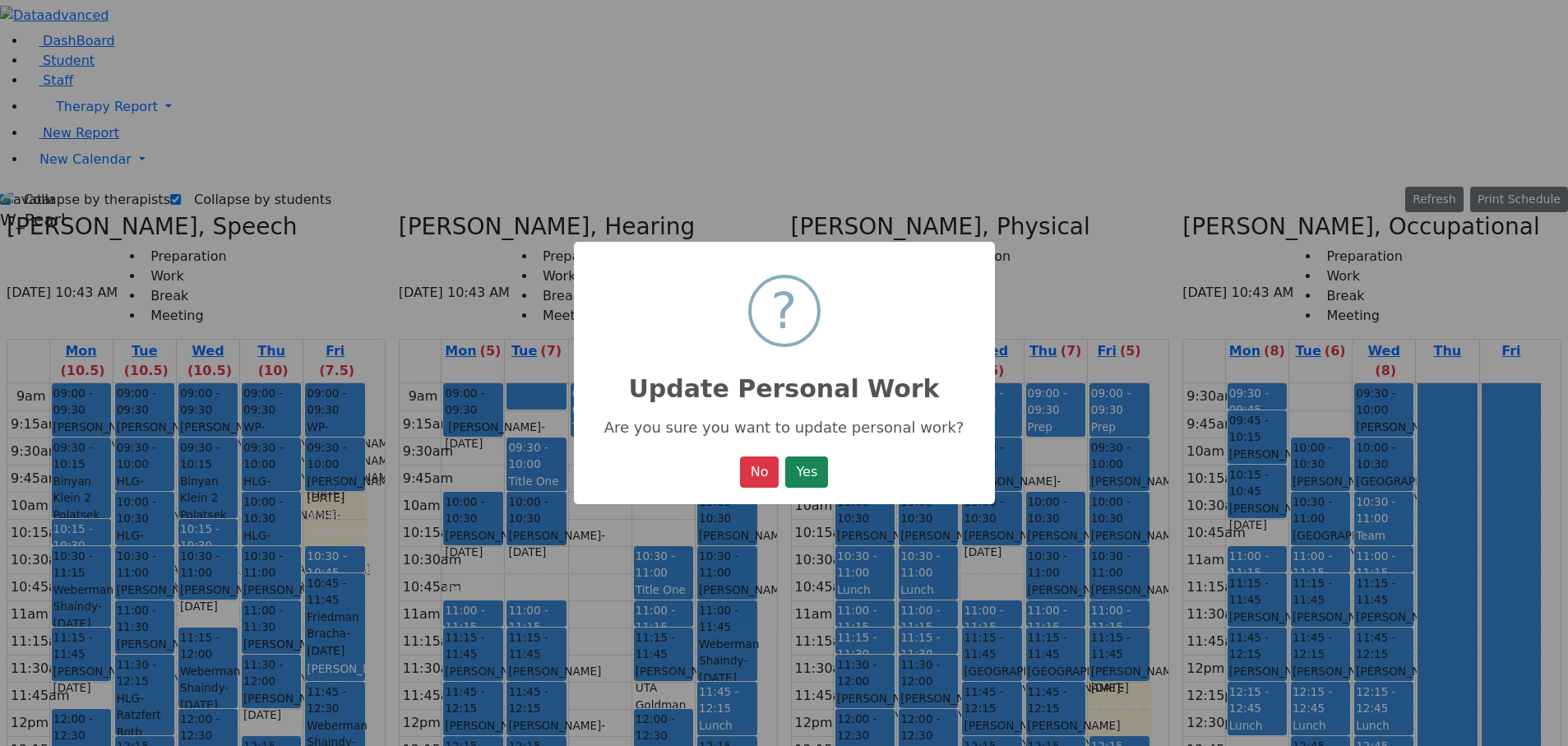
click at [785, 262] on button "Yes" at bounding box center [806, 472] width 43 height 31
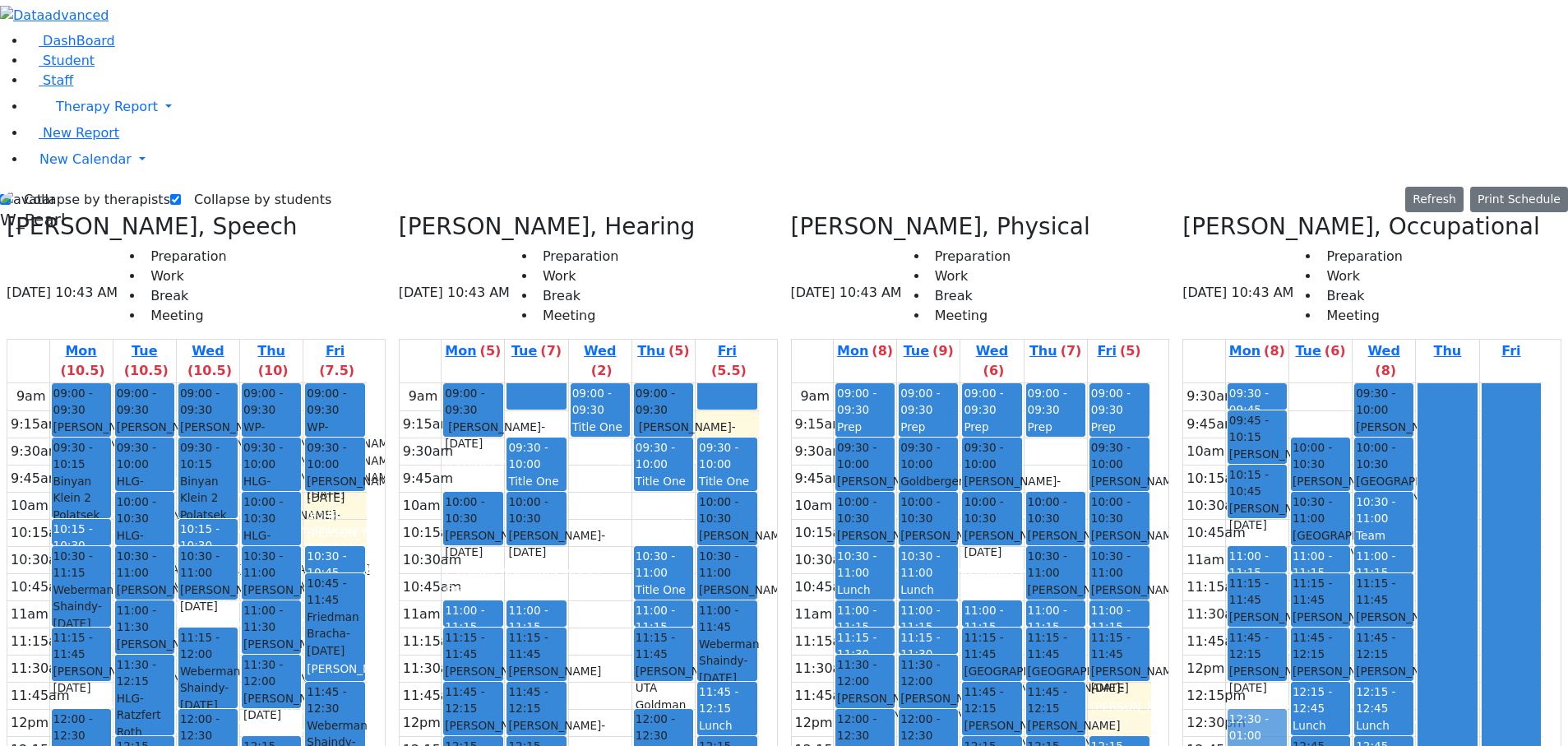
drag, startPoint x: 1253, startPoint y: 430, endPoint x: 1258, endPoint y: 444, distance: 14.9
click at [1258, 262] on div "09:30 - 09:45 Prep 09:45 - 10:15 [PERSON_NAME] - [DATE] [PERSON_NAME] 10:15 - 1…" at bounding box center [1257, 681] width 63 height 597
drag, startPoint x: 1254, startPoint y: 365, endPoint x: 1256, endPoint y: 373, distance: 8.2
click at [1258, 262] on div "09:30 - 09:45 Prep 09:45 - 10:15 [PERSON_NAME] - [DATE] [PERSON_NAME] 10:15 - 1…" at bounding box center [1257, 681] width 63 height 597
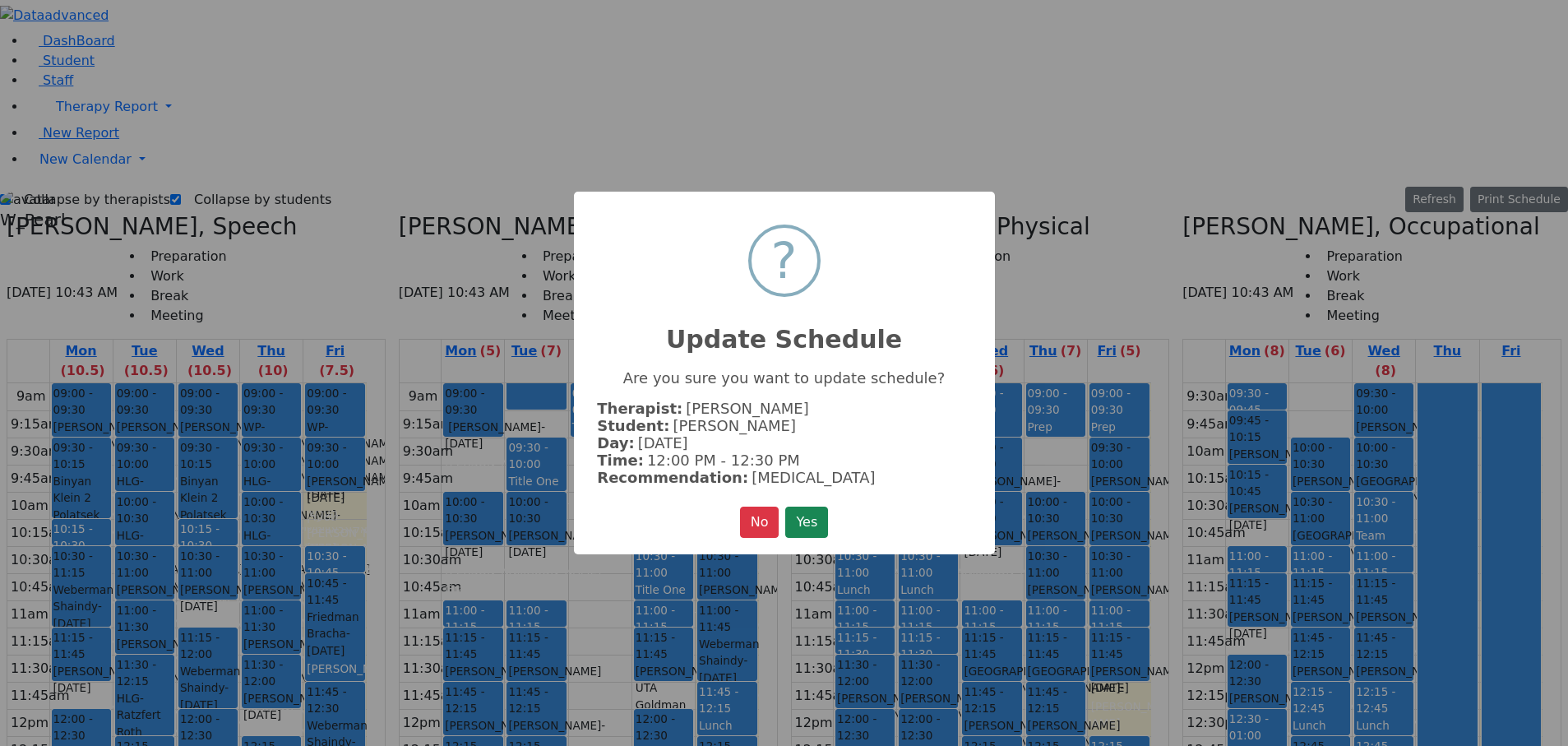
click at [785, 262] on button "Yes" at bounding box center [806, 522] width 43 height 31
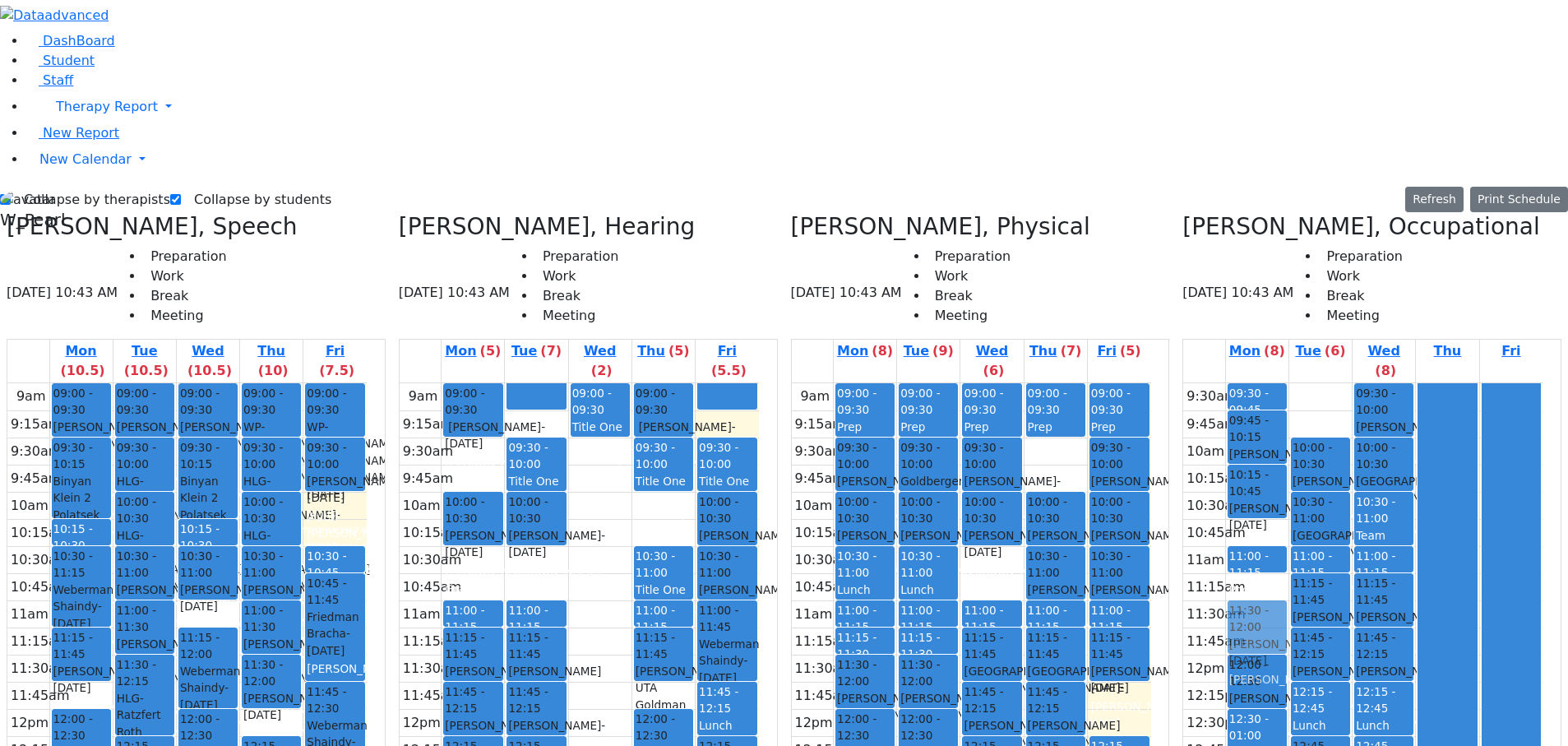
click at [1254, 262] on div "09:30 - 09:45 Prep 09:45 - 10:15 [PERSON_NAME] - [DATE] [PERSON_NAME] 10:15 - 1…" at bounding box center [1257, 681] width 63 height 597
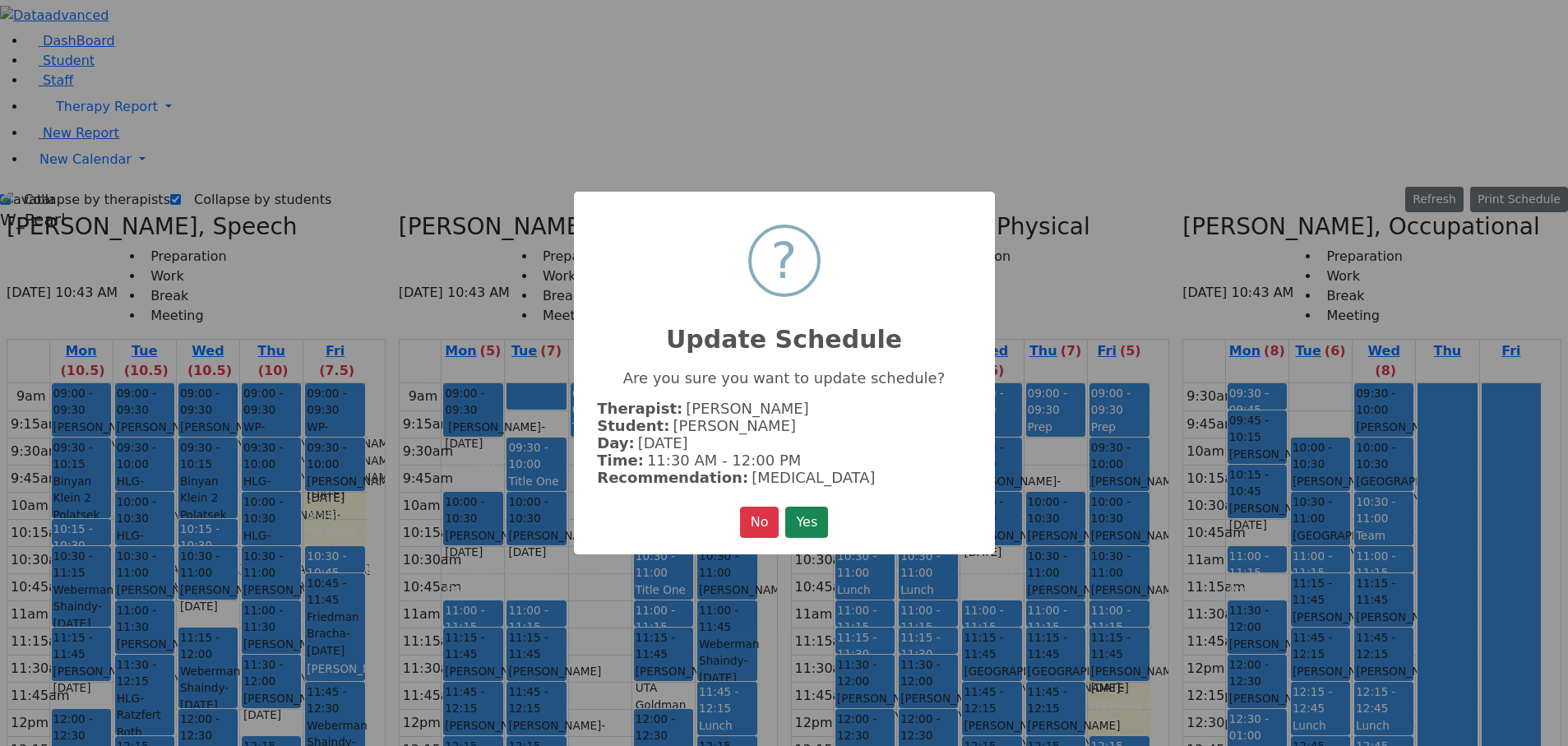
click at [785, 262] on button "Yes" at bounding box center [806, 522] width 43 height 31
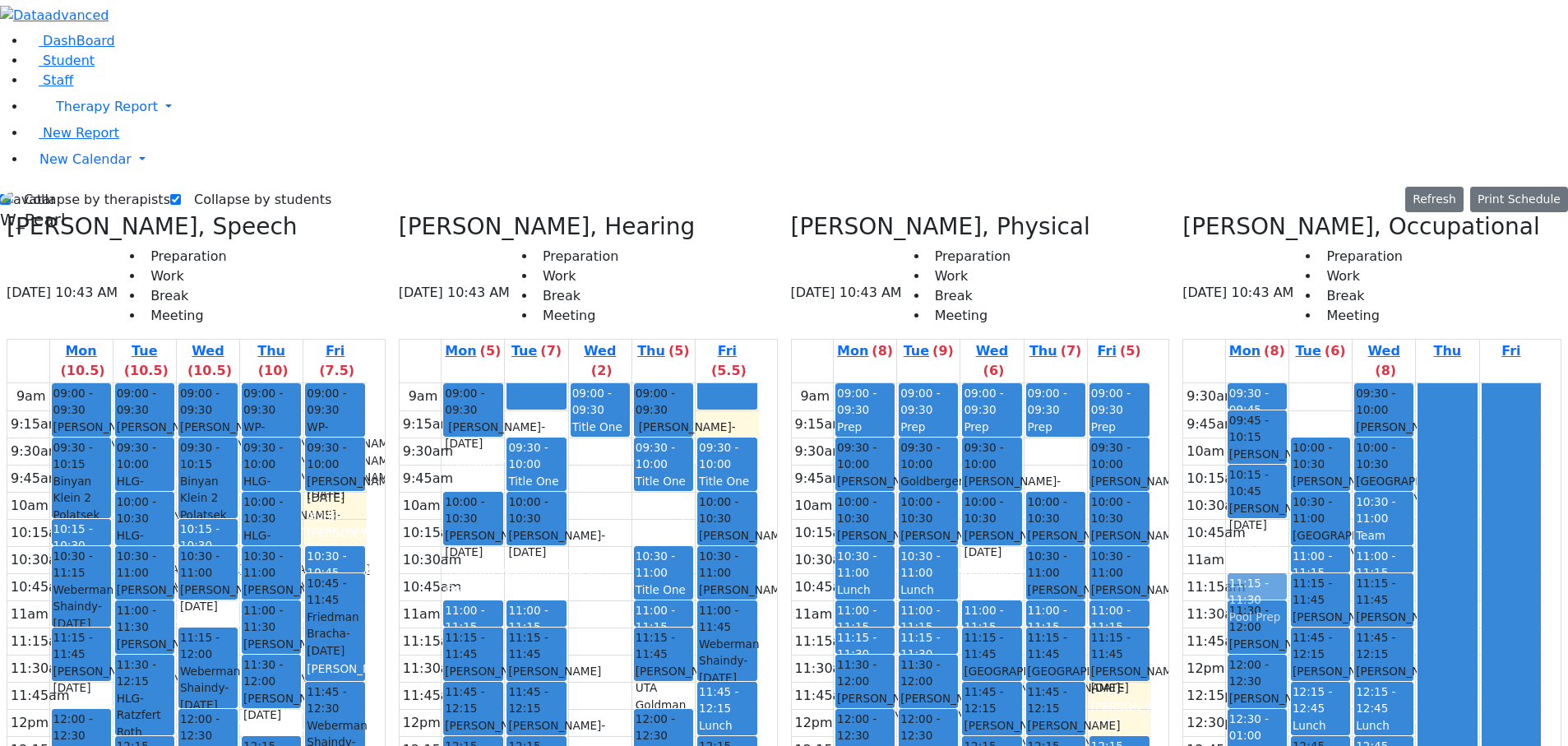
drag, startPoint x: 1252, startPoint y: 268, endPoint x: 1252, endPoint y: 277, distance: 9.0
click at [1252, 262] on div "09:30 - 09:45 Prep 09:45 - 10:15 [PERSON_NAME] - [DATE] [PERSON_NAME] 10:15 - 1…" at bounding box center [1257, 681] width 63 height 597
drag, startPoint x: 1251, startPoint y: 604, endPoint x: 1256, endPoint y: 250, distance: 354.0
click at [1256, 262] on div "09:30 - 09:45 Prep 09:45 - 10:15 [PERSON_NAME] - [DATE] [PERSON_NAME] 10:15 - 1…" at bounding box center [1257, 681] width 63 height 597
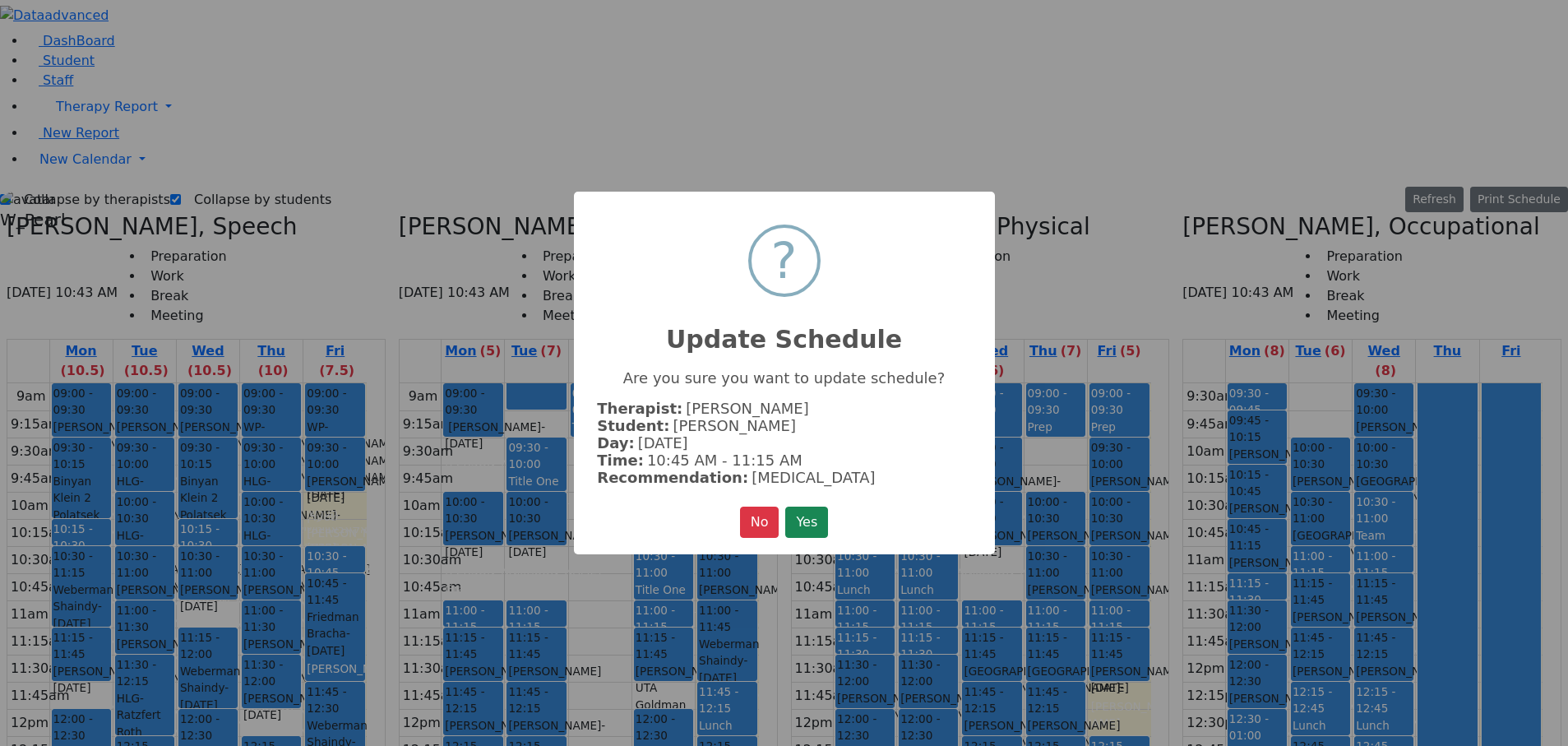
click at [785, 262] on button "Yes" at bounding box center [806, 522] width 43 height 31
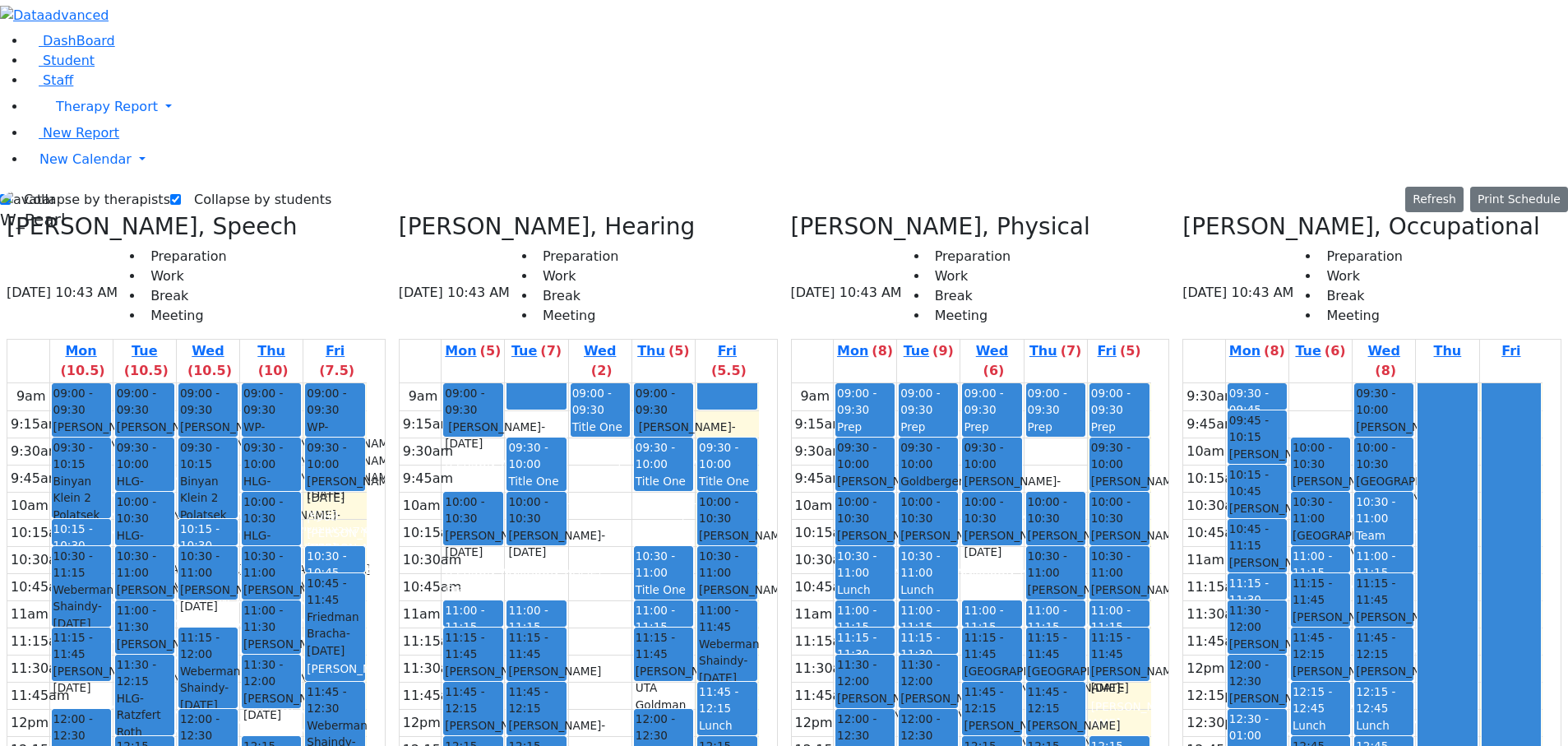
drag, startPoint x: 1276, startPoint y: 559, endPoint x: 1271, endPoint y: 574, distance: 15.8
click at [1271, 262] on div "09:30 - 09:45 Prep 09:45 - 10:15 [PERSON_NAME] - [DATE] [PERSON_NAME] 10:15 - 1…" at bounding box center [1257, 681] width 63 height 597
click at [1273, 262] on div "09:30 - 09:45 Prep 09:45 - 10:15 [PERSON_NAME] - [DATE] [PERSON_NAME] 10:15 - 1…" at bounding box center [1257, 681] width 63 height 597
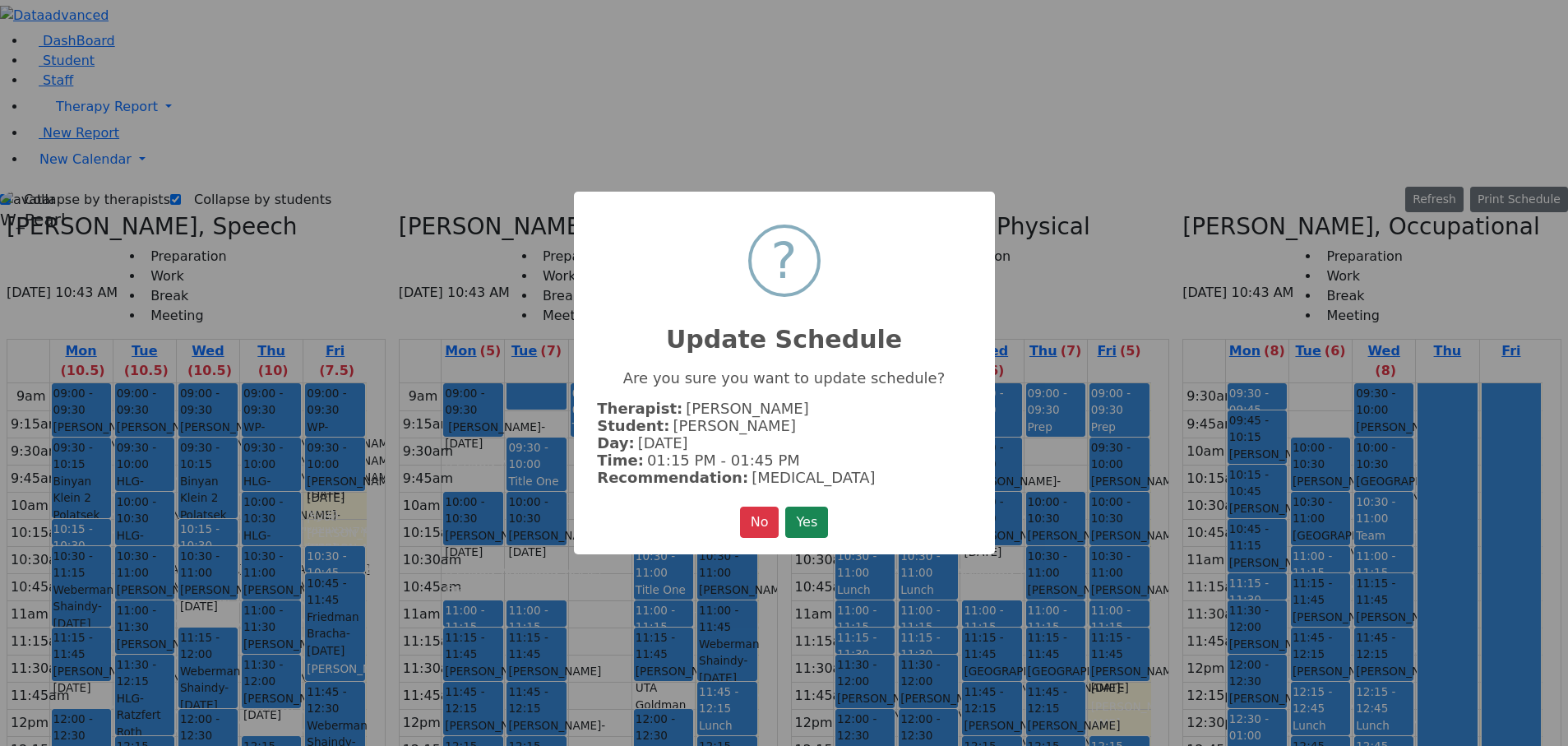
click at [785, 262] on button "Yes" at bounding box center [806, 522] width 43 height 31
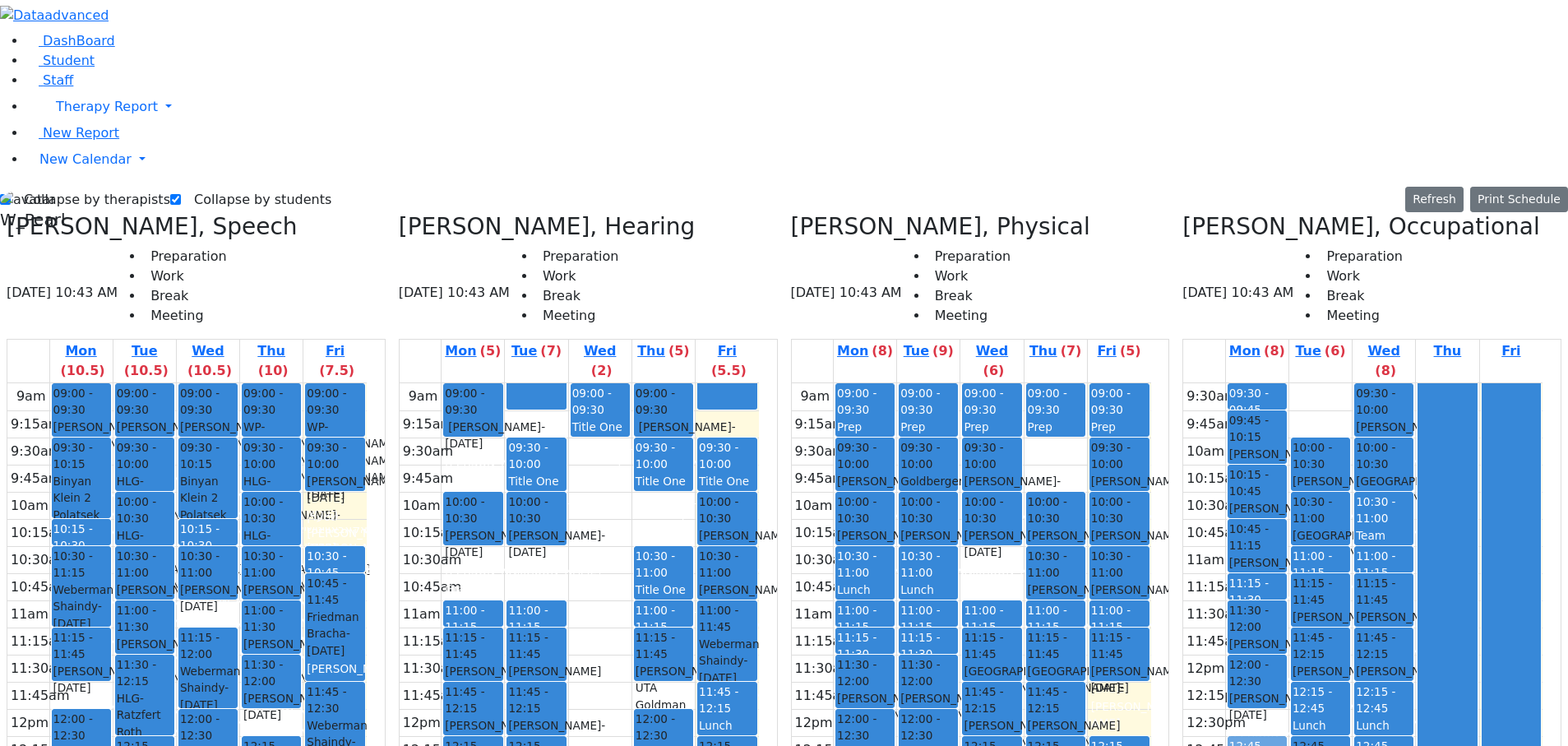
drag, startPoint x: 1259, startPoint y: 448, endPoint x: 1259, endPoint y: 464, distance: 16.0
click at [1259, 262] on div "09:30 - 09:45 Prep 09:45 - 10:15 [PERSON_NAME] - [DATE] [PERSON_NAME] 10:15 - 1…" at bounding box center [1257, 681] width 63 height 597
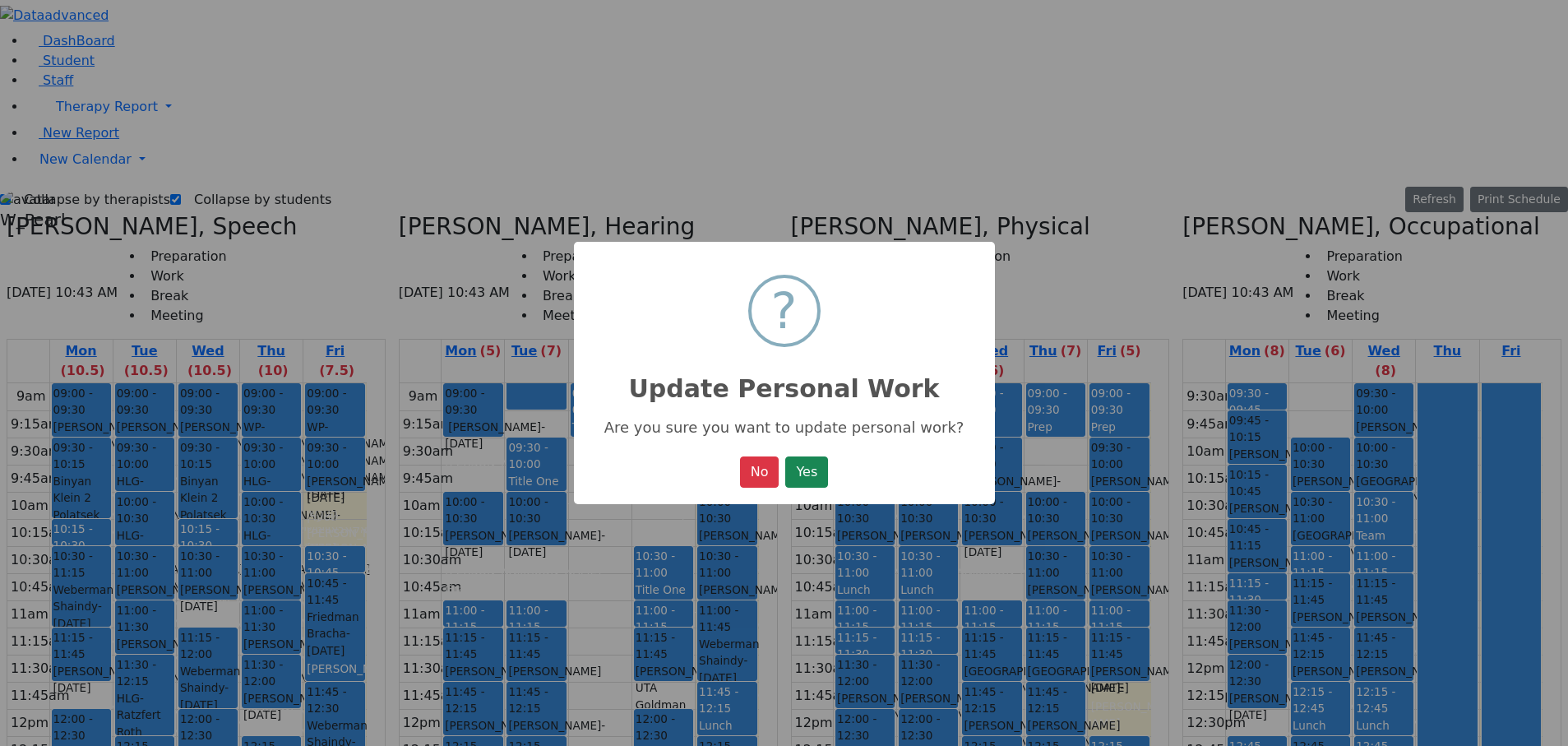
click at [785, 262] on button "Yes" at bounding box center [806, 472] width 43 height 31
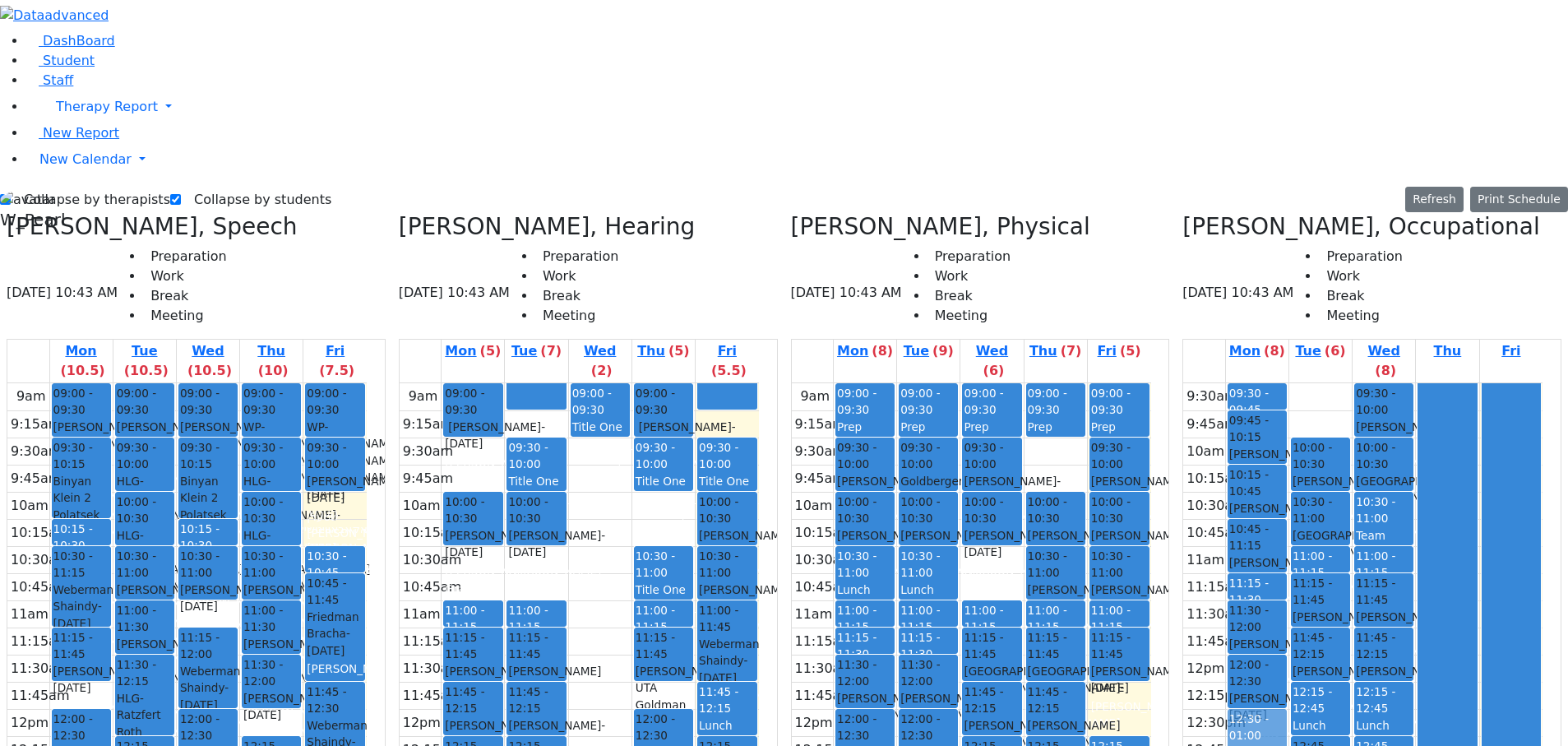
click at [1248, 262] on div "09:30 - 09:45 Prep 09:45 - 10:15 [PERSON_NAME] - [DATE] [PERSON_NAME] 10:15 - 1…" at bounding box center [1257, 681] width 63 height 597
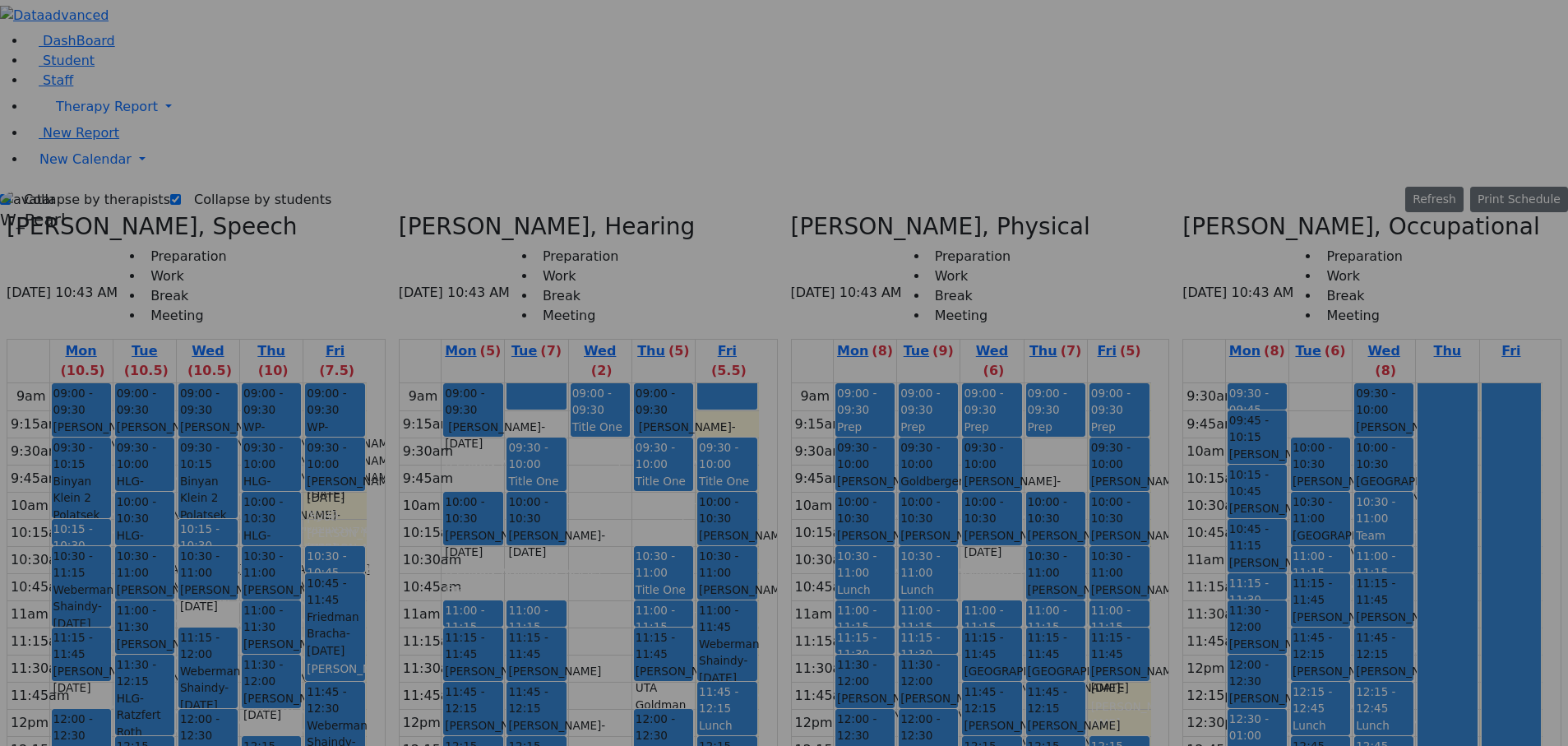
click at [785, 262] on button "Yes" at bounding box center [806, 472] width 43 height 31
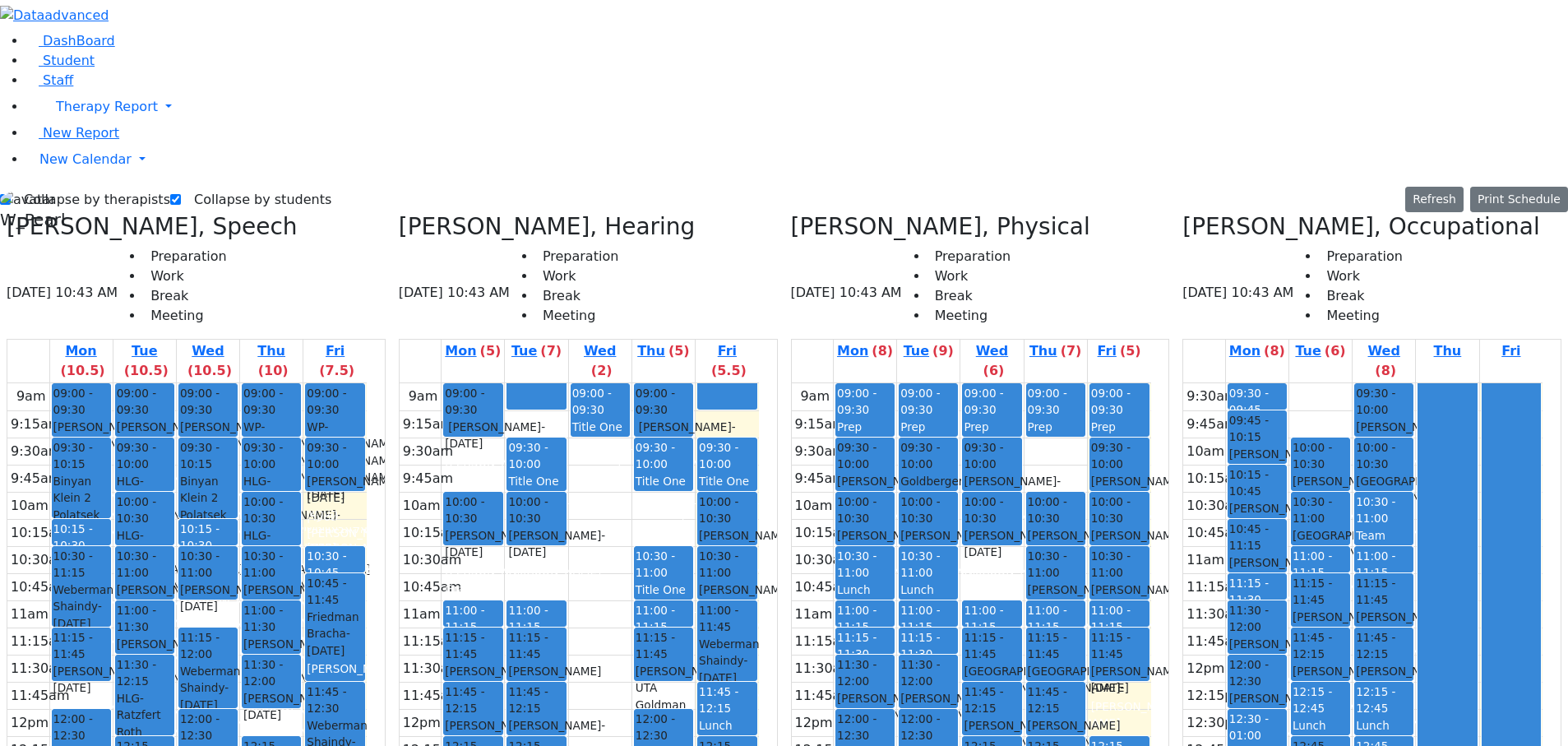
drag, startPoint x: 1256, startPoint y: 515, endPoint x: 1258, endPoint y: 500, distance: 15.1
click at [1258, 262] on div "09:30 - 09:45 Prep 09:45 - 10:15 [PERSON_NAME] - [DATE] [PERSON_NAME] 10:15 - 1…" at bounding box center [1257, 681] width 63 height 597
drag, startPoint x: 1261, startPoint y: 561, endPoint x: 1261, endPoint y: 546, distance: 15.0
click at [1260, 262] on div "09:30 - 09:45 Prep 09:45 - 10:15 [PERSON_NAME] - [DATE] [PERSON_NAME] 10:15 - 1…" at bounding box center [1257, 681] width 63 height 597
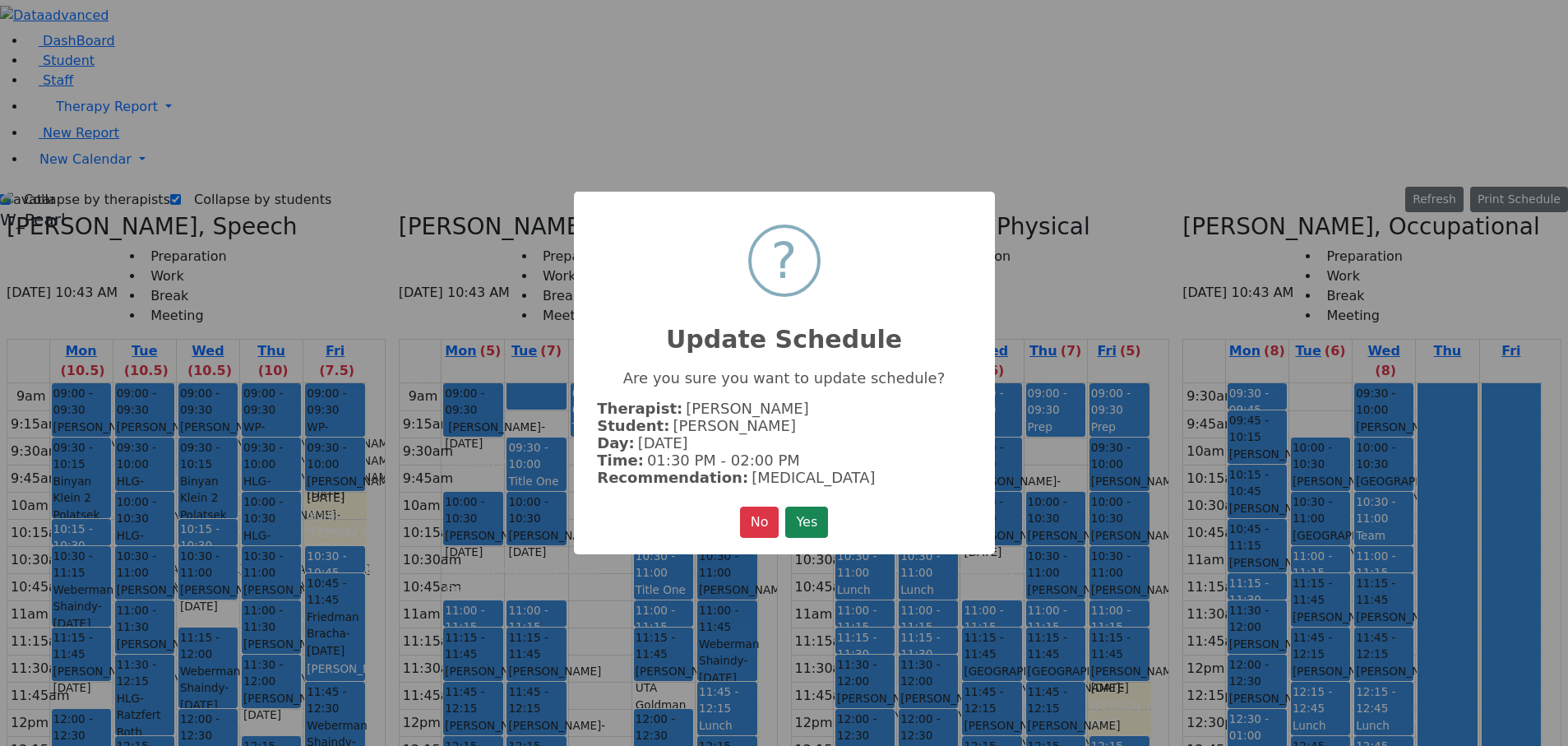
click at [785, 262] on button "Yes" at bounding box center [806, 522] width 43 height 31
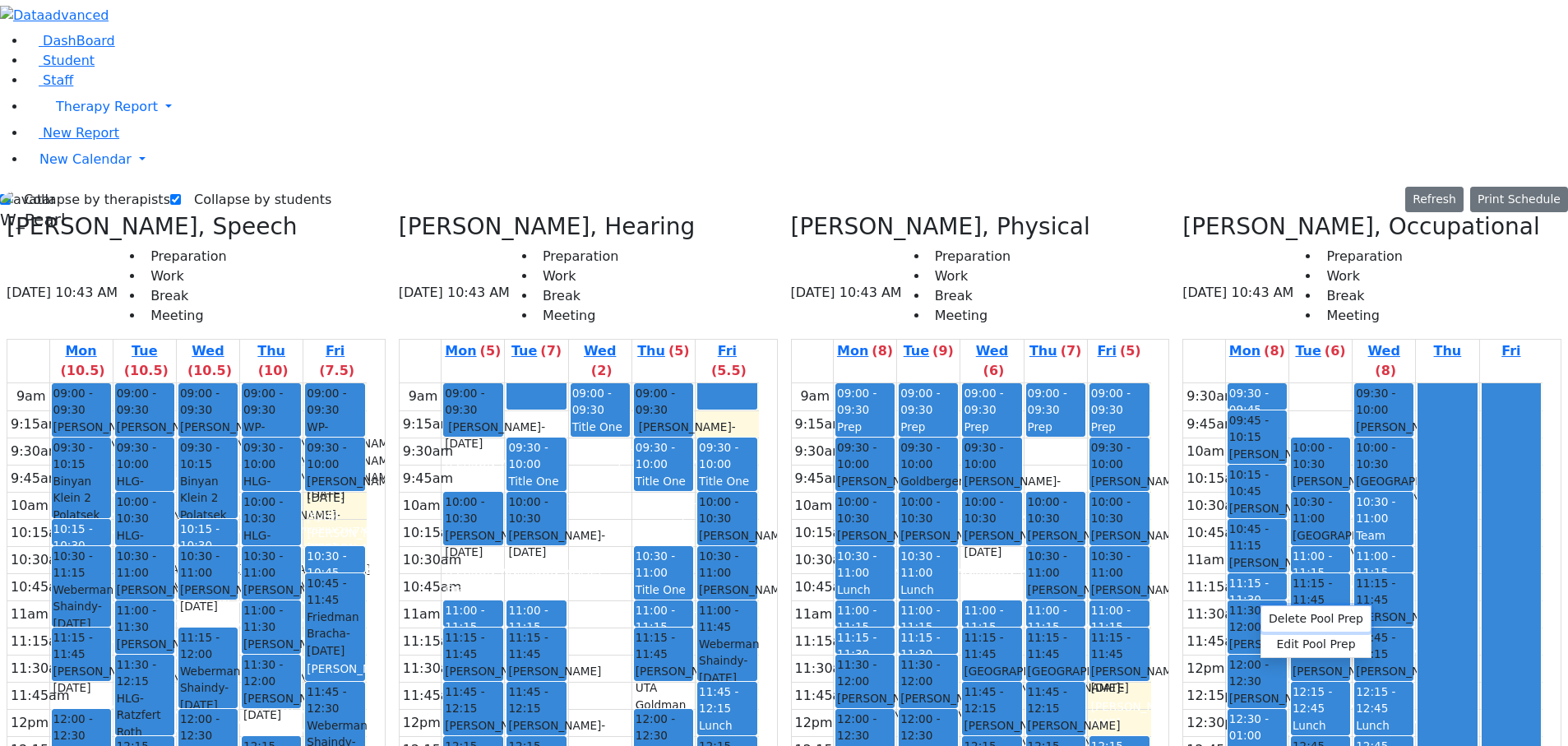
click at [1286, 262] on button "Delete Pool Prep" at bounding box center [1315, 620] width 109 height 26
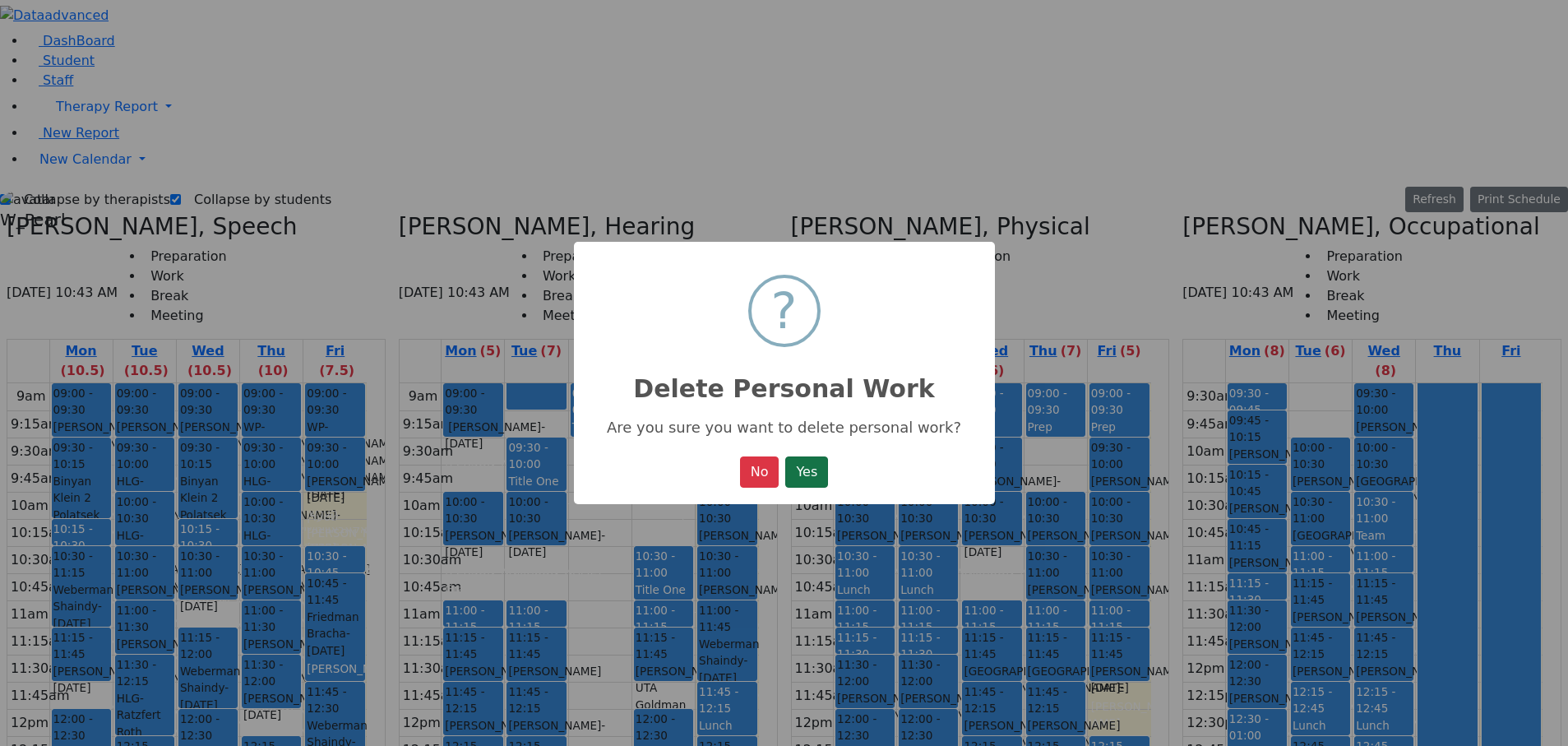
click at [815, 262] on button "Yes" at bounding box center [806, 472] width 43 height 31
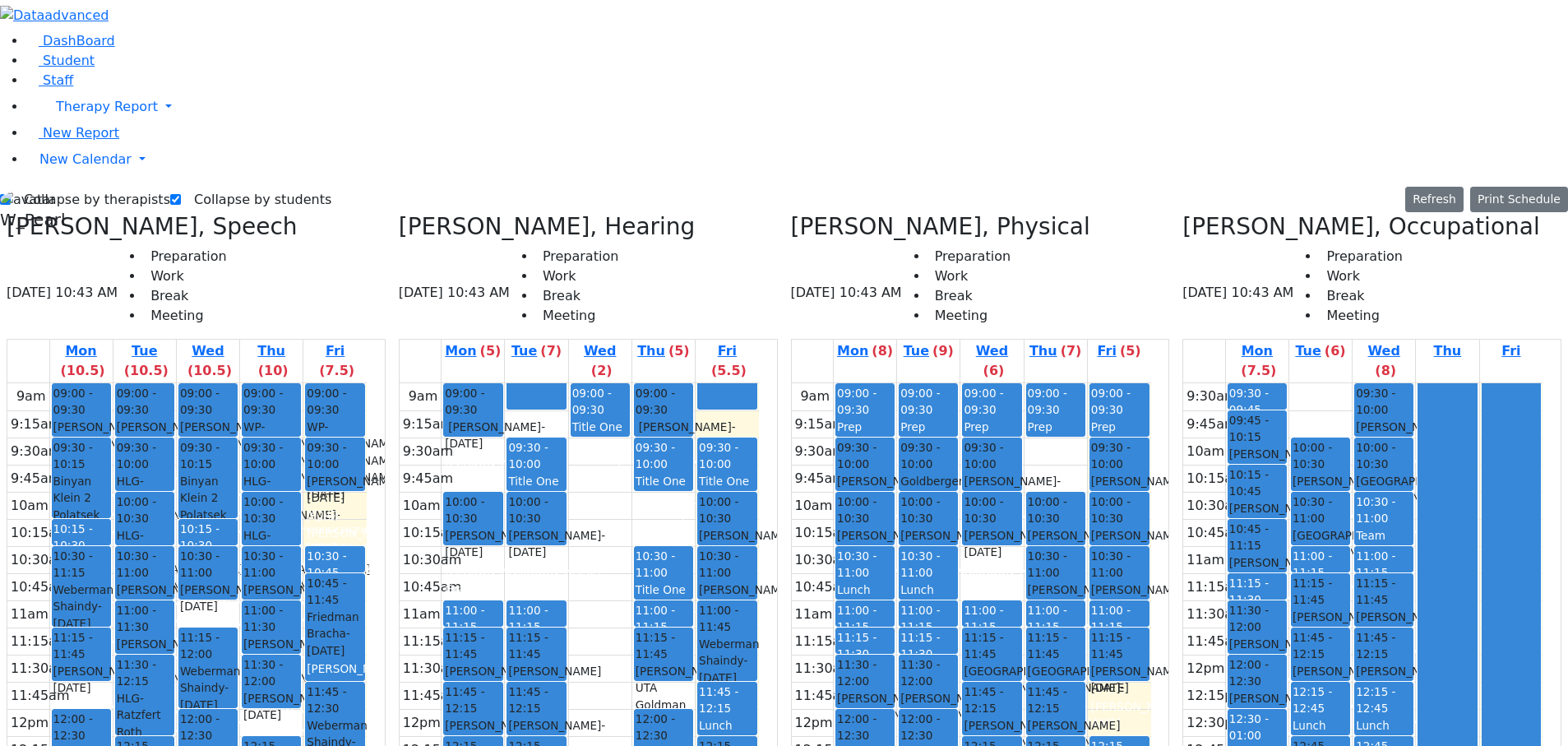
click at [1247, 262] on div "9:30am 9:45am 10am 10:15am 10:30am 10:45am 11am 11:15am 11:30am 11:45am 12pm 12…" at bounding box center [1363, 681] width 360 height 597
click at [1270, 262] on button "Edit Prep" at bounding box center [1304, 671] width 82 height 26
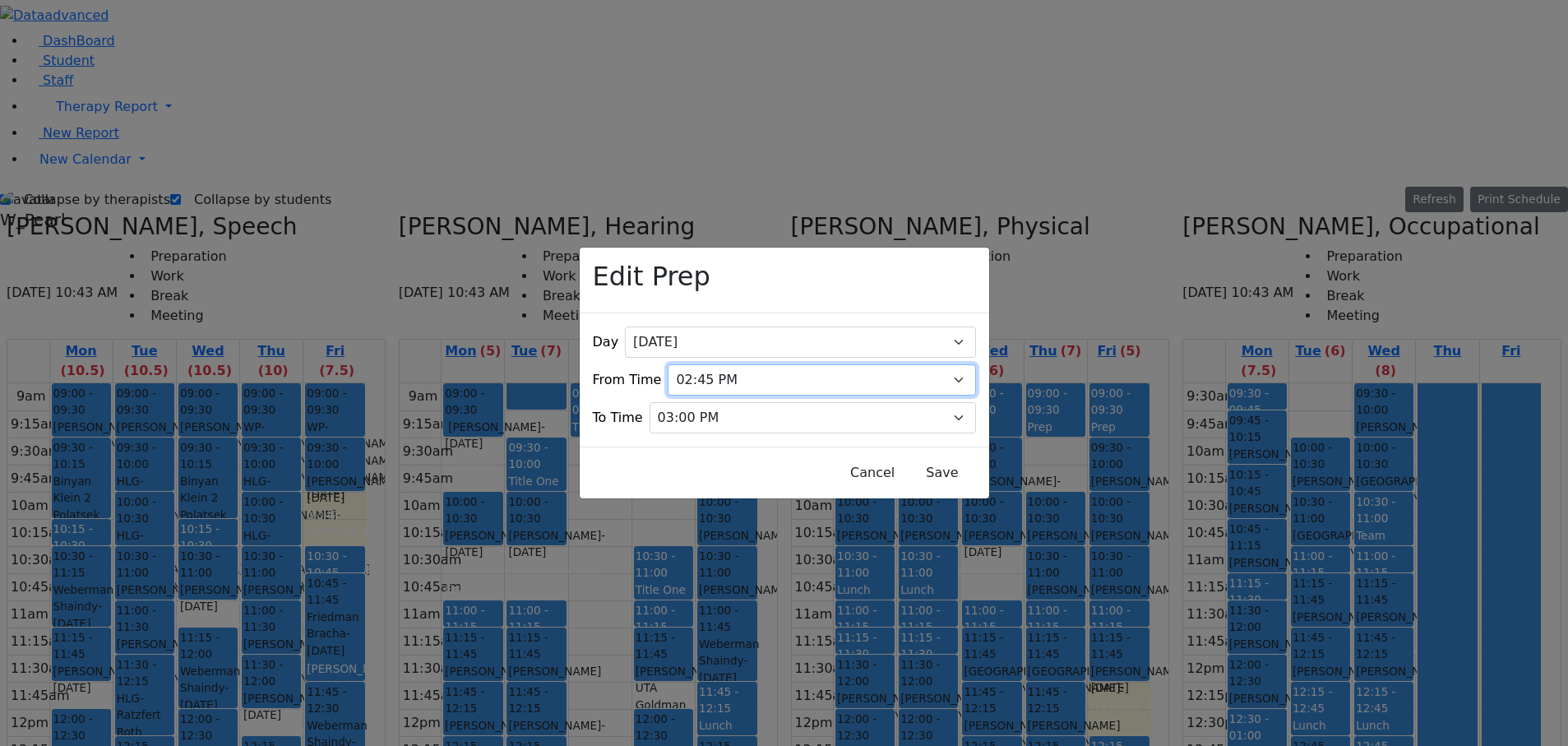
click at [793, 262] on select "07:00 AM 07:15 AM 07:30 AM 07:45 AM 08:00 AM 08:15 AM 08:30 AM 08:45 AM 09:00 A…" at bounding box center [821, 380] width 308 height 31
select select "14:30:00"
click at [678, 262] on select "07:00 AM 07:15 AM 07:30 AM 07:45 AM 08:00 AM 08:15 AM 08:30 AM 08:45 AM 09:00 A…" at bounding box center [821, 380] width 308 height 31
click at [908, 262] on button "Save" at bounding box center [941, 473] width 73 height 31
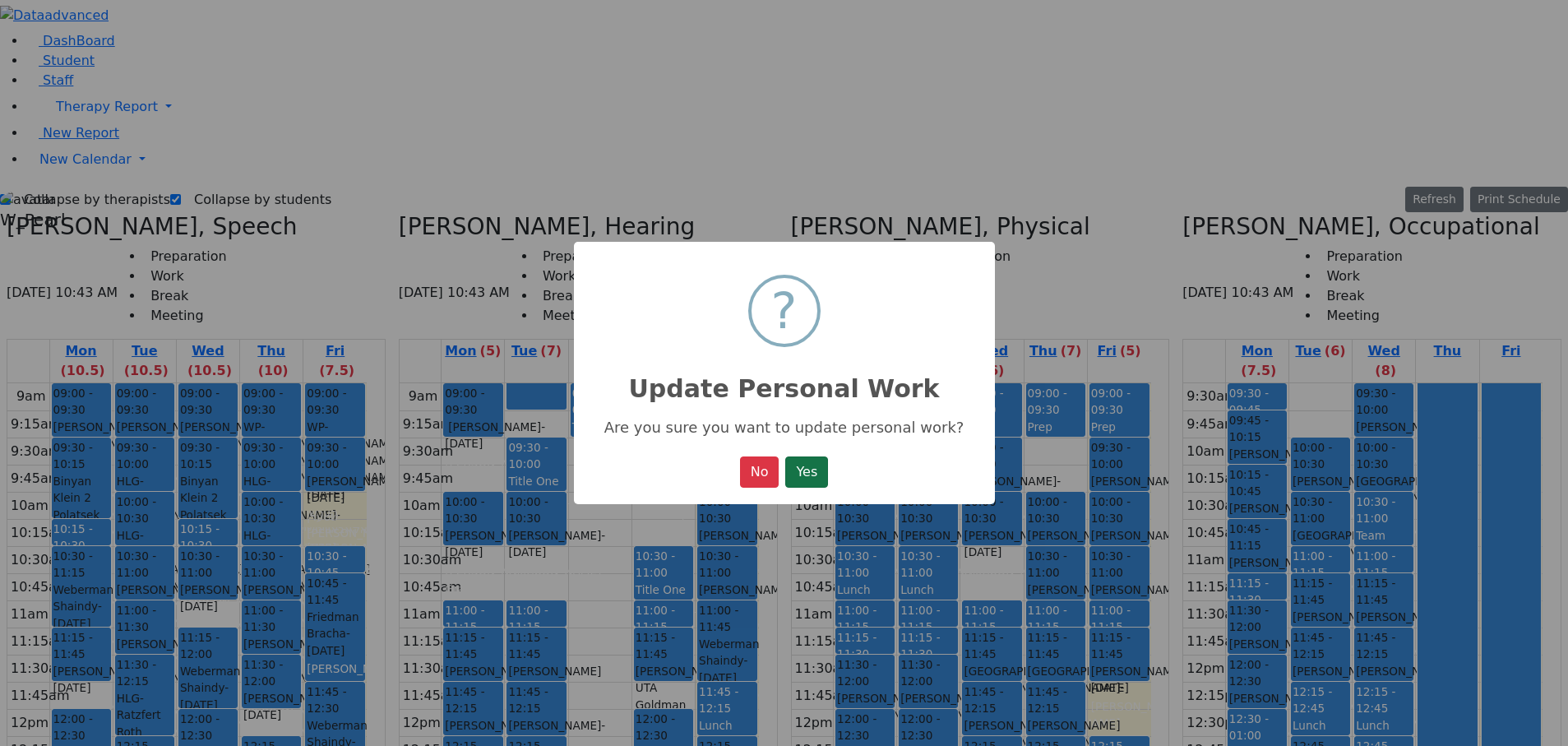
click at [809, 262] on button "Yes" at bounding box center [806, 472] width 43 height 31
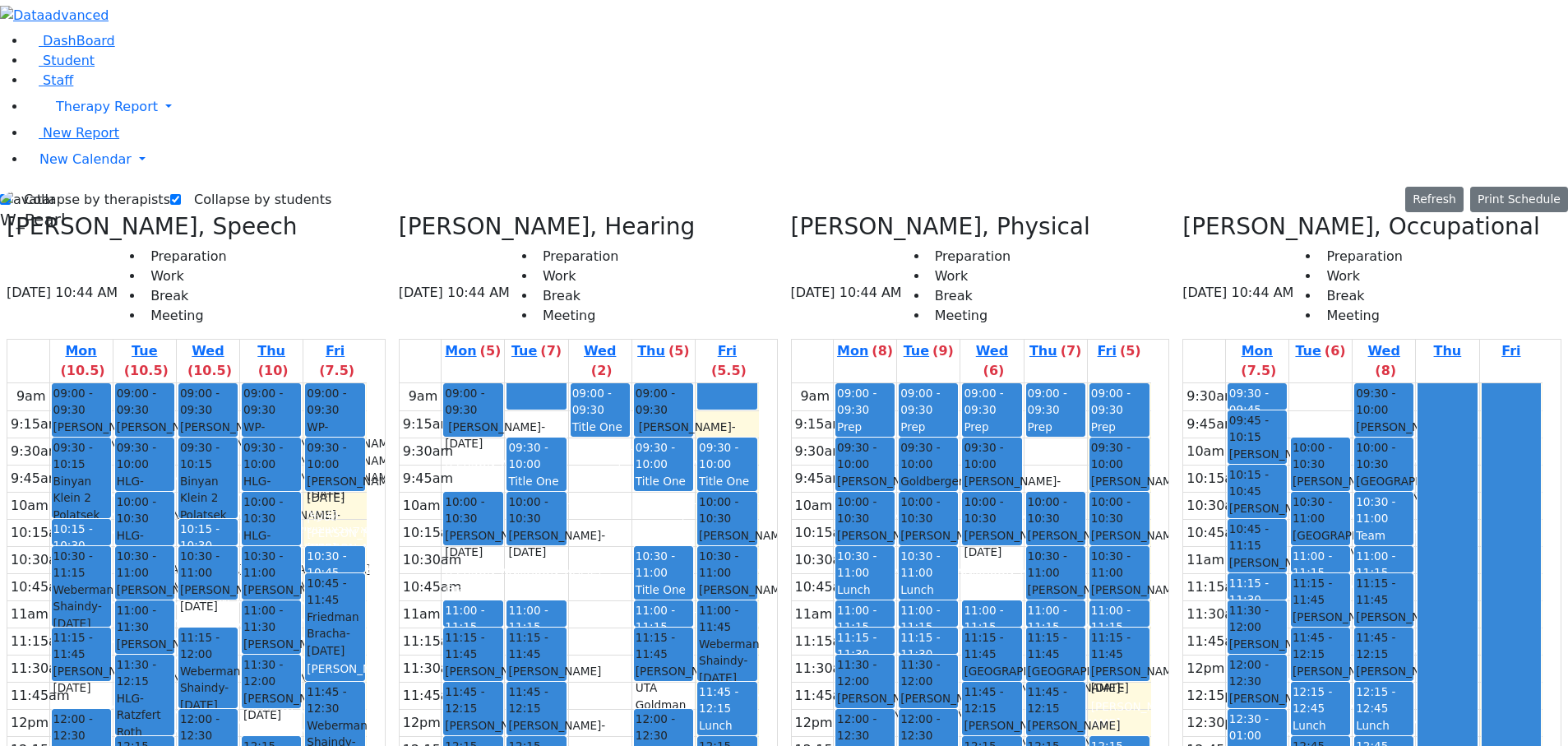
click at [1263, 262] on span "09:30 - 09:45" at bounding box center [1249, 402] width 40 height 30
click at [1311, 262] on div "9:30am 9:45am 10am 10:15am 10:30am 10:45am 11am 11:15am 11:30am 11:45am 12pm 12…" at bounding box center [1363, 681] width 360 height 597
click at [1263, 262] on div "09:30 - 09:45" at bounding box center [1257, 402] width 56 height 34
click at [1277, 105] on button "Delete Selected Schedule" at bounding box center [1333, 108] width 163 height 26
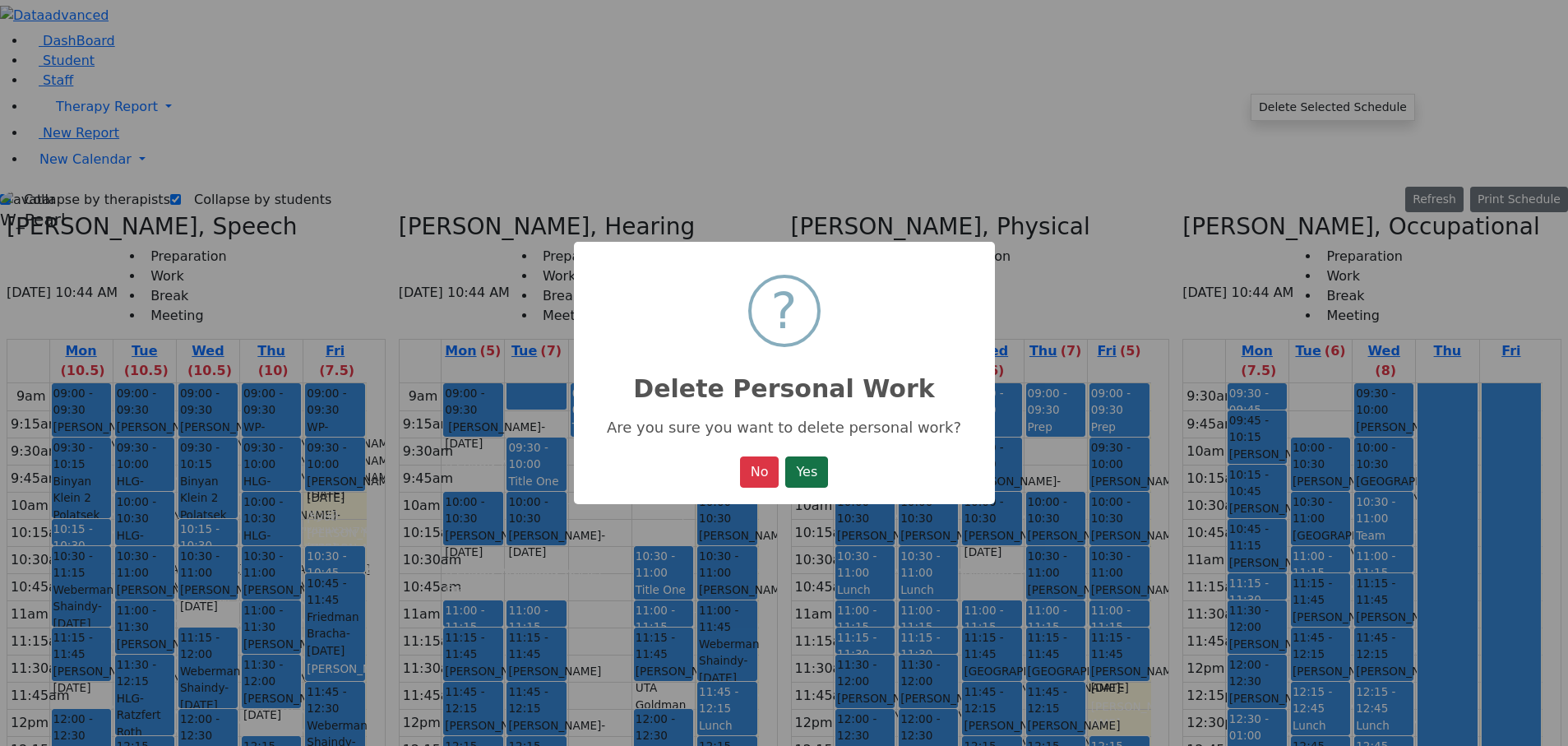
click at [796, 262] on button "Yes" at bounding box center [806, 472] width 43 height 31
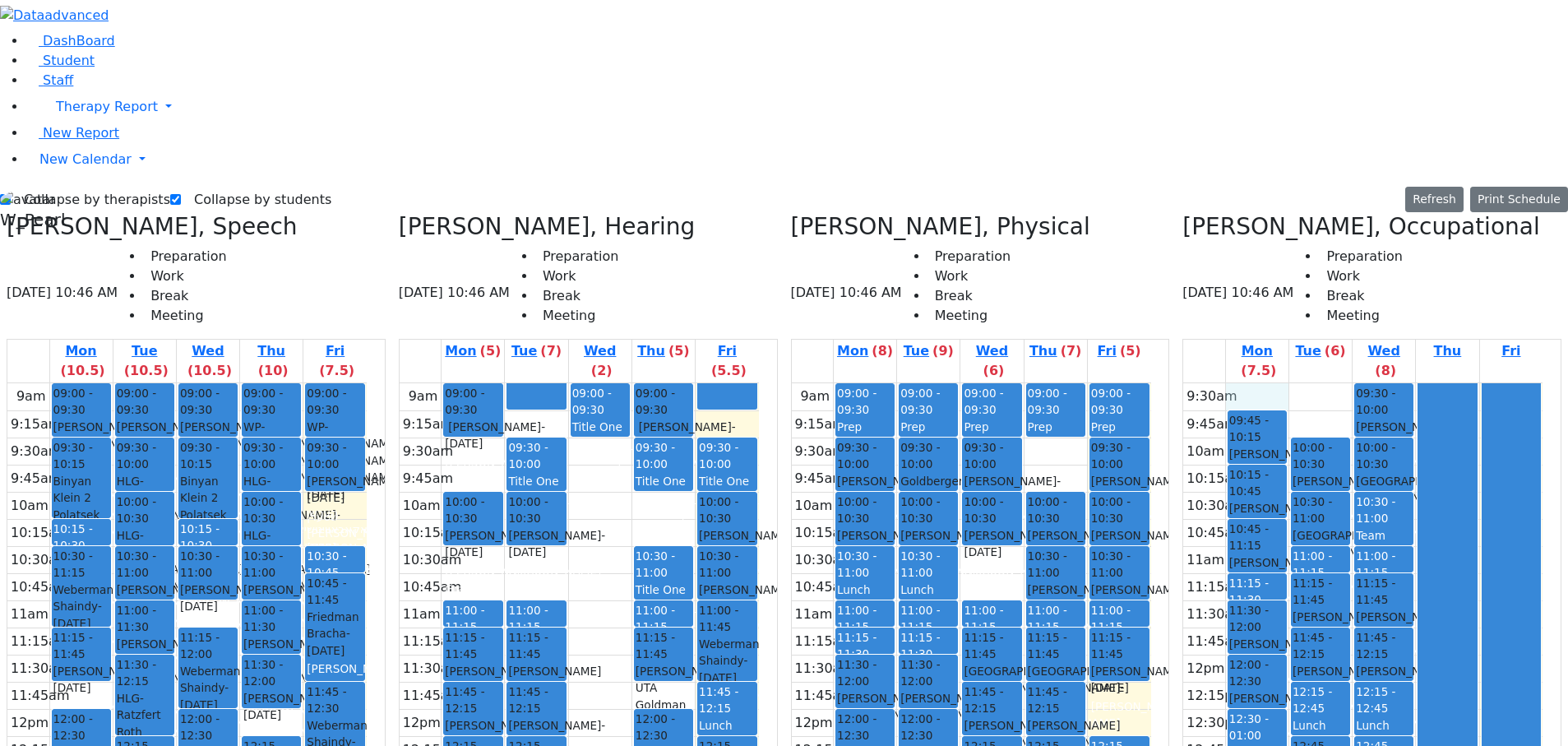
click at [1251, 262] on div "9:30am 9:45am 10am 10:15am 10:30am 10:45am 11am 11:15am 11:30am 11:45am 12pm 12…" at bounding box center [1363, 681] width 360 height 597
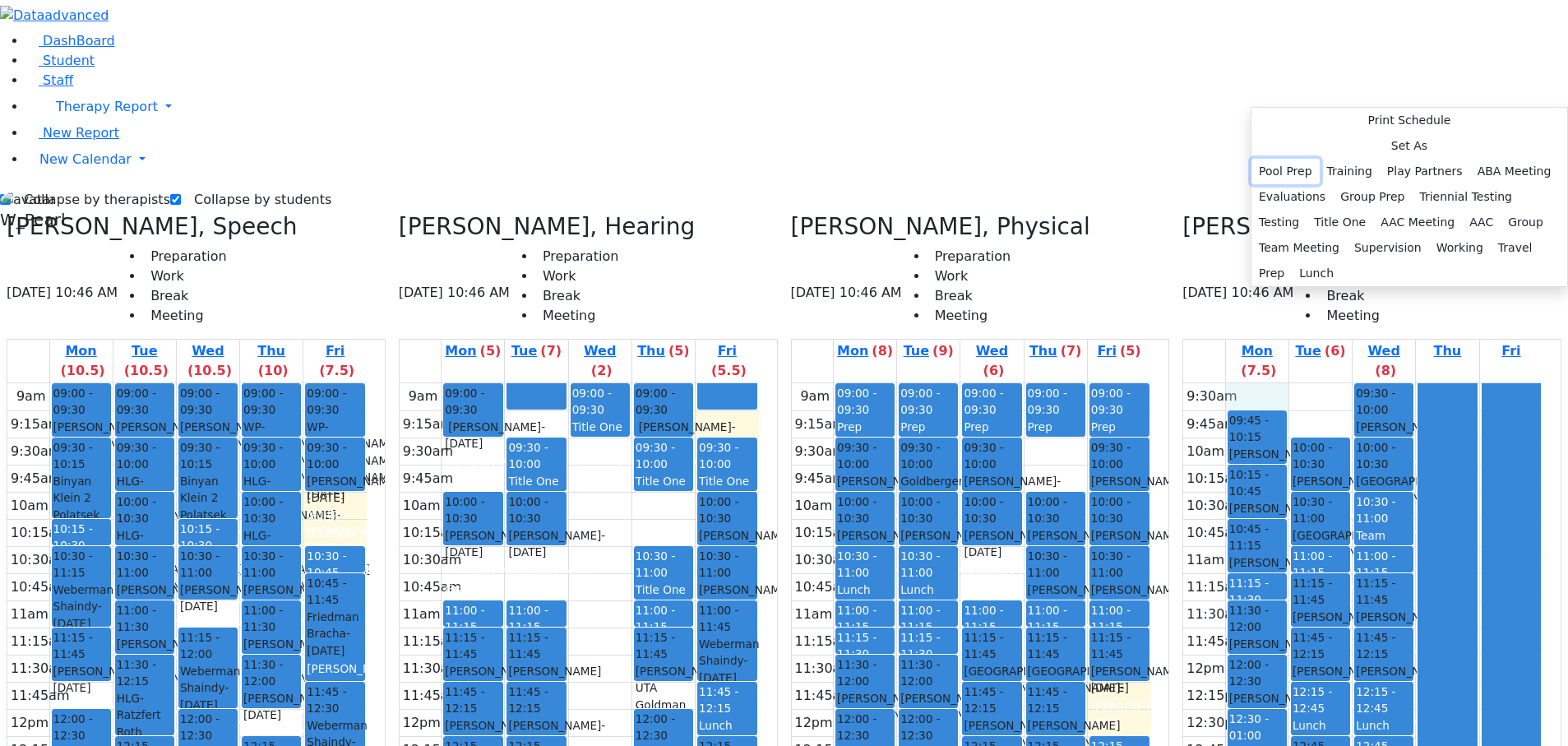
click at [1320, 159] on button "Pool Prep" at bounding box center [1286, 172] width 68 height 26
select select "1"
select select "14:15:00"
select select "14:45:00"
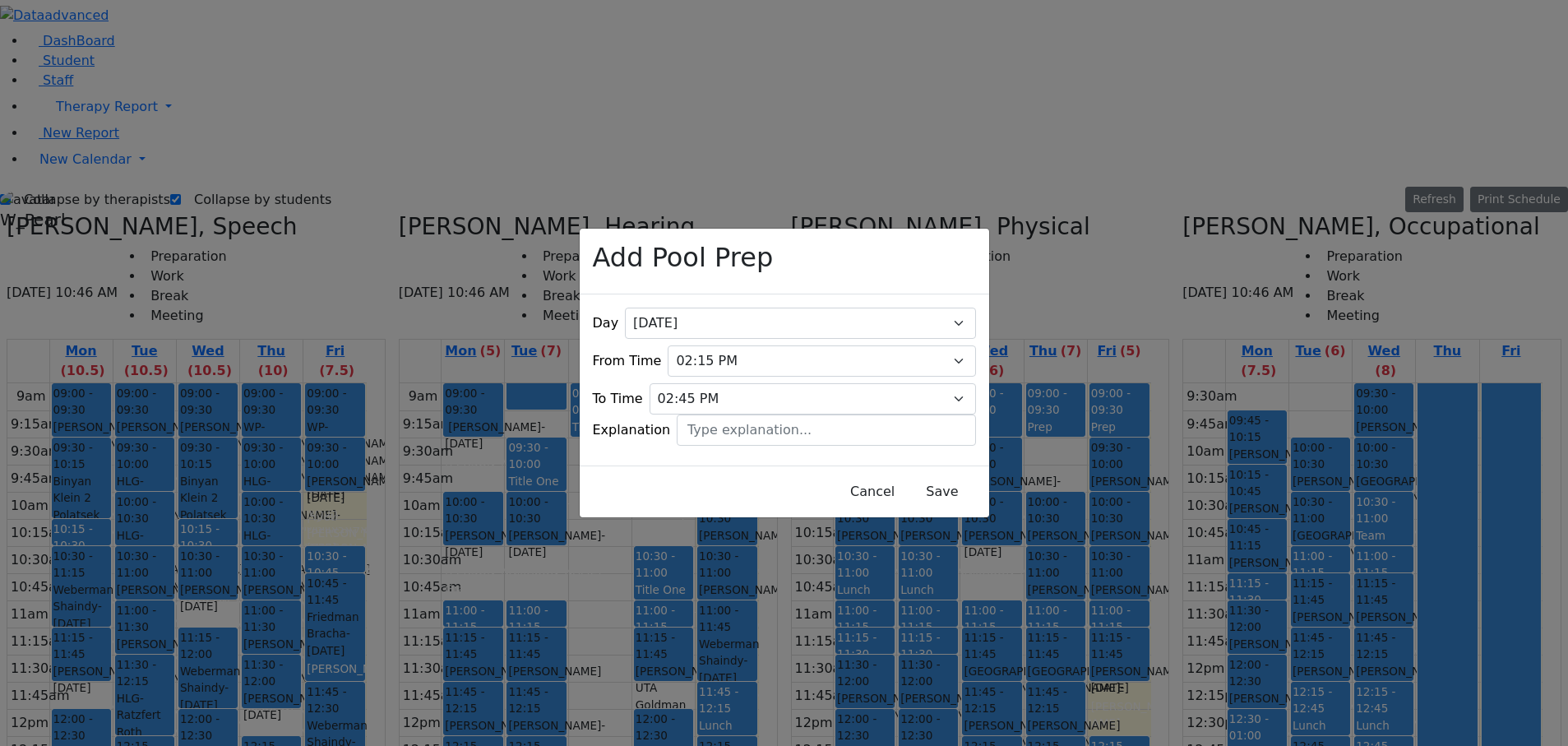
select select "1"
select select "14:15:00"
select select "14:45:00"
click at [767, 346] on select "07:00 AM 07:15 AM 07:30 AM 07:45 AM 08:00 AM 08:15 AM 08:30 AM 08:45 AM 09:00 A…" at bounding box center [821, 361] width 308 height 31
select select "09:30:00"
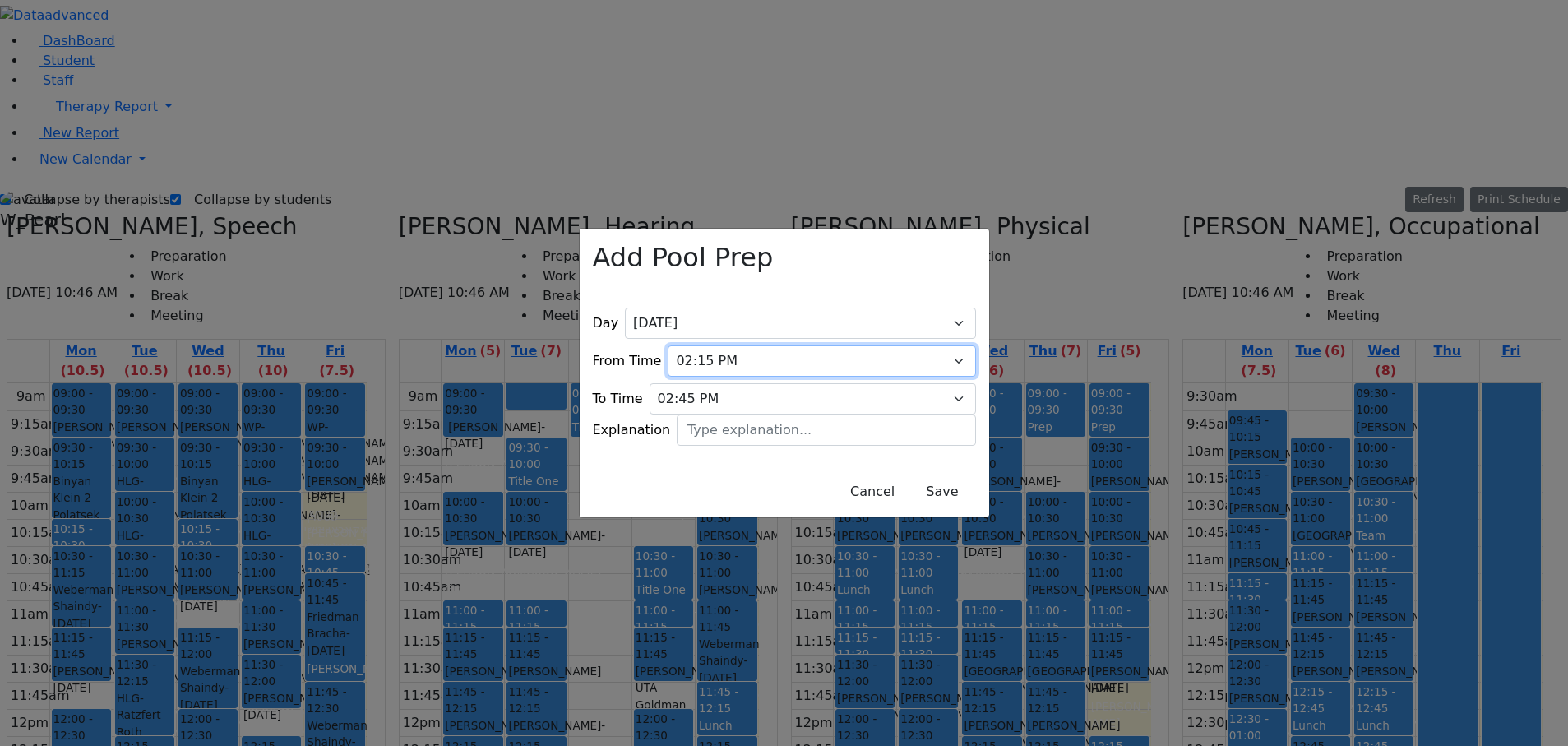
click at [678, 346] on select "07:00 AM 07:15 AM 07:30 AM 07:45 AM 08:00 AM 08:15 AM 08:30 AM 08:45 AM 09:00 A…" at bounding box center [821, 361] width 308 height 31
click at [746, 383] on select "07:15 AM 07:30 AM 07:45 AM 08:00 AM 08:15 AM 08:30 AM 08:45 AM 09:00 AM 09:15 A…" at bounding box center [812, 398] width 327 height 31
select select "09:45:00"
click at [678, 383] on select "07:15 AM 07:30 AM 07:45 AM 08:00 AM 08:15 AM 08:30 AM 08:45 AM 09:00 AM 09:15 A…" at bounding box center [812, 398] width 327 height 31
click at [915, 480] on button "Save" at bounding box center [941, 491] width 73 height 31
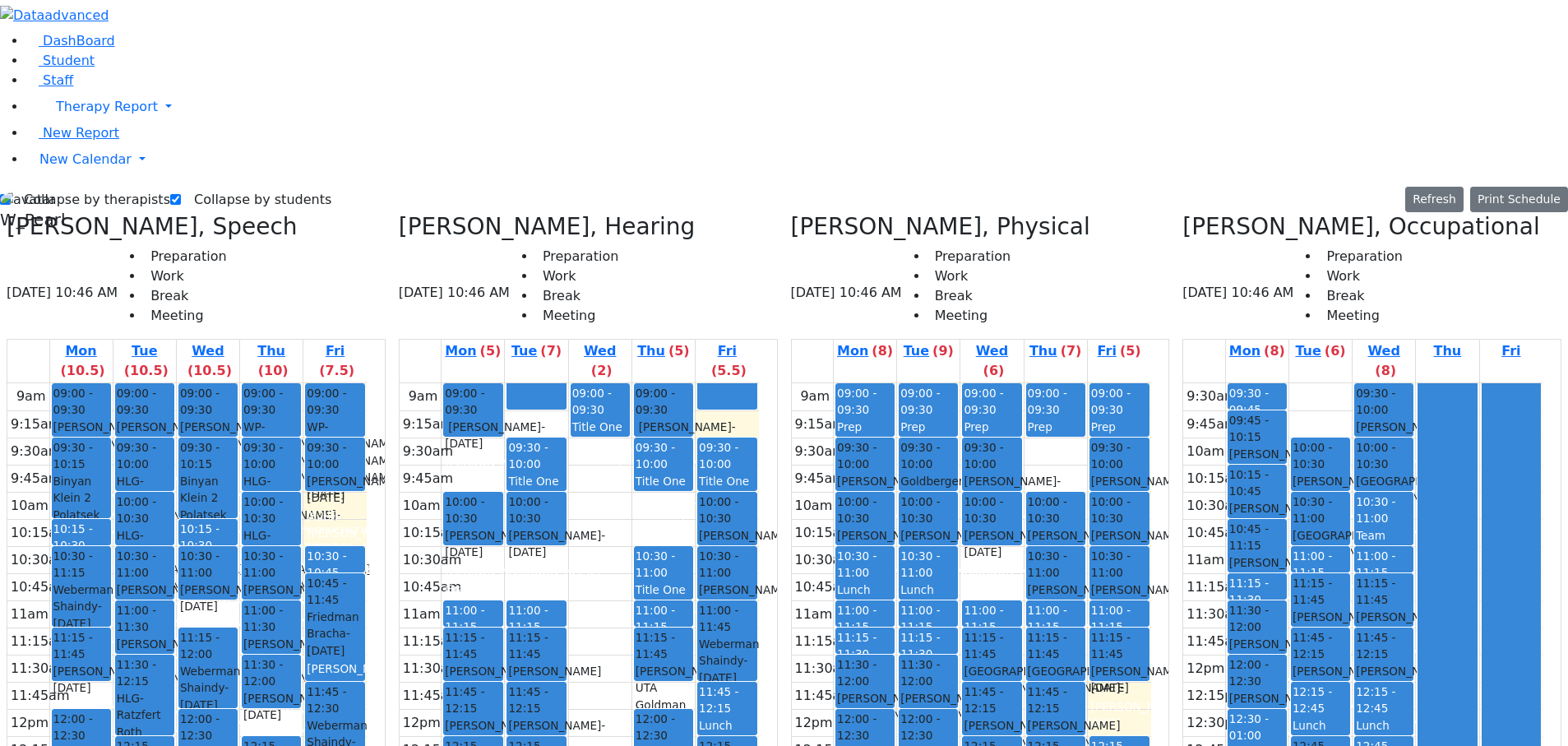
drag, startPoint x: 1260, startPoint y: 567, endPoint x: 1260, endPoint y: 583, distance: 16.0
click at [1260, 583] on div "09:30 - 09:45 Pool Prep 09:45 - 10:15 Markowitz Mendel - 05/27/2017 Neuman, Sim…" at bounding box center [1257, 681] width 63 height 597
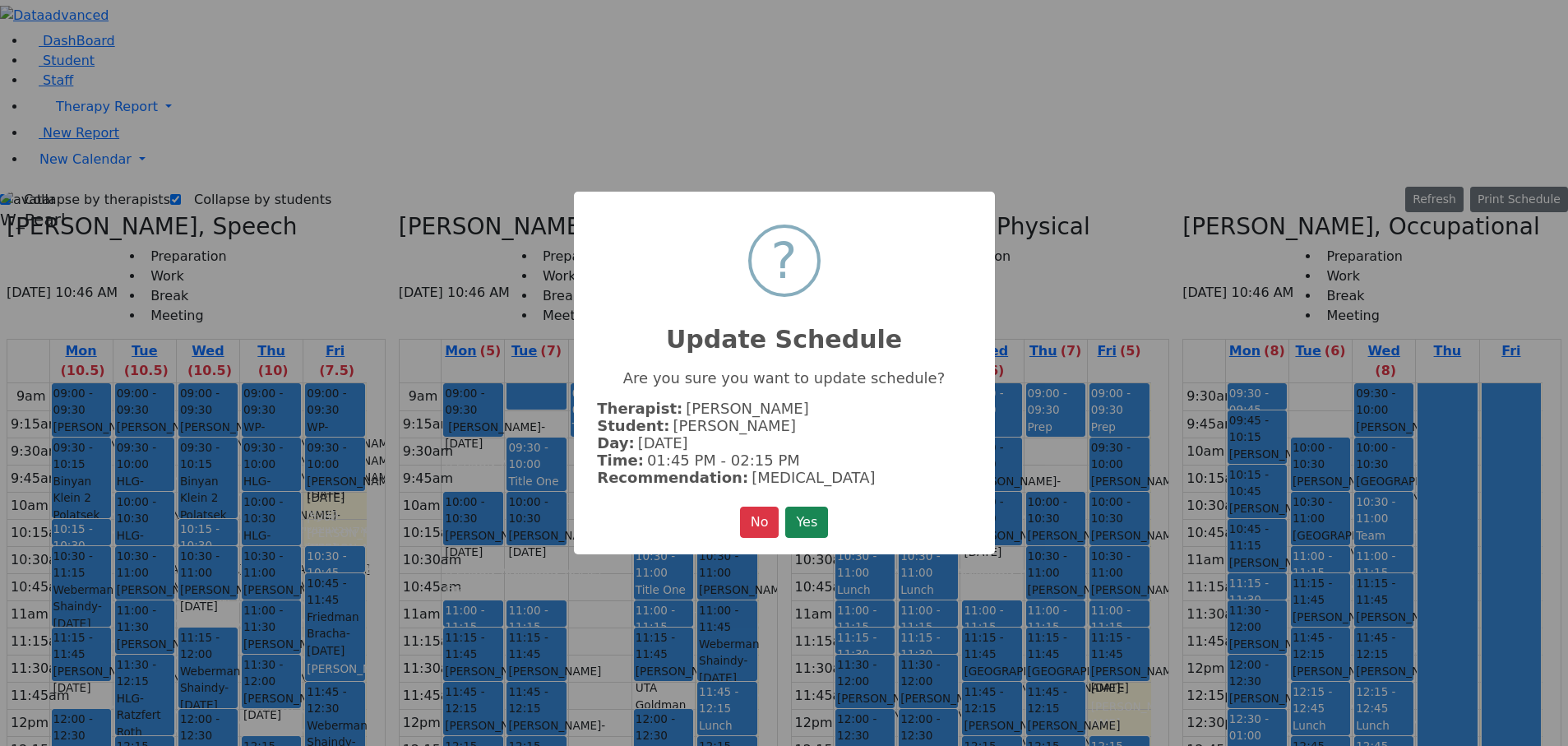
click at [785, 507] on button "Yes" at bounding box center [806, 522] width 43 height 31
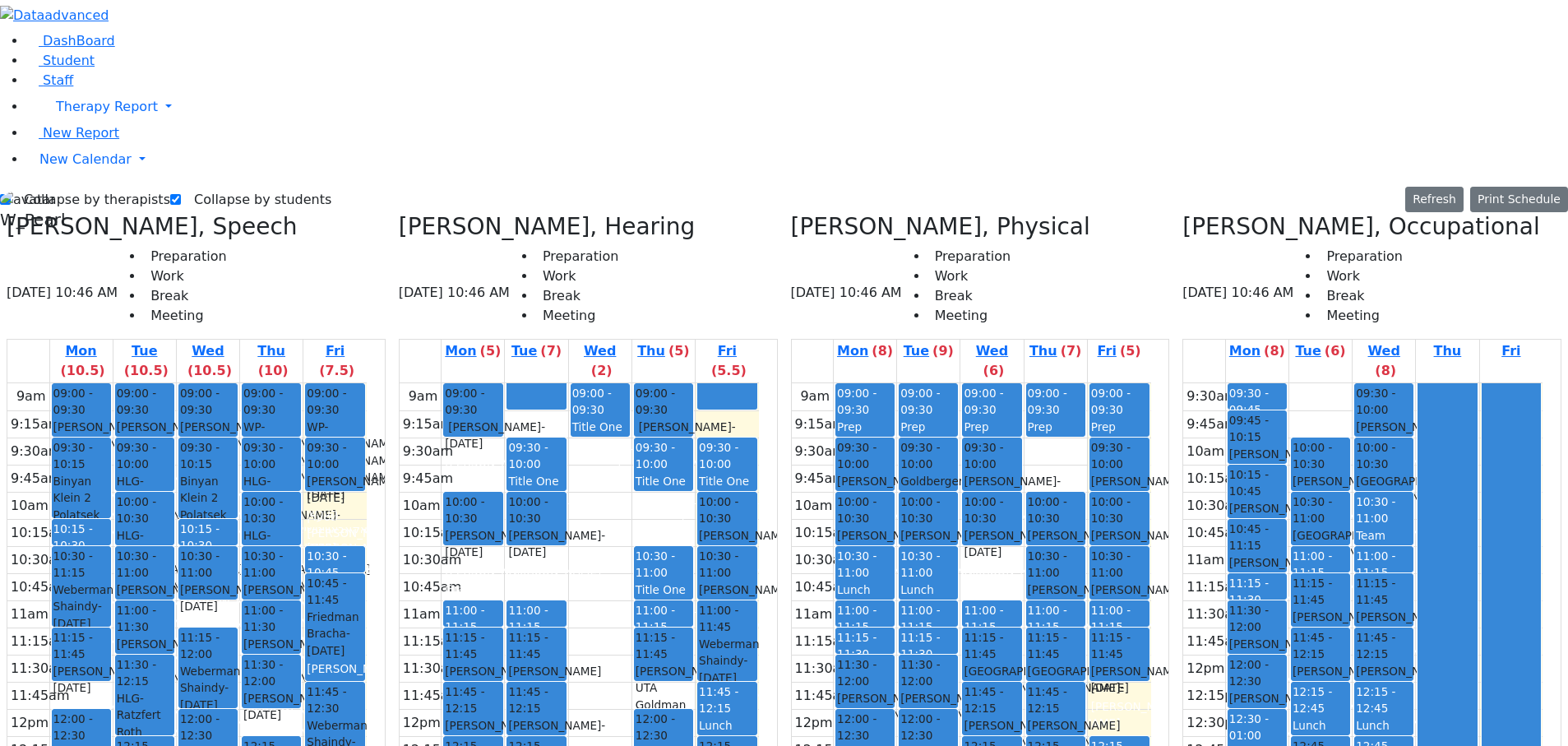
drag, startPoint x: 1266, startPoint y: 497, endPoint x: 1269, endPoint y: 524, distance: 27.2
click at [1269, 524] on div "09:30 - 09:45 Pool Prep 09:45 - 10:15 Markowitz Mendel - 05/27/2017 Neuman, Sim…" at bounding box center [1257, 681] width 63 height 597
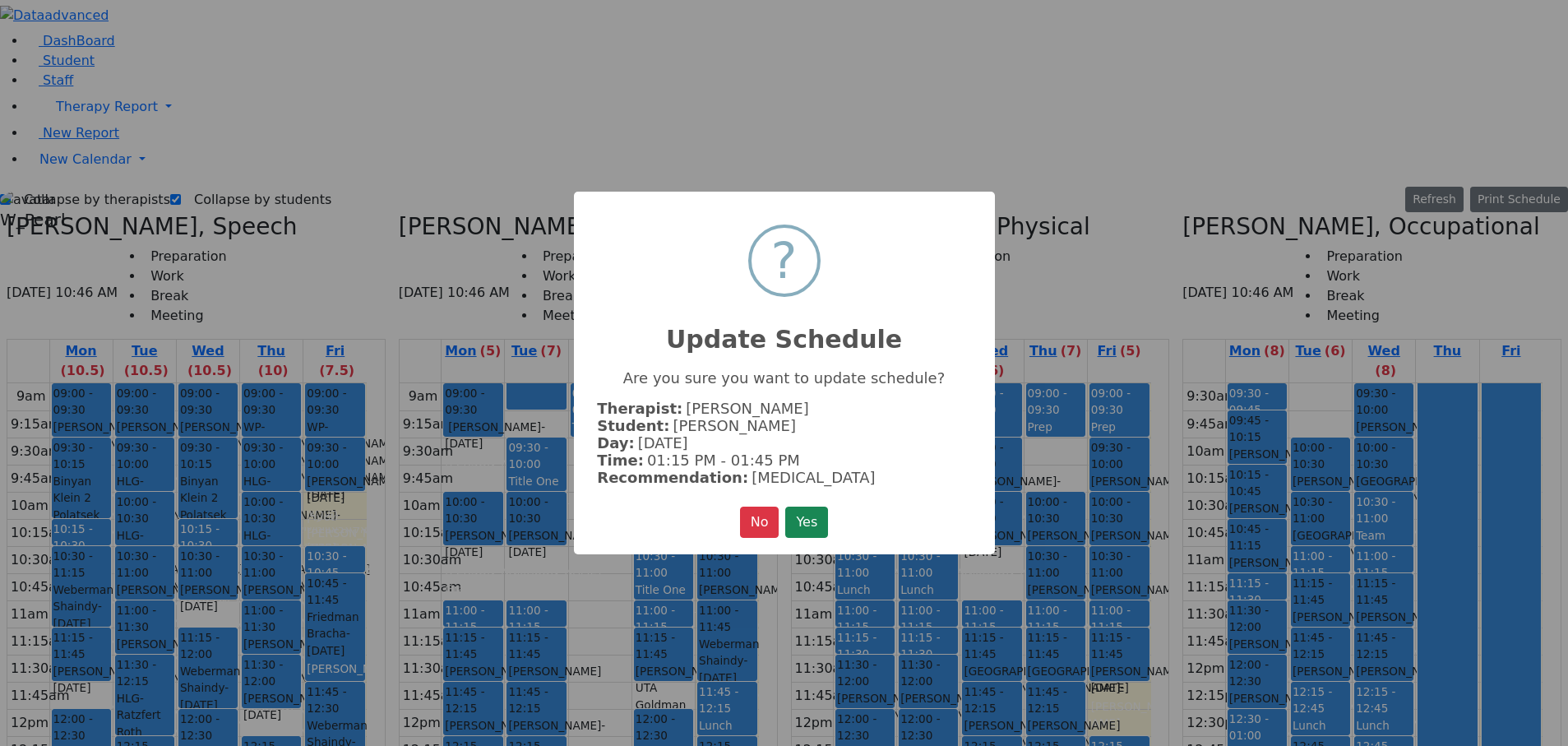
click at [785, 507] on button "Yes" at bounding box center [806, 522] width 43 height 31
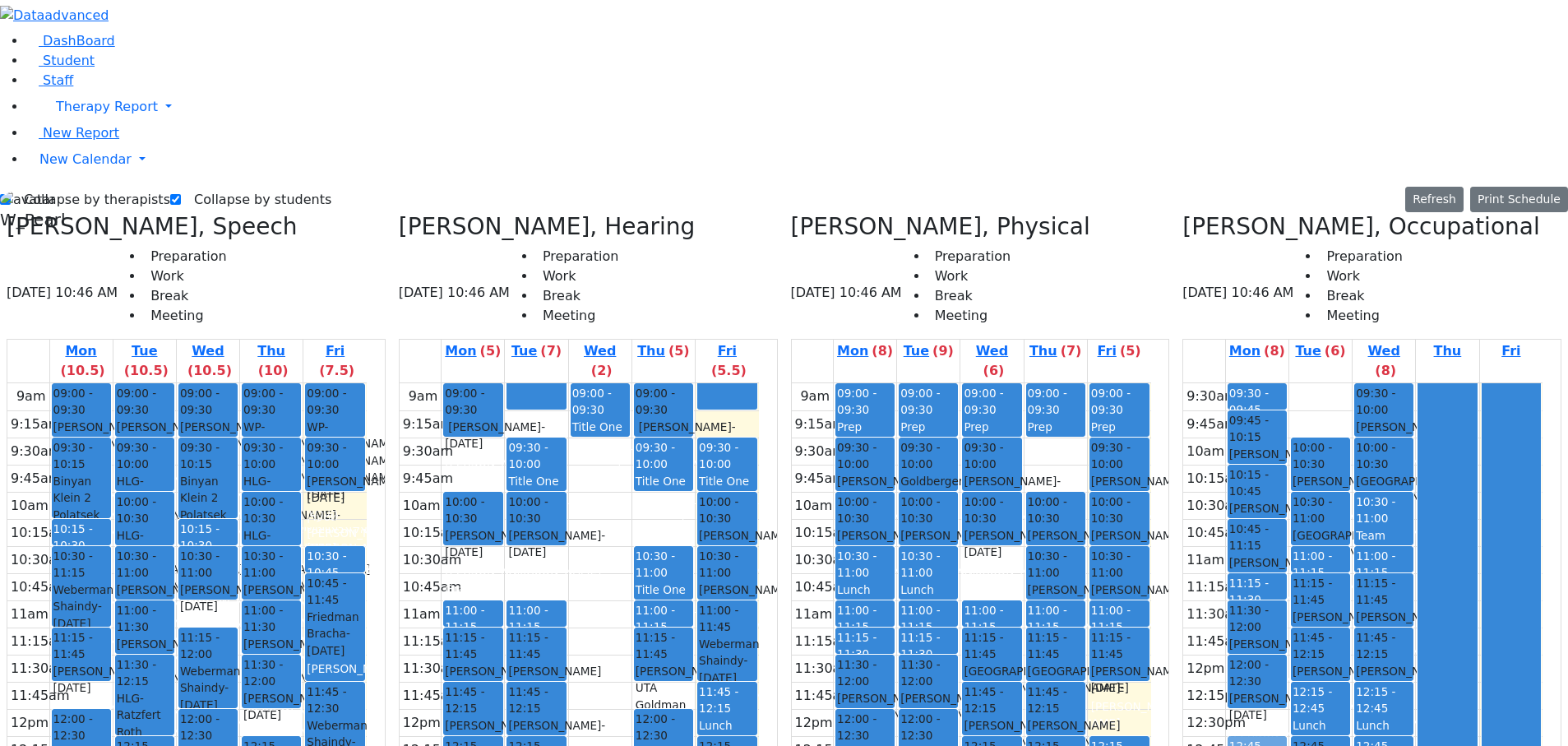
drag, startPoint x: 1261, startPoint y: 444, endPoint x: 1261, endPoint y: 463, distance: 19.0
click at [1261, 463] on div "09:30 - 09:45 Pool Prep 09:45 - 10:15 Markowitz Mendel - 05/27/2017 Neuman, Sim…" at bounding box center [1257, 681] width 63 height 597
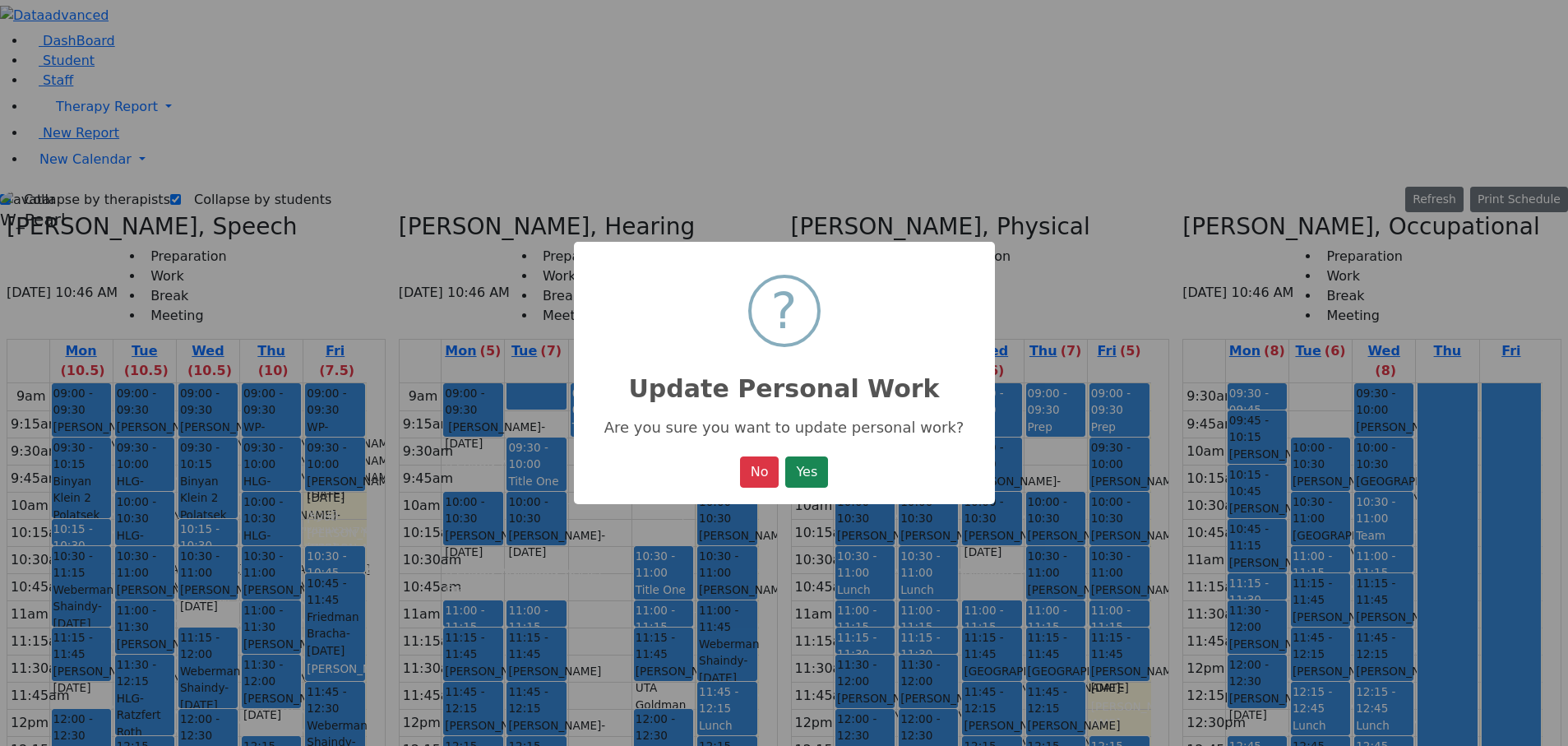
click at [785, 457] on button "Yes" at bounding box center [806, 472] width 43 height 31
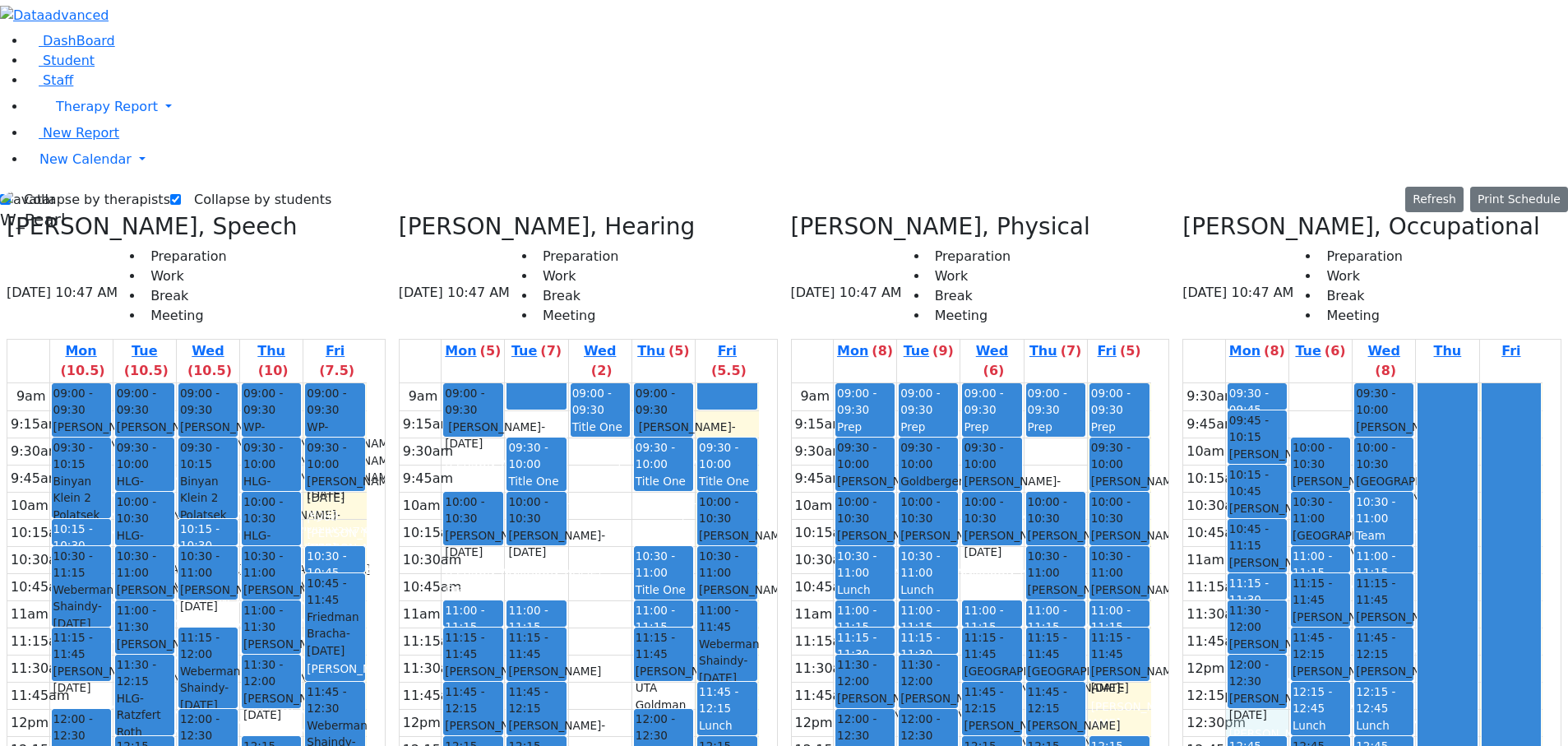
click at [1247, 434] on div "9:30am 9:45am 10am 10:15am 10:30am 10:45am 11am 11:15am 11:30am 11:45am 12pm 12…" at bounding box center [1363, 681] width 360 height 597
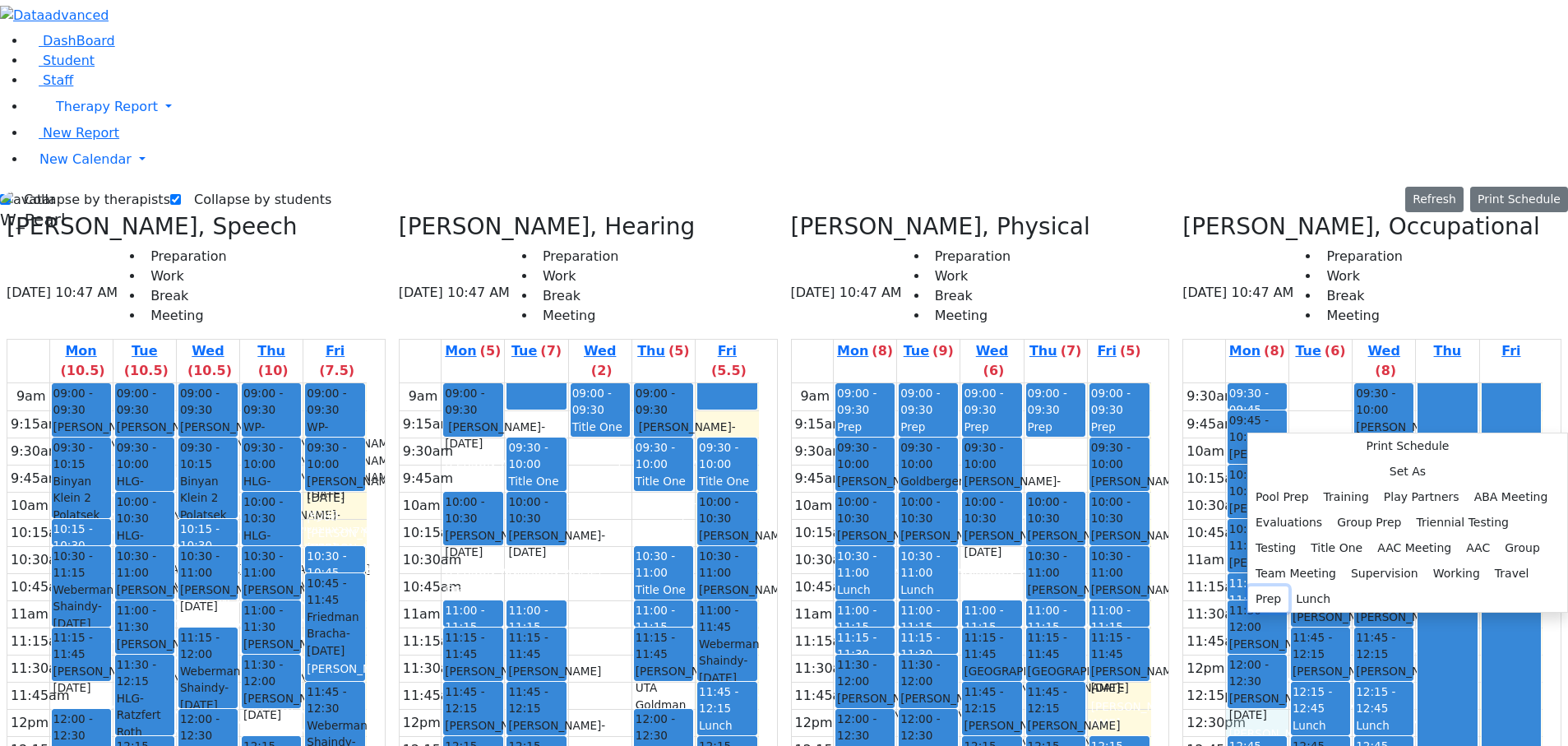
click at [1289, 587] on button "Prep" at bounding box center [1268, 600] width 40 height 26
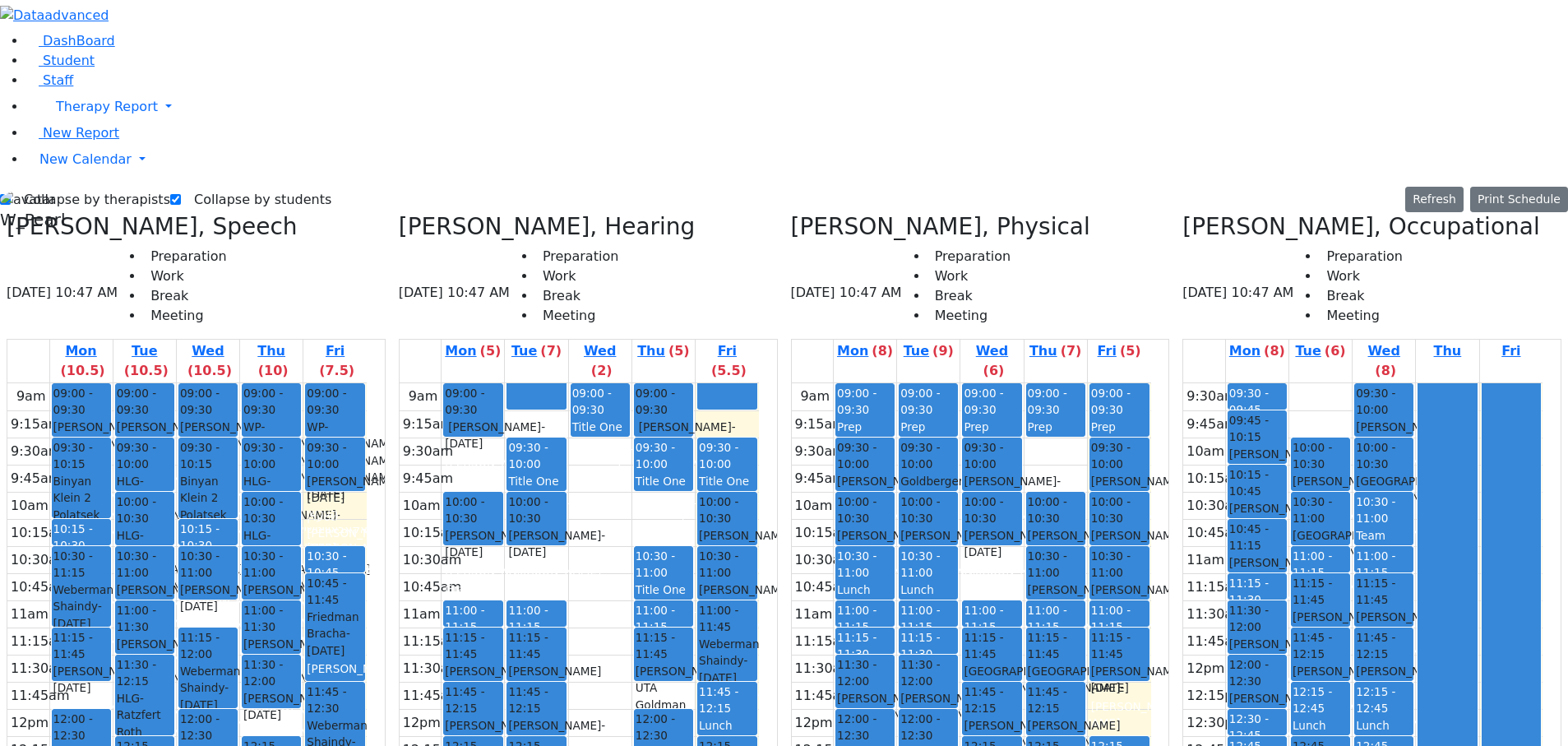
click at [1322, 544] on div "9:30am 9:45am 10am 10:15am 10:30am 10:45am 11am 11:15am 11:30am 11:45am 12pm 12…" at bounding box center [1363, 681] width 360 height 597
click at [1500, 383] on div at bounding box center [1512, 681] width 58 height 596
click at [1489, 187] on button "Print Schedule" at bounding box center [1519, 200] width 98 height 26
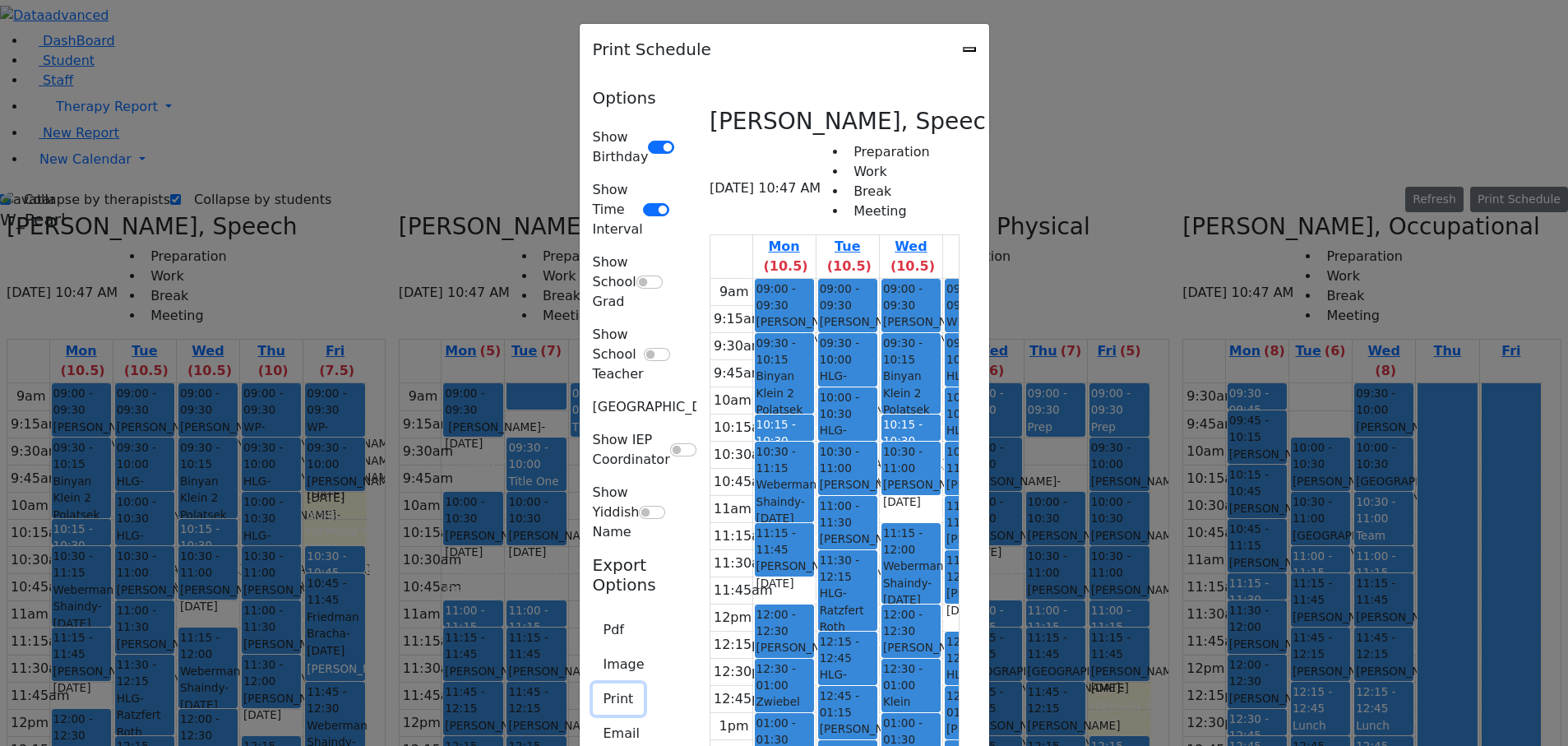
click at [593, 684] on button "Print" at bounding box center [619, 699] width 52 height 31
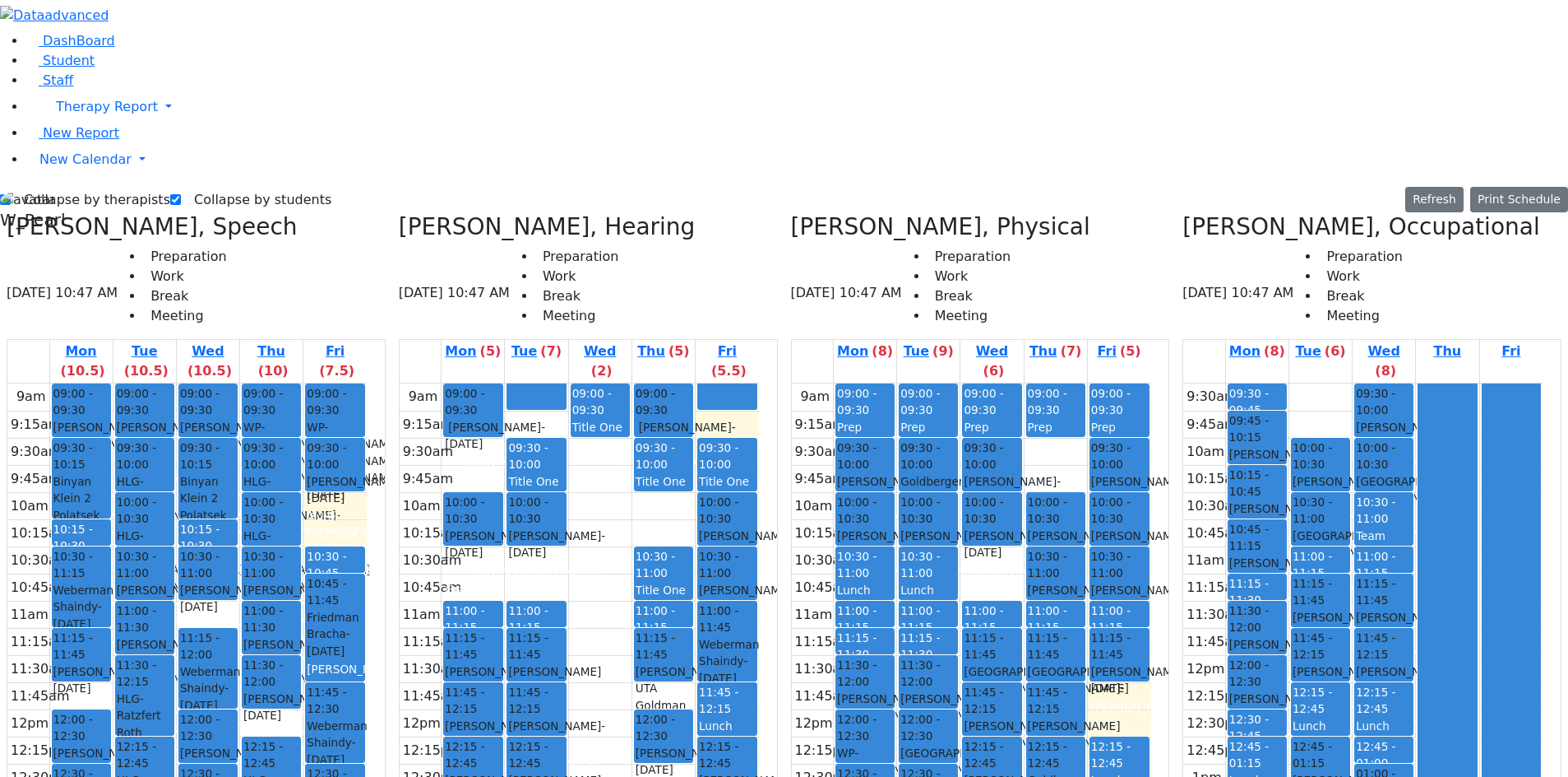
click at [68, 187] on label "Collapse by therapists" at bounding box center [91, 200] width 160 height 26
click at [11, 194] on input "Collapse by therapists" at bounding box center [5, 199] width 11 height 11
checkbox input "false"
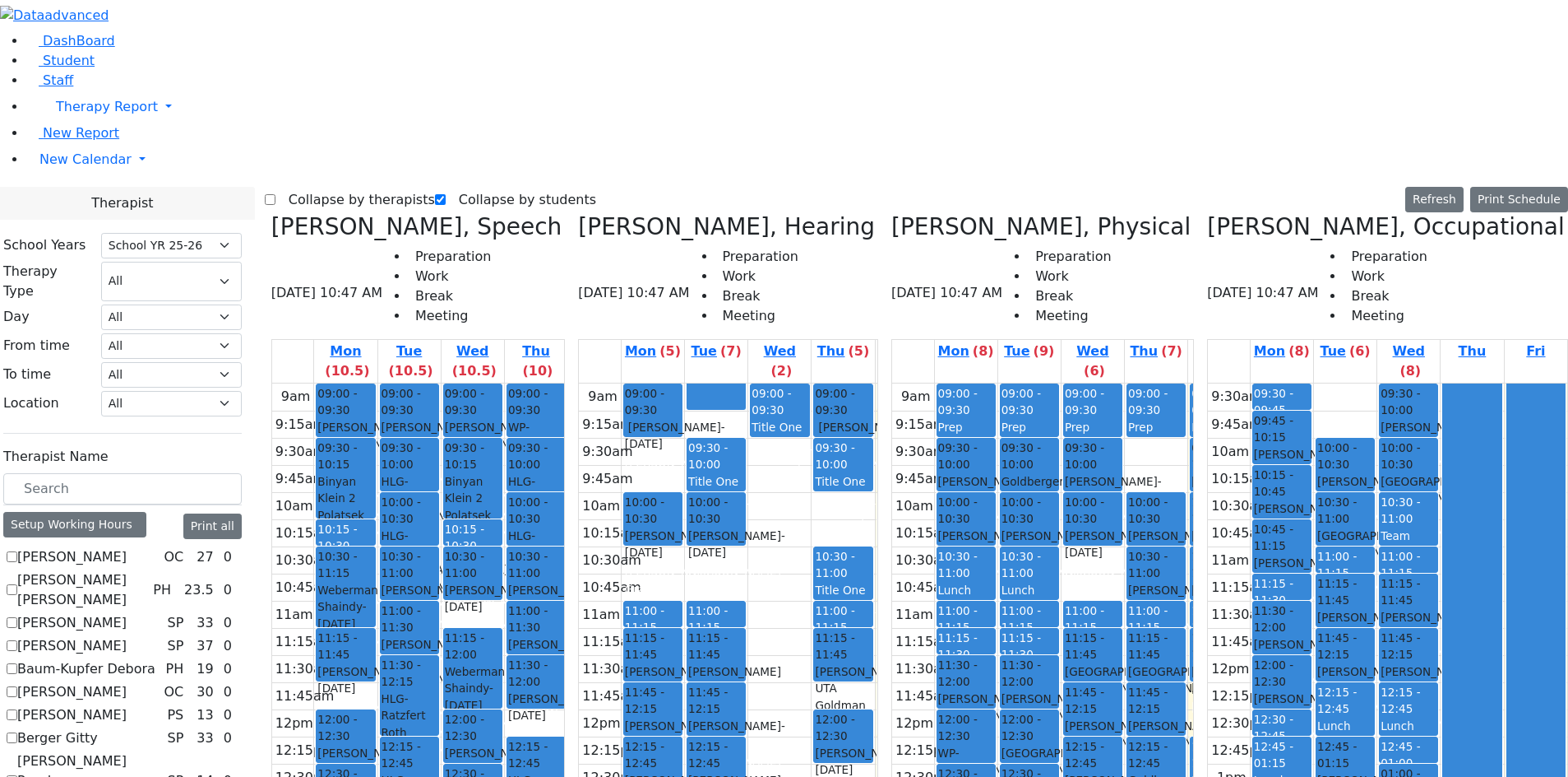
checkbox input "true"
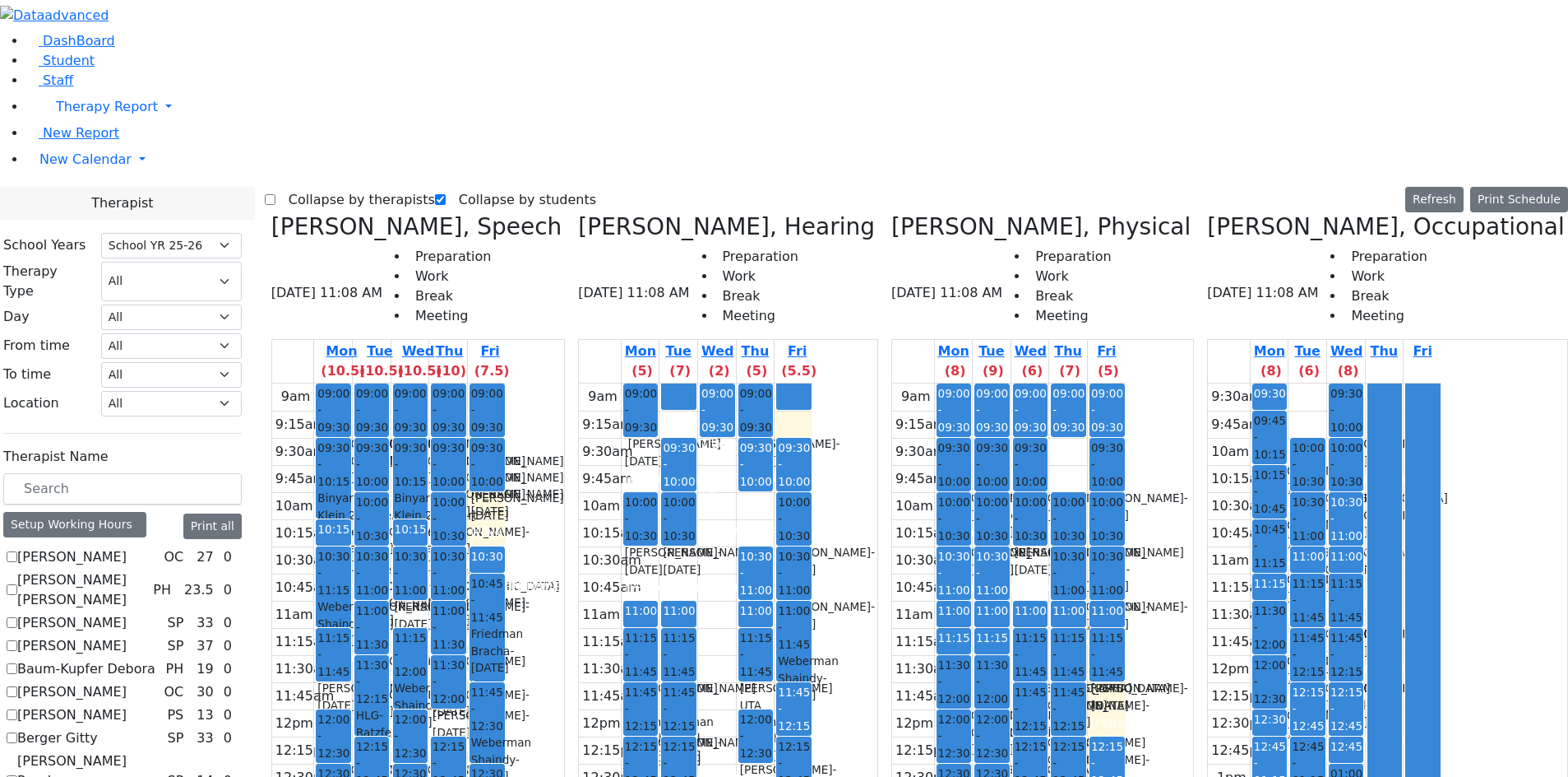
checkbox input "true"
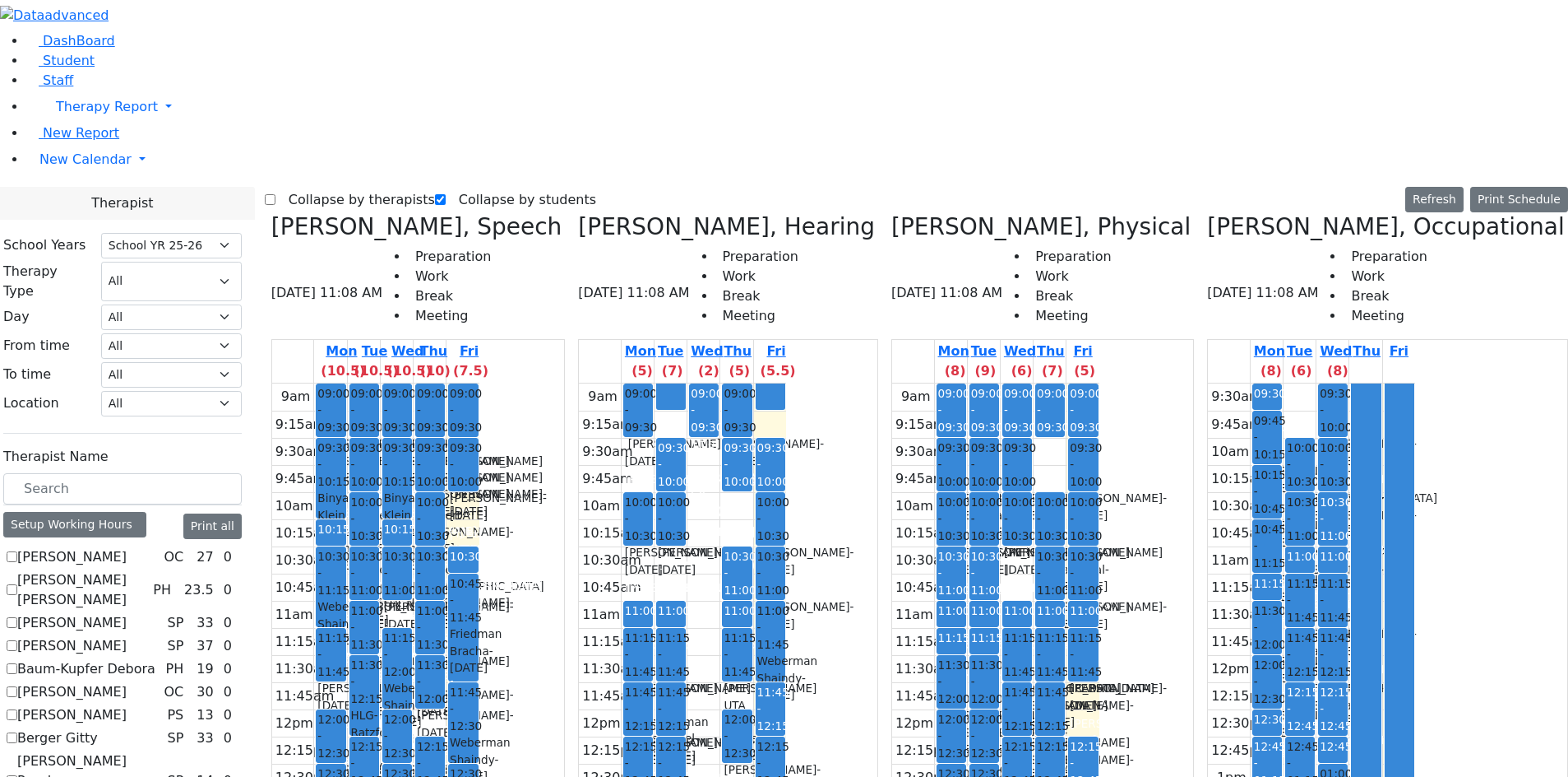
click at [323, 187] on label "Collapse by therapists" at bounding box center [356, 200] width 160 height 26
click at [276, 194] on input "Collapse by therapists" at bounding box center [270, 199] width 11 height 11
checkbox input "true"
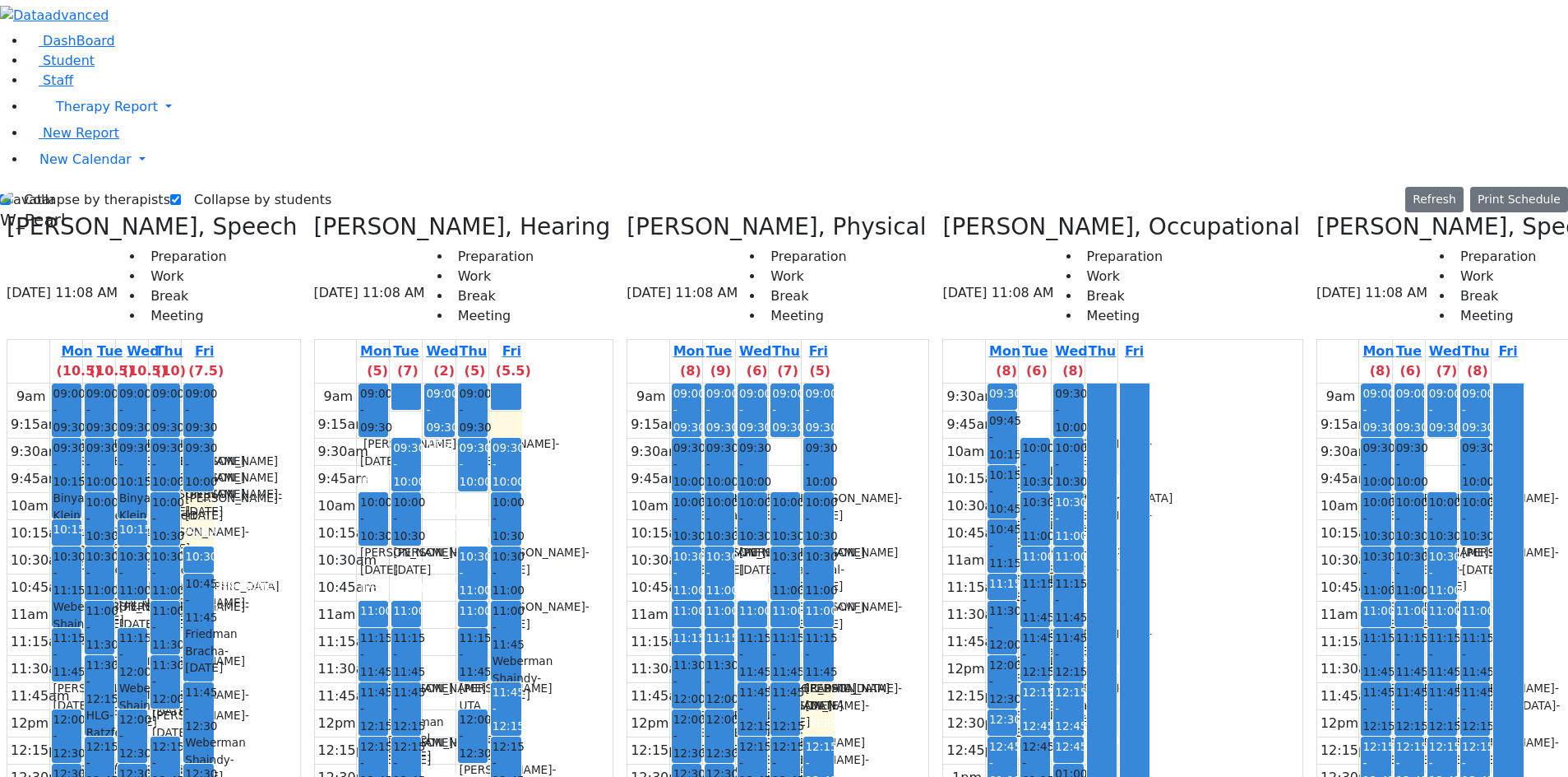
click at [1489, 238] on button "Delete Selected Schedule" at bounding box center [1450, 240] width 163 height 26
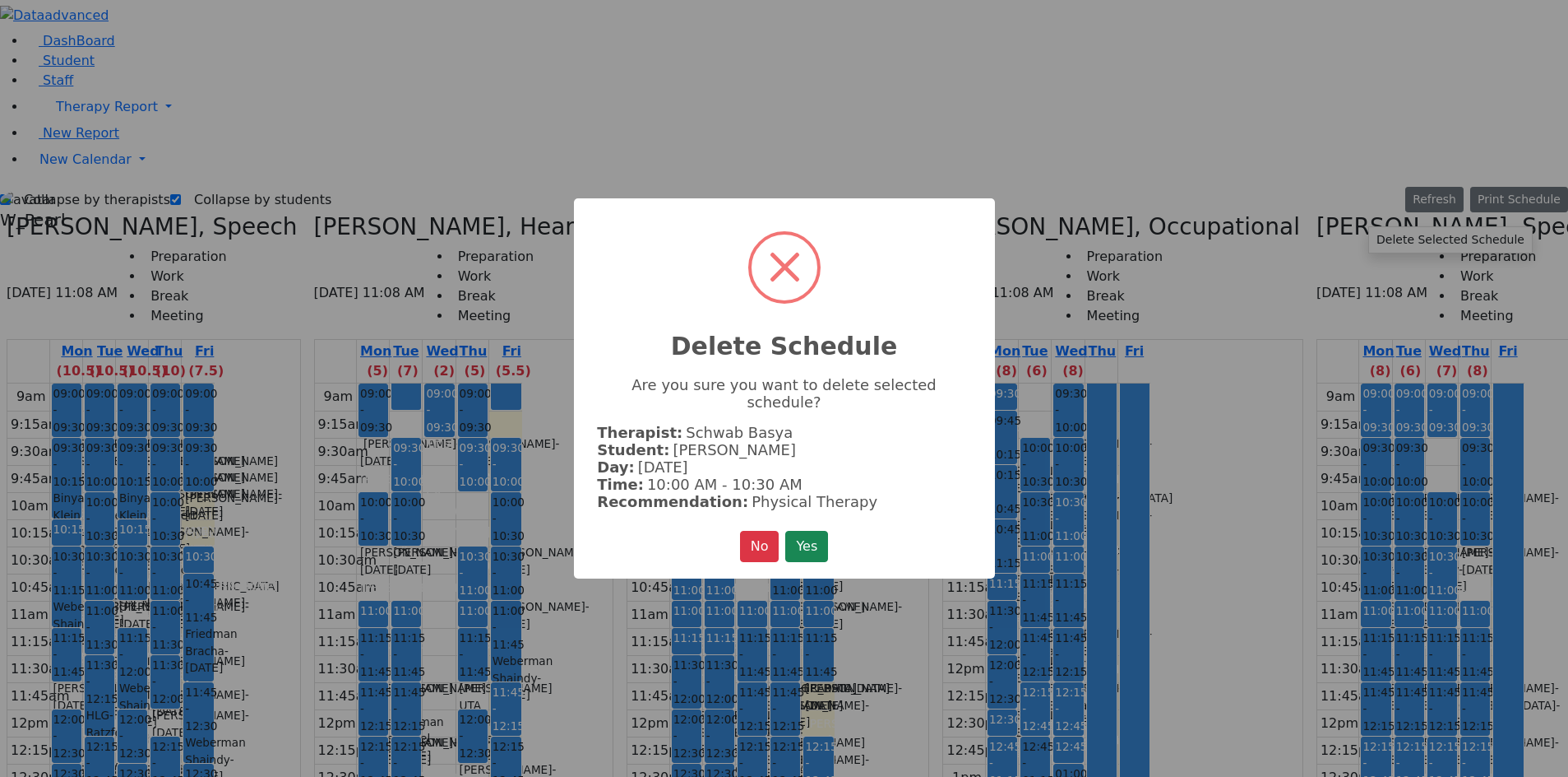
click at [785, 531] on button "Yes" at bounding box center [806, 546] width 43 height 31
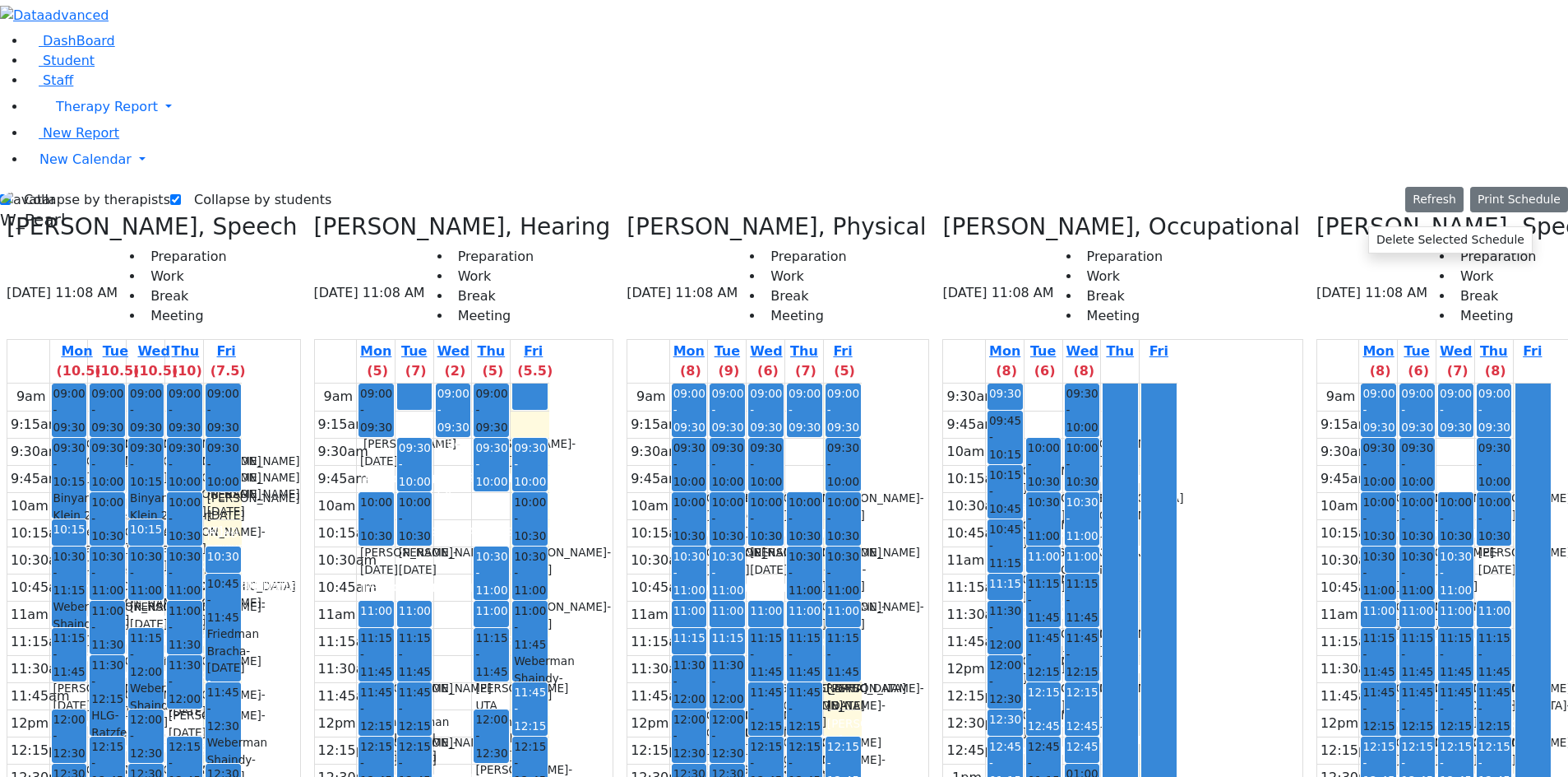
click at [1363, 227] on button "Delete Selected Schedule" at bounding box center [1327, 229] width 163 height 26
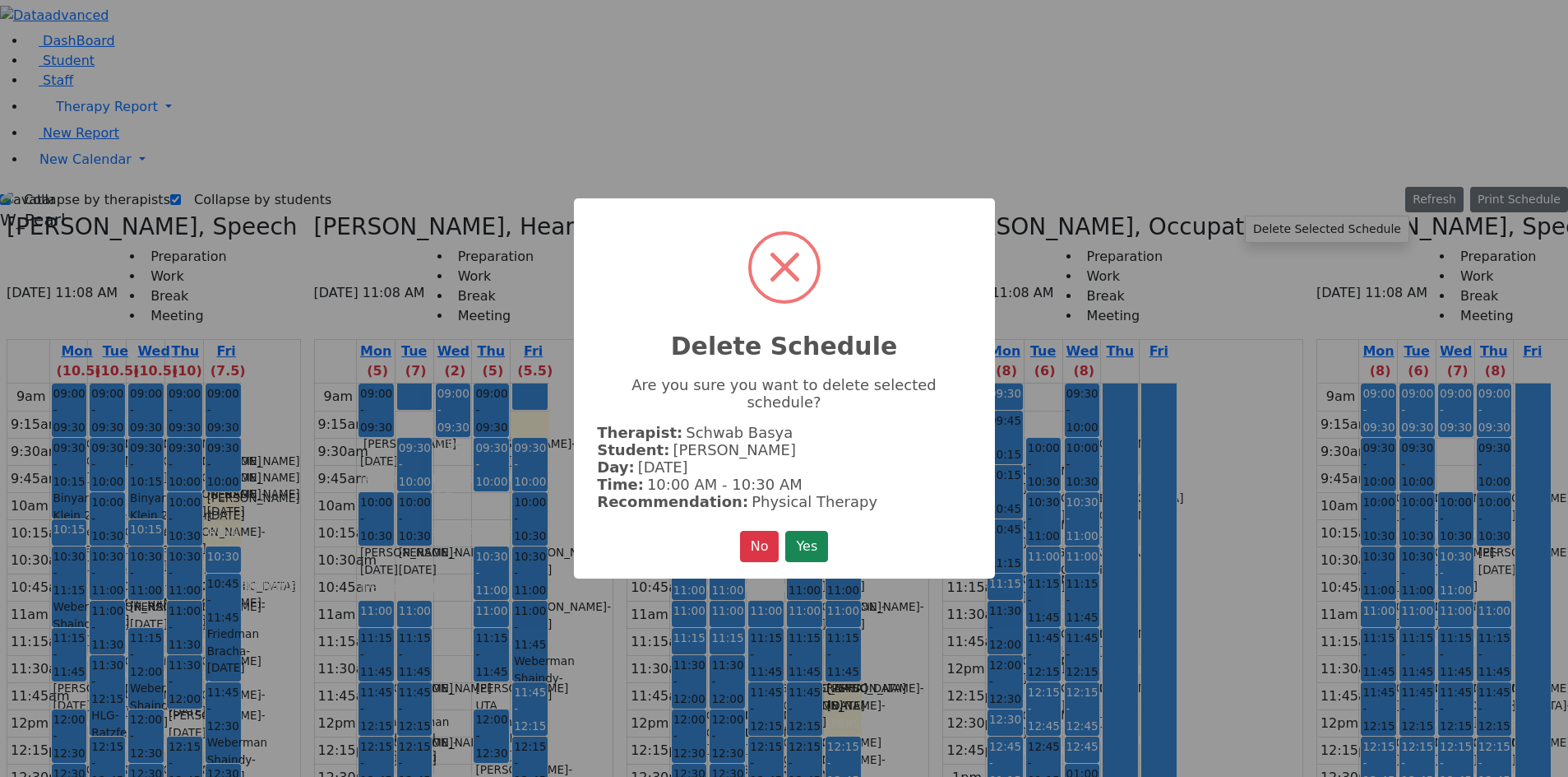
click at [785, 531] on button "Yes" at bounding box center [806, 546] width 43 height 31
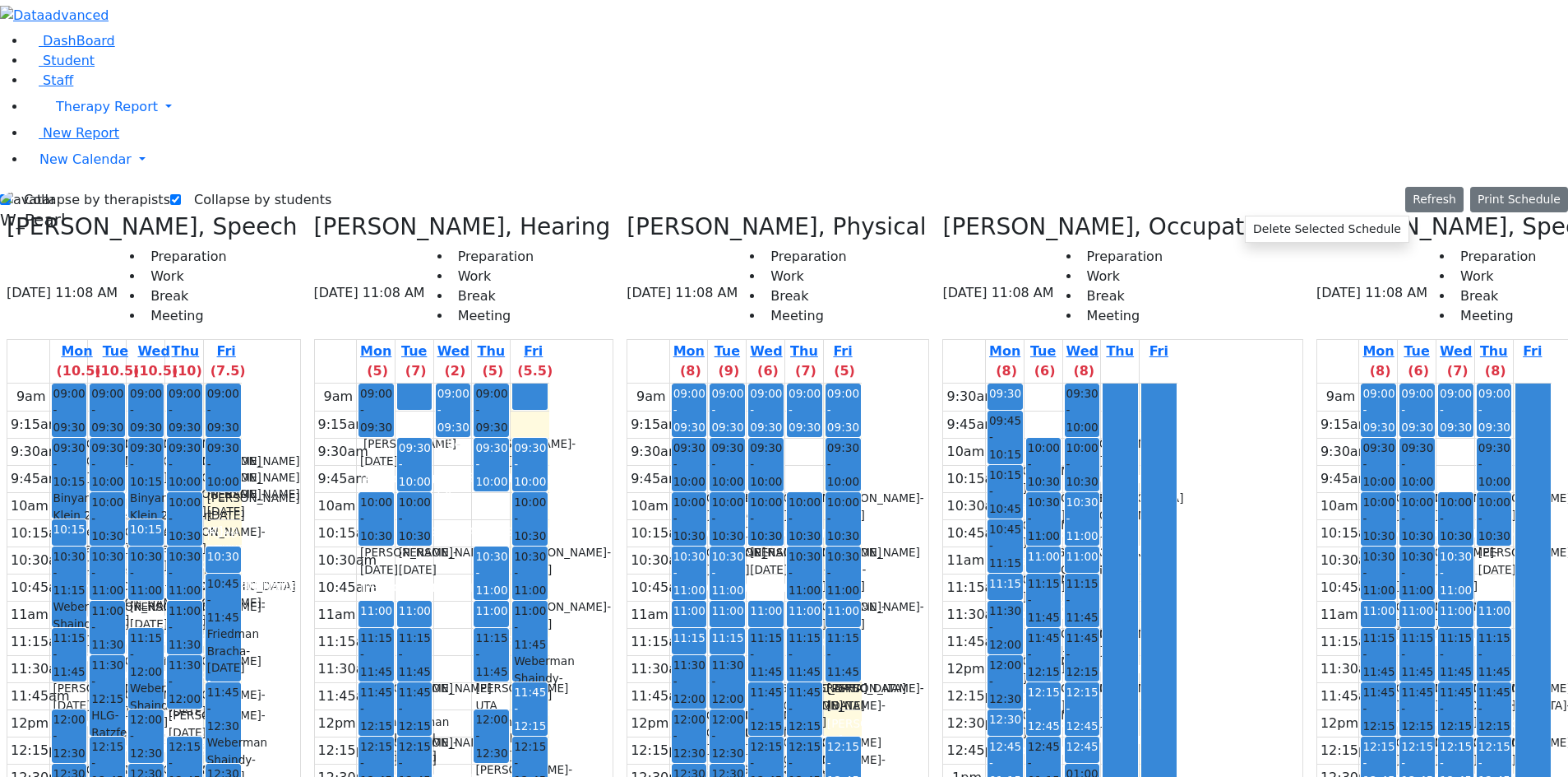
click at [1363, 490] on div "Kohn Rachel - 05/25/2022" at bounding box center [1379, 507] width 32 height 34
click at [1136, 185] on button "Delete Selected Schedule" at bounding box center [1210, 189] width 163 height 26
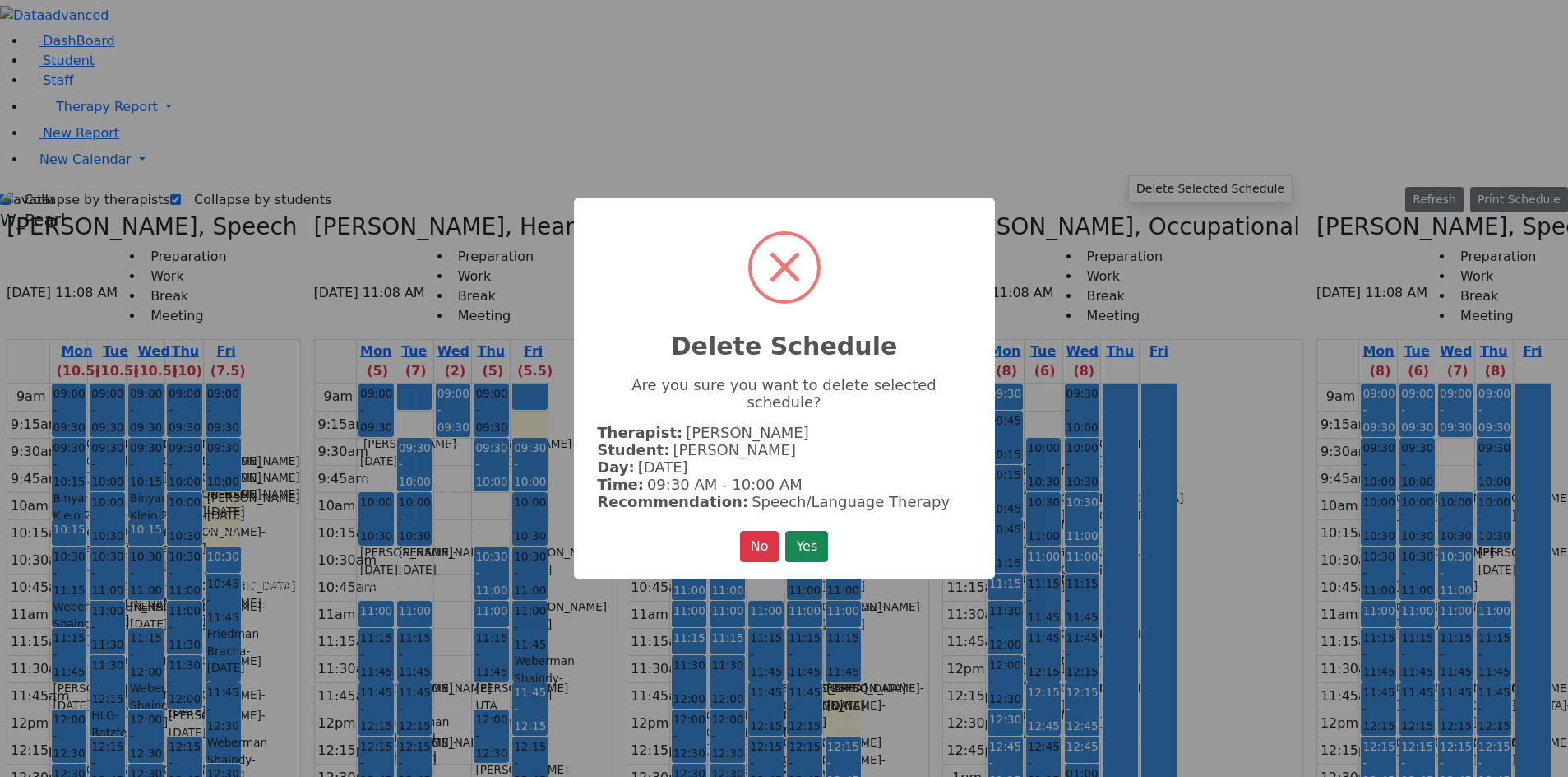
click at [785, 531] on button "Yes" at bounding box center [806, 546] width 43 height 31
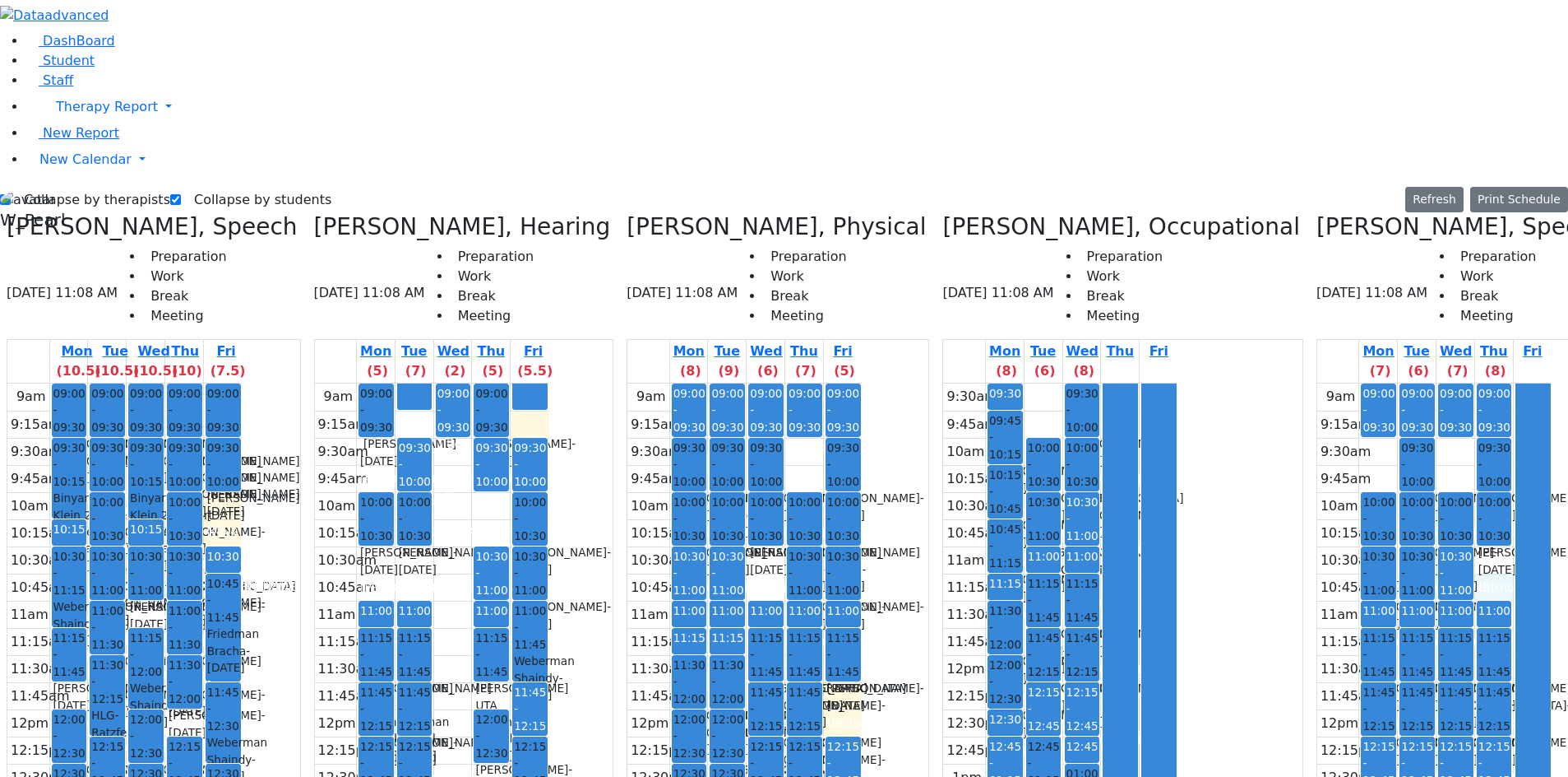
click at [1317, 383] on div "9am 9:15am 9:30am 9:45am 10am 10:15am 10:30am 10:45am 11am 11:15am 11:30am 11:4…" at bounding box center [1434, 709] width 235 height 652
click at [1479, 490] on div "Kohn Rachel - 05/25/2022" at bounding box center [1495, 507] width 32 height 34
click at [1256, 189] on button "Delete Selected Schedule" at bounding box center [1328, 192] width 163 height 26
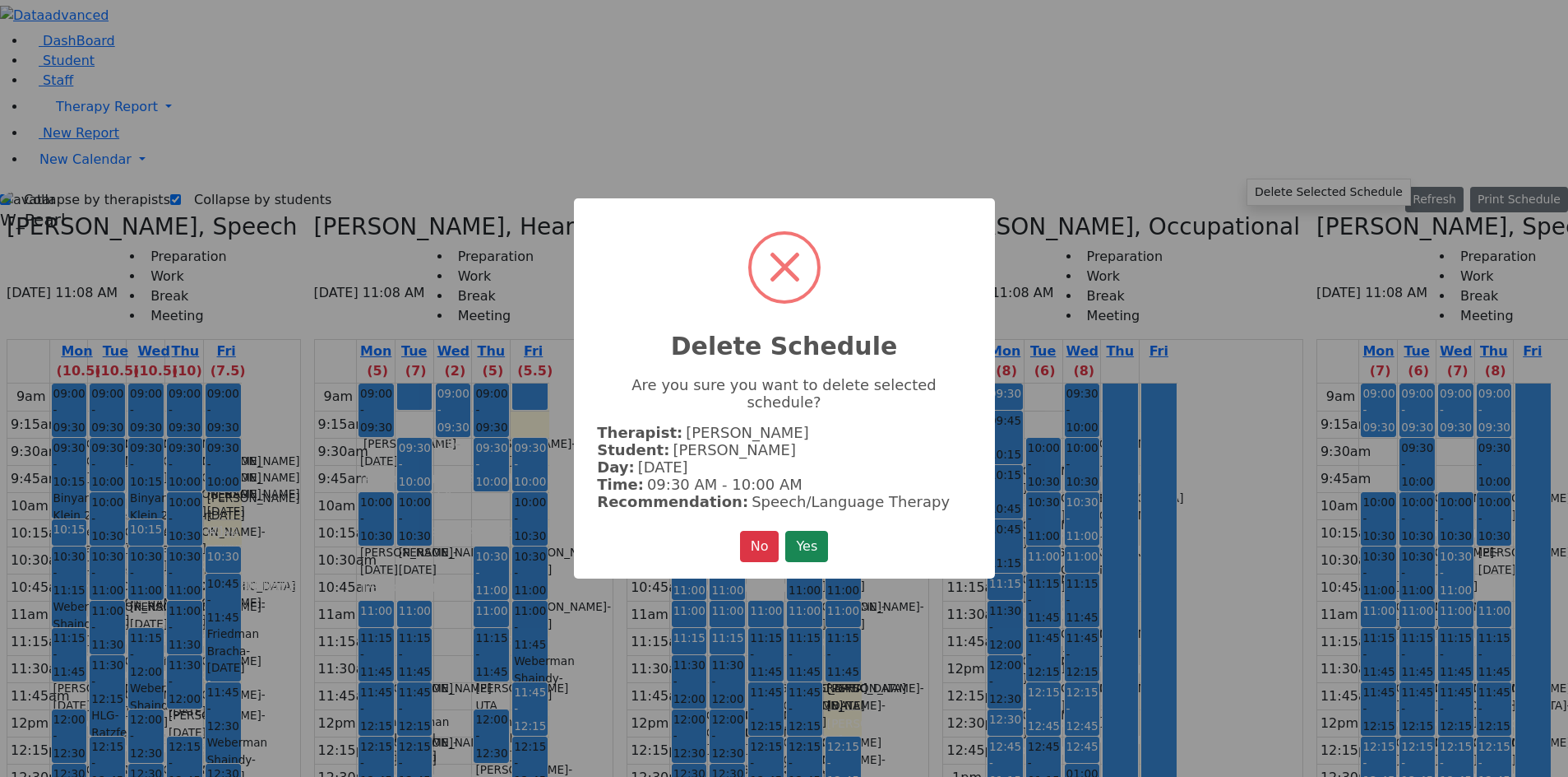
click at [785, 531] on button "Yes" at bounding box center [806, 546] width 43 height 31
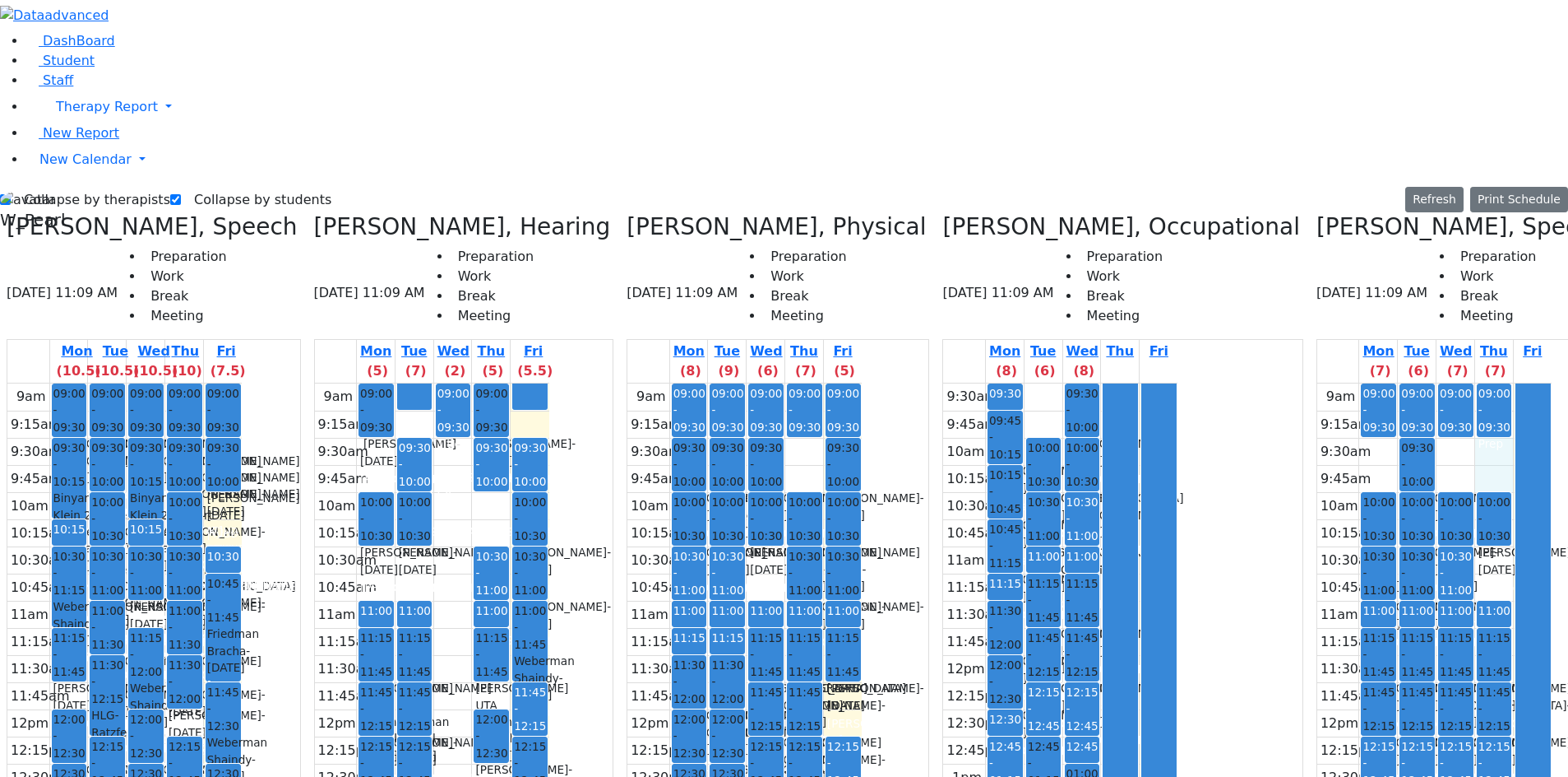
drag, startPoint x: 1222, startPoint y: 166, endPoint x: 1222, endPoint y: 181, distance: 15.0
click at [1317, 383] on div "9am 9:15am 9:30am 9:45am 10am 10:15am 10:30am 10:45am 11am 11:15am 11:30am 11:4…" at bounding box center [1434, 709] width 235 height 652
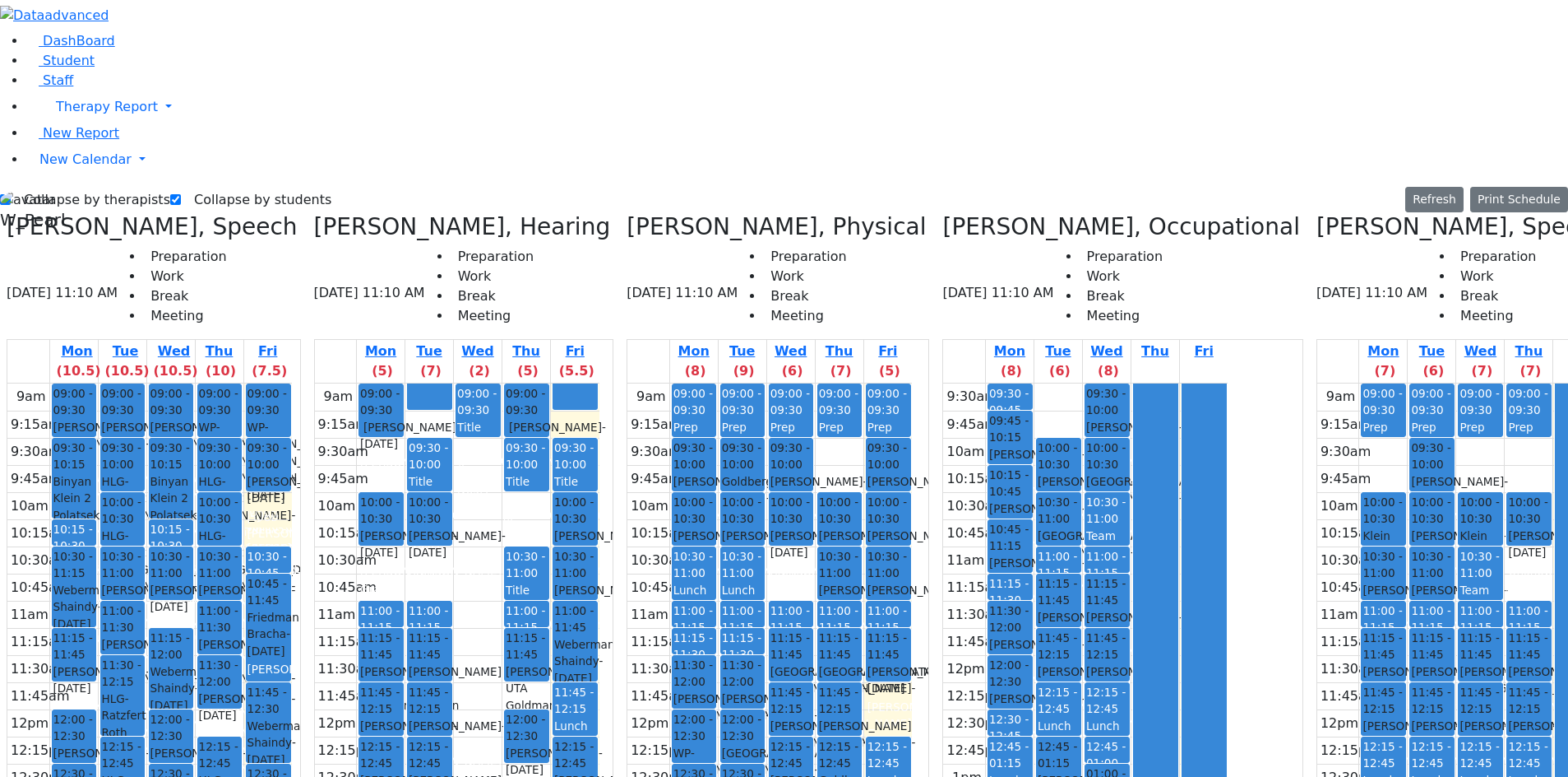
click at [1317, 213] on icon at bounding box center [1317, 226] width 0 height 27
checkbox input "false"
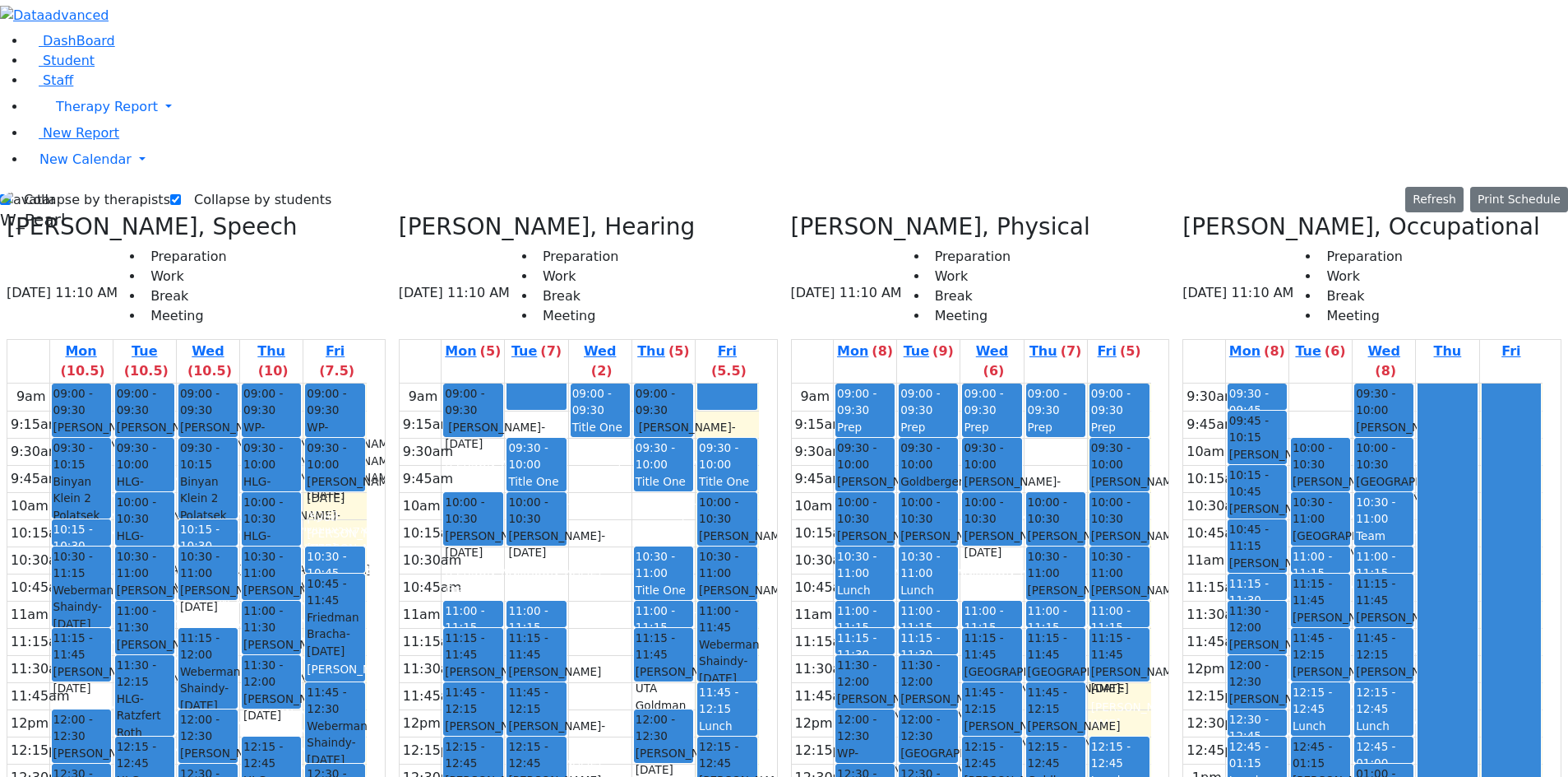
click at [59, 187] on label "Collapse by therapists" at bounding box center [91, 200] width 160 height 26
click at [11, 194] on input "Collapse by therapists" at bounding box center [5, 199] width 11 height 11
checkbox input "false"
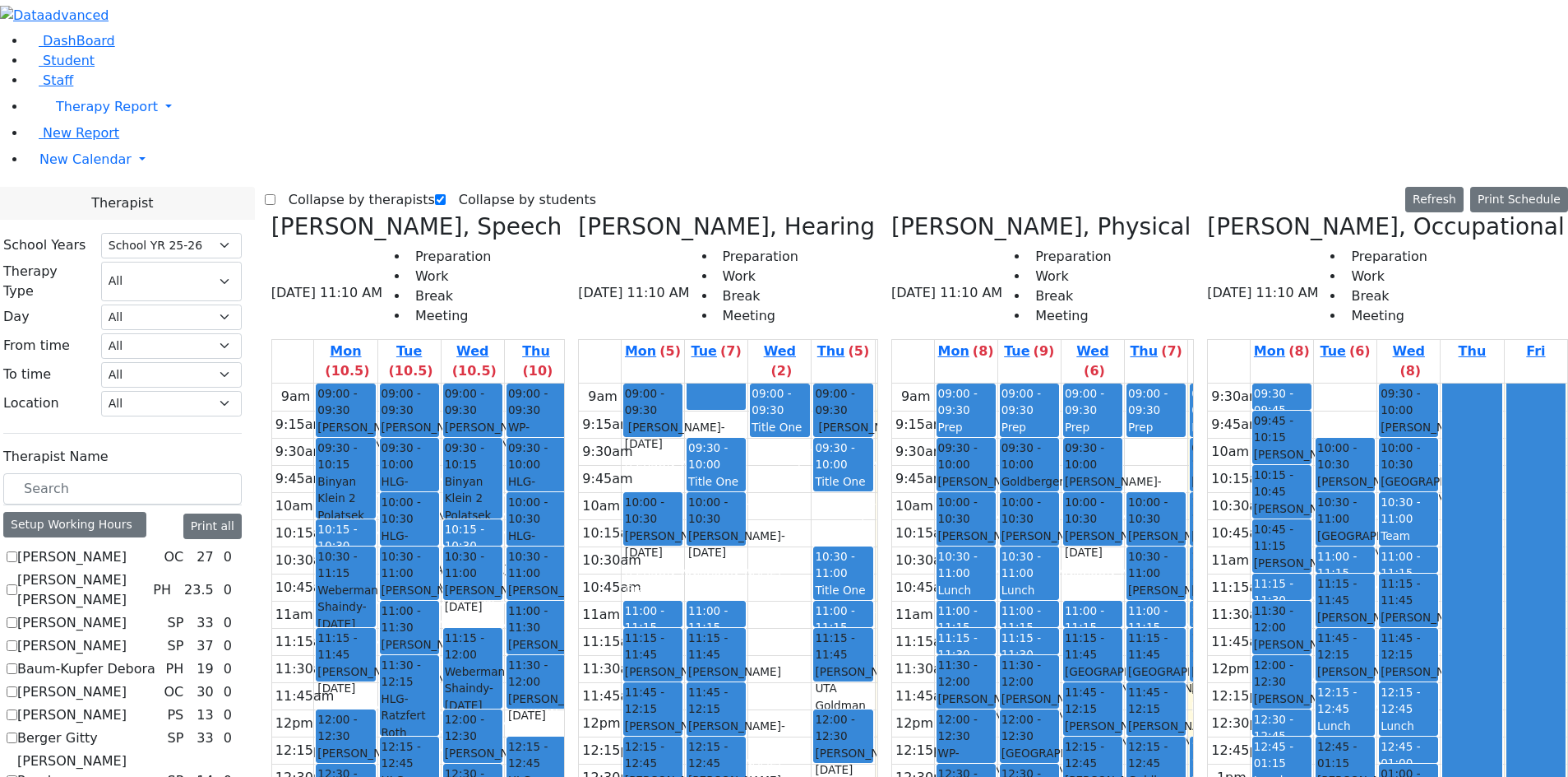
scroll to position [1350, 0]
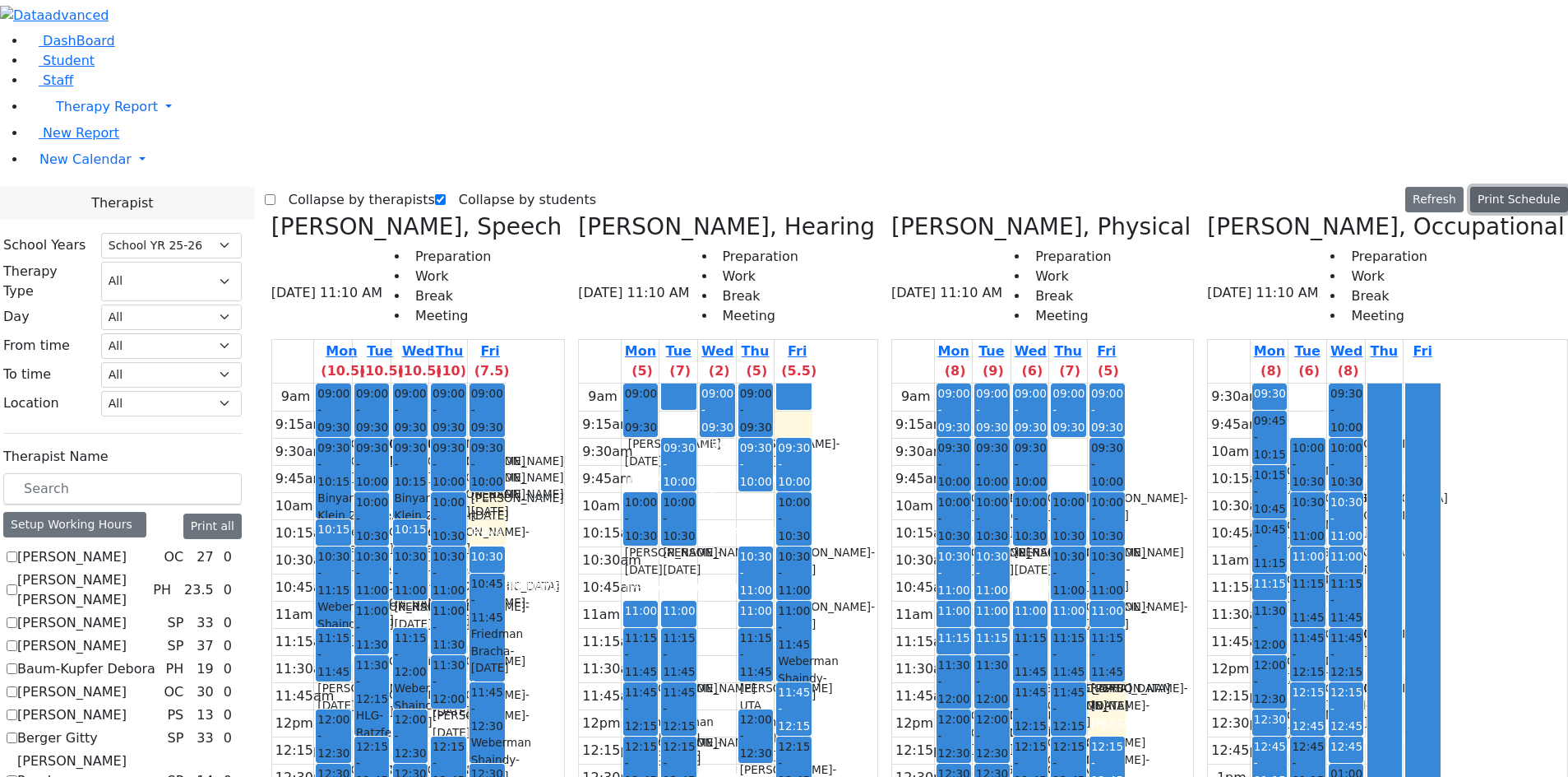
click at [1528, 187] on button "Print Schedule" at bounding box center [1519, 200] width 98 height 26
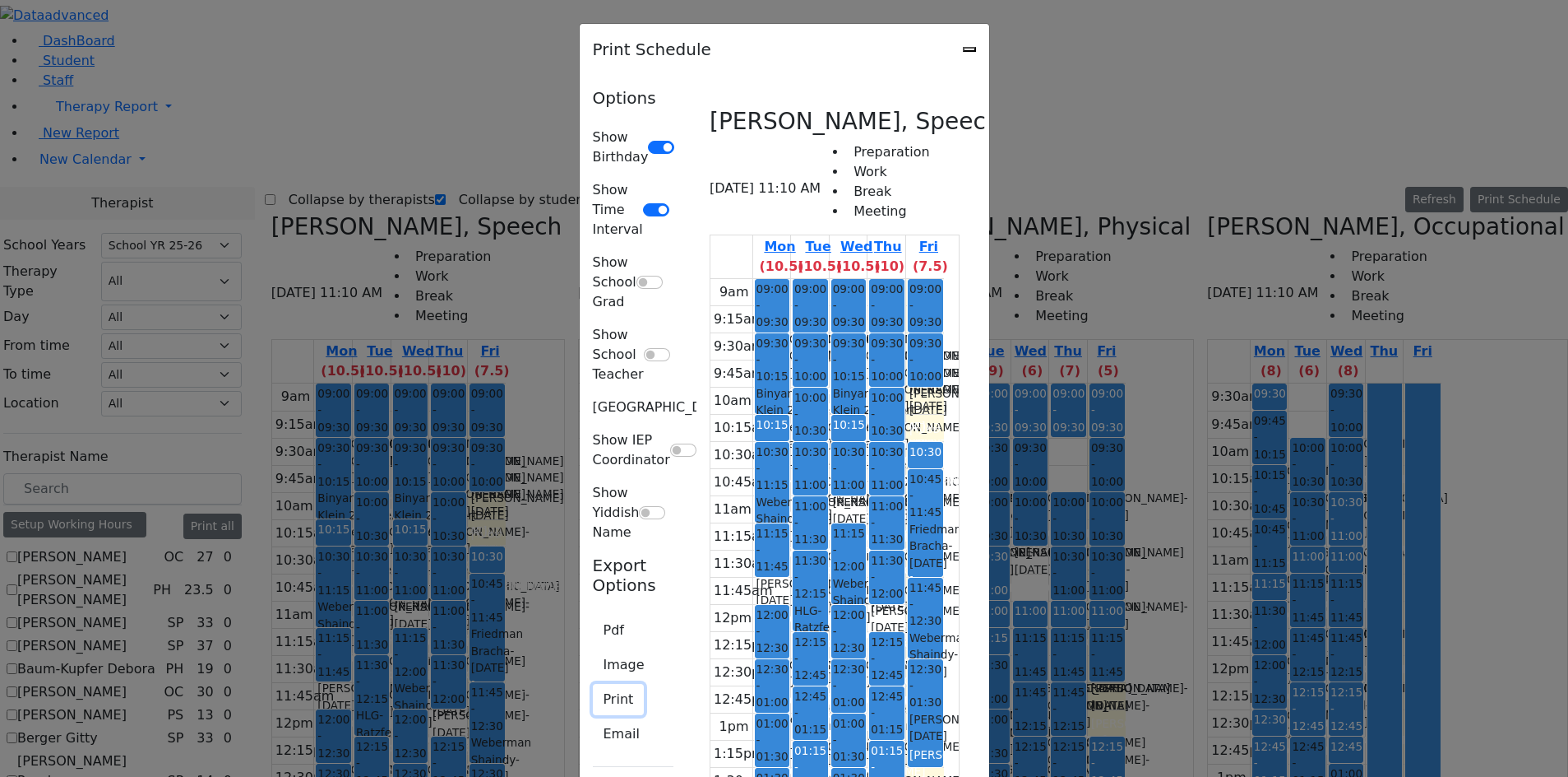
click at [593, 684] on button "Print" at bounding box center [619, 699] width 52 height 31
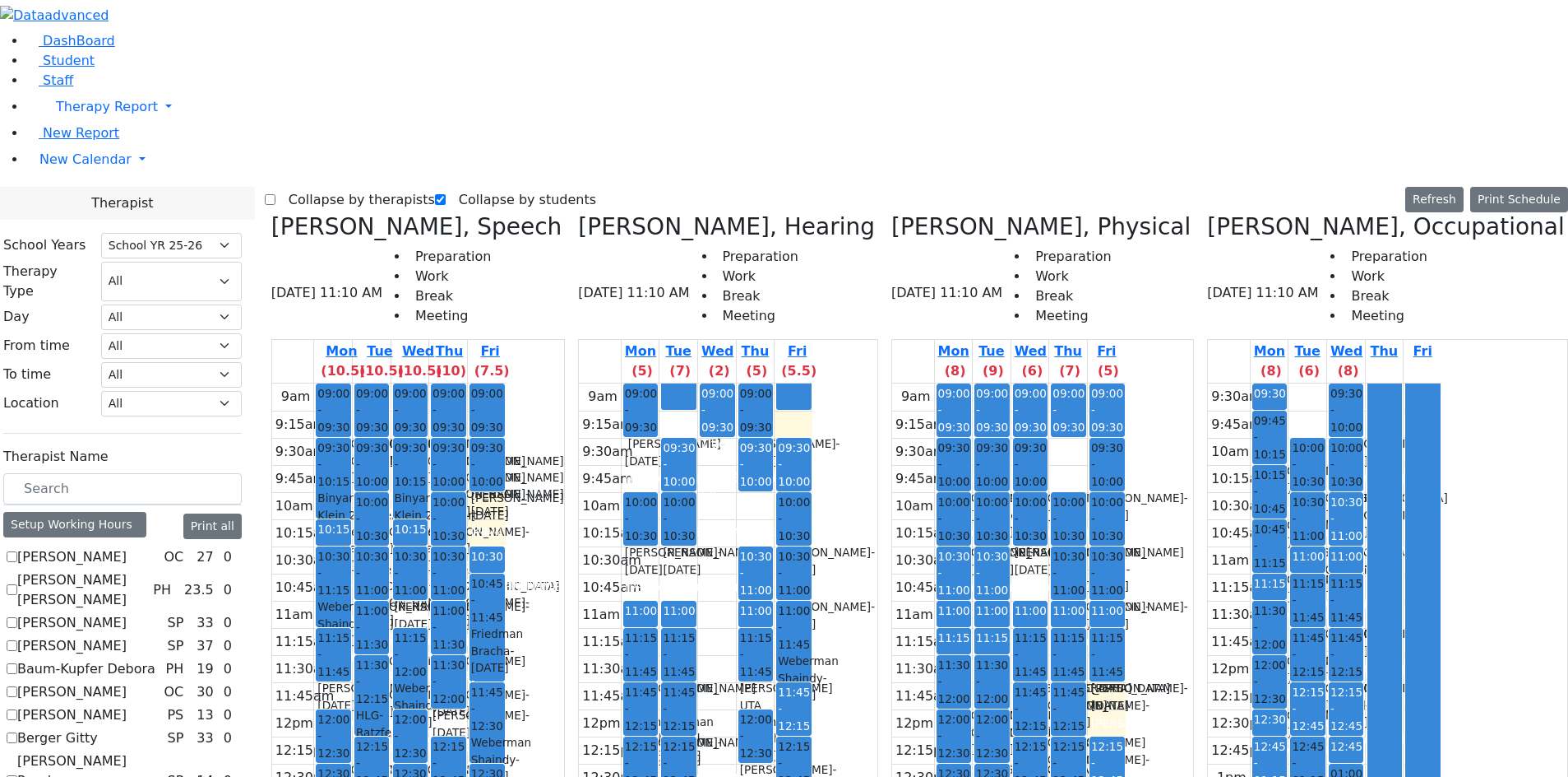
click at [1568, 213] on icon at bounding box center [1582, 226] width 0 height 27
checkbox input "false"
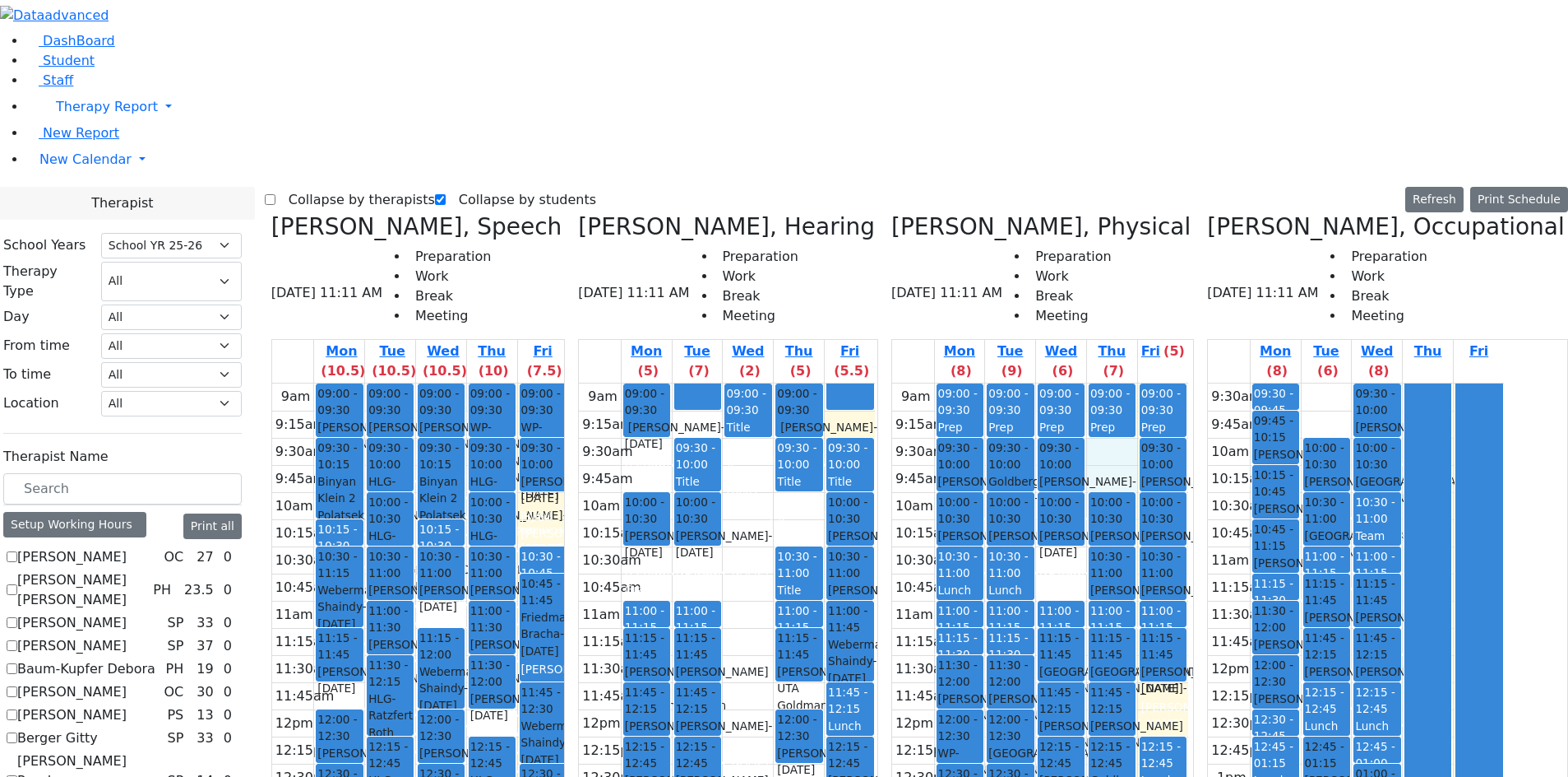
drag, startPoint x: 1147, startPoint y: 153, endPoint x: 1147, endPoint y: 182, distance: 29.0
click at [1147, 383] on div "9am 9:15am 9:30am 9:45am 10am 10:15am 10:30am 10:45am 11am 11:15am 11:30am 11:4…" at bounding box center [1040, 709] width 296 height 652
